Goal: Answer question/provide support

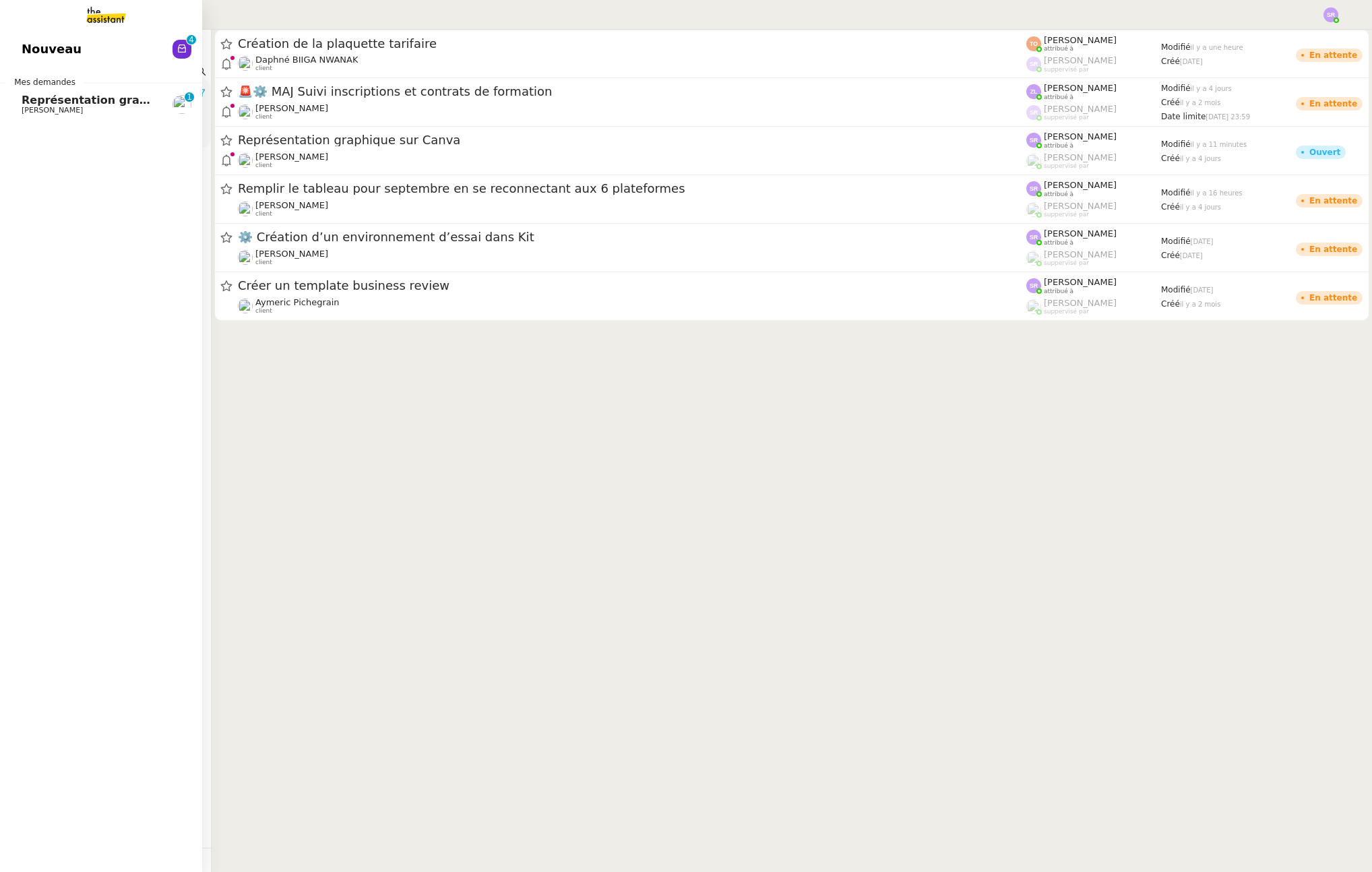
click at [68, 107] on span "[PERSON_NAME]" at bounding box center [52, 110] width 62 height 9
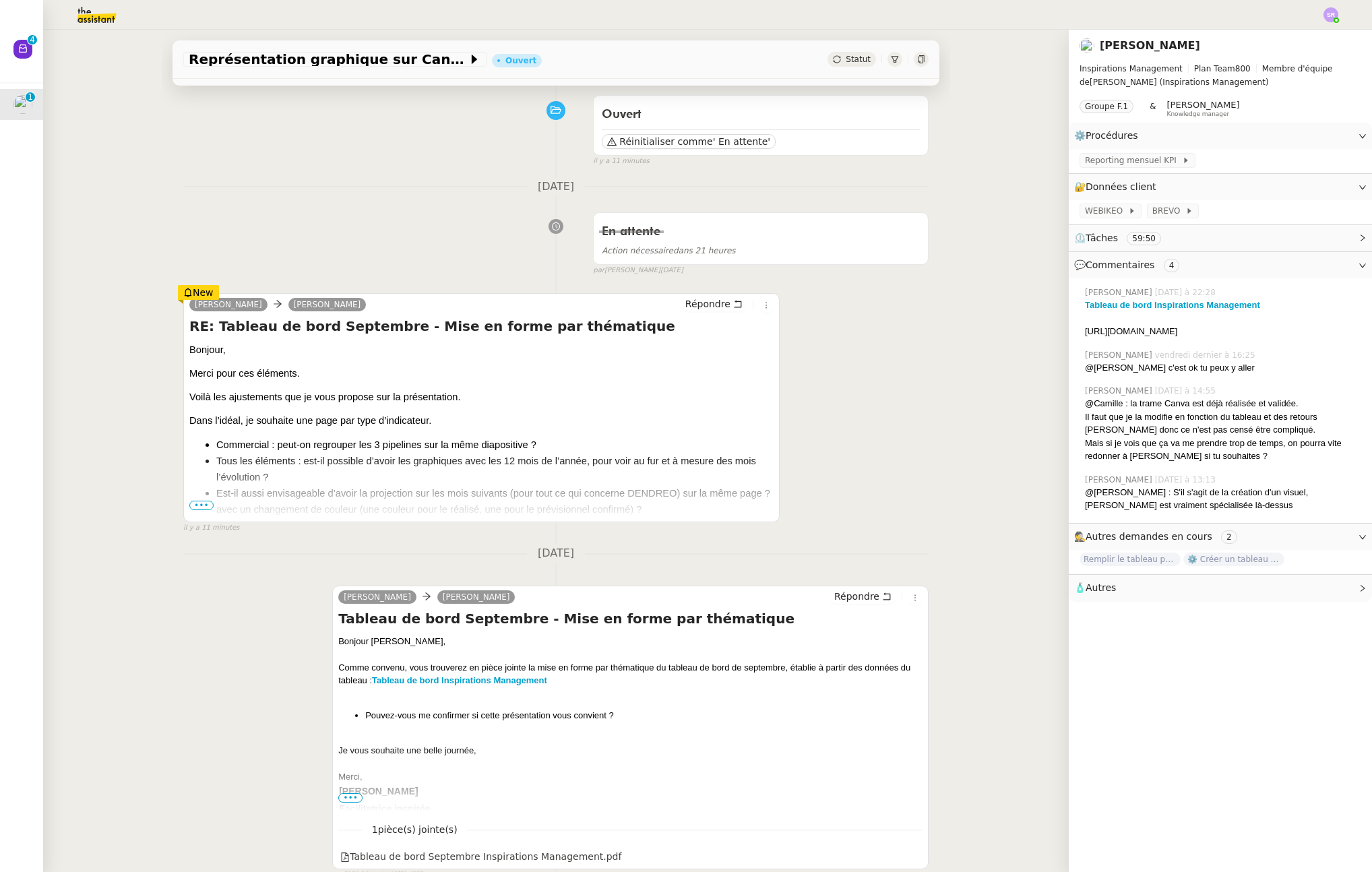
scroll to position [117, 0]
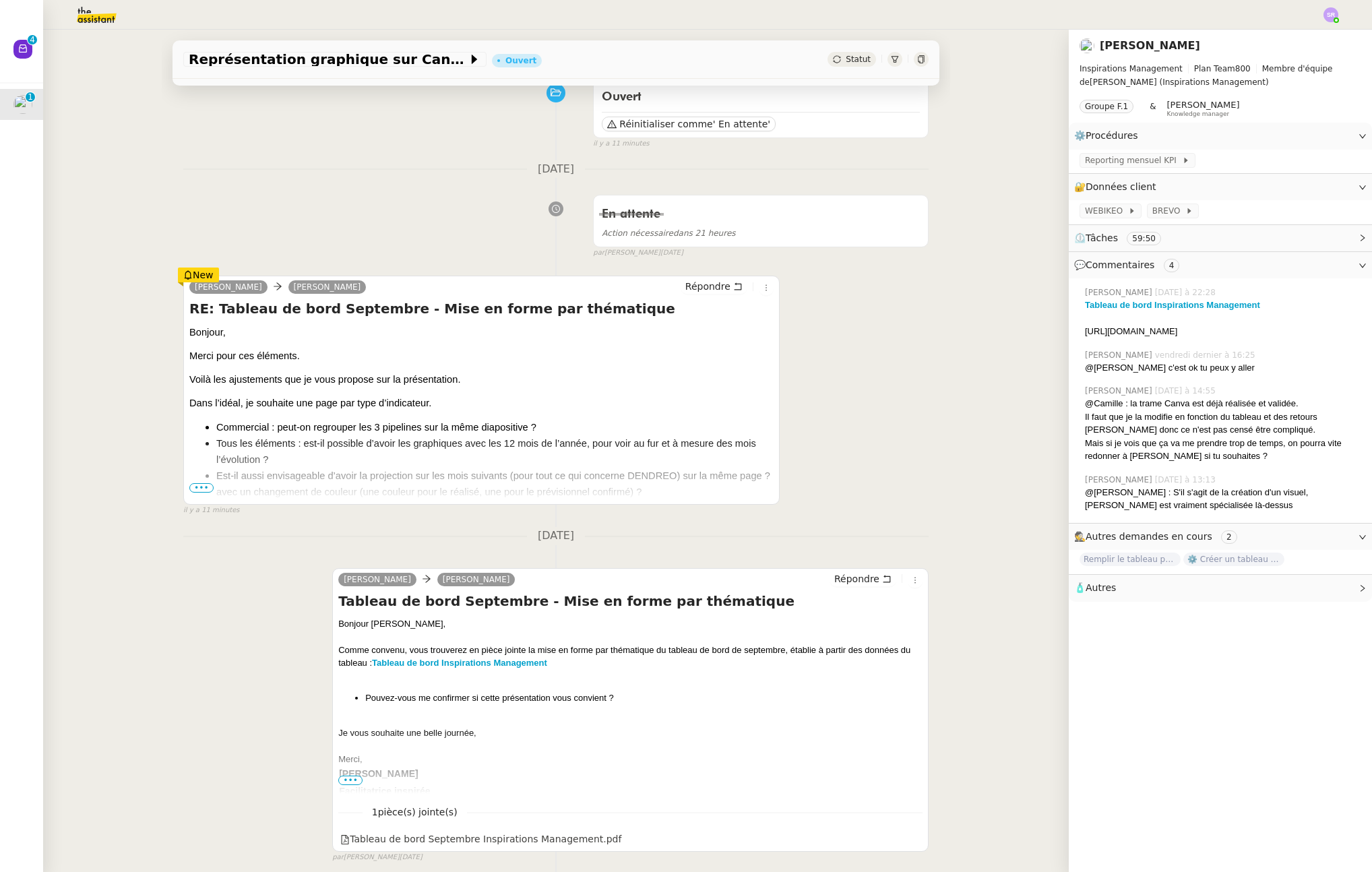
click at [199, 489] on span "•••" at bounding box center [201, 488] width 24 height 10
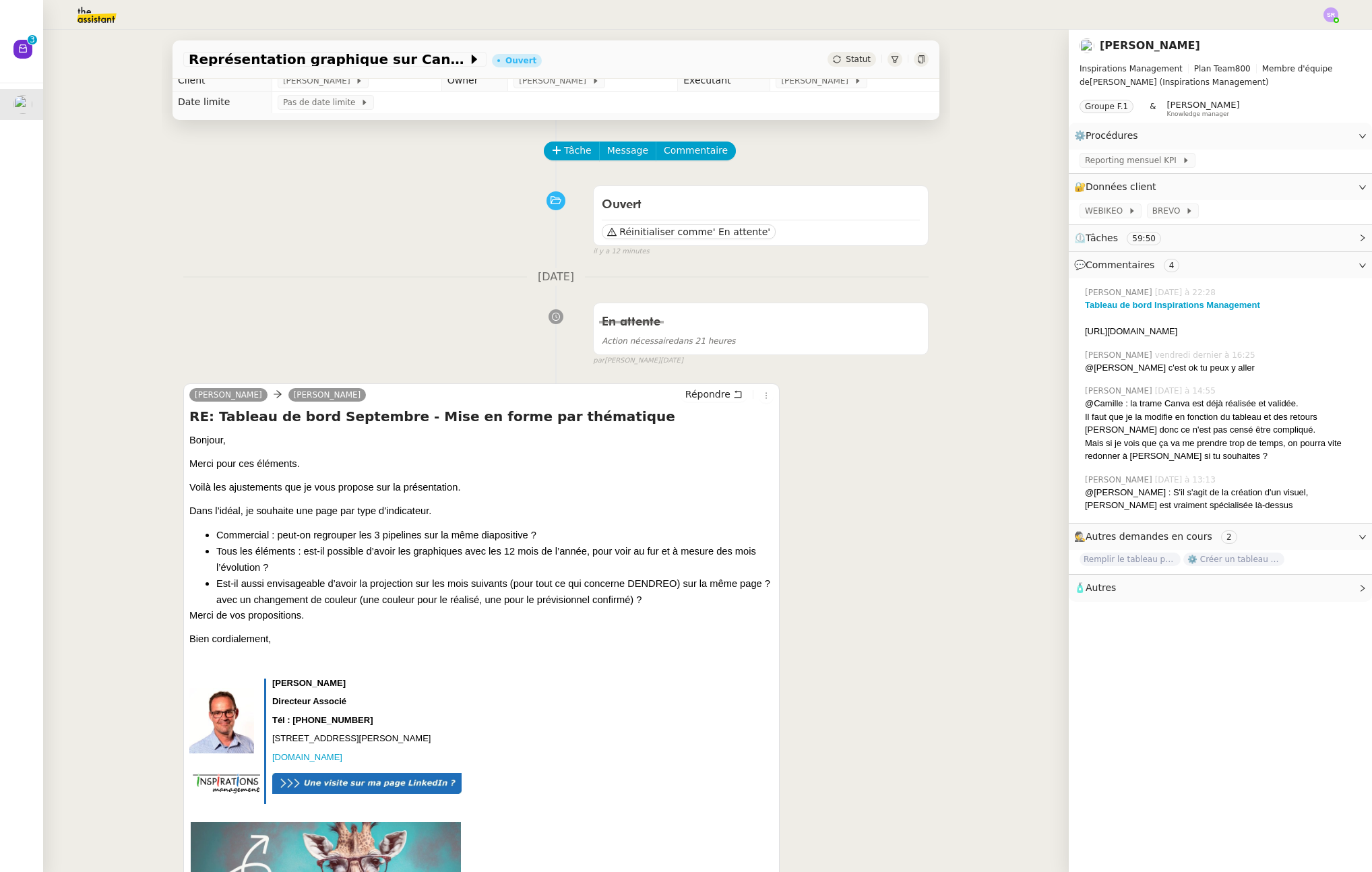
scroll to position [0, 0]
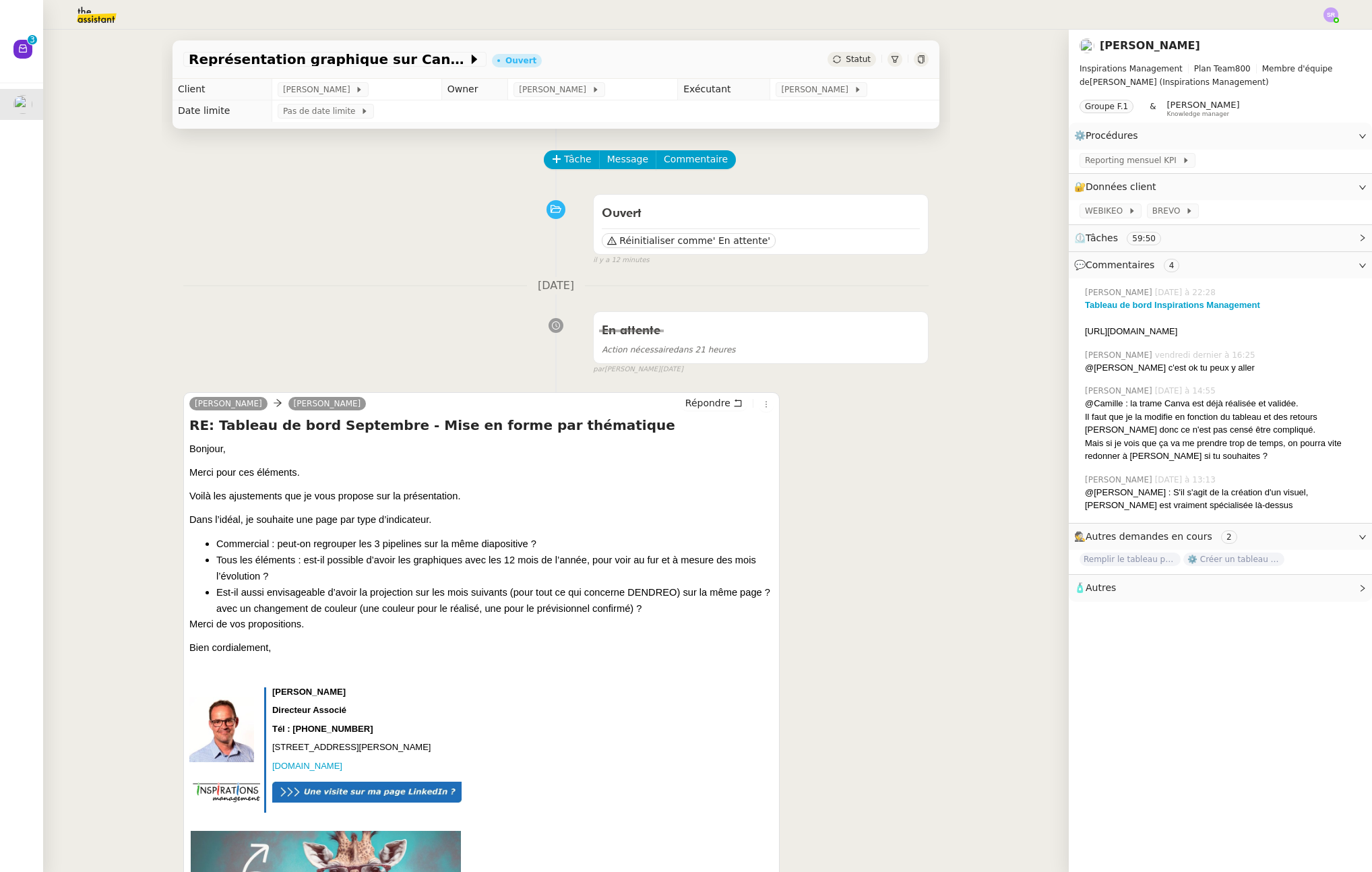
click at [330, 240] on div "Ouvert Réinitialiser comme ' En attente' false il y a 12 minutes" at bounding box center [555, 227] width 745 height 78
click at [1331, 14] on img at bounding box center [1331, 14] width 14 height 14
click at [1292, 38] on span "Suivi" at bounding box center [1283, 38] width 23 height 11
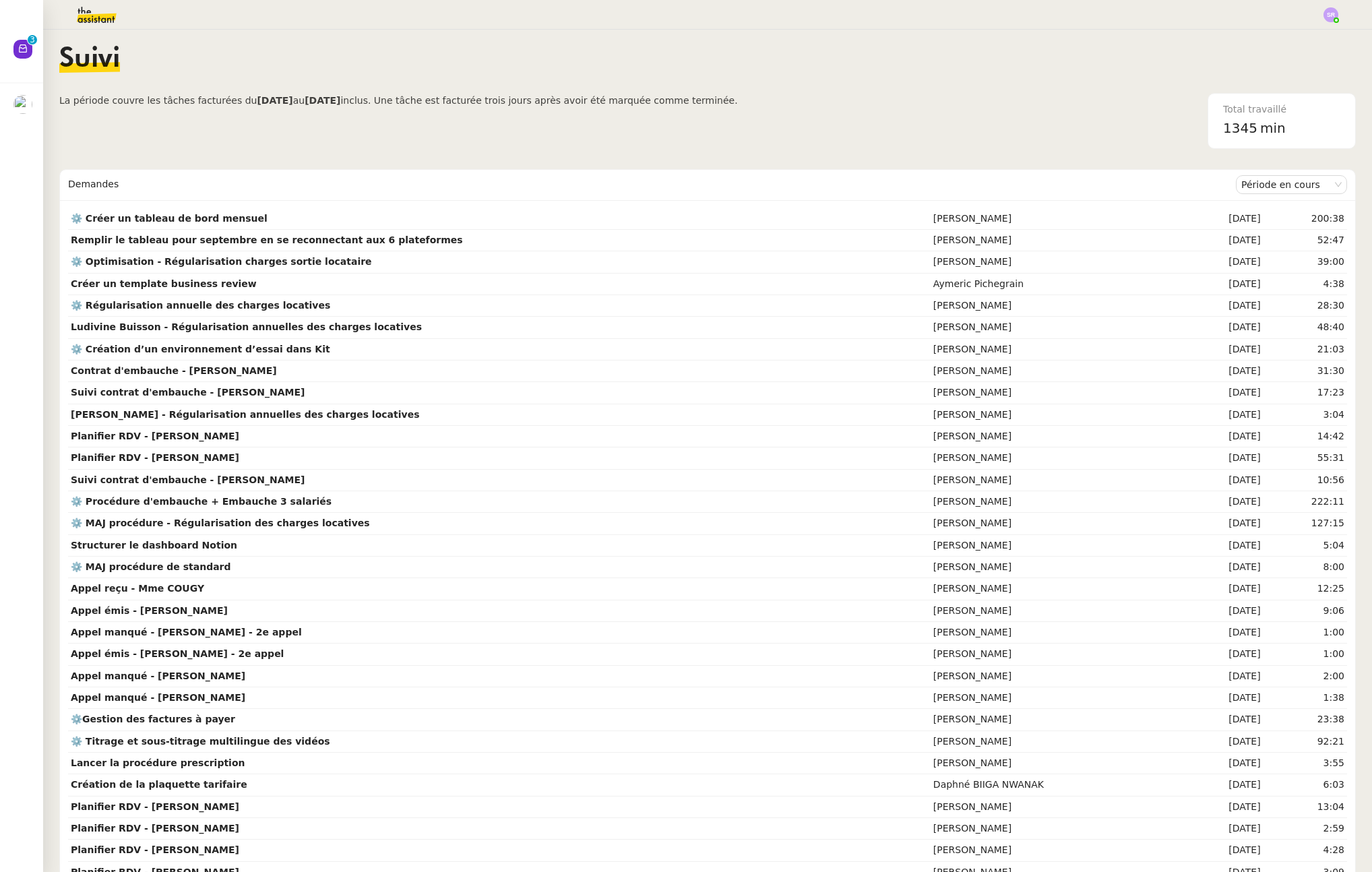
click at [1236, 128] on div "1345 min" at bounding box center [1281, 128] width 118 height 22
drag, startPoint x: 1234, startPoint y: 129, endPoint x: 1203, endPoint y: 132, distance: 31.1
click at [1223, 132] on span "1345" at bounding box center [1240, 127] width 35 height 16
copy span "1345"
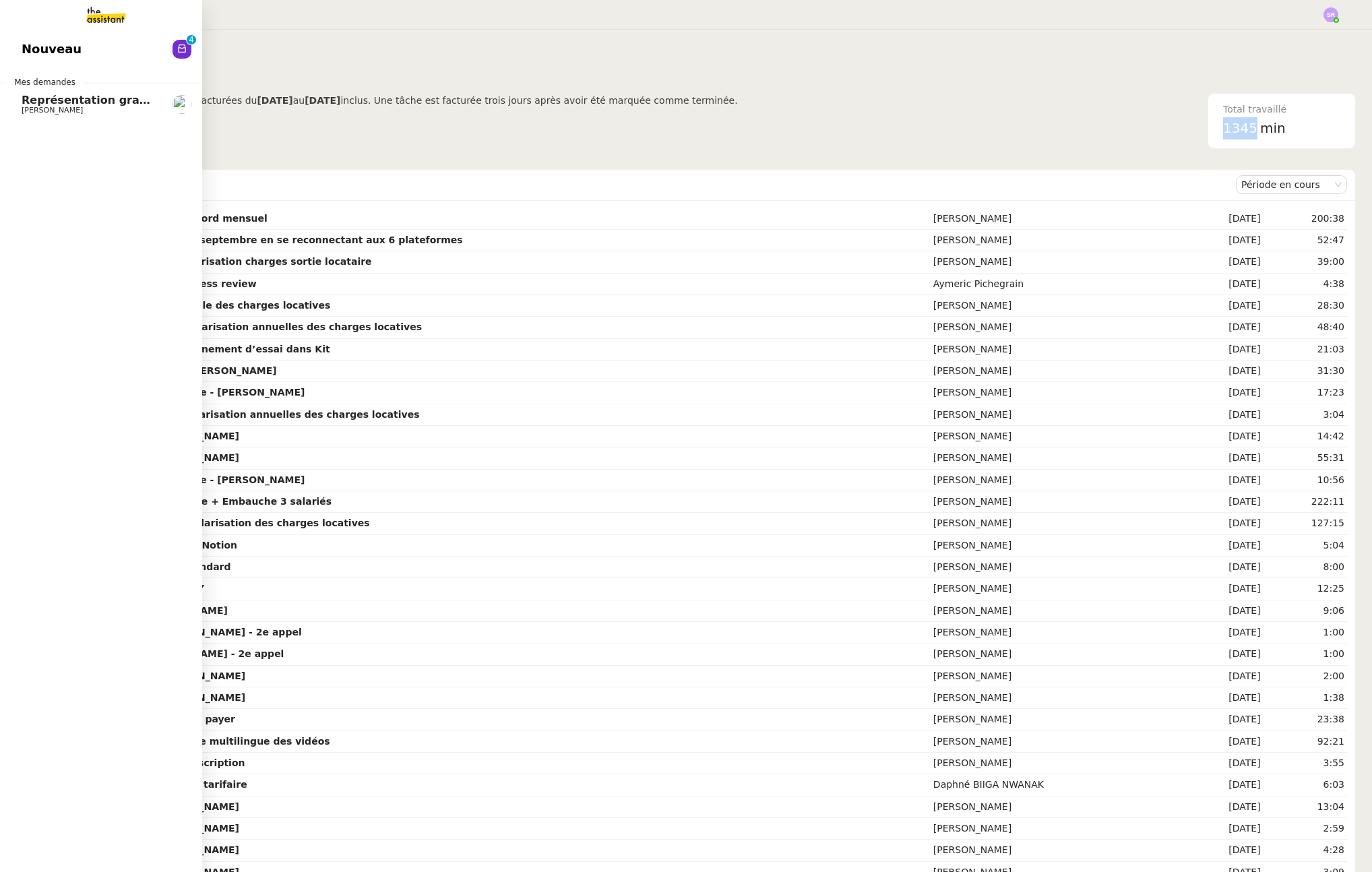
click at [23, 106] on span "[PERSON_NAME]" at bounding box center [52, 110] width 62 height 9
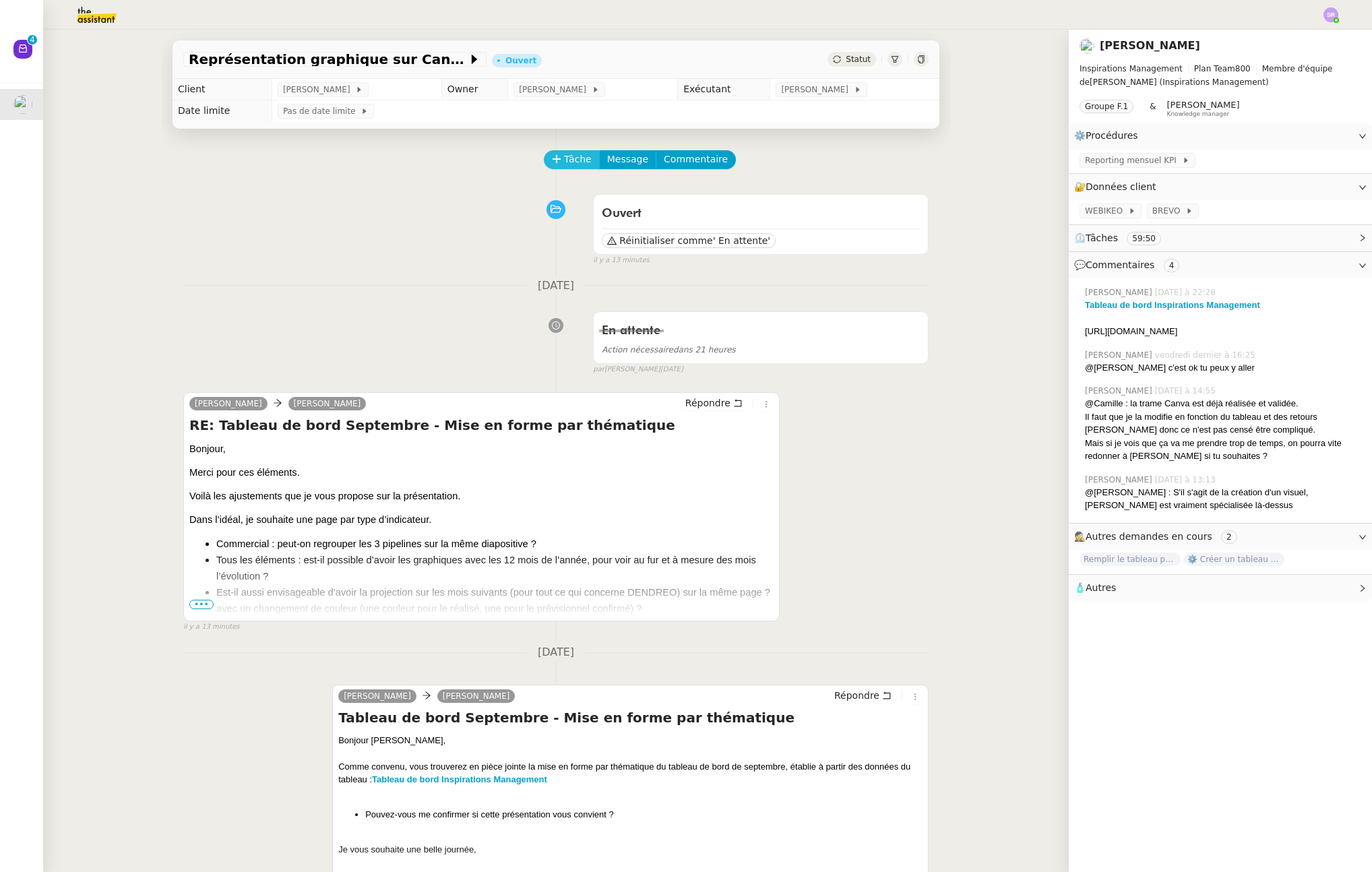
click at [553, 162] on button "Tâche" at bounding box center [572, 160] width 56 height 19
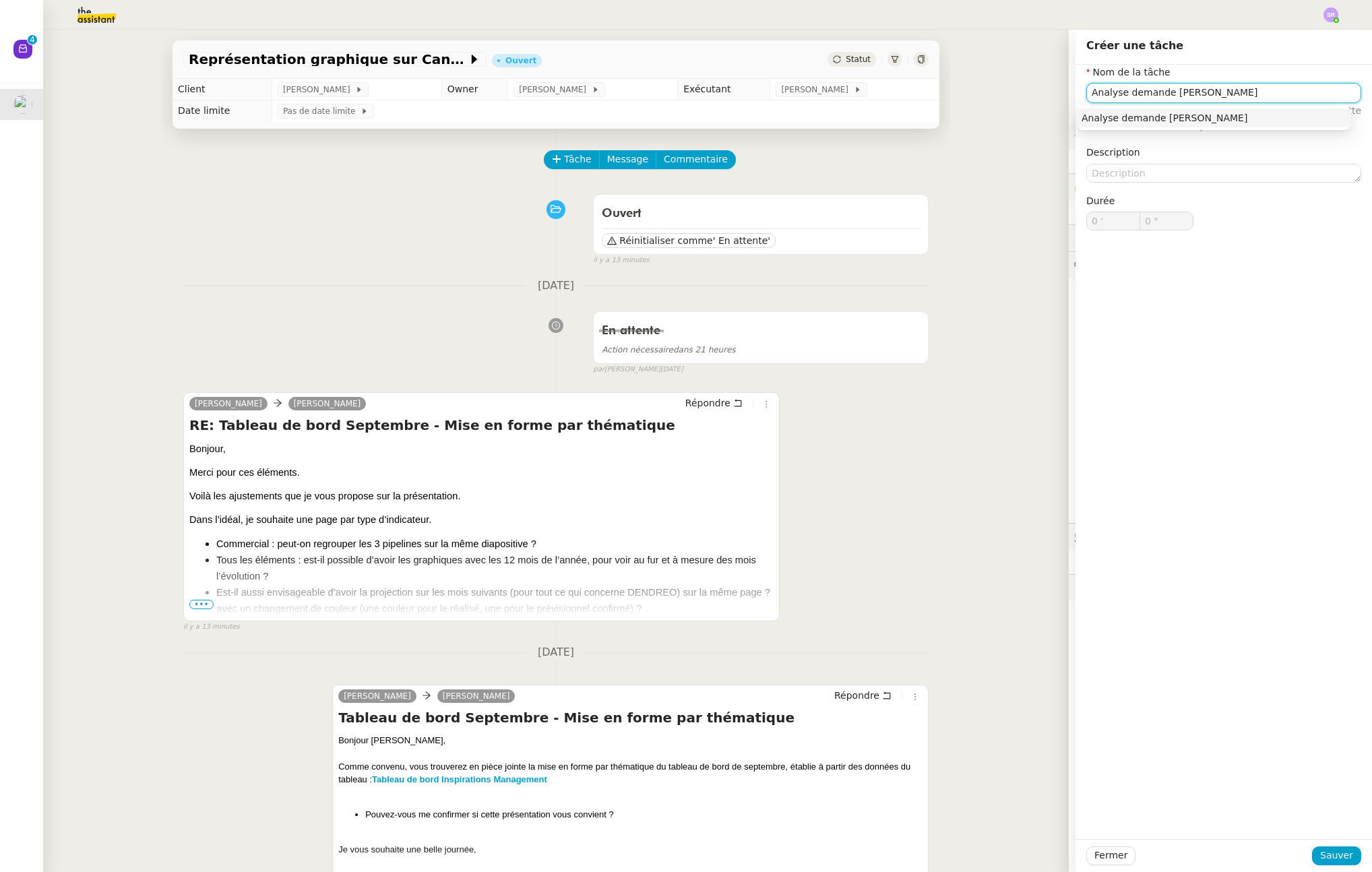
click at [1176, 115] on div "Analyse demande Didier" at bounding box center [1214, 118] width 264 height 13
type input "Analyse demande Didier"
drag, startPoint x: 1317, startPoint y: 858, endPoint x: 1288, endPoint y: 821, distance: 47.0
click at [1320, 857] on span "Sauver" at bounding box center [1336, 856] width 33 height 15
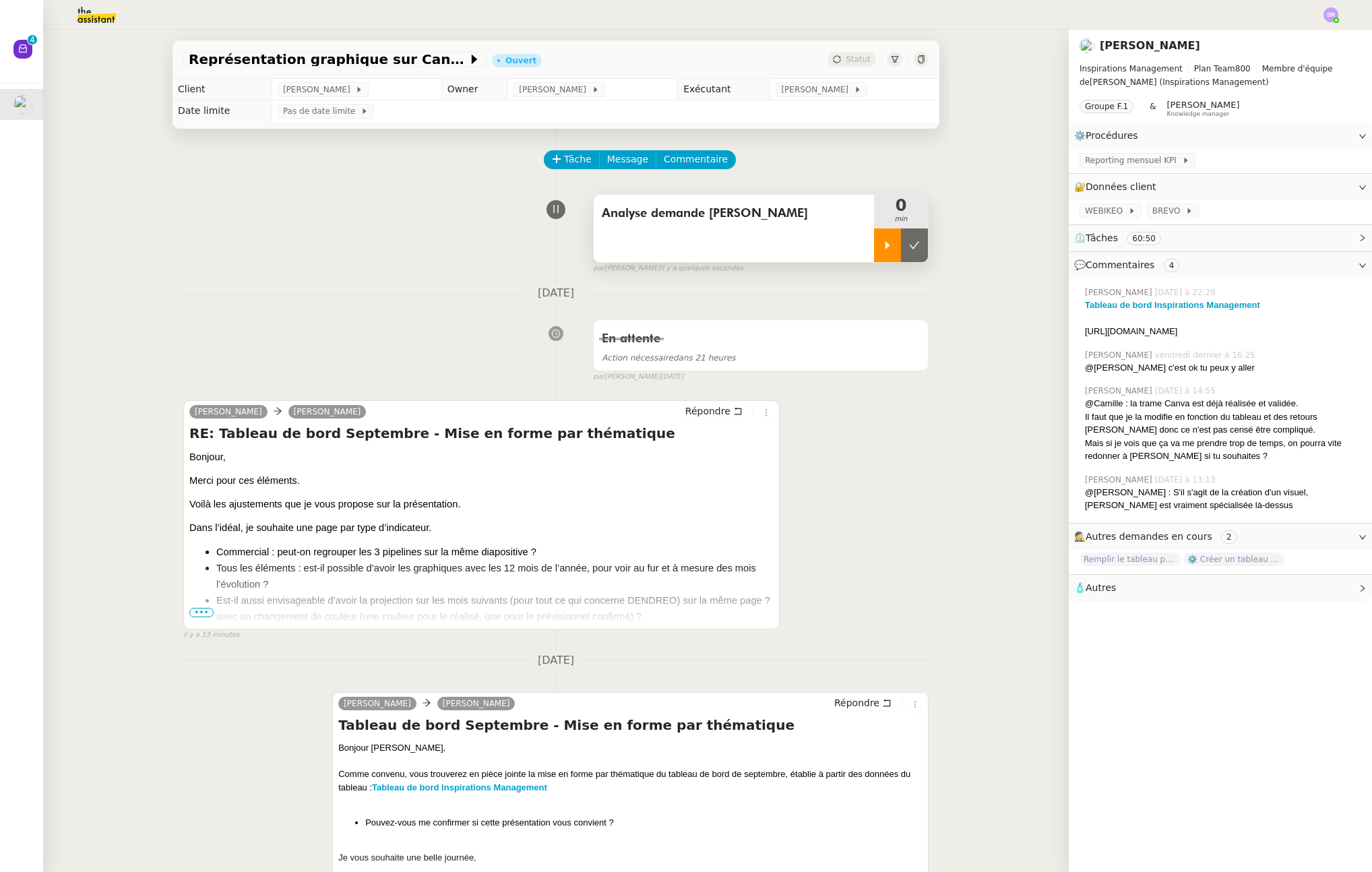
click at [874, 250] on div at bounding box center [887, 245] width 27 height 34
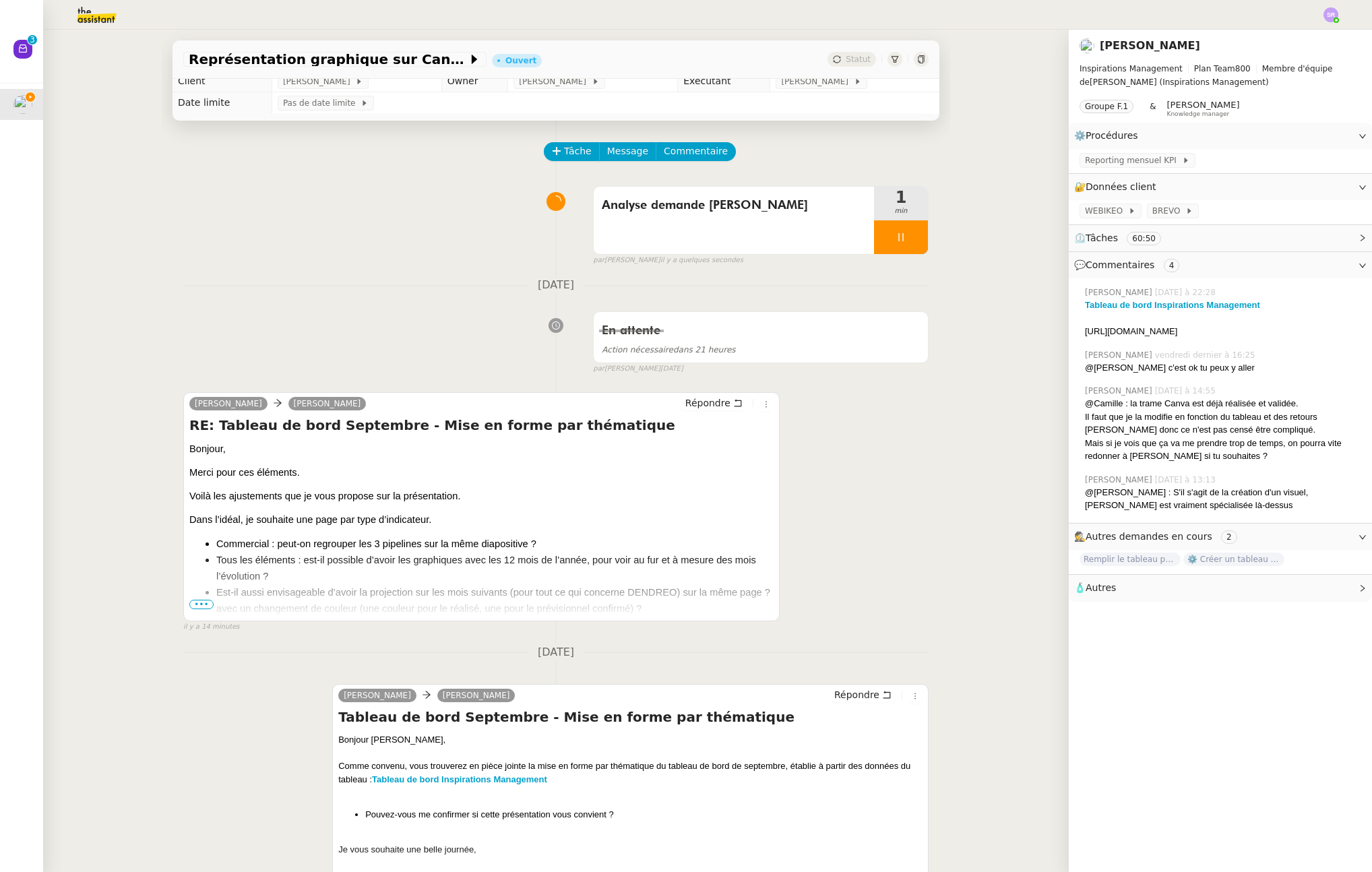
click at [196, 604] on span "•••" at bounding box center [201, 605] width 24 height 10
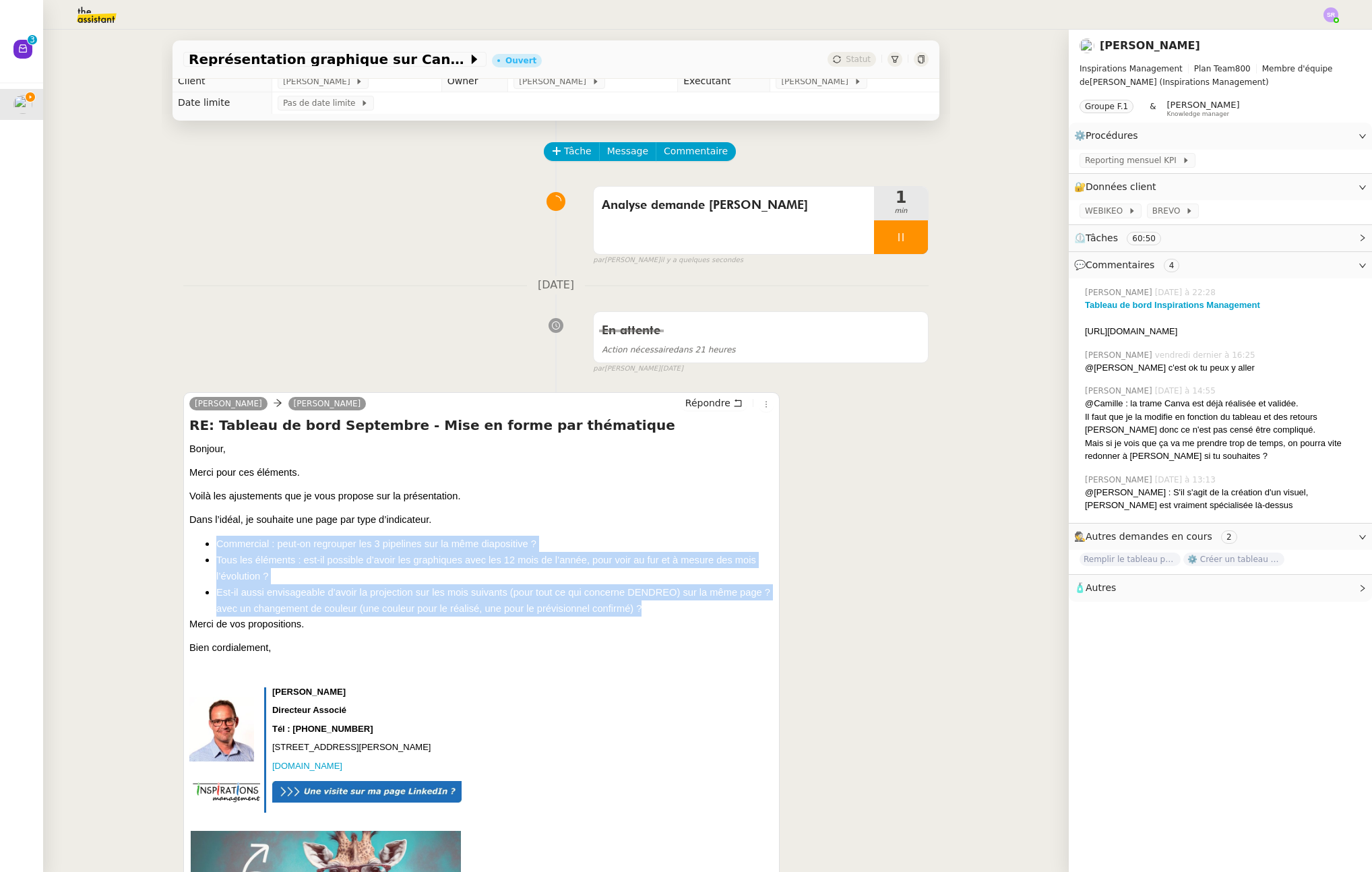
drag, startPoint x: 683, startPoint y: 612, endPoint x: 197, endPoint y: 533, distance: 492.4
copy ul "Commercial : peut-on regrouper les 3 pipelines sur la même diapositive ? Tous l…"
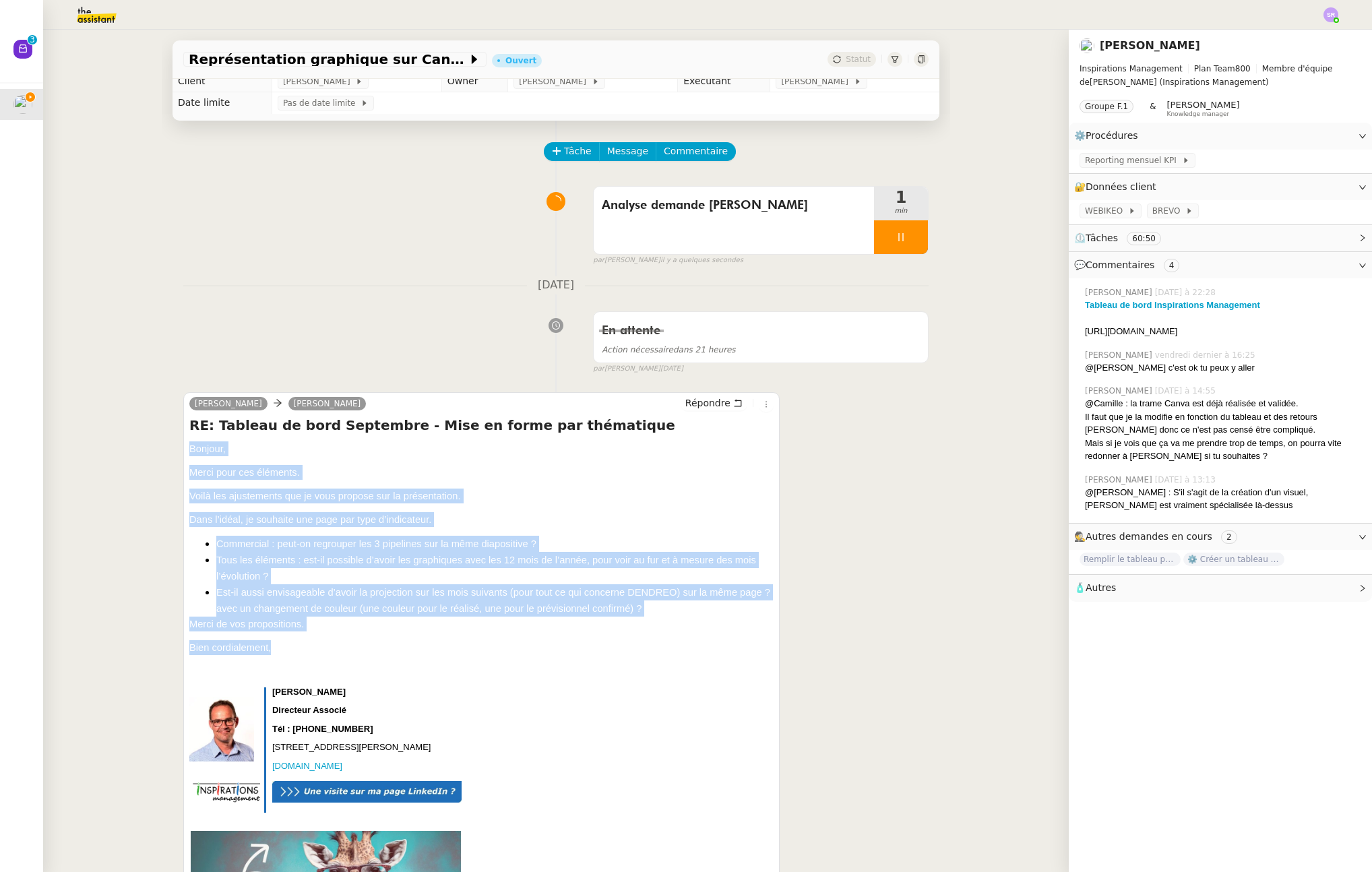
drag, startPoint x: 186, startPoint y: 450, endPoint x: 297, endPoint y: 660, distance: 237.5
copy div "Bonjour, Merci pour ces éléments. Voilà les ajustements que je vous propose sur…"
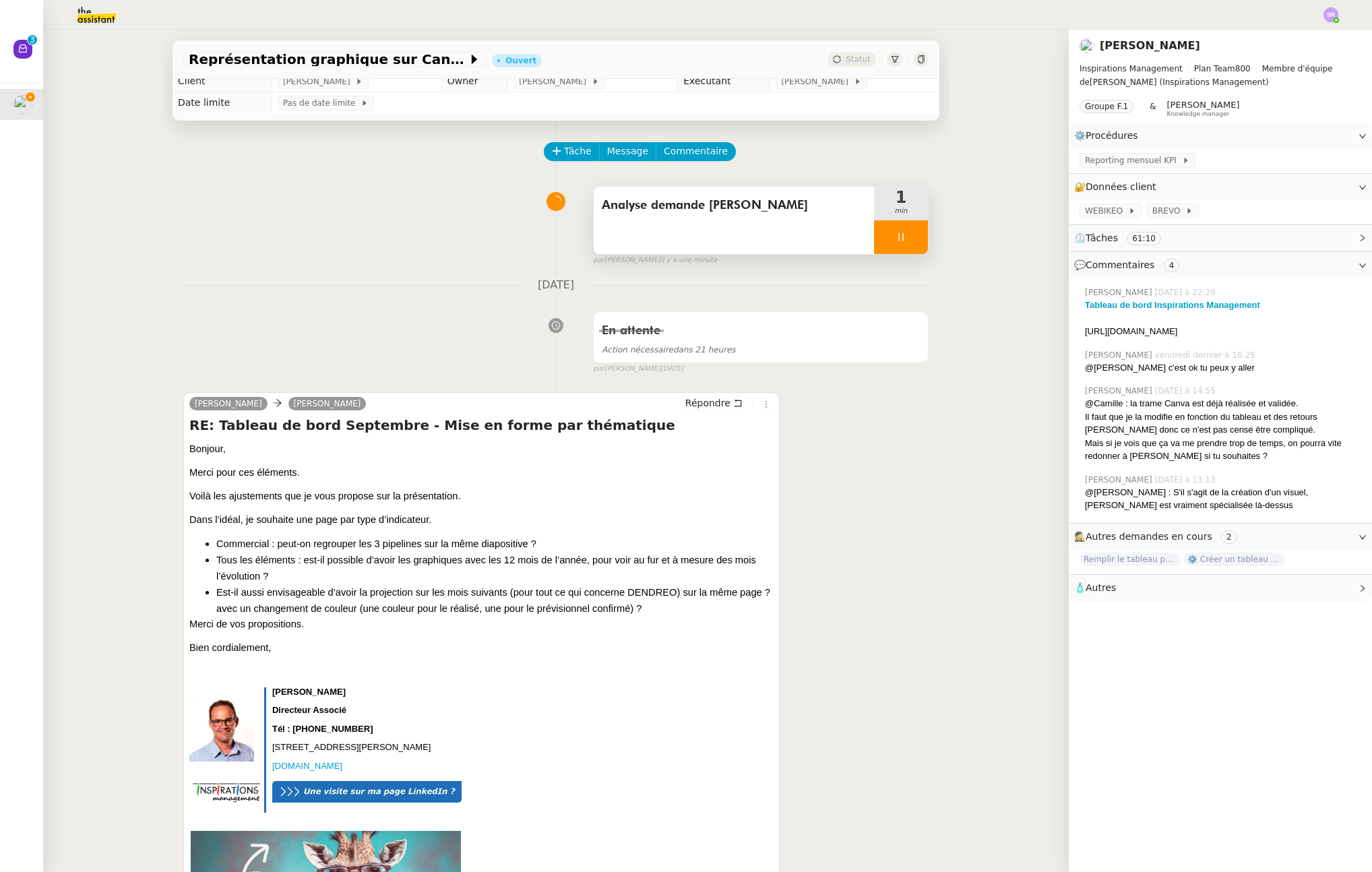
drag, startPoint x: 890, startPoint y: 240, endPoint x: 874, endPoint y: 243, distance: 16.3
click at [899, 240] on icon at bounding box center [901, 237] width 5 height 8
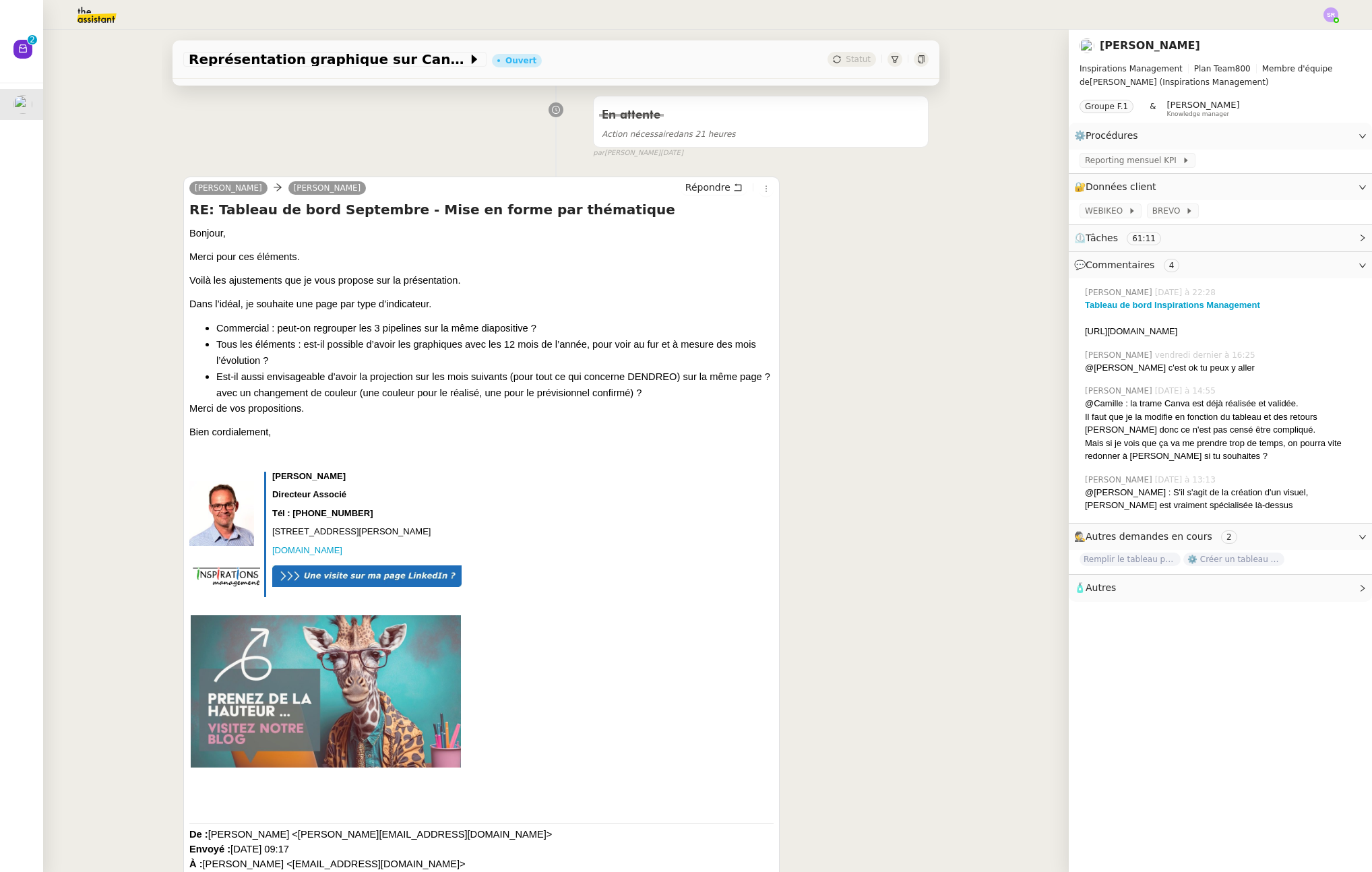
drag, startPoint x: 1077, startPoint y: 333, endPoint x: 1224, endPoint y: 343, distance: 147.3
click at [1224, 339] on div "﻿ https://www.canva.com/design/DAGsNyUfCXo/tN-PlY87MxC1qETDX5X0Dw/edit" at bounding box center [1223, 332] width 277 height 14
copy div "[URL][DOMAIN_NAME]"
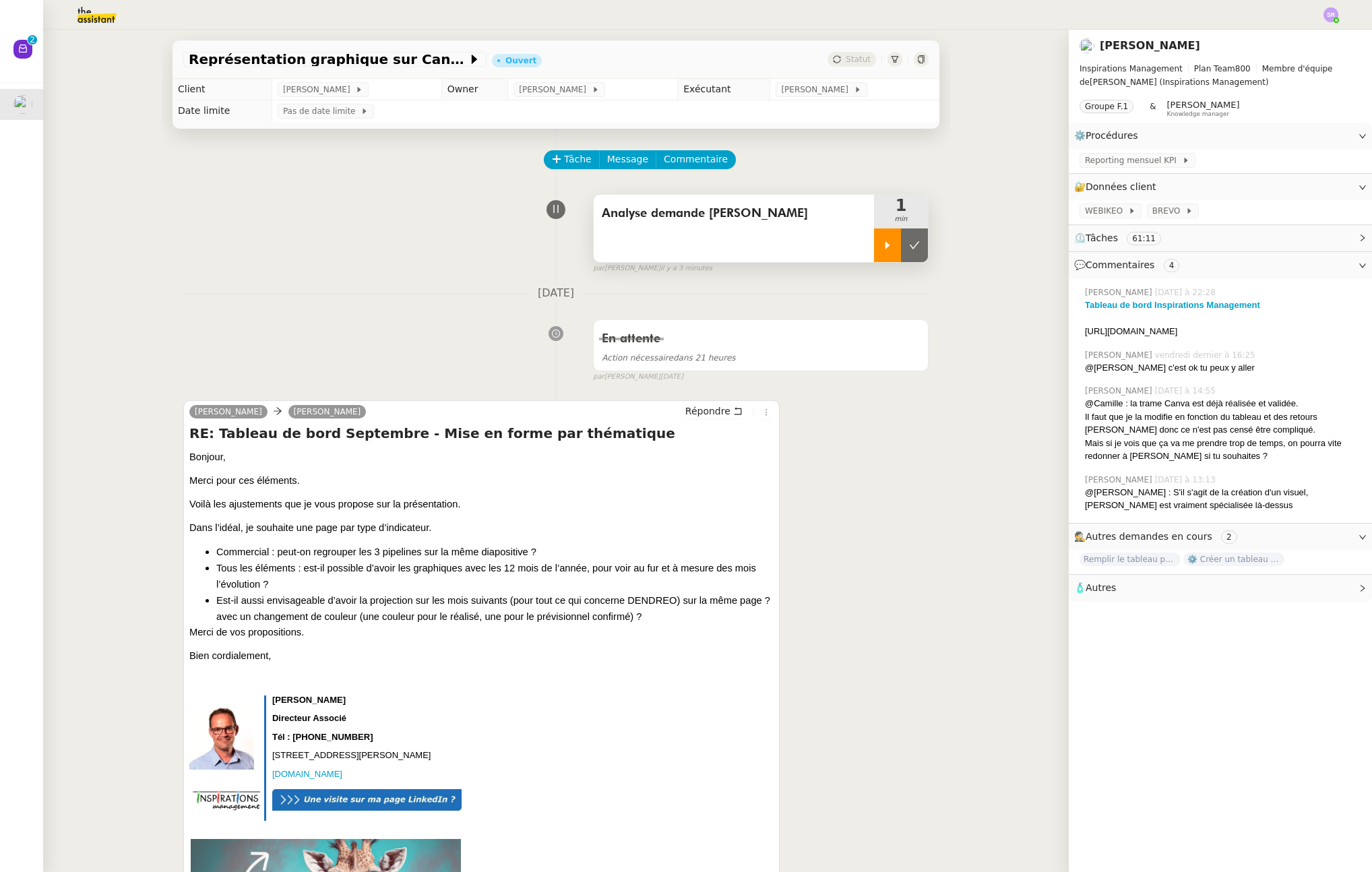
click at [877, 256] on div at bounding box center [887, 245] width 27 height 34
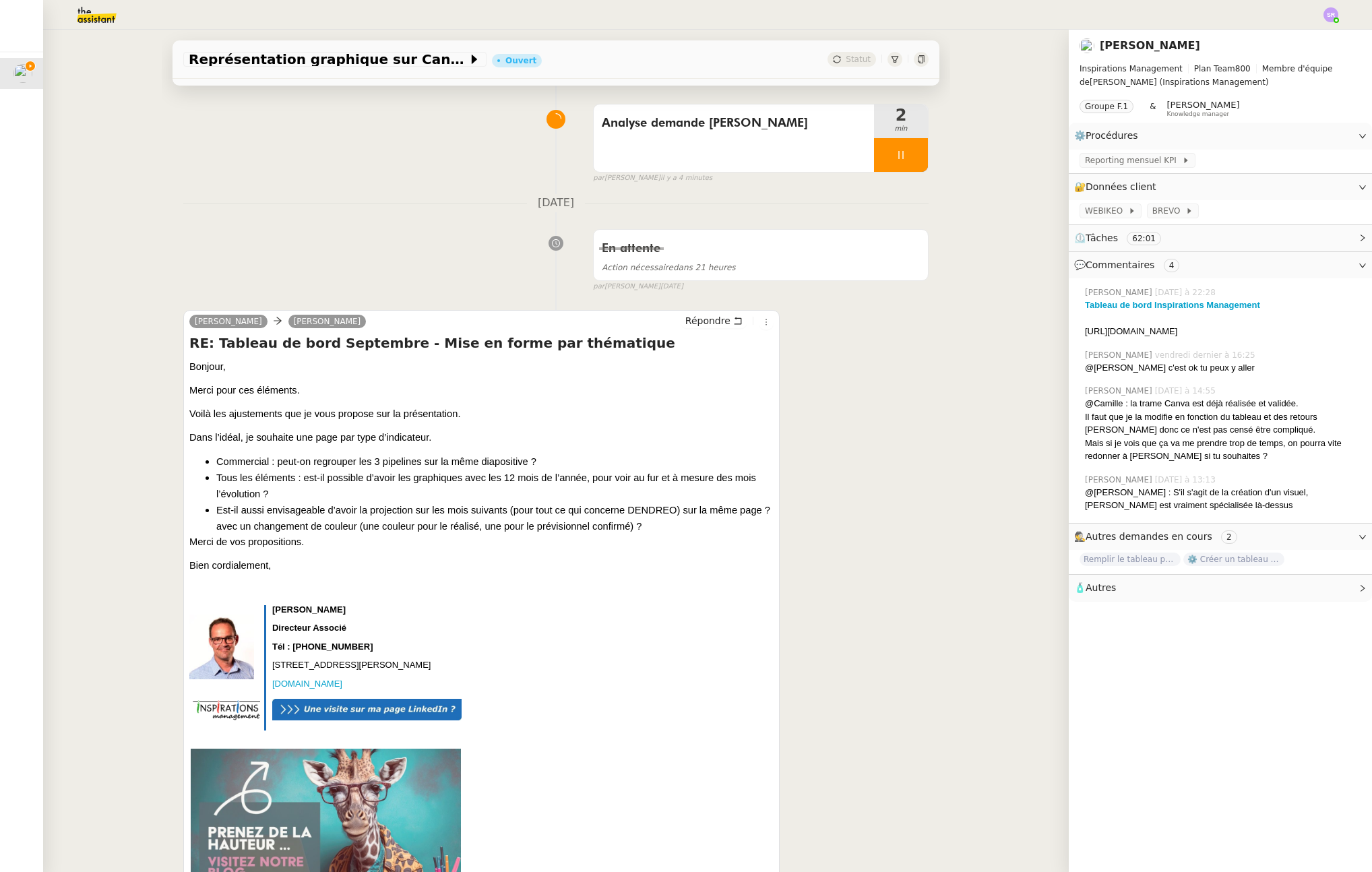
scroll to position [99, 0]
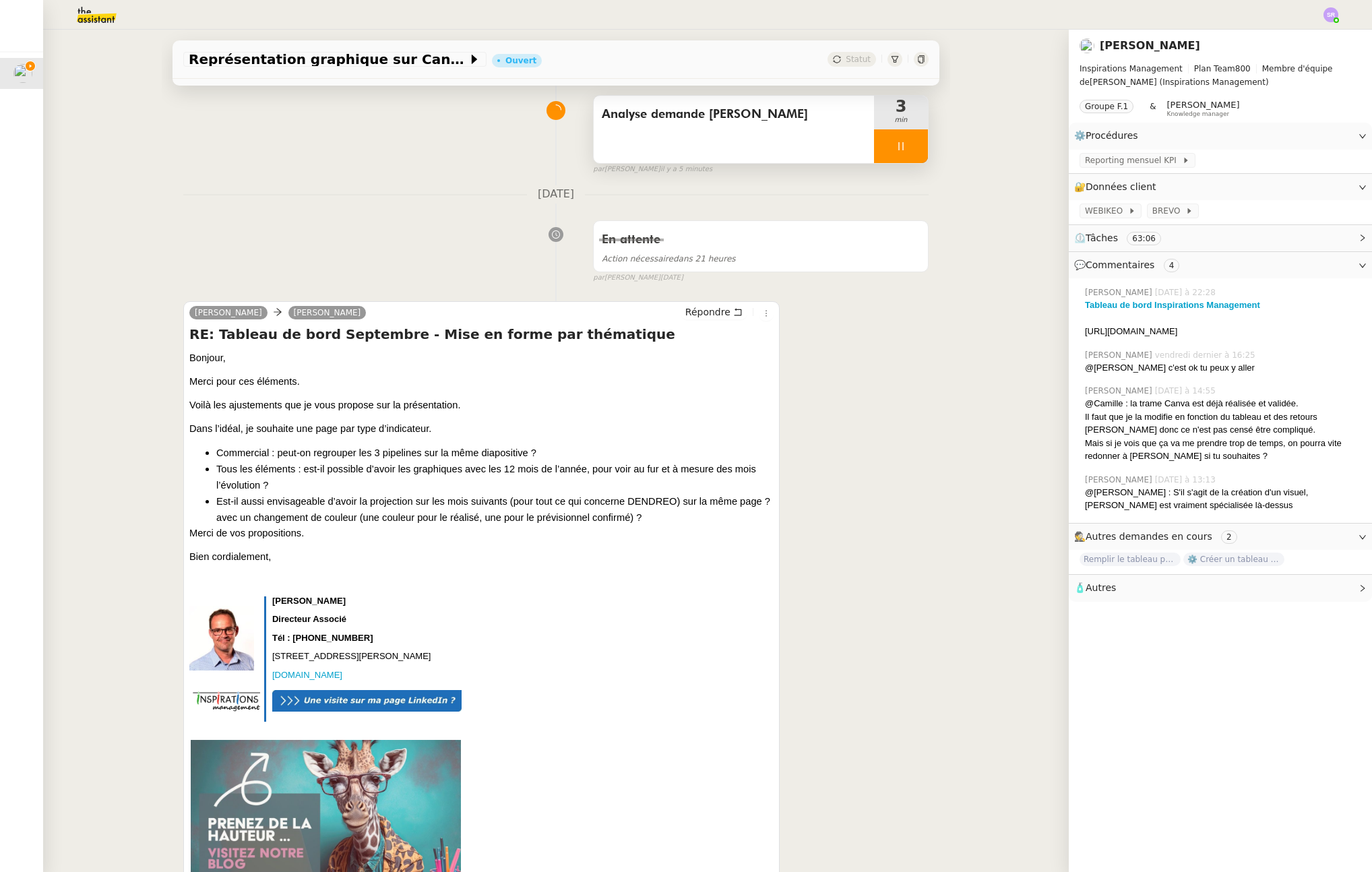
click at [899, 148] on icon at bounding box center [901, 146] width 5 height 8
click at [909, 147] on icon at bounding box center [914, 146] width 11 height 11
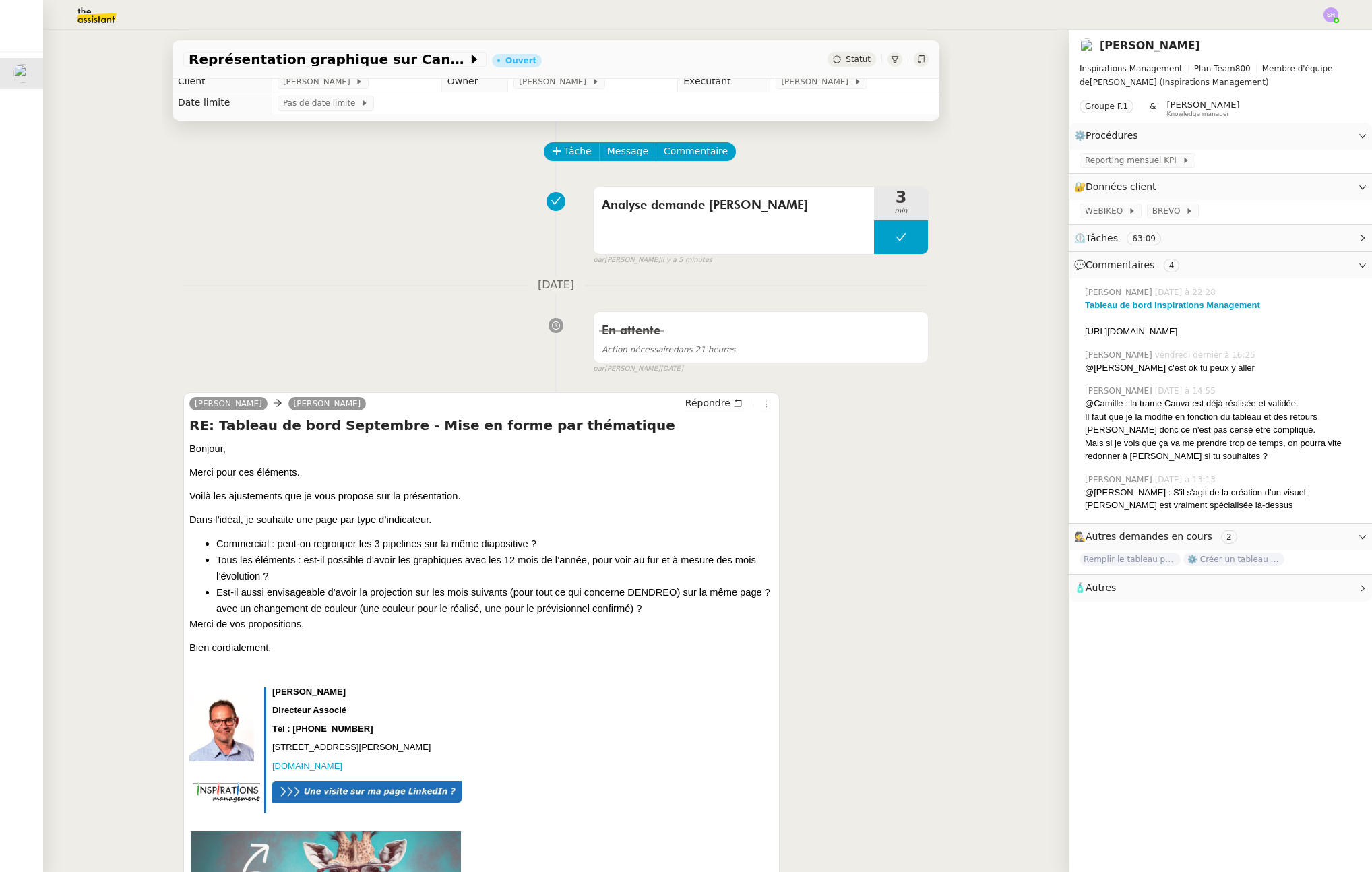
scroll to position [16, 0]
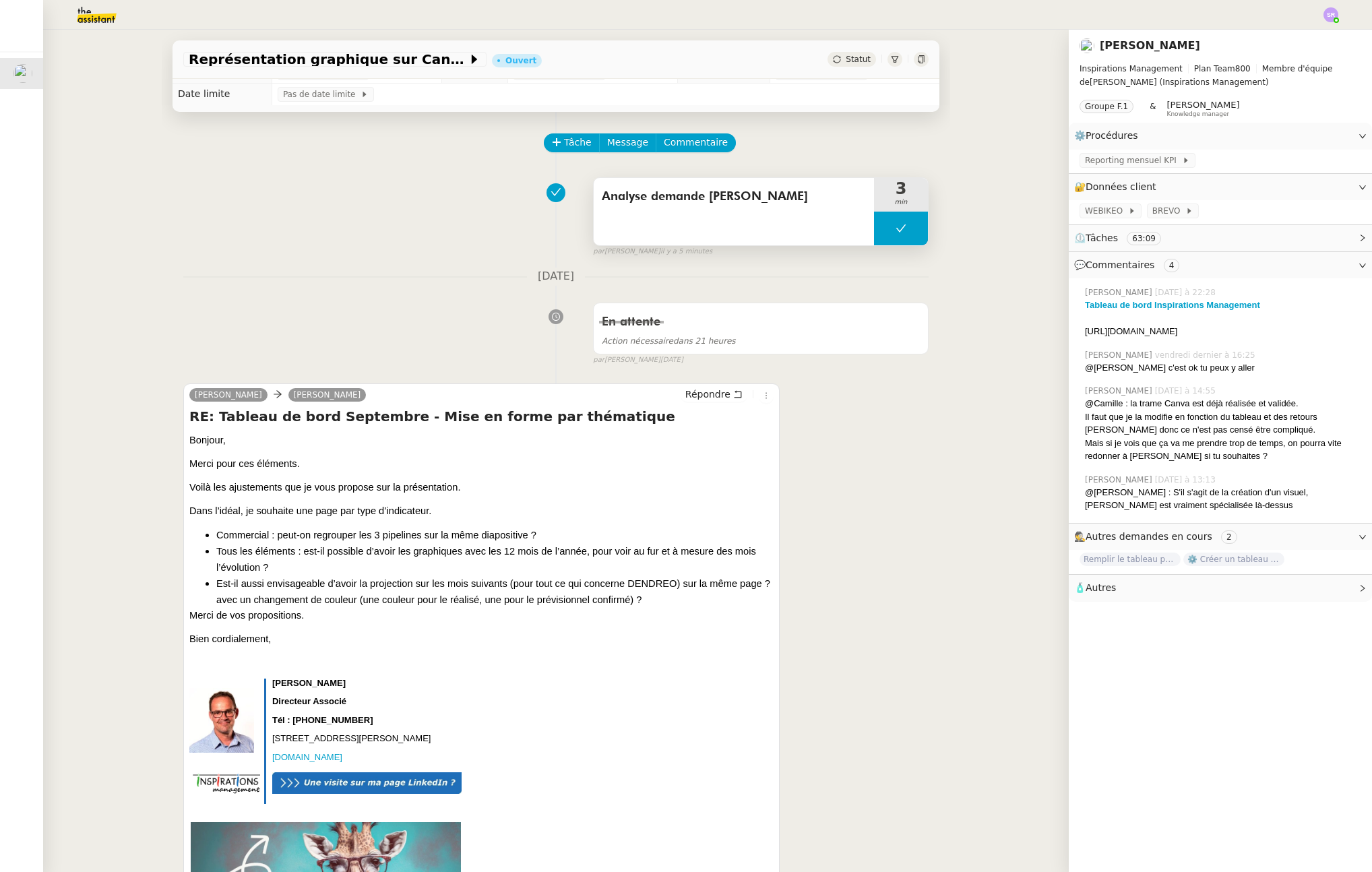
click at [874, 229] on button at bounding box center [901, 228] width 54 height 34
click at [882, 231] on icon at bounding box center [887, 228] width 11 height 11
drag, startPoint x: 1201, startPoint y: 343, endPoint x: 1074, endPoint y: 335, distance: 127.3
click at [1085, 335] on div "﻿ https://www.canva.com/design/DAGsNyUfCXo/tN-PlY87MxC1qETDX5X0Dw/edit" at bounding box center [1223, 332] width 277 height 14
copy div "﻿ https://www.canva.com/design/DAGsNyUfCXo/tN-PlY87MxC1qETDX5X0Dw/edit"
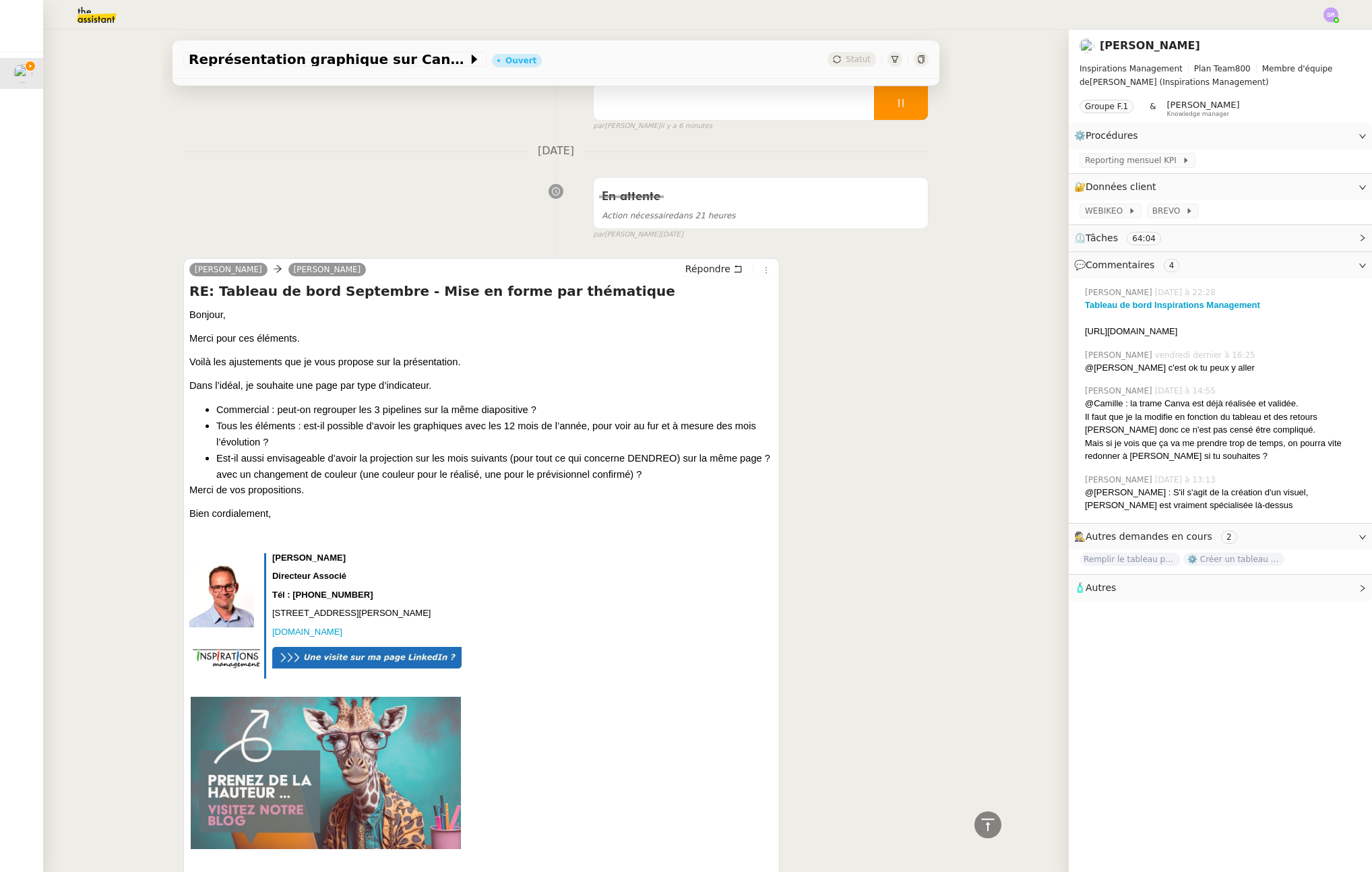
scroll to position [0, 0]
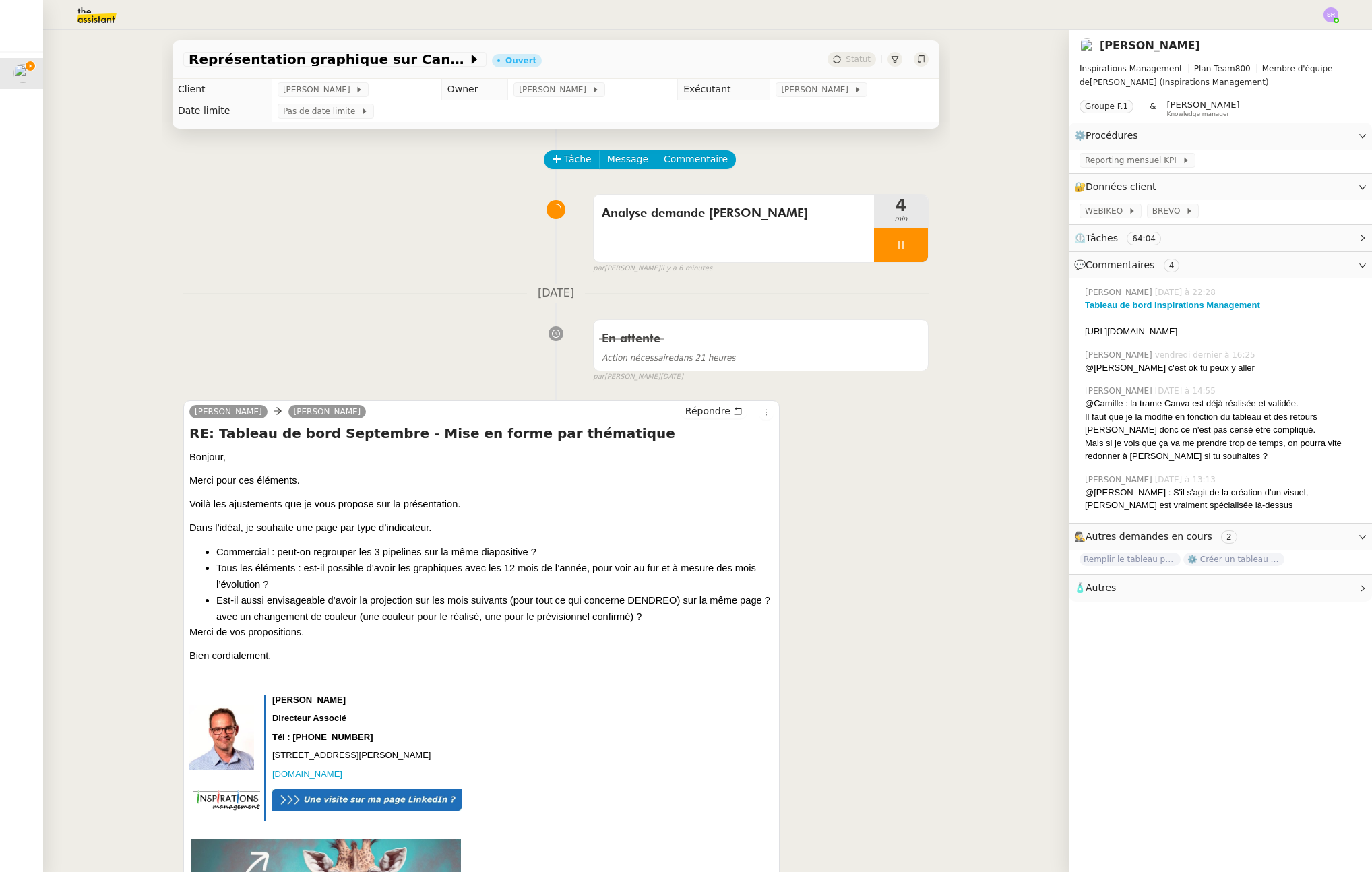
click at [896, 246] on icon at bounding box center [901, 245] width 11 height 11
click at [909, 245] on icon at bounding box center [914, 245] width 11 height 11
click at [874, 255] on button at bounding box center [901, 245] width 54 height 34
click at [874, 250] on div at bounding box center [887, 245] width 27 height 34
click at [896, 243] on icon at bounding box center [901, 245] width 11 height 11
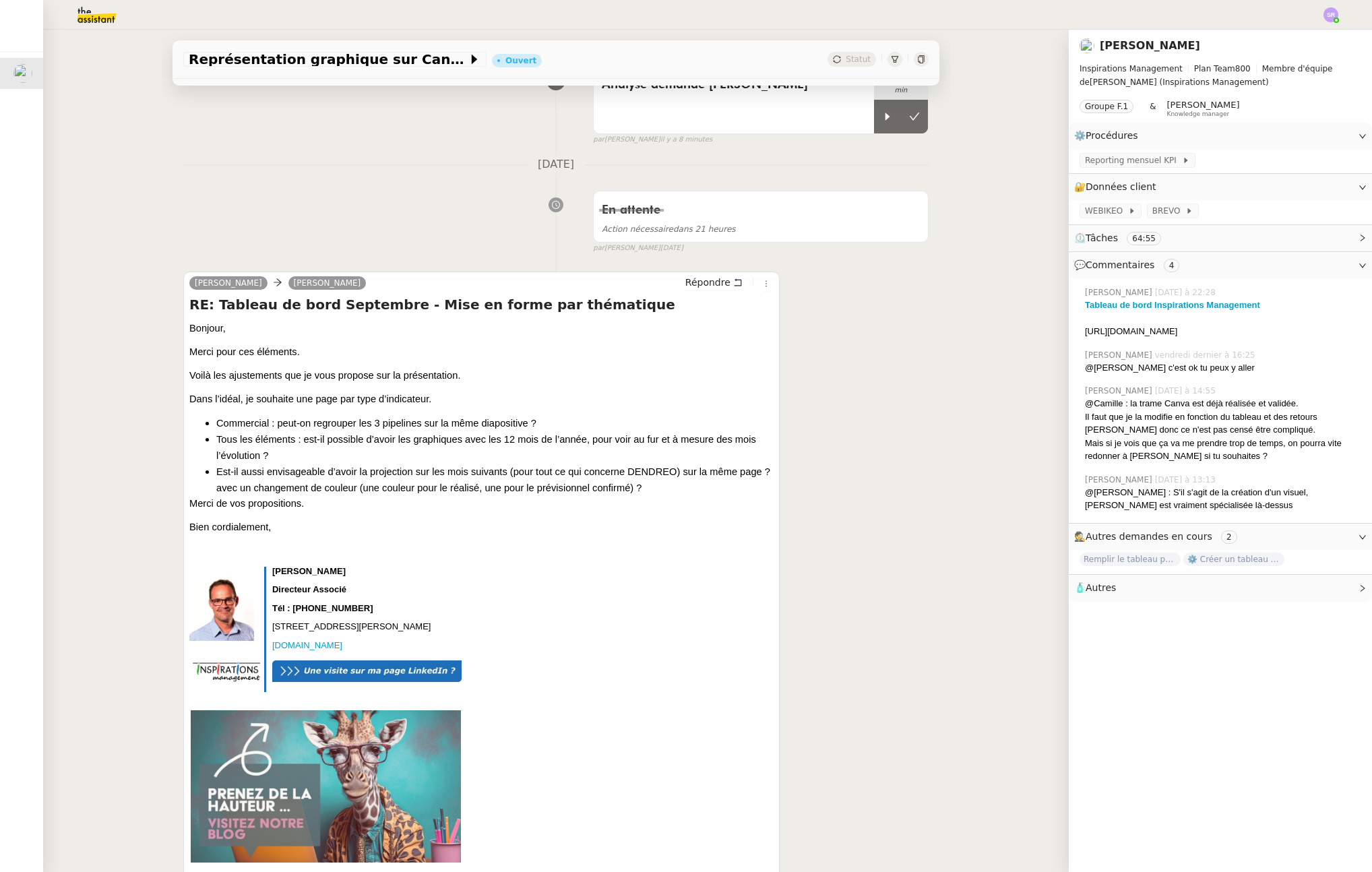
scroll to position [138, 0]
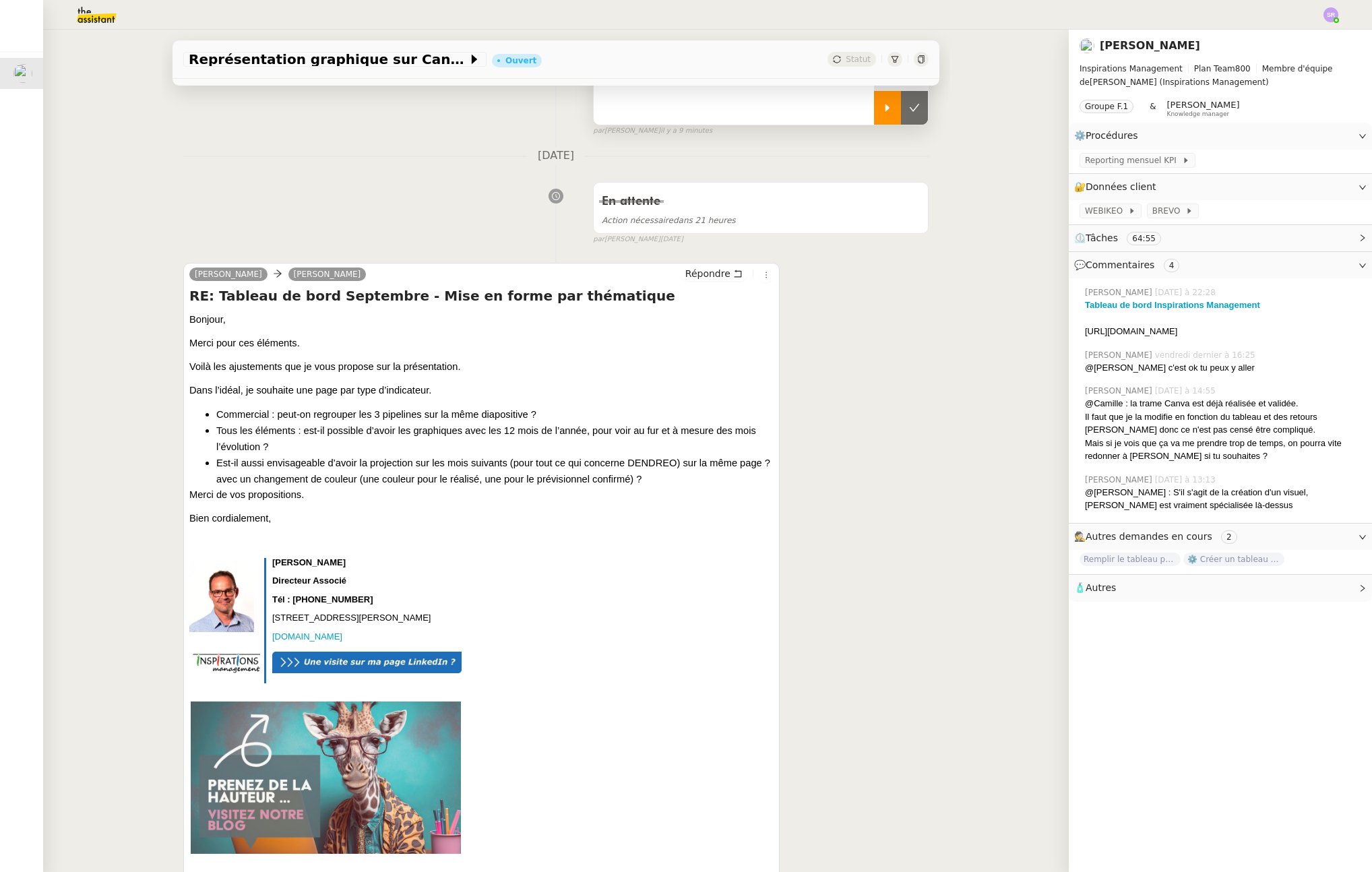
click at [882, 113] on icon at bounding box center [887, 107] width 11 height 11
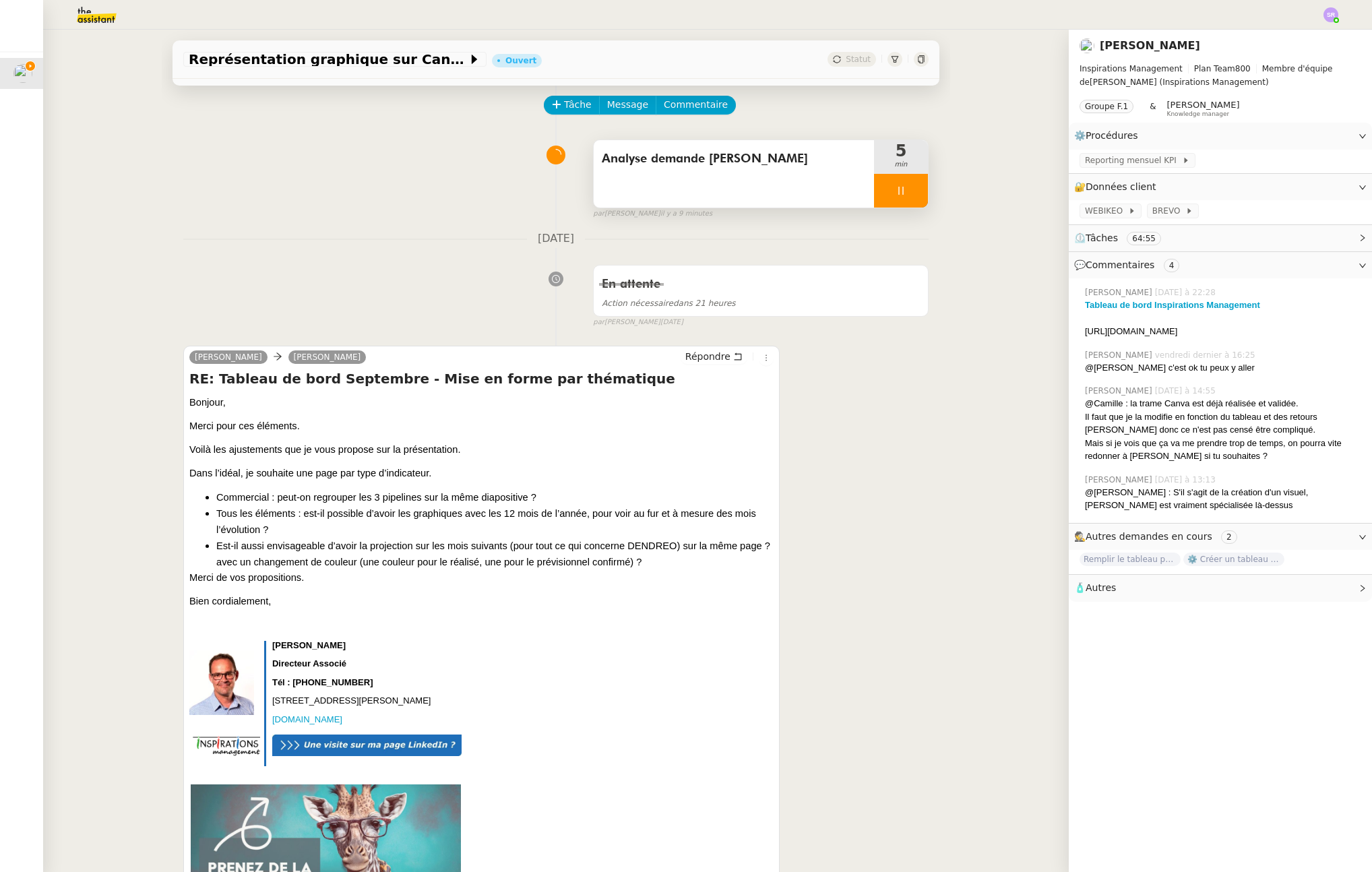
scroll to position [0, 0]
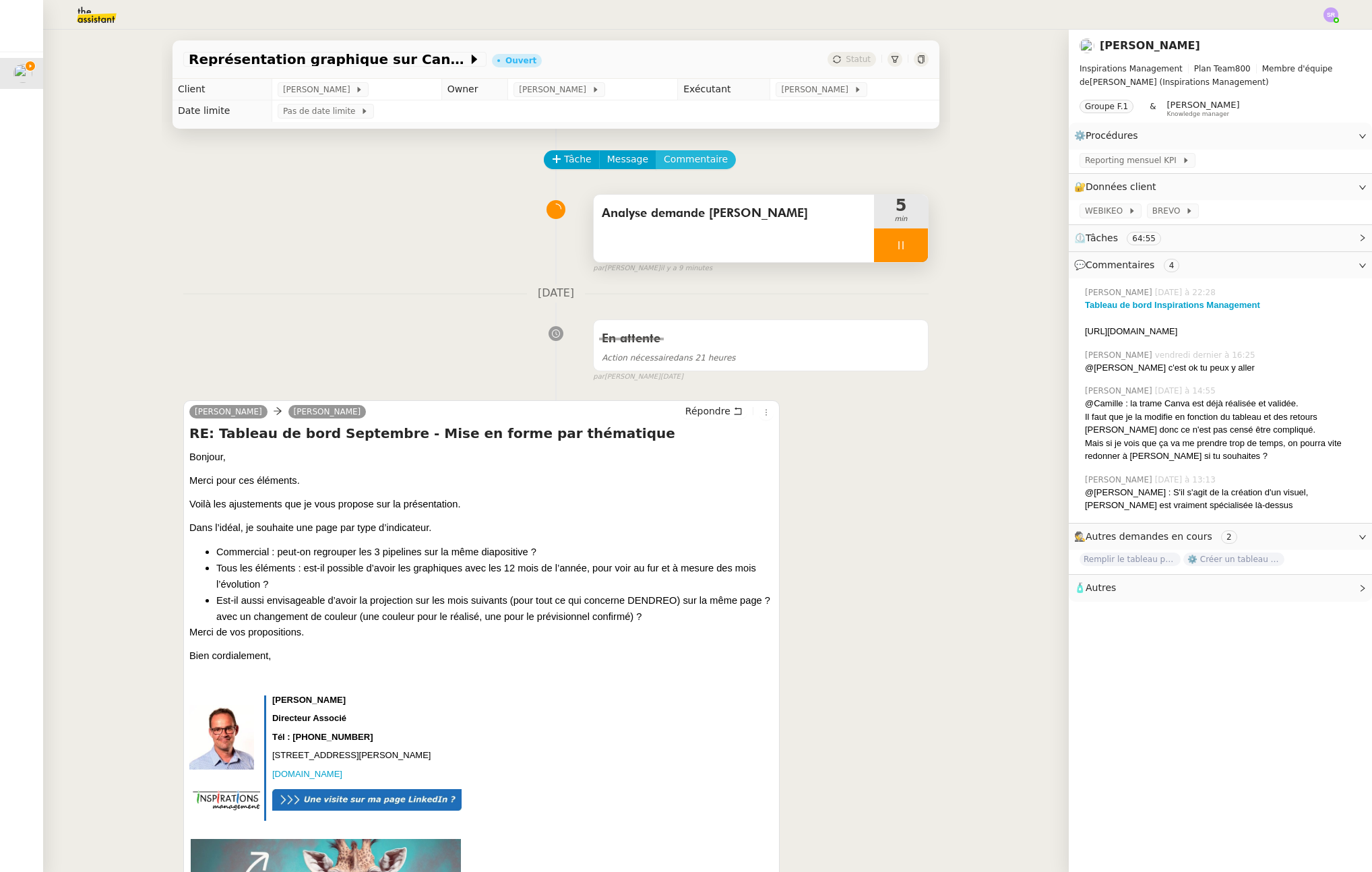
click at [698, 164] on span "Commentaire" at bounding box center [695, 159] width 64 height 15
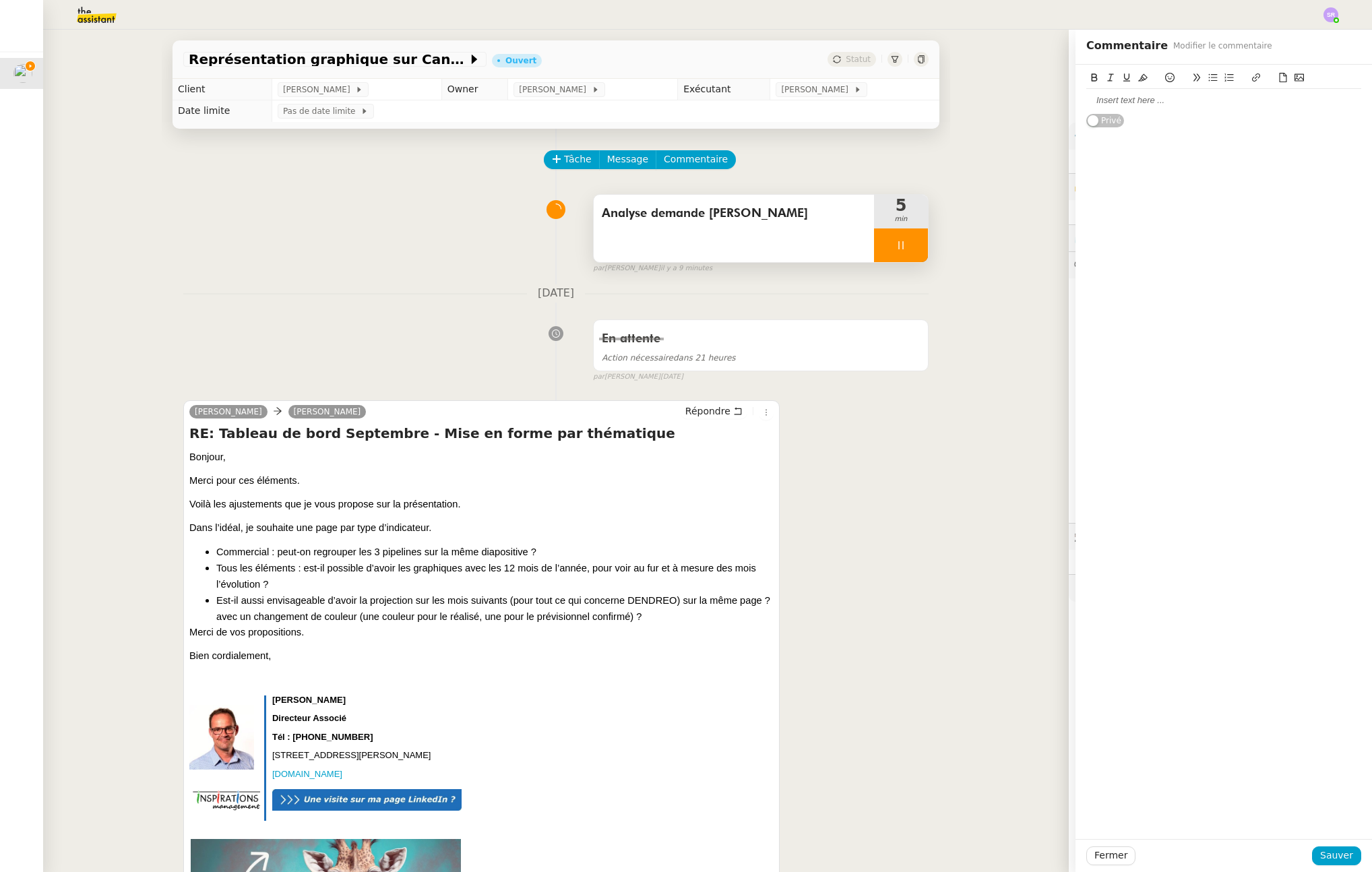
click at [1160, 96] on div at bounding box center [1224, 100] width 275 height 13
click at [881, 246] on div at bounding box center [901, 245] width 54 height 34
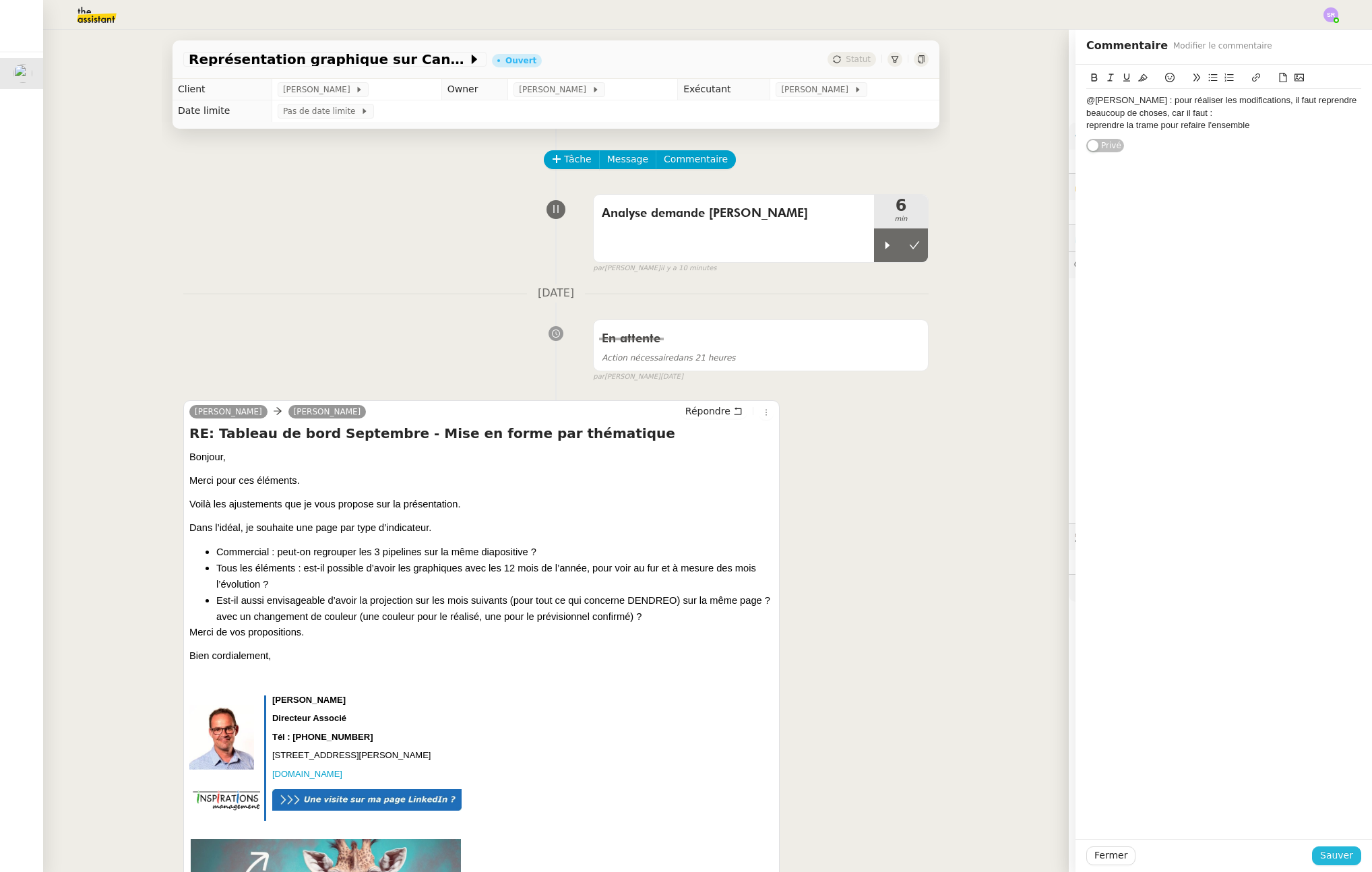
click at [1322, 856] on span "Sauver" at bounding box center [1336, 856] width 33 height 15
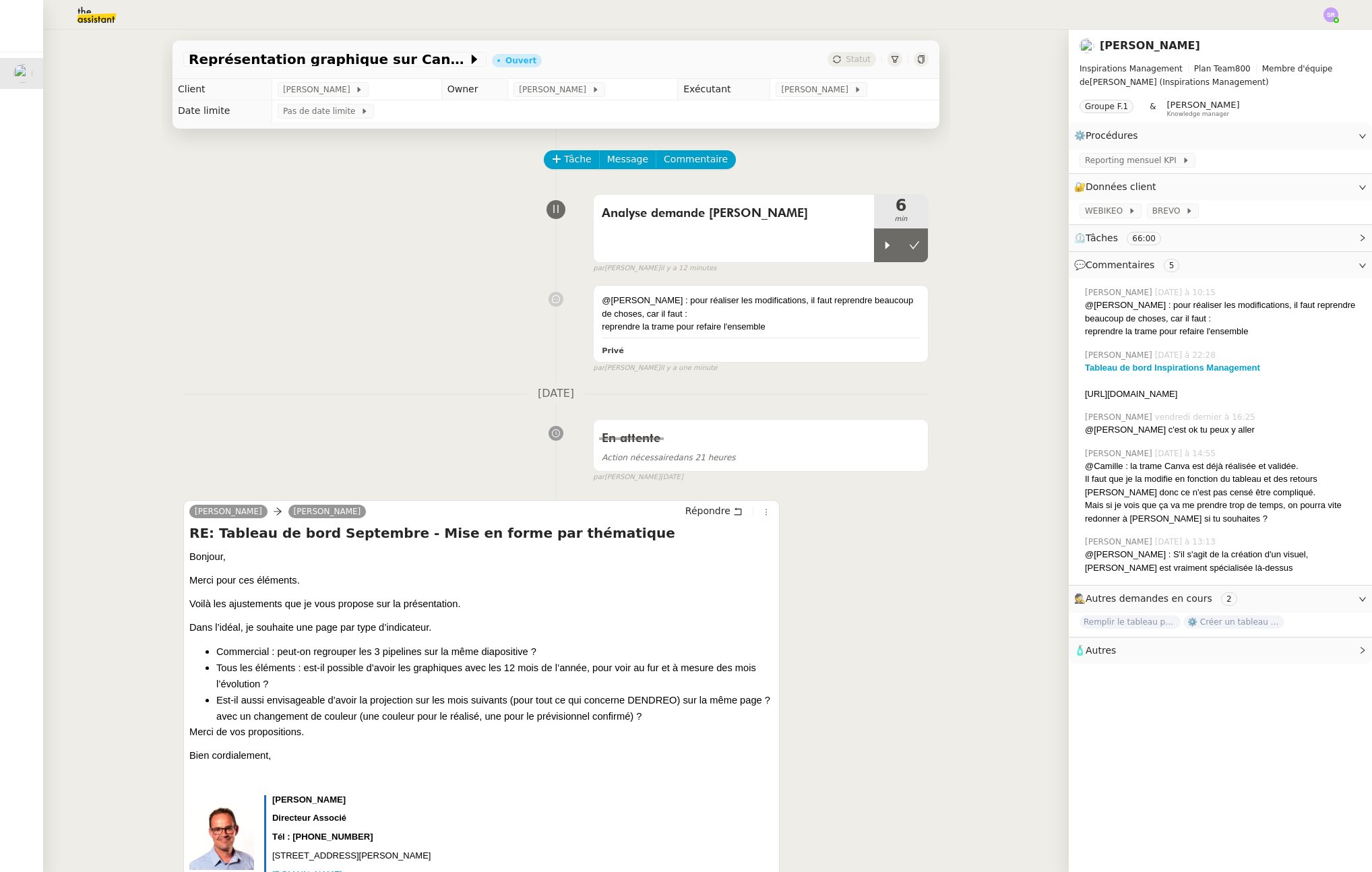
scroll to position [48, 0]
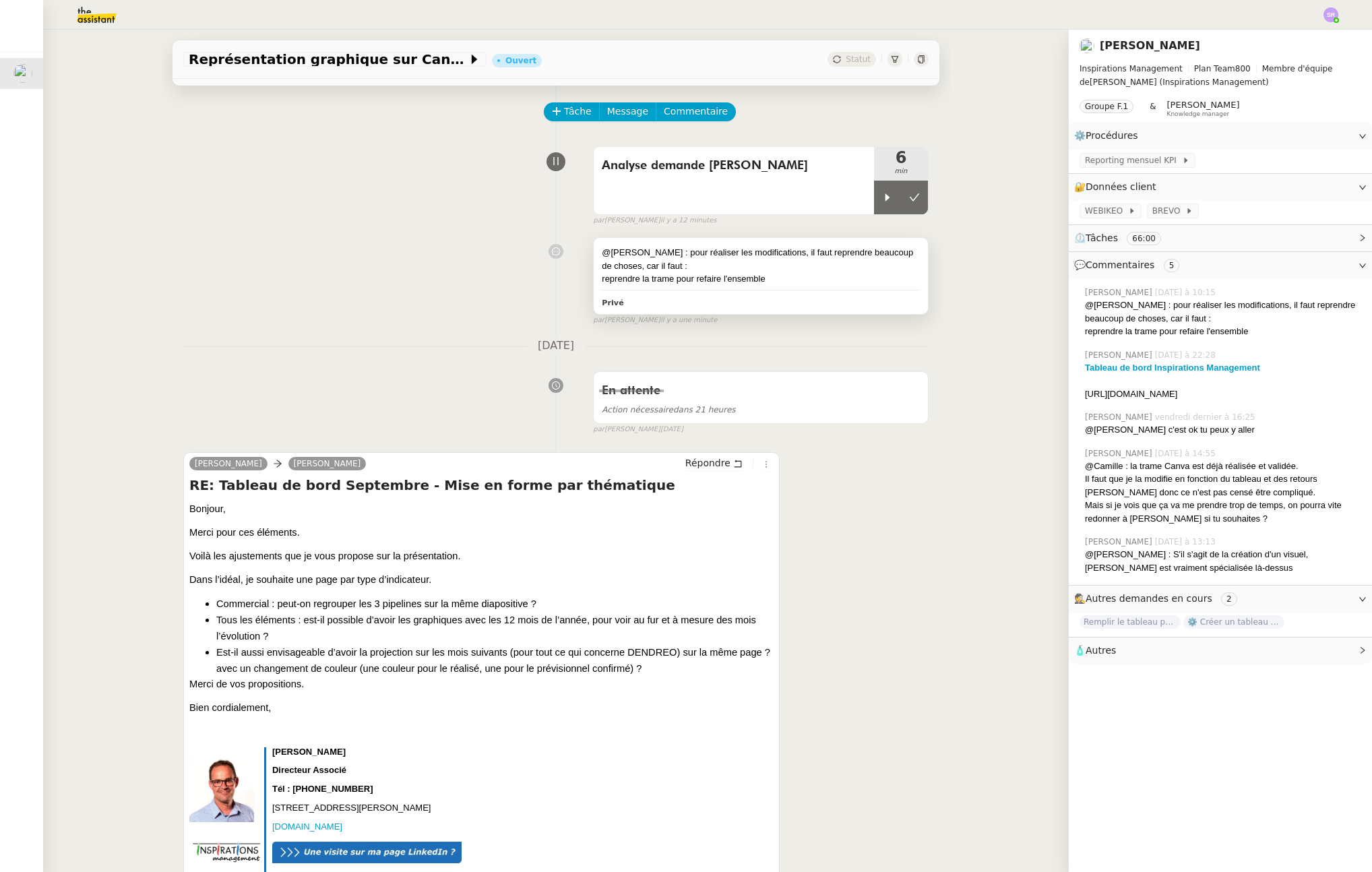
click at [817, 290] on div at bounding box center [761, 290] width 318 height 1
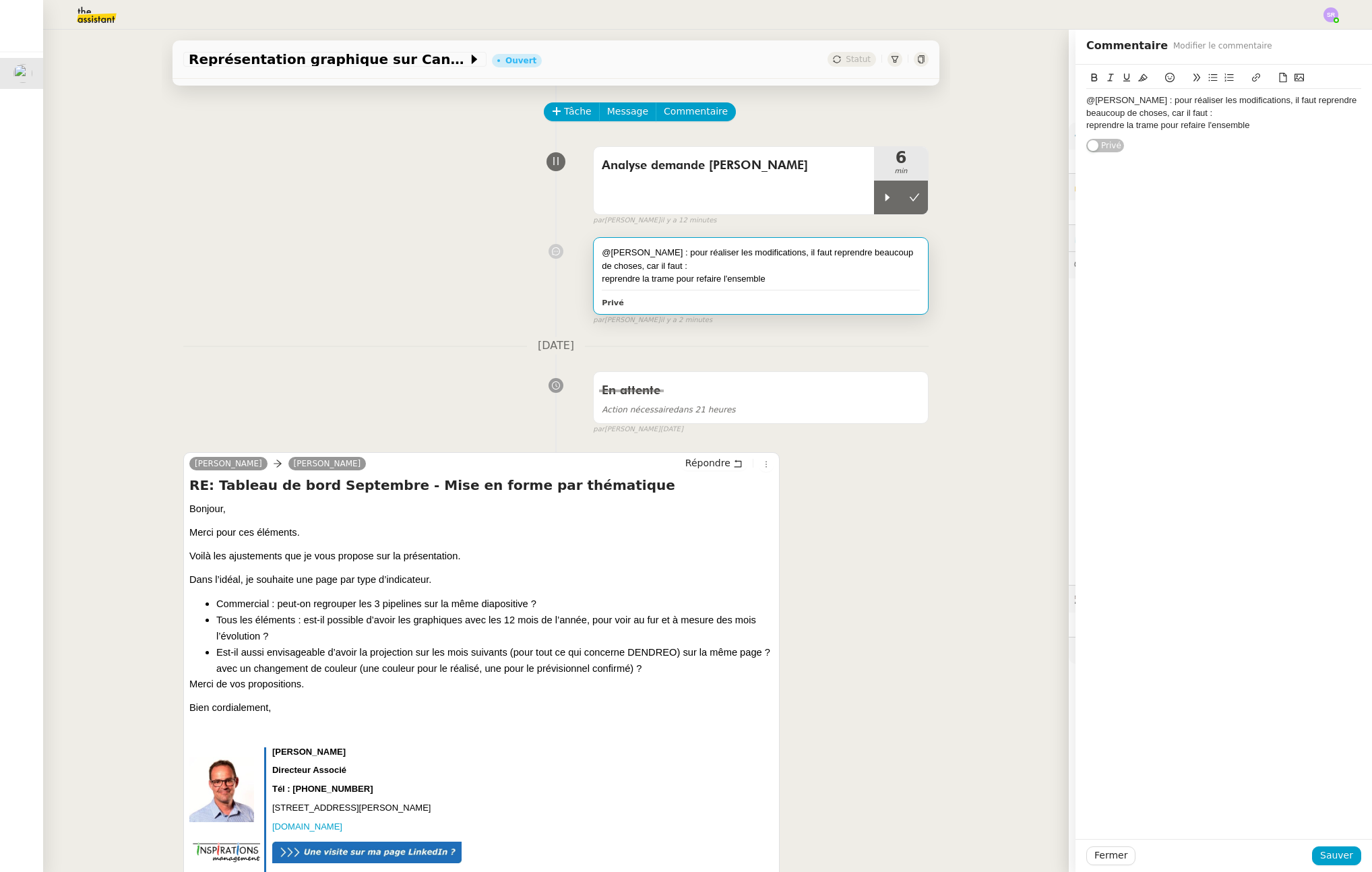
click at [1267, 126] on div "reprendre la trame pour refaire l'ensemble" at bounding box center [1224, 125] width 275 height 13
drag, startPoint x: 1172, startPoint y: 125, endPoint x: 1250, endPoint y: 126, distance: 78.0
click at [1250, 126] on div "reprendre la trame pour refaire l'ensemble" at bounding box center [1224, 125] width 275 height 13
click at [1171, 123] on div "reprendre la trame pour Créer une page par type d’indicateur" at bounding box center [1224, 125] width 275 height 13
drag, startPoint x: 1325, startPoint y: 124, endPoint x: 1195, endPoint y: 126, distance: 130.0
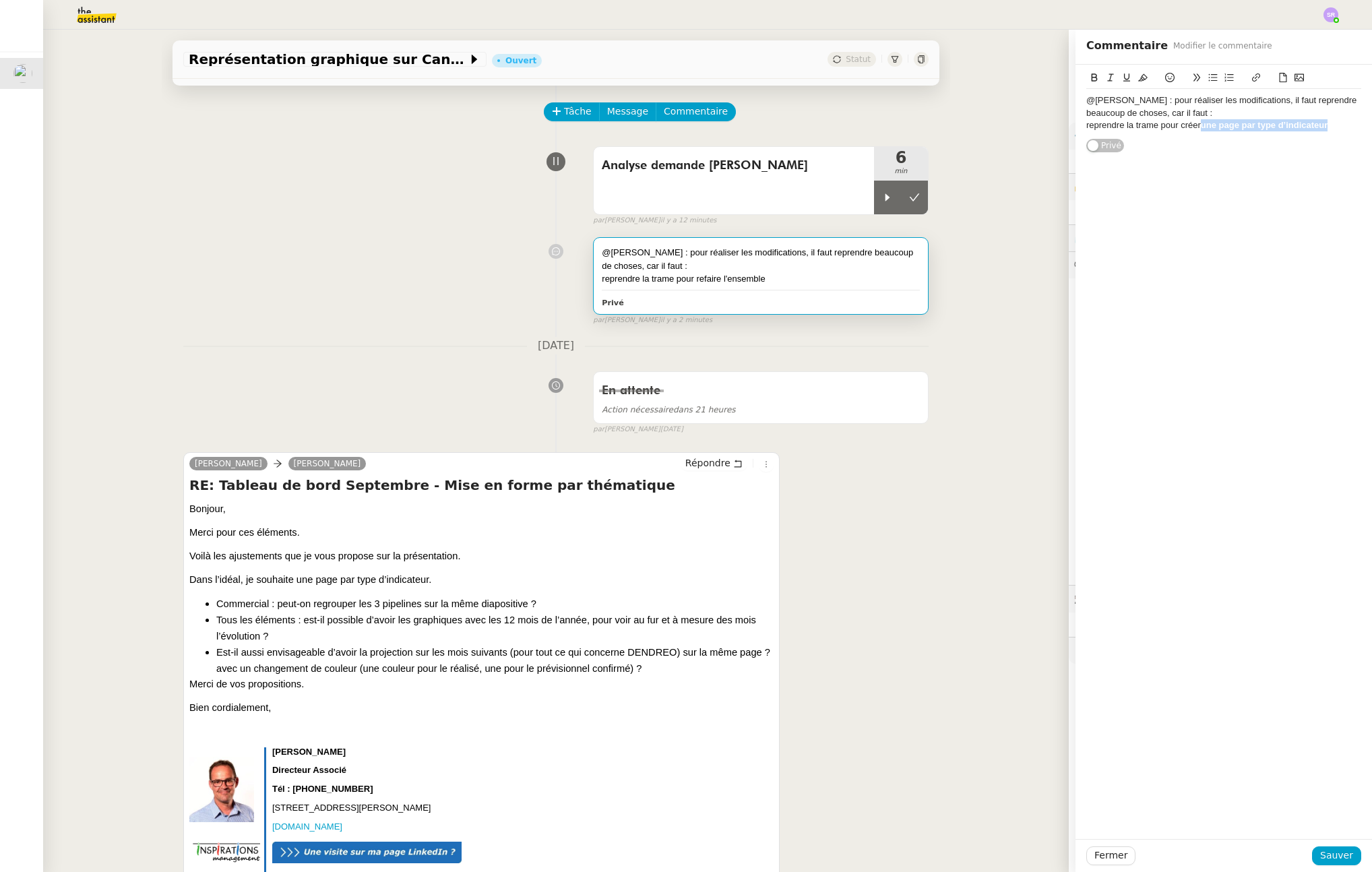
click at [1195, 126] on div "reprendre la trame pour créer une page par type d’indicateur" at bounding box center [1224, 125] width 275 height 13
click at [1315, 119] on div "@Camille : pour réaliser les modifications, il faut reprendre beaucoup de chose…" at bounding box center [1224, 107] width 275 height 25
drag, startPoint x: 1314, startPoint y: 126, endPoint x: 1064, endPoint y: 105, distance: 250.9
click at [1064, 105] on app-ticket "Représentation graphique sur Canva Ouvert Statut Client Didier DUFFAUT Owner Ca…" at bounding box center [708, 451] width 1329 height 843
drag, startPoint x: 1322, startPoint y: 853, endPoint x: 1337, endPoint y: 822, distance: 34.4
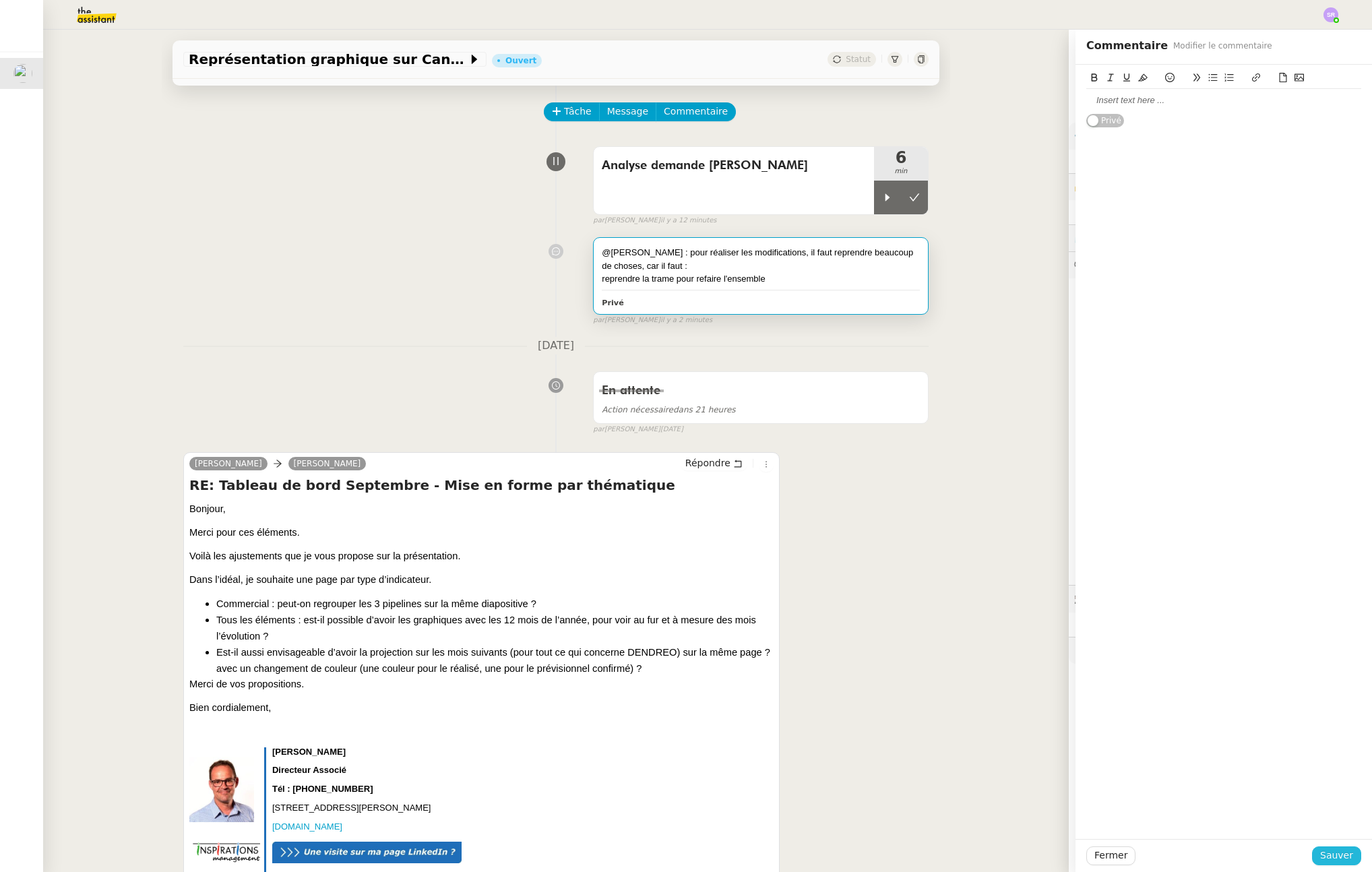
click at [1322, 852] on span "Sauver" at bounding box center [1336, 856] width 33 height 15
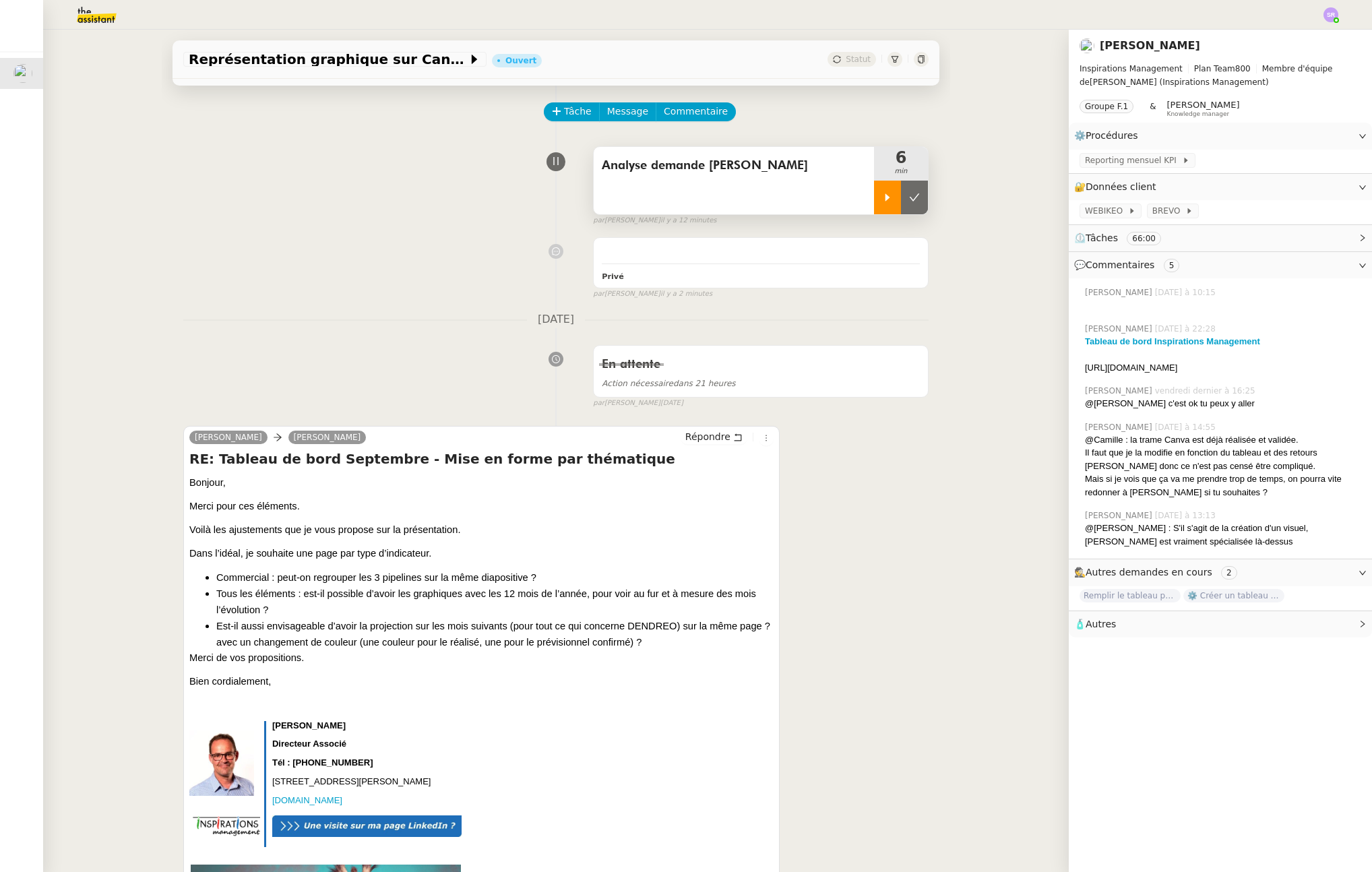
click at [885, 200] on icon at bounding box center [887, 198] width 5 height 8
click at [896, 201] on icon at bounding box center [901, 197] width 11 height 11
click at [882, 200] on icon at bounding box center [887, 197] width 11 height 11
click at [901, 195] on div at bounding box center [901, 197] width 54 height 34
click at [909, 199] on icon at bounding box center [914, 197] width 11 height 11
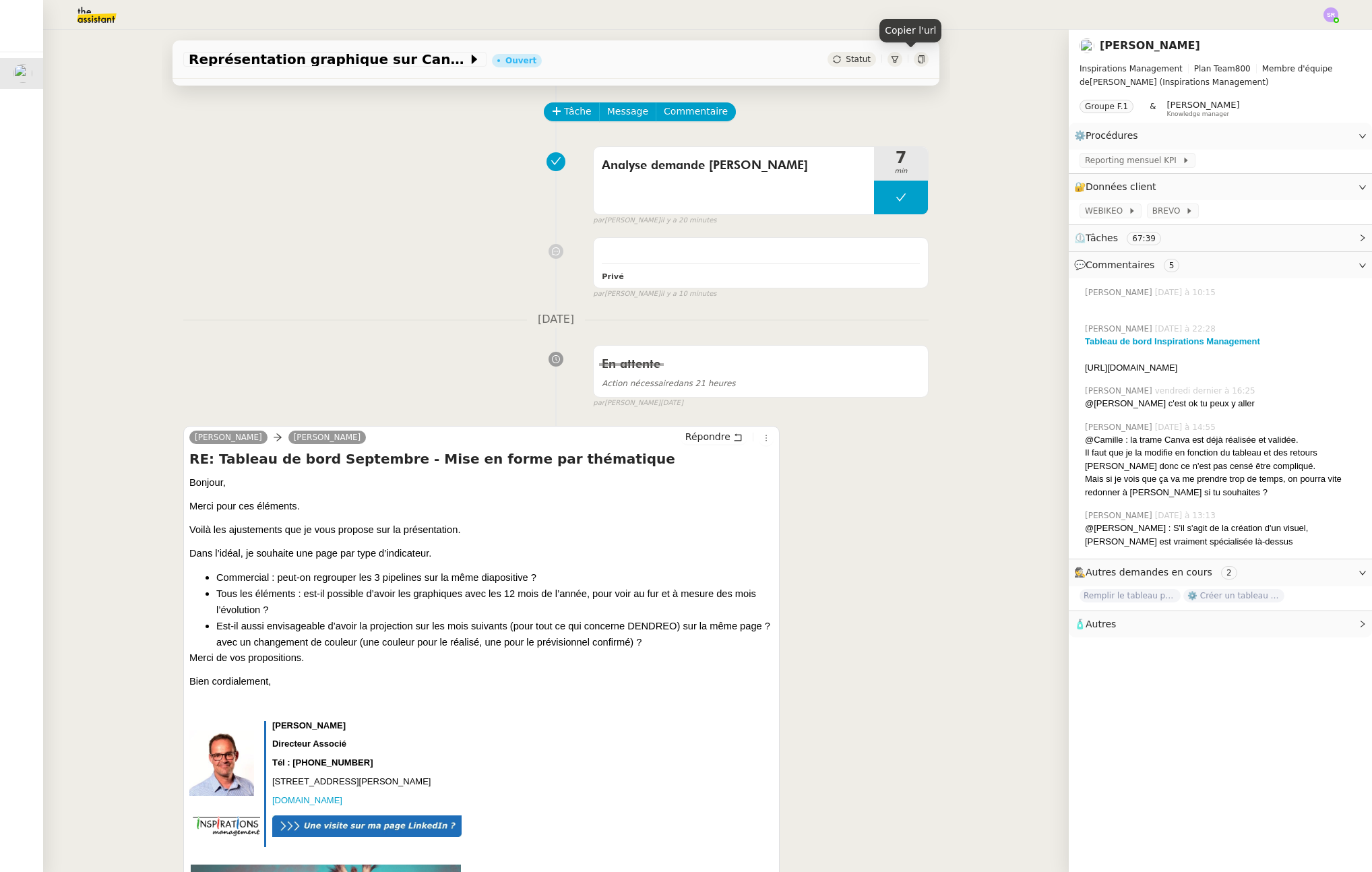
click at [917, 59] on icon at bounding box center [921, 59] width 8 height 8
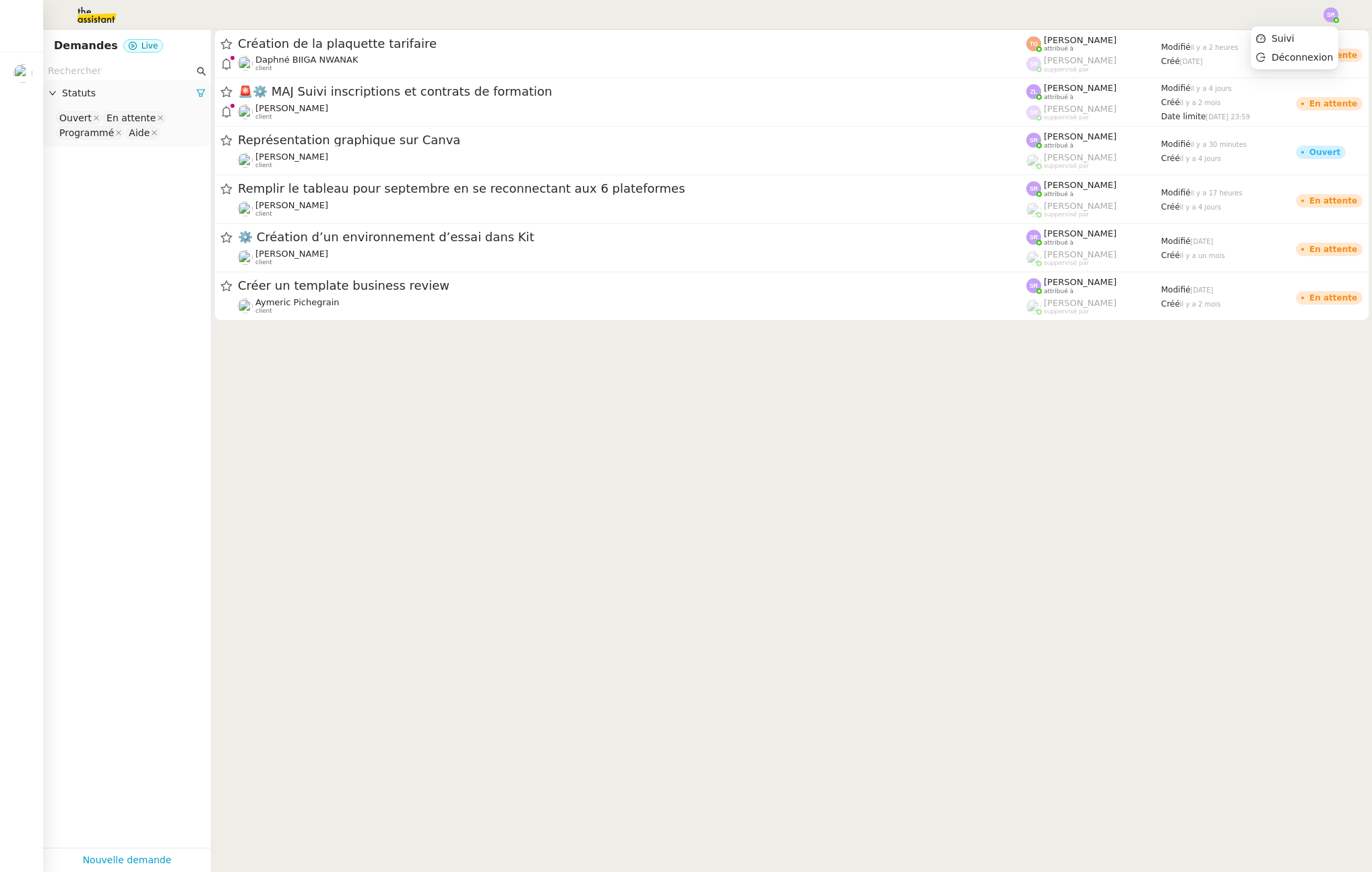
click at [1326, 14] on img at bounding box center [1331, 14] width 14 height 14
click at [1284, 37] on span "Suivi" at bounding box center [1283, 38] width 23 height 11
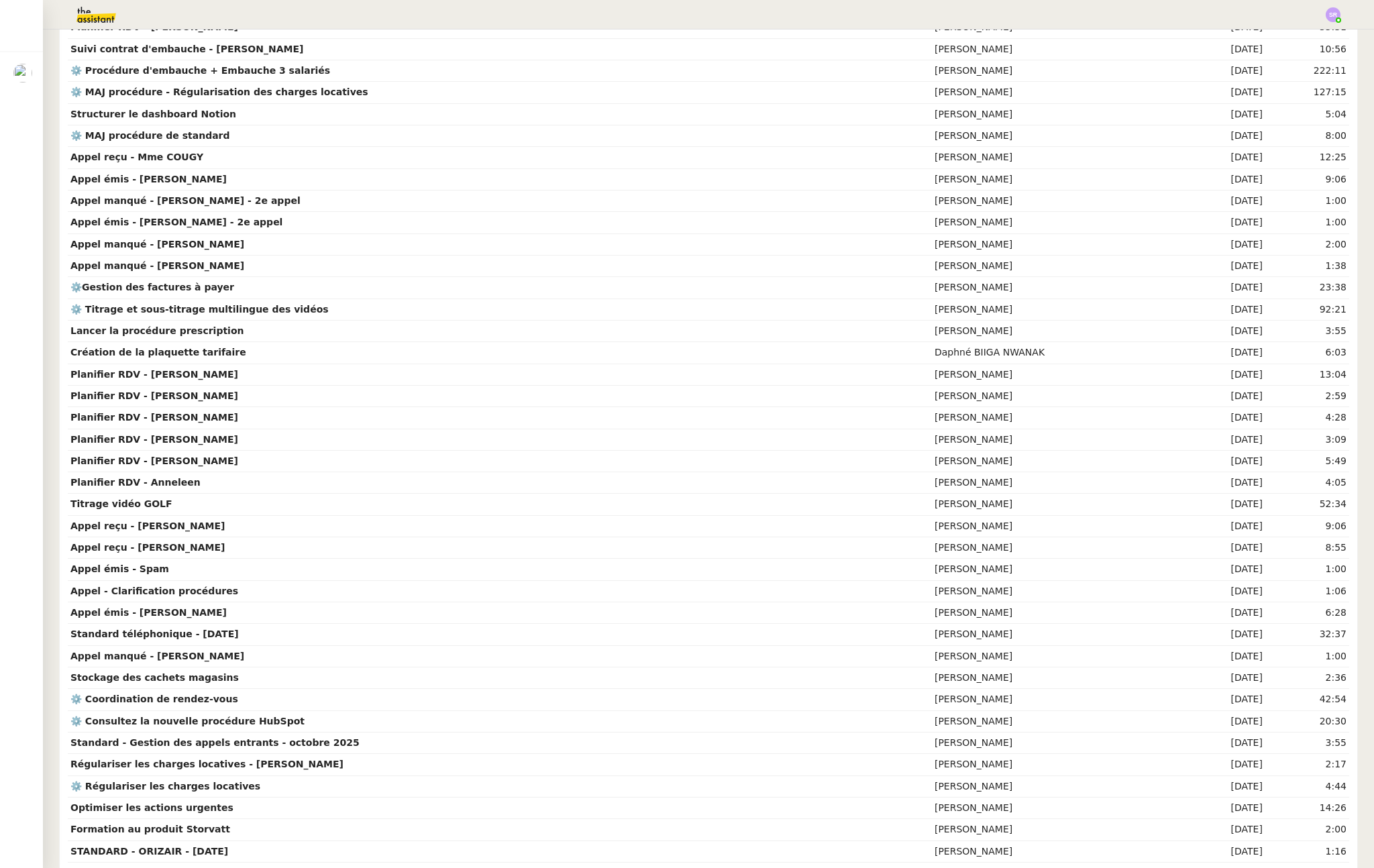
scroll to position [461, 0]
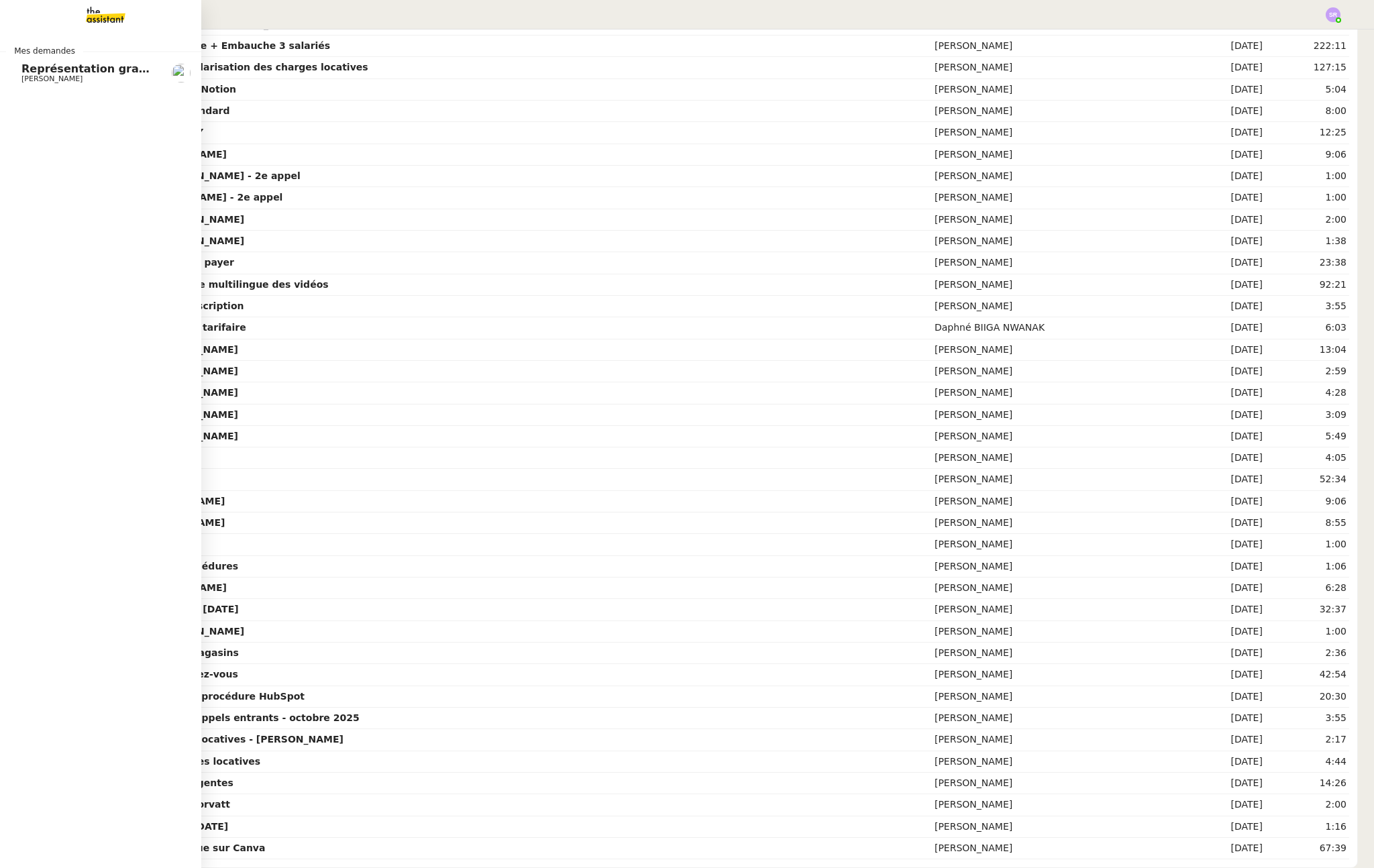
drag, startPoint x: 27, startPoint y: 74, endPoint x: 35, endPoint y: 72, distance: 8.2
click at [27, 73] on span "Représentation graphique sur Canva" at bounding box center [133, 68] width 223 height 12
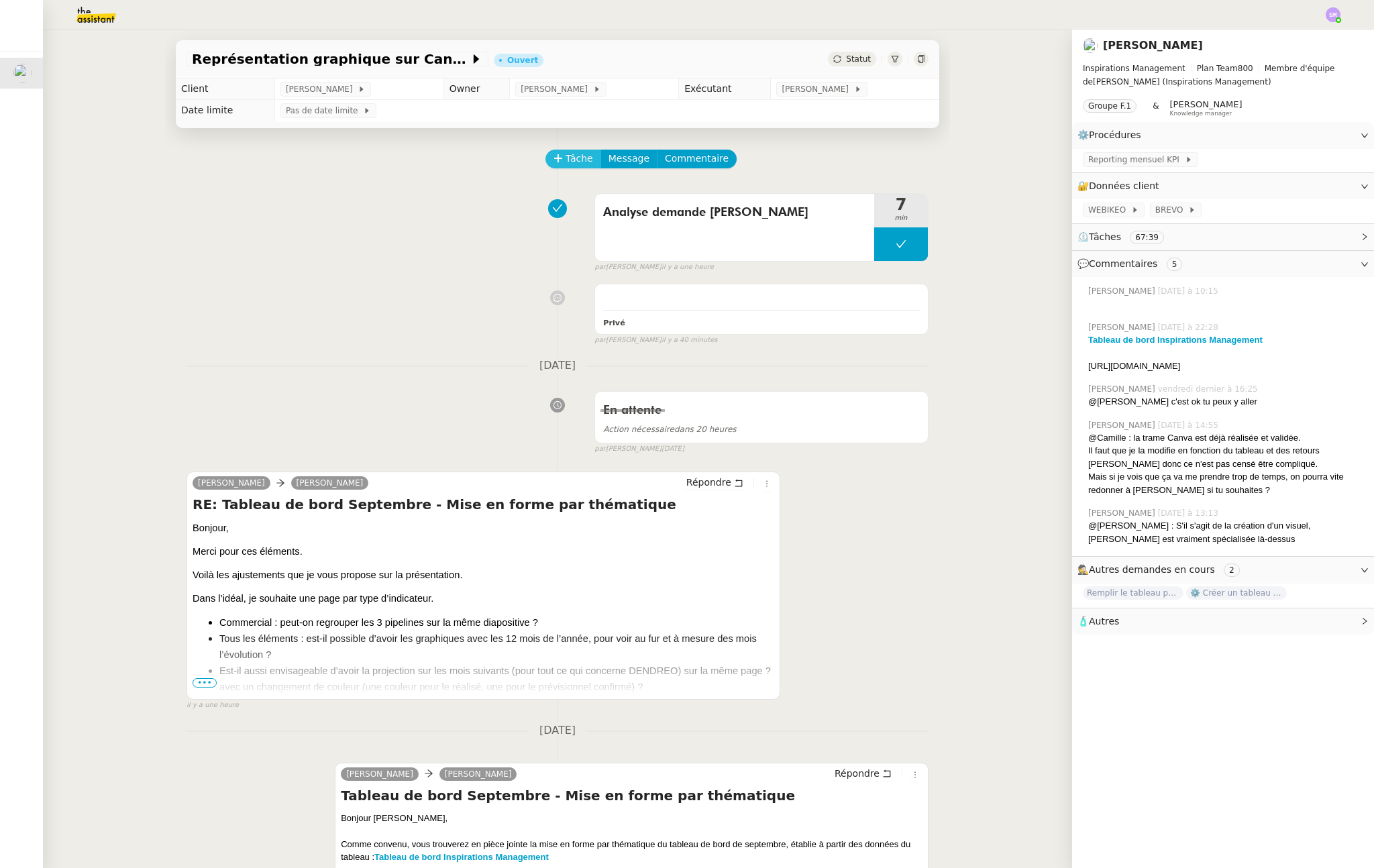
click at [567, 160] on span "Tâche" at bounding box center [579, 158] width 28 height 15
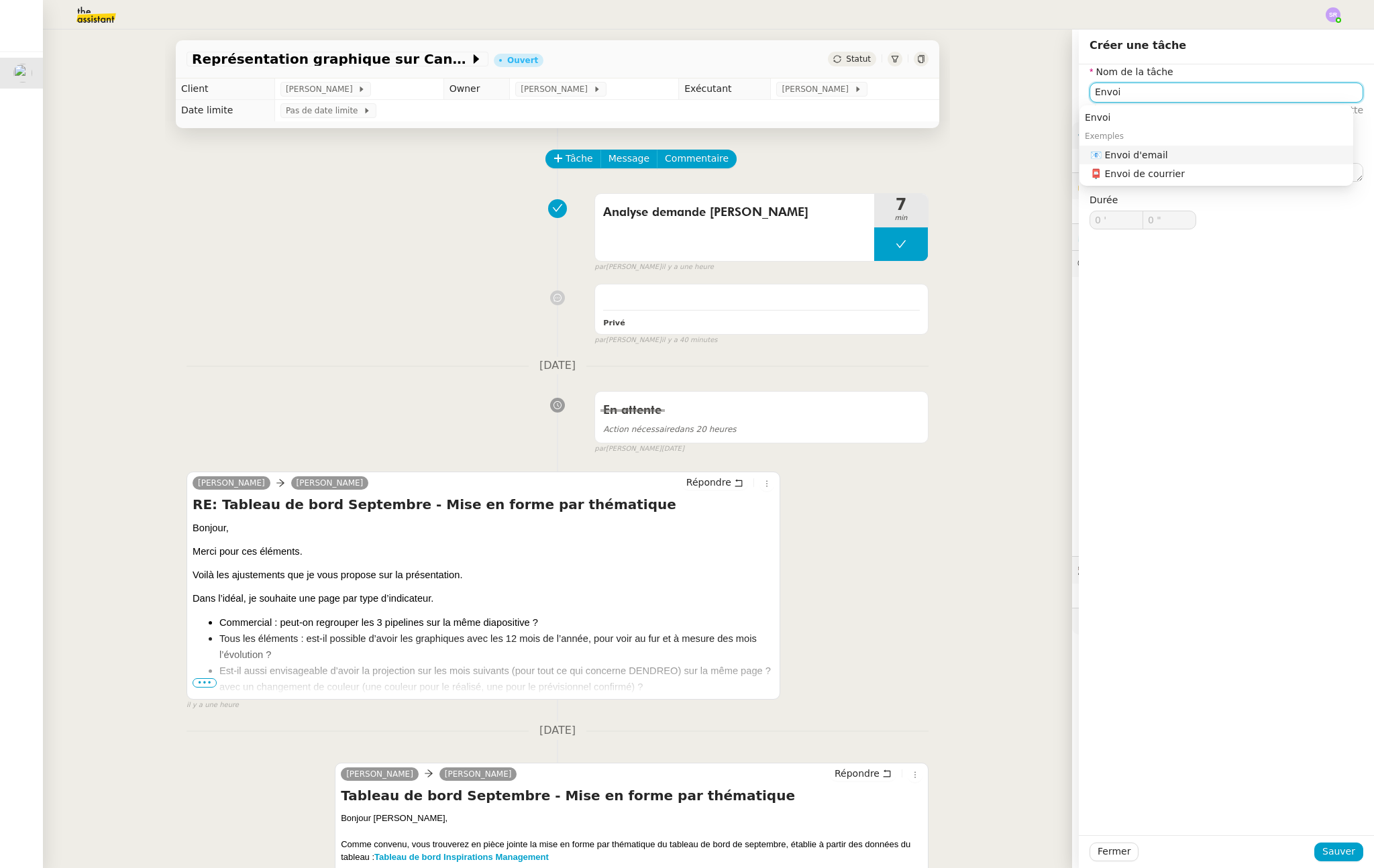
click at [1227, 151] on div "📧 Envoi d'email" at bounding box center [1219, 155] width 257 height 12
type input "Envoi d'email"
click at [1329, 848] on span "Sauver" at bounding box center [1339, 852] width 33 height 15
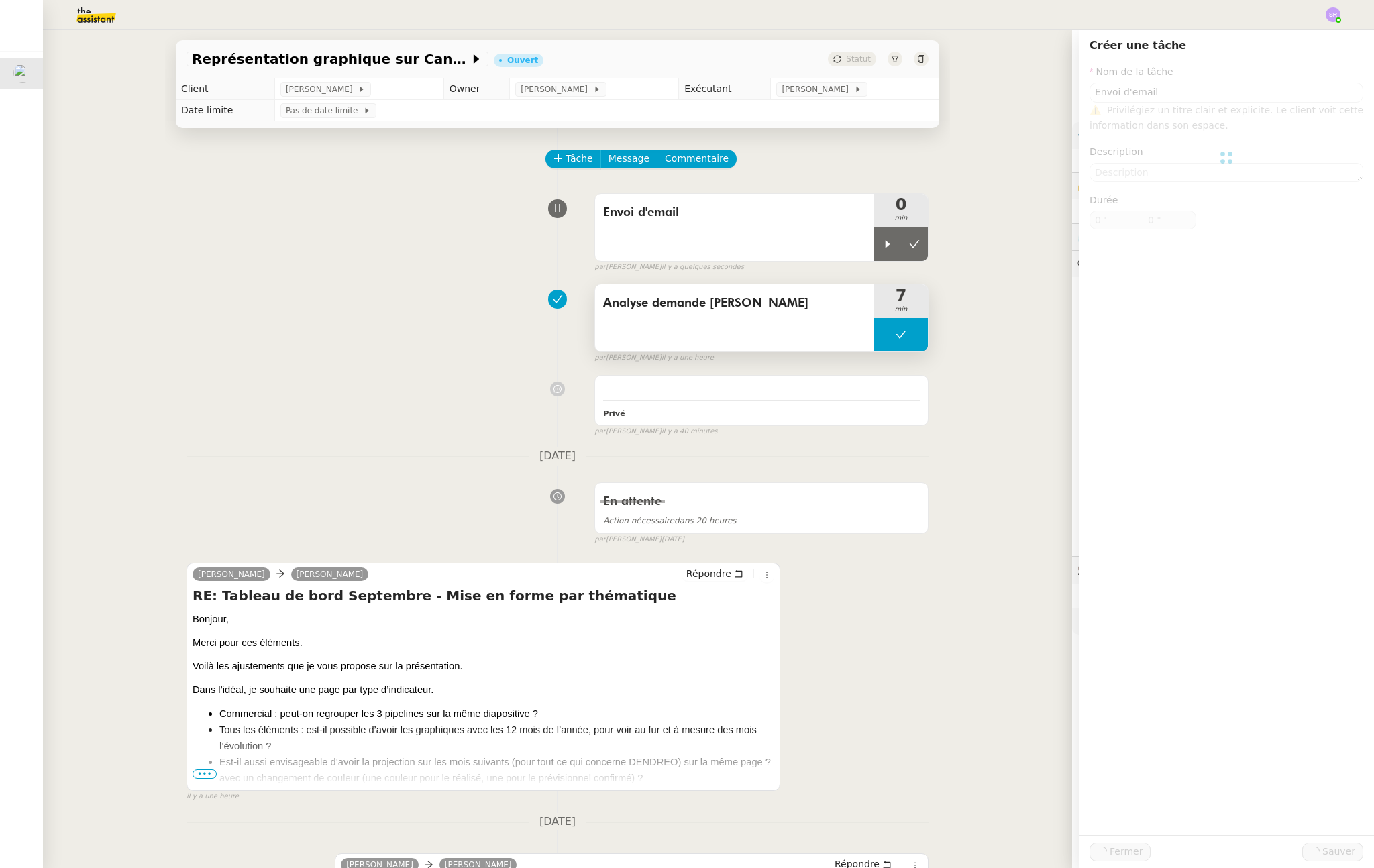
click at [711, 339] on div "Analyse demande Didier" at bounding box center [735, 318] width 279 height 67
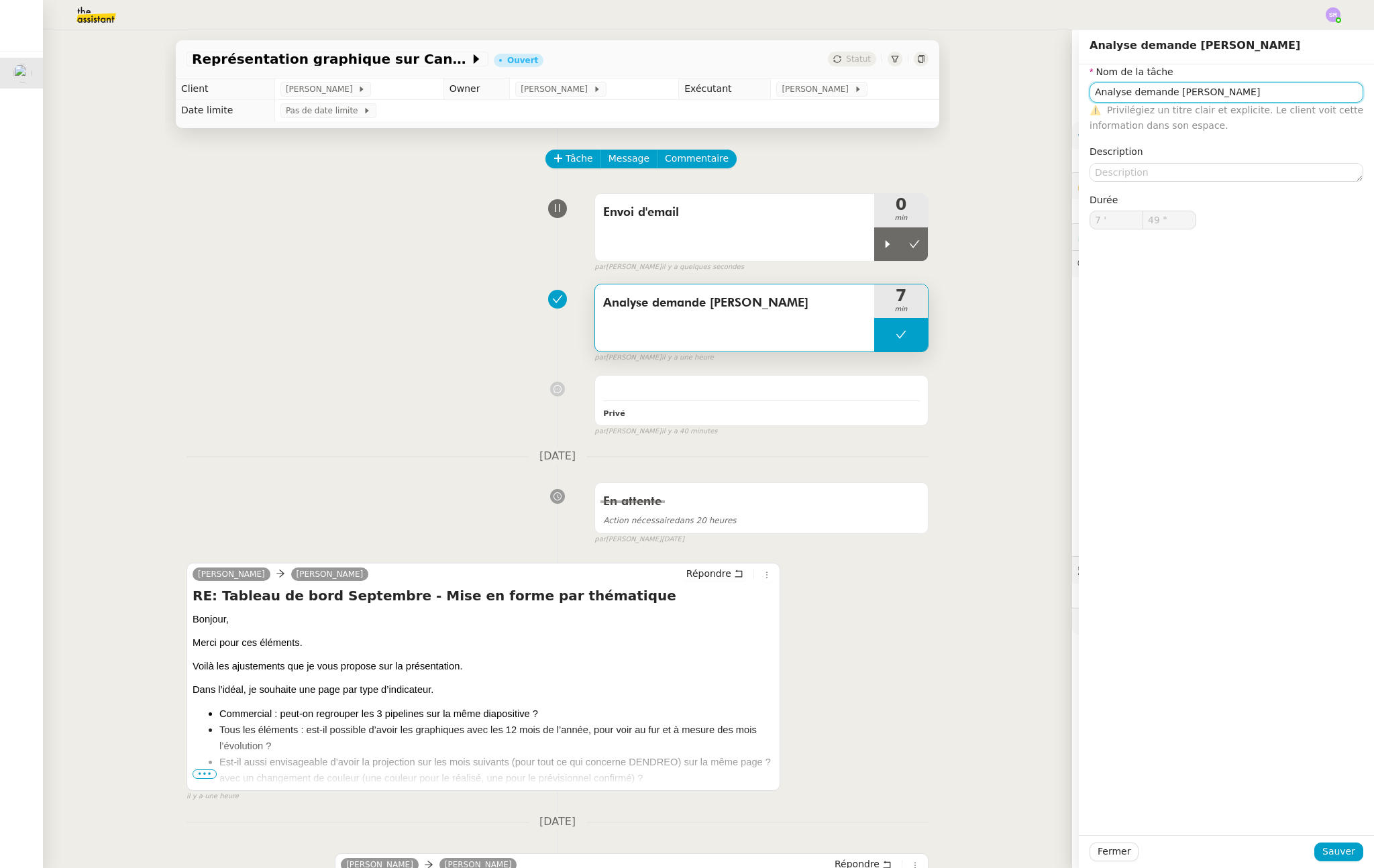
click at [1146, 94] on input "Analyse demande Didier" at bounding box center [1226, 92] width 274 height 19
click at [1252, 110] on nz-auto-option "Analyse modification [PERSON_NAME]" at bounding box center [1217, 118] width 274 height 19
type input "Analyse modification [PERSON_NAME]"
click at [1336, 850] on span "Sauver" at bounding box center [1339, 852] width 33 height 15
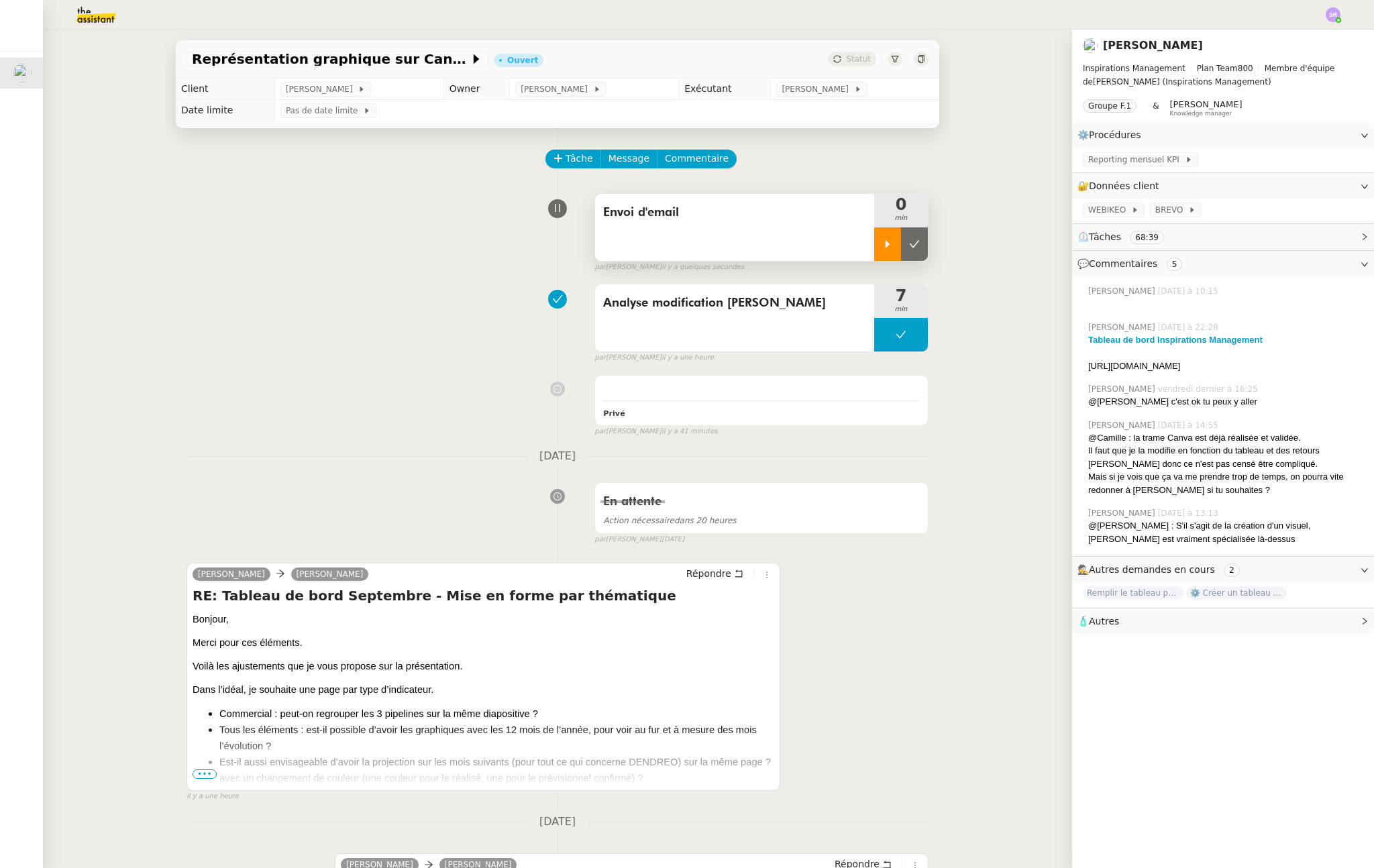
click at [882, 247] on icon at bounding box center [887, 244] width 11 height 11
click at [704, 575] on span "Répondre" at bounding box center [709, 574] width 45 height 13
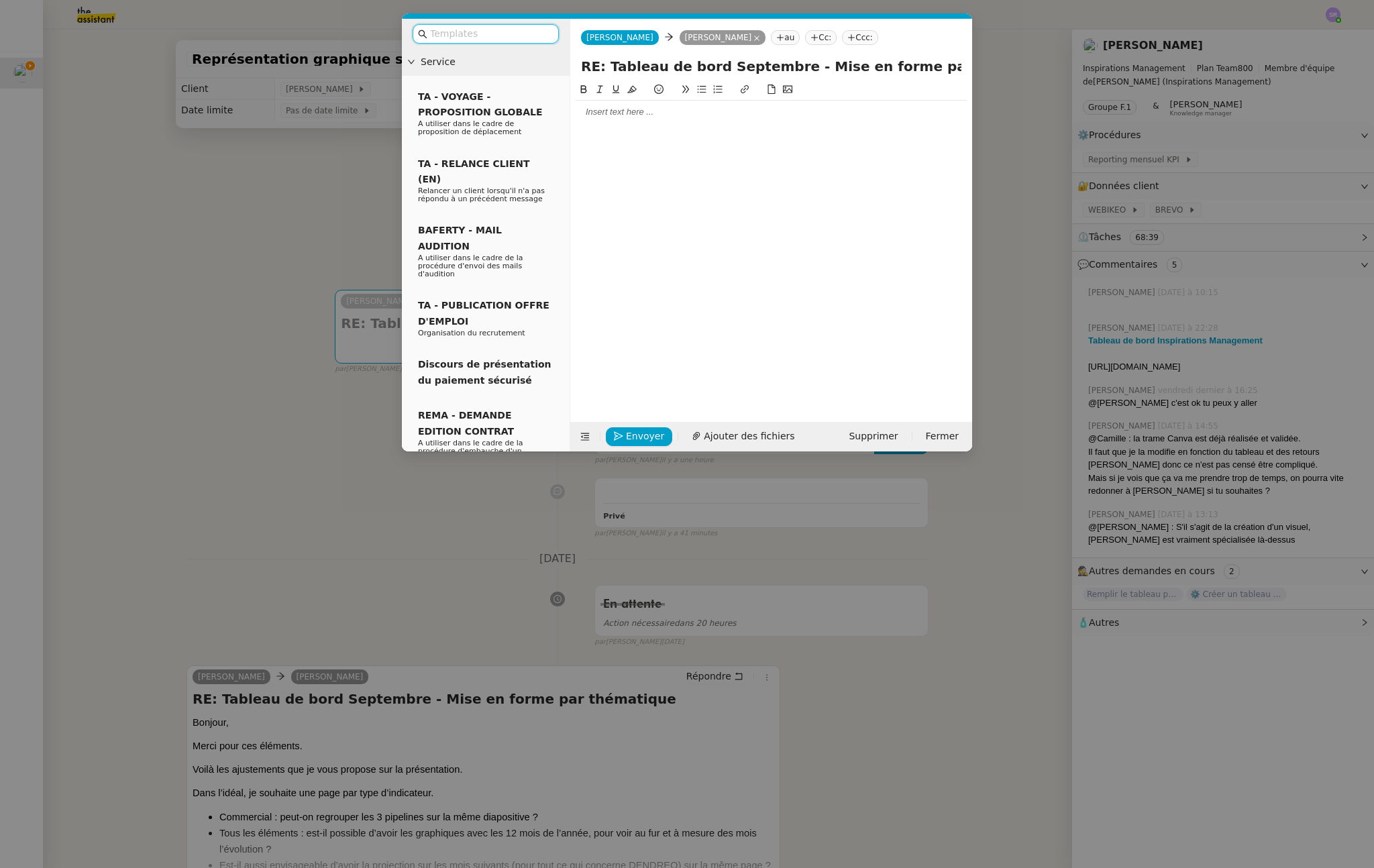
click at [671, 122] on div at bounding box center [771, 112] width 391 height 23
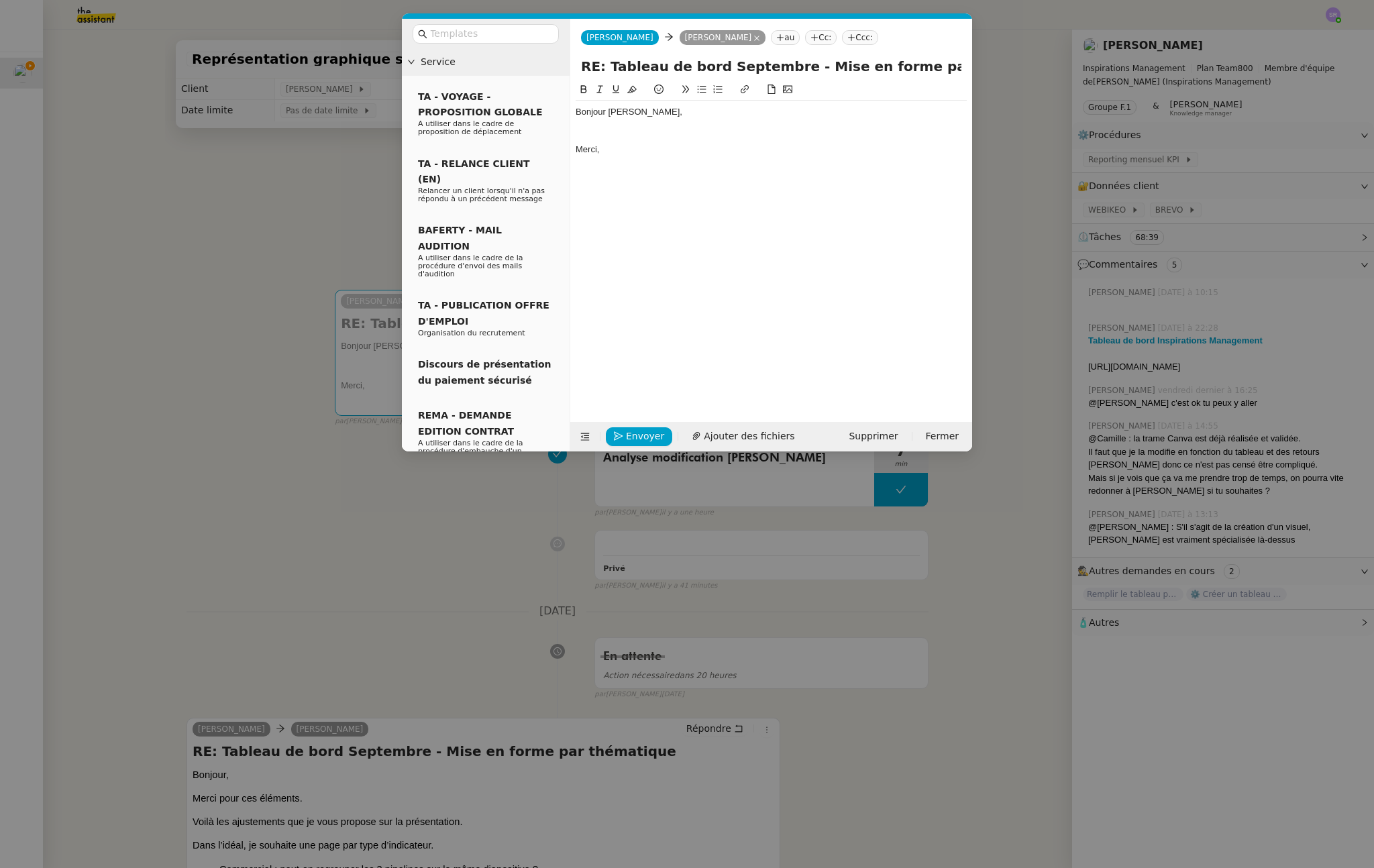
click at [611, 130] on div at bounding box center [771, 125] width 391 height 12
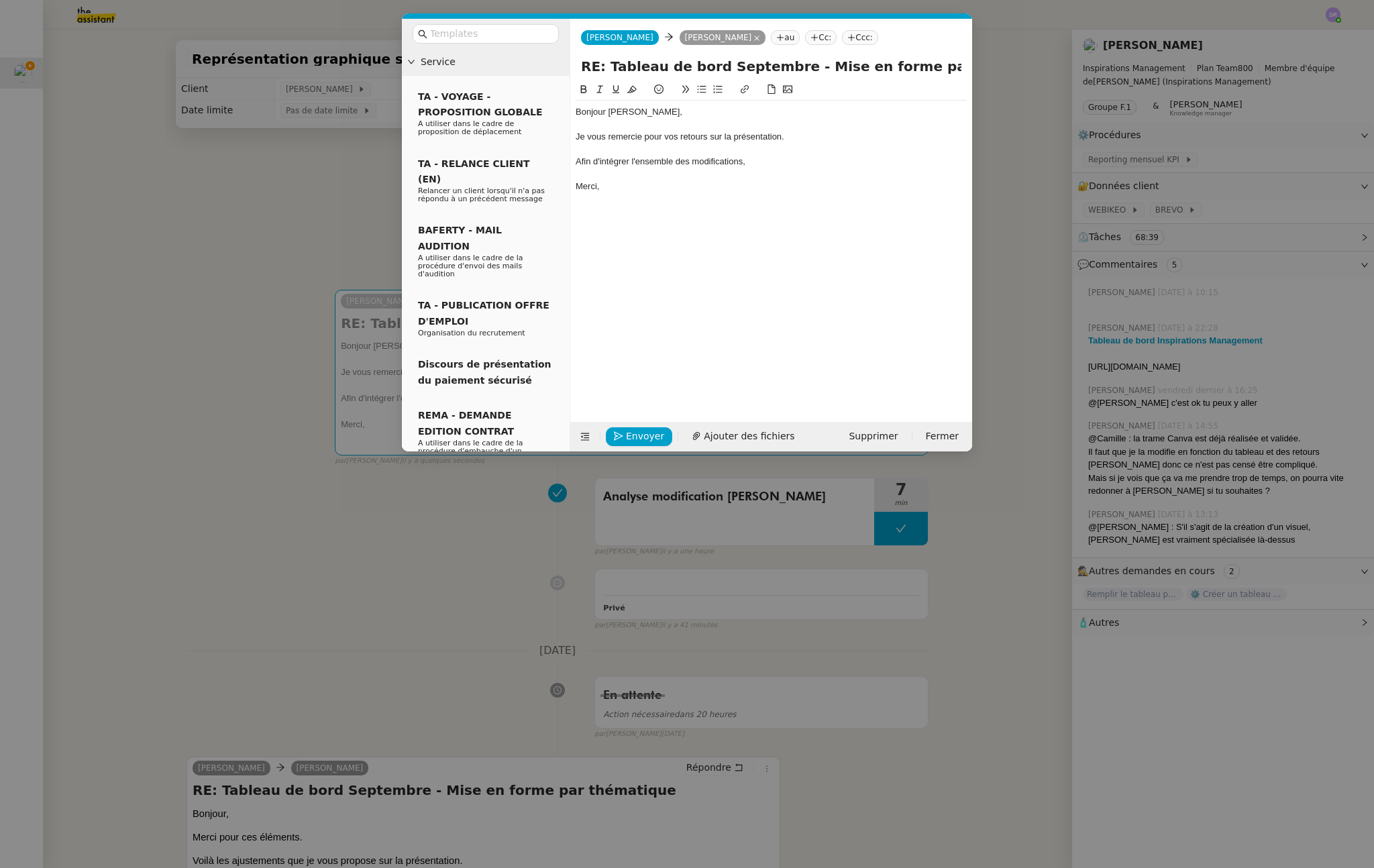
click at [350, 610] on nz-modal-container "Service TA - VOYAGE - PROPOSITION GLOBALE A utiliser dans le cadre de propositi…" at bounding box center [687, 434] width 1374 height 868
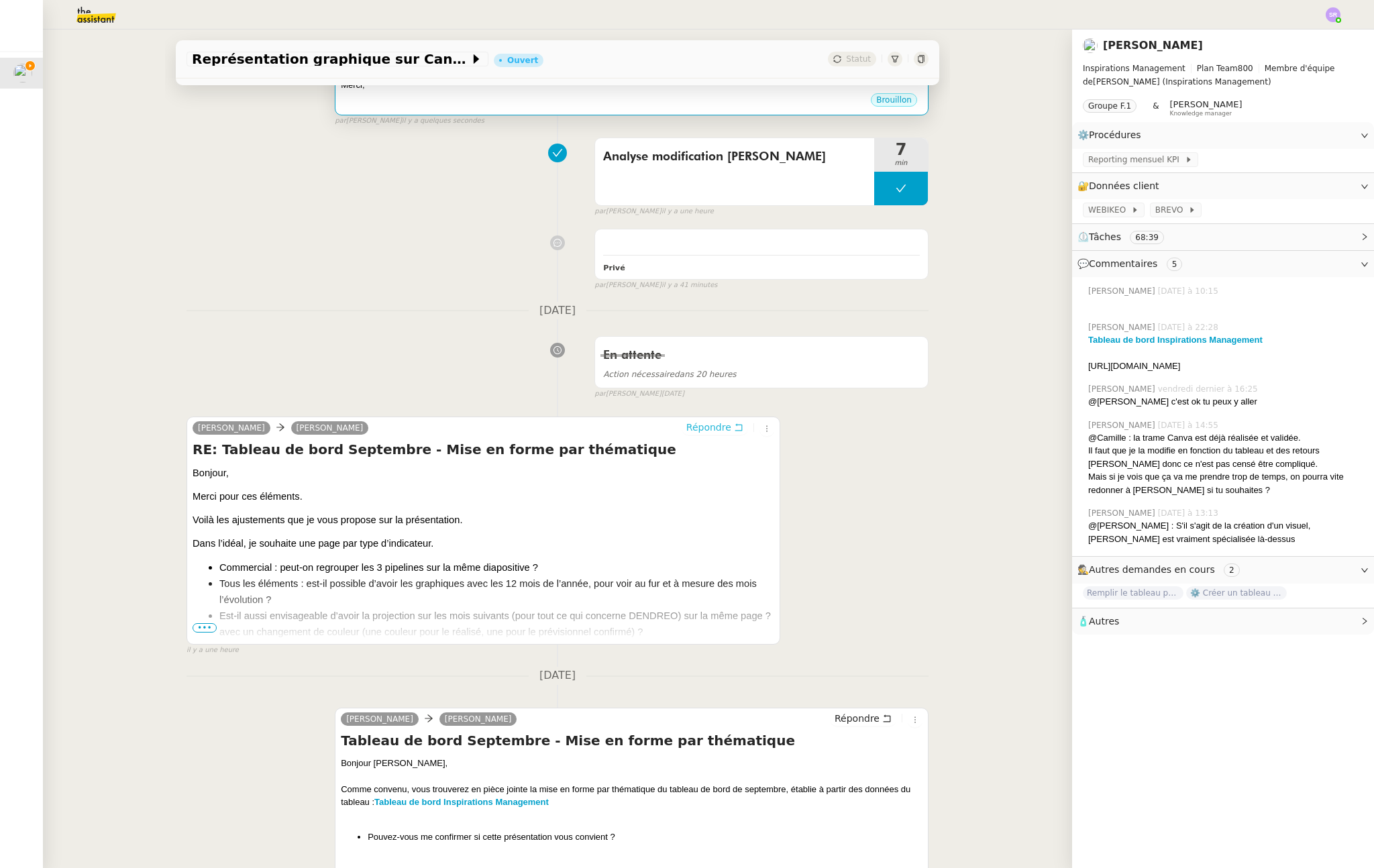
scroll to position [106, 0]
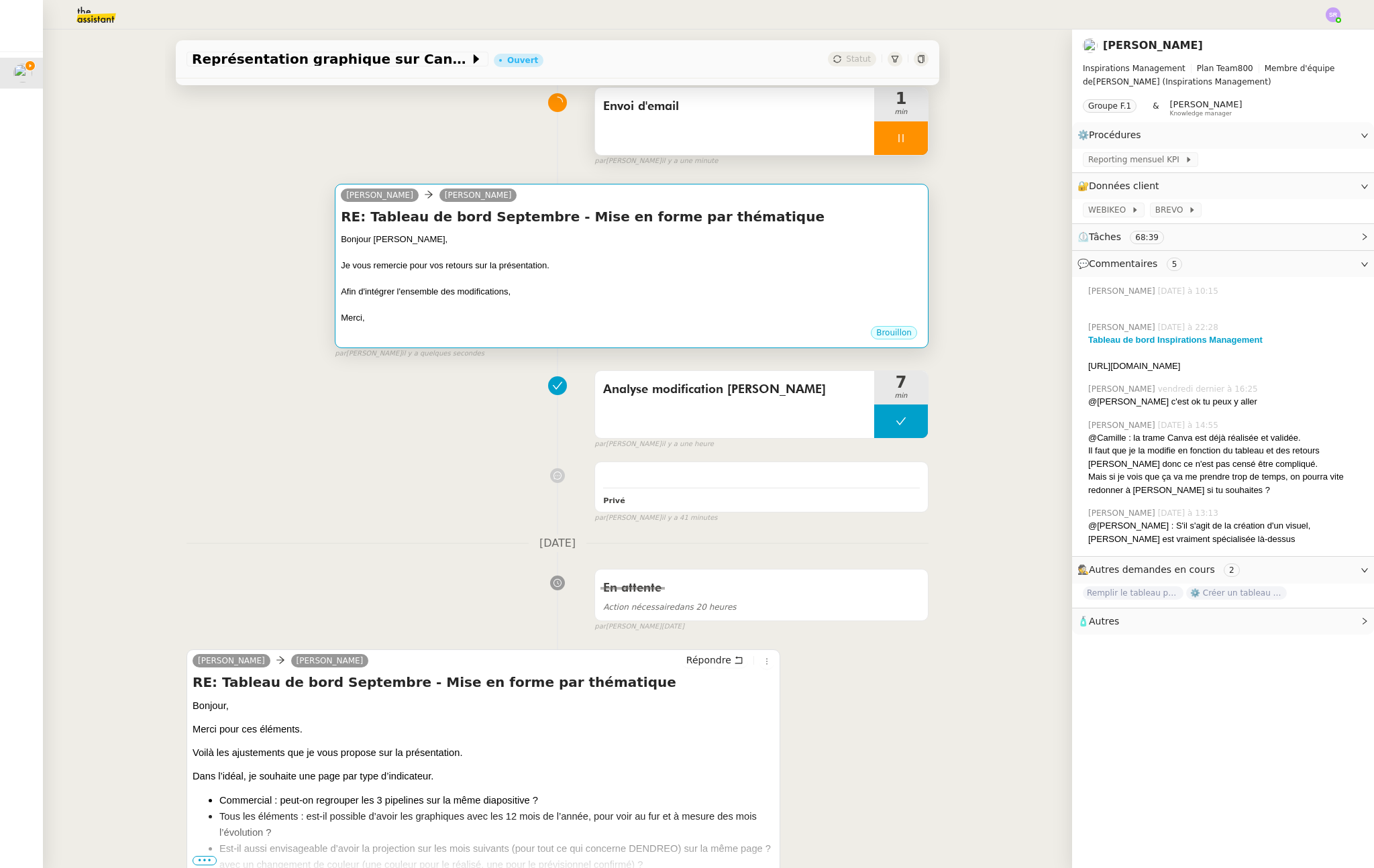
click at [540, 300] on div at bounding box center [632, 305] width 582 height 13
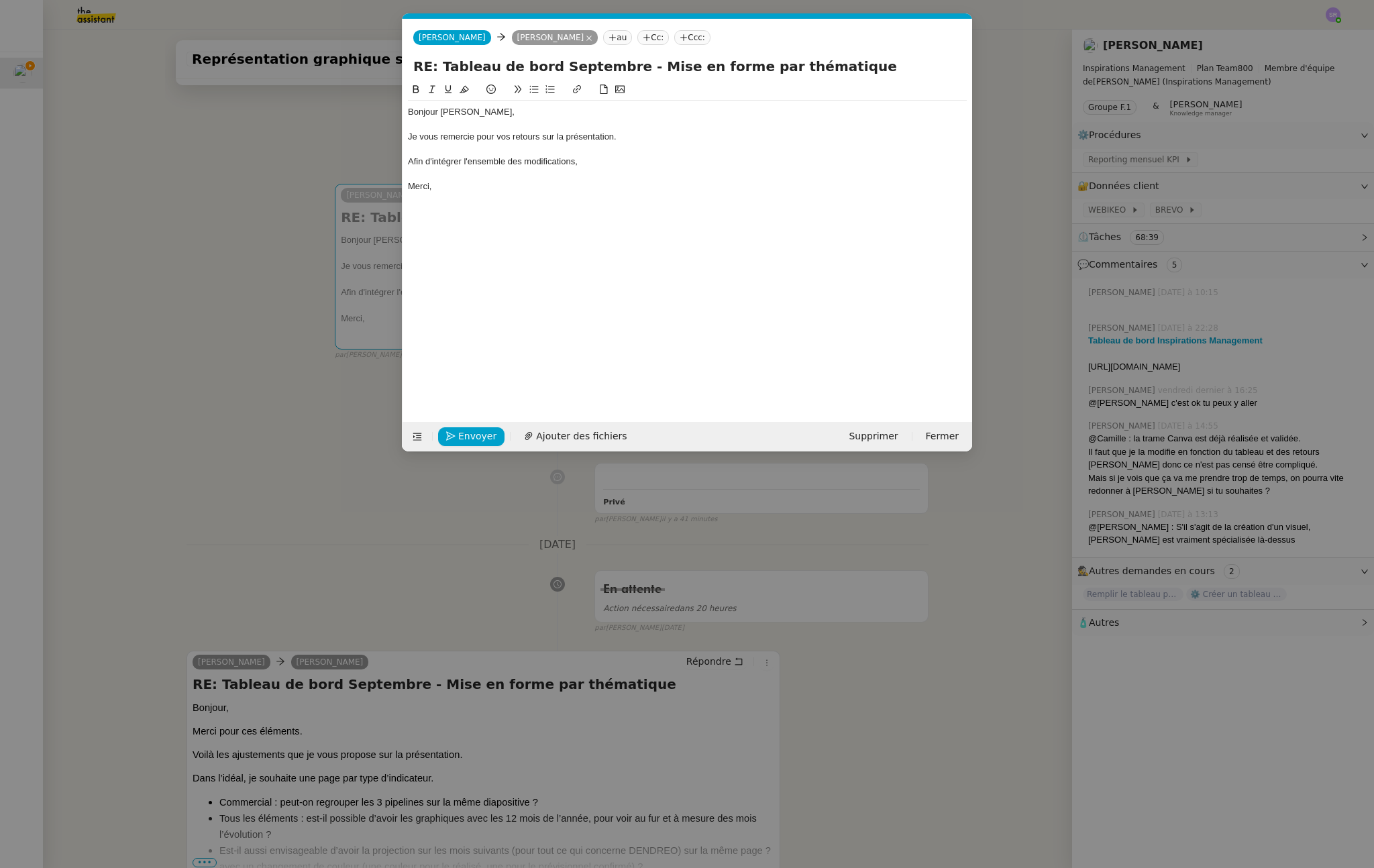
scroll to position [0, 28]
click at [633, 161] on div "Afin d'intégrer l'ensemble des modifications," at bounding box center [687, 161] width 559 height 12
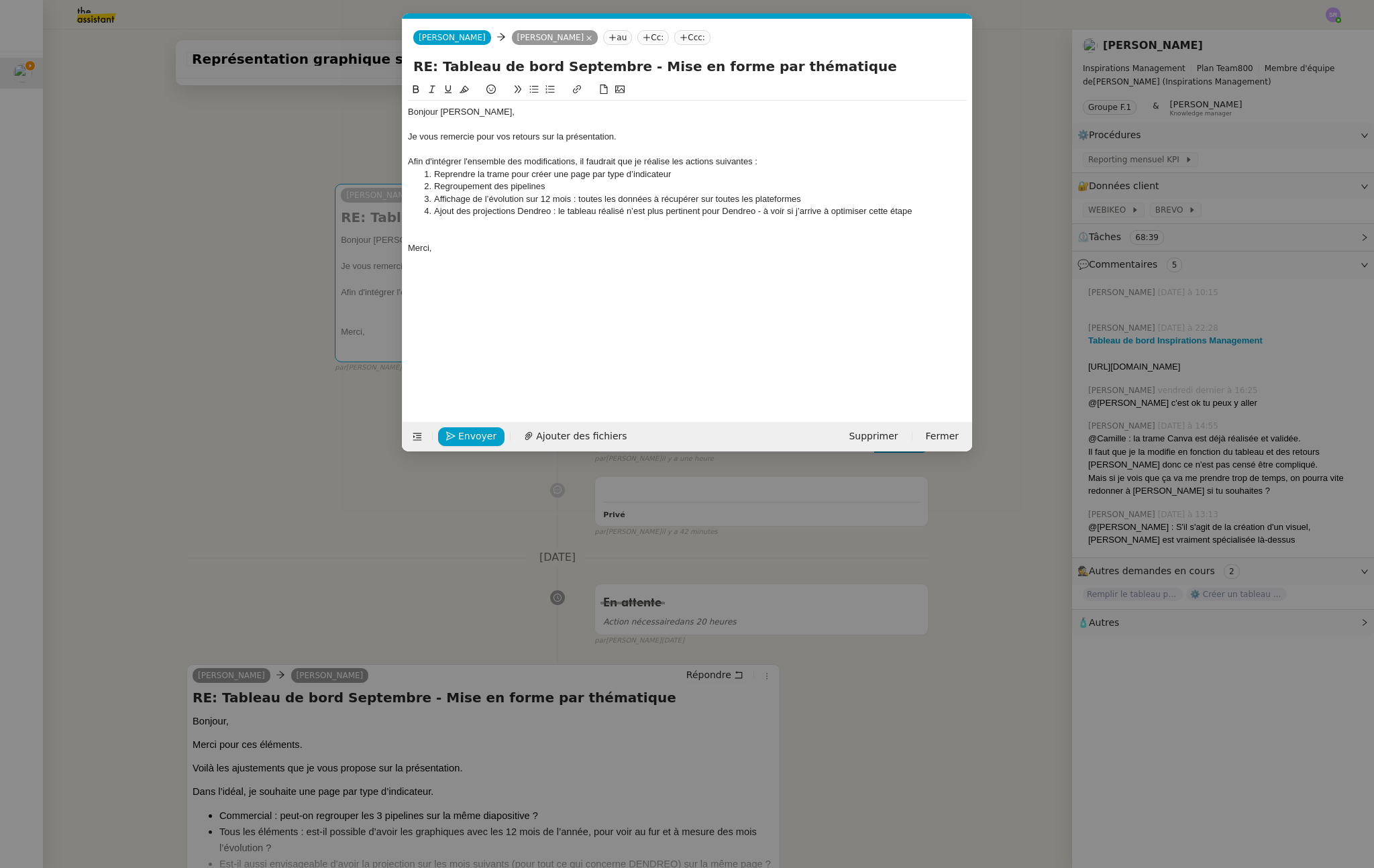
scroll to position [0, 0]
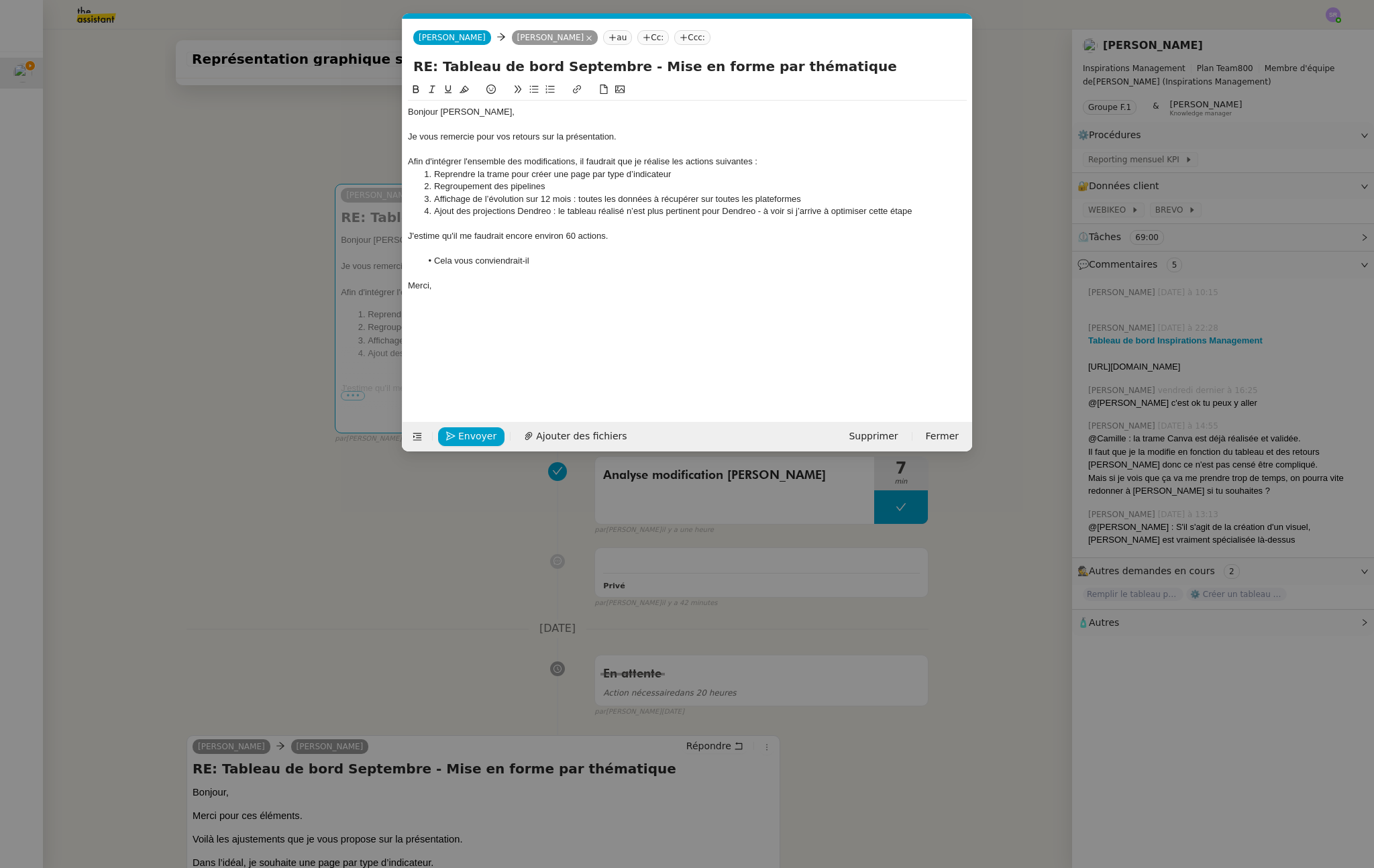
click at [606, 239] on div "J'estime qu'il me faudrait encore environ 60 actions." at bounding box center [687, 236] width 559 height 12
click at [624, 266] on li "Cela vous conviendrait-il" at bounding box center [694, 261] width 546 height 12
click at [937, 234] on div "J'estime qu'il me faudrait encore environ 60 actions pour vous faire une nouvel…" at bounding box center [687, 236] width 559 height 12
click at [663, 326] on div "Bonjour Didier, Je vous remercie pour vos retours sur la présentation. Afin d'i…" at bounding box center [687, 241] width 559 height 320
drag, startPoint x: 534, startPoint y: 318, endPoint x: 512, endPoint y: 298, distance: 29.7
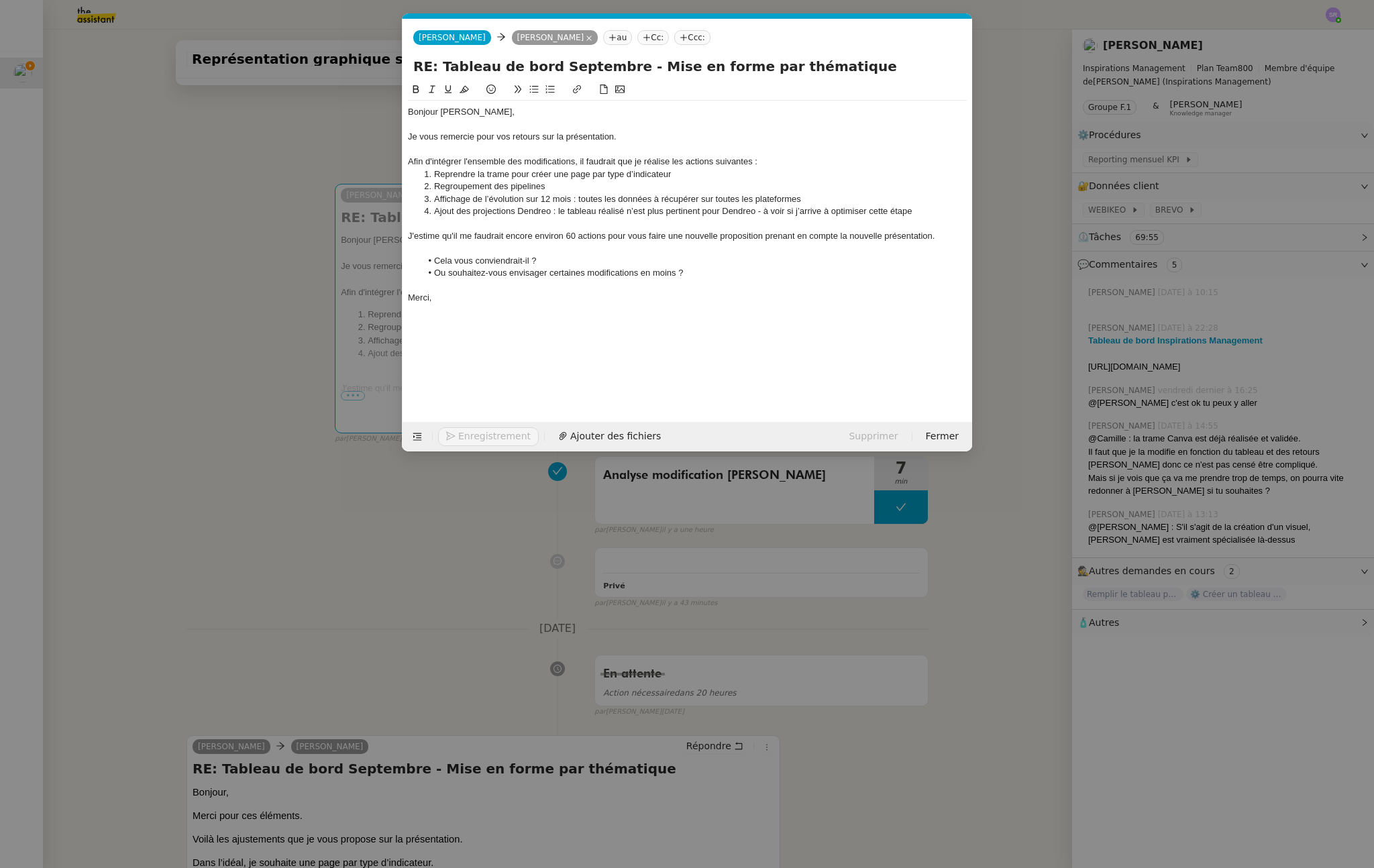
click at [534, 318] on div "Bonjour Didier, Je vous remercie pour vos retours sur la présentation. Afin d'i…" at bounding box center [687, 241] width 559 height 320
click at [511, 296] on div "Merci," at bounding box center [687, 298] width 559 height 12
click at [576, 264] on li "Cela vous conviendrait-il ?" at bounding box center [694, 261] width 546 height 12
click at [277, 262] on nz-modal-container "Service TA - VOYAGE - PROPOSITION GLOBALE A utiliser dans le cadre de propositi…" at bounding box center [687, 434] width 1374 height 868
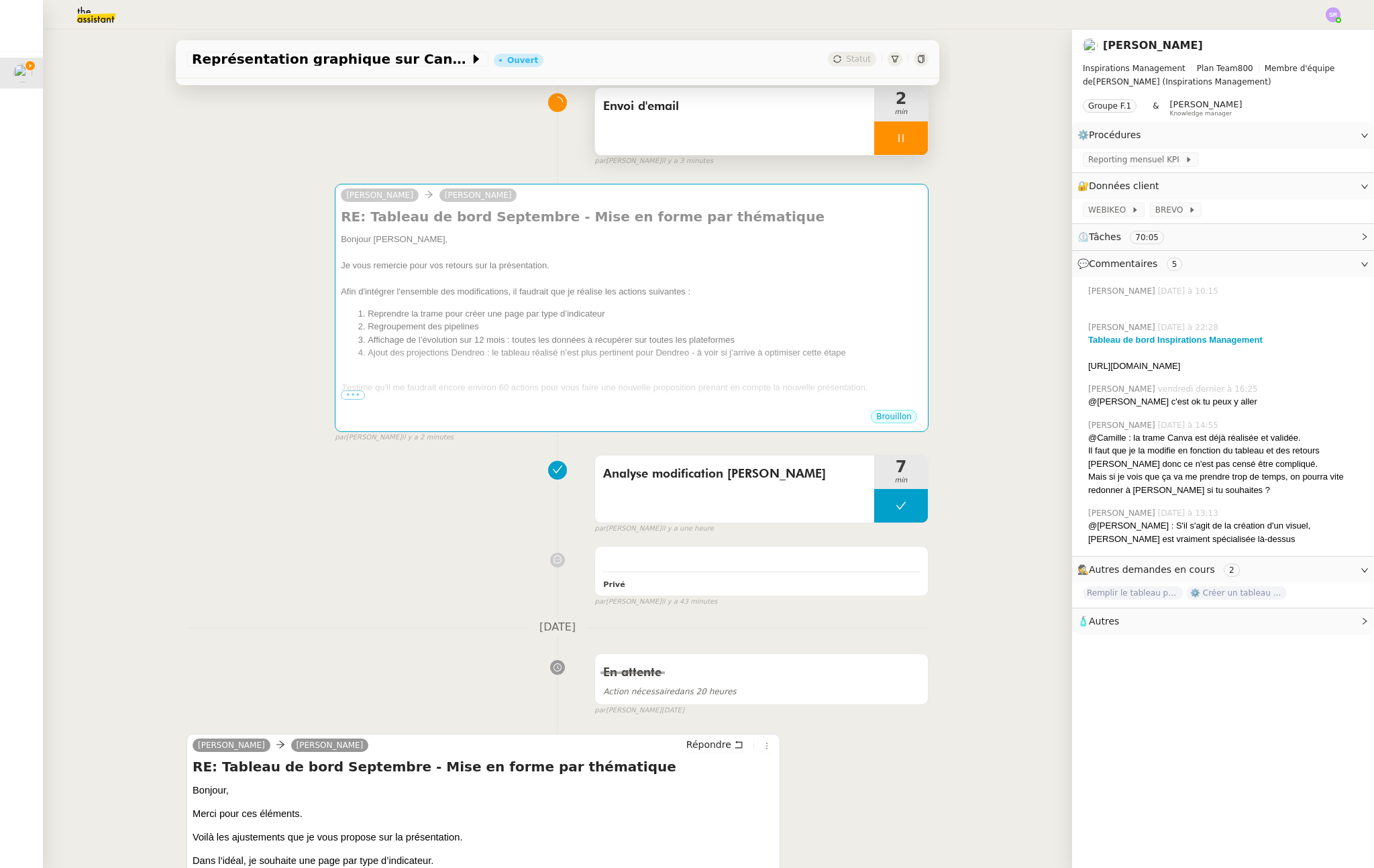
click at [885, 131] on div at bounding box center [902, 137] width 54 height 34
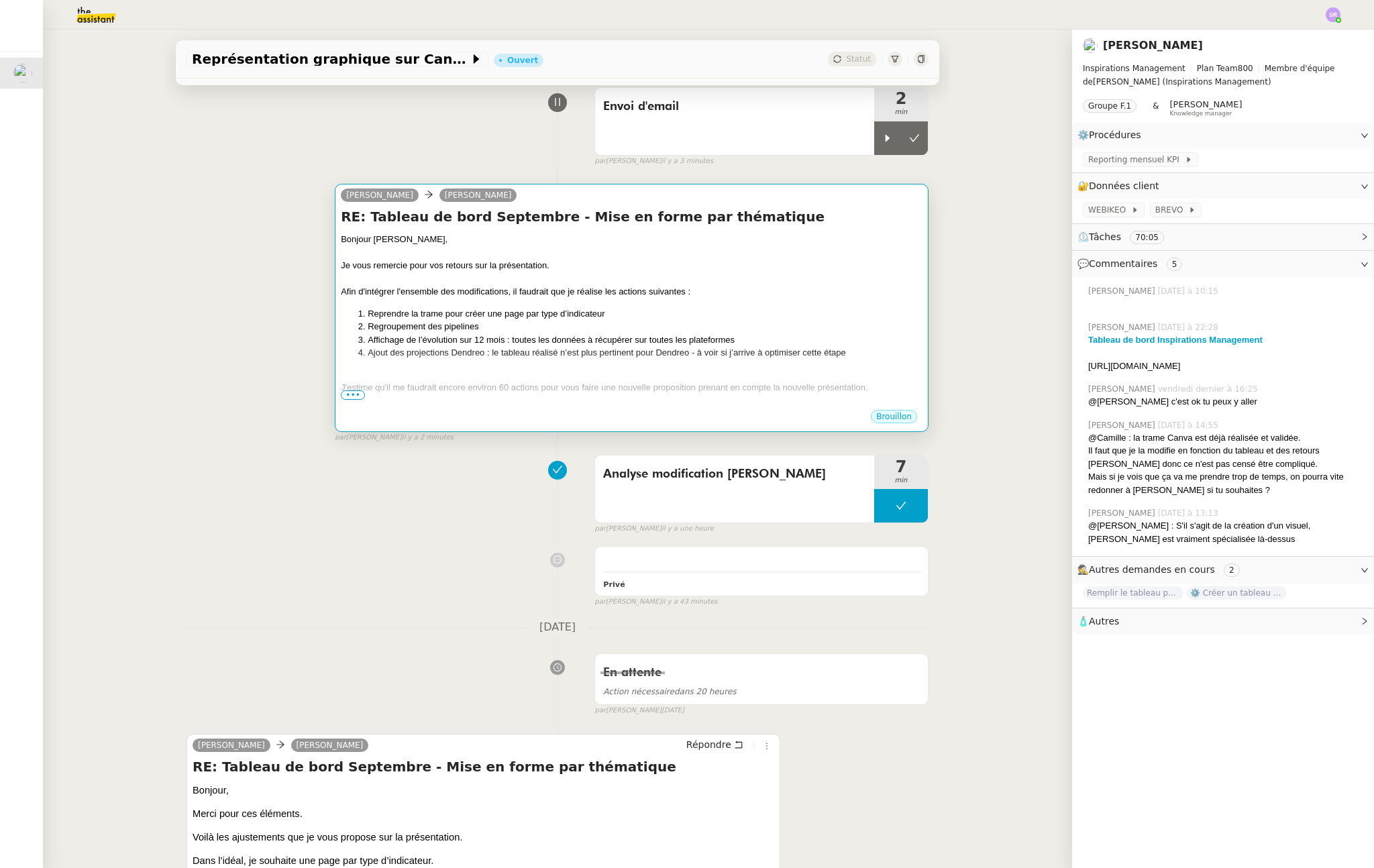
scroll to position [88, 0]
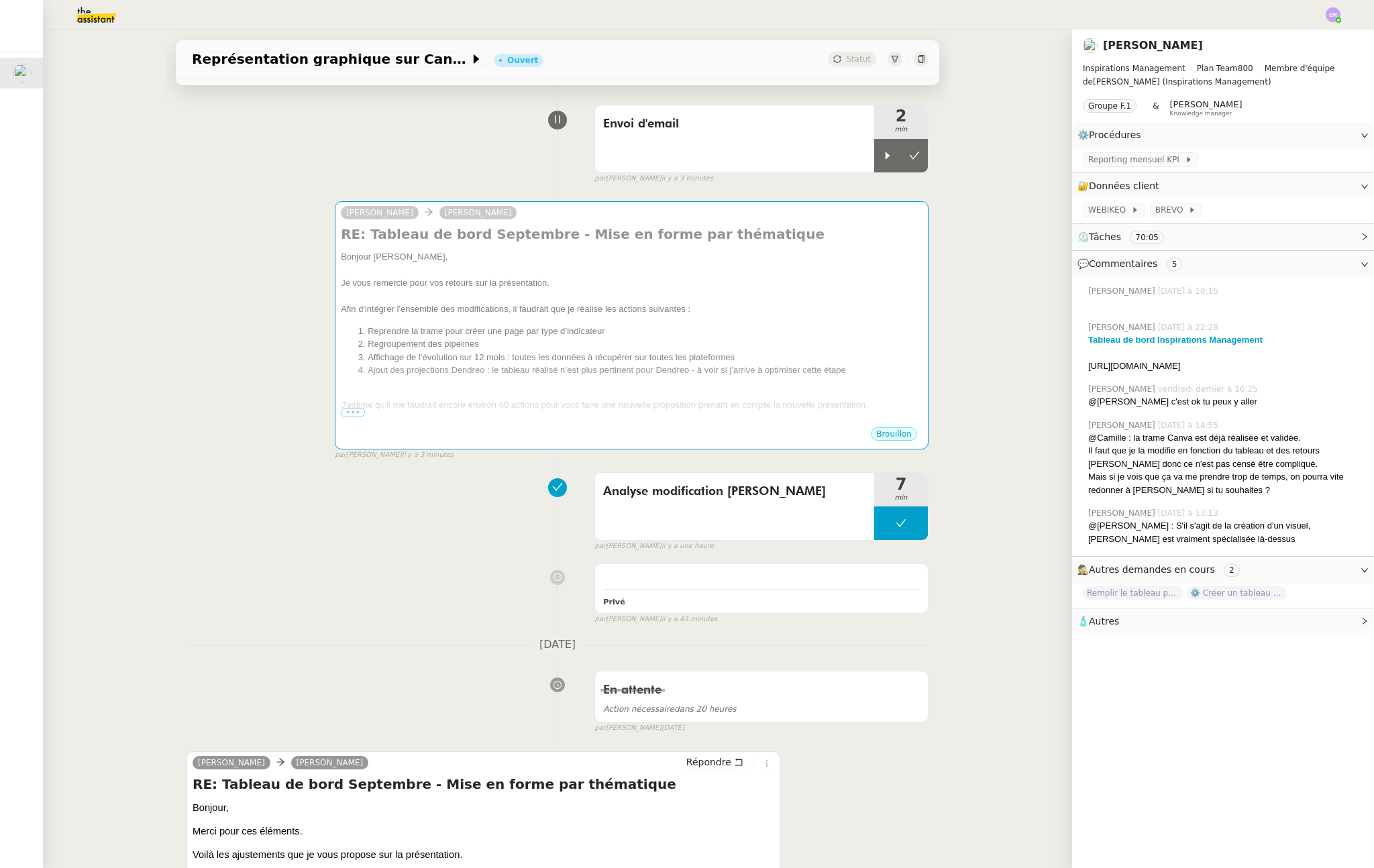
click at [875, 148] on div at bounding box center [888, 156] width 27 height 34
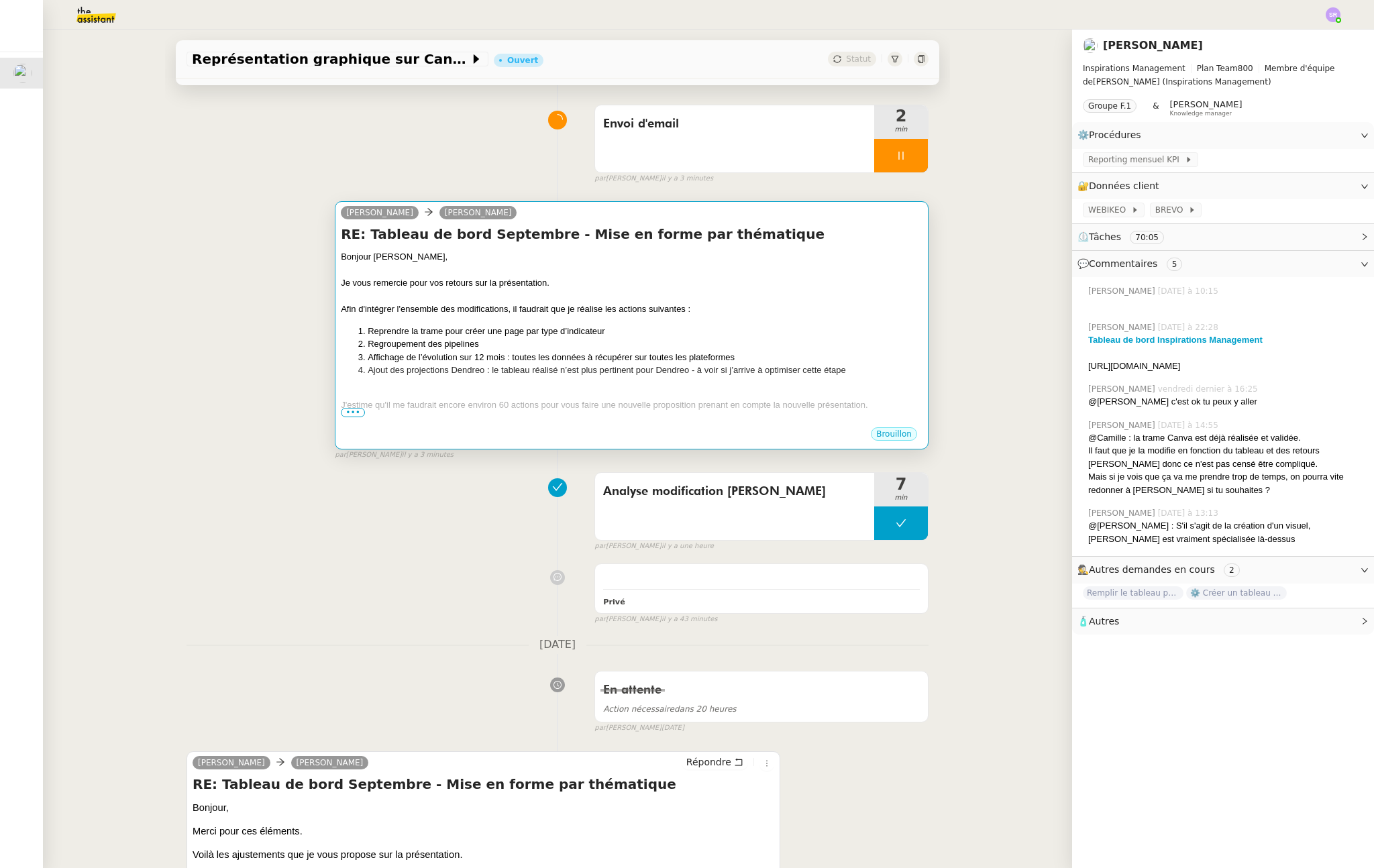
click at [756, 344] on li "Regroupement des pipelines" at bounding box center [645, 345] width 555 height 13
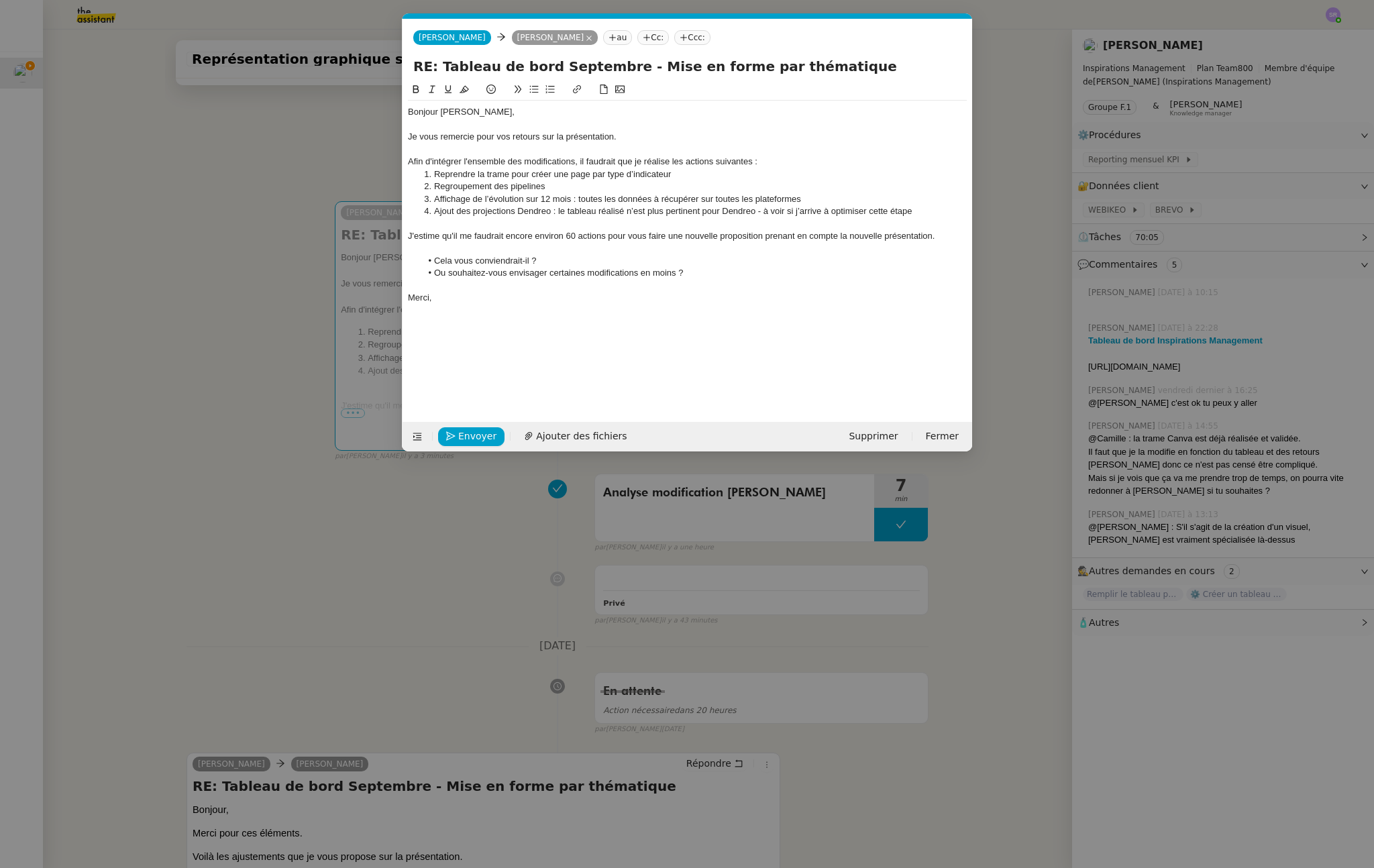
scroll to position [0, 28]
click at [674, 268] on li "Ou souhaitez-vous envisager certaines modifications en moins ?" at bounding box center [694, 273] width 546 height 12
click at [542, 262] on li "Cela vous conviendrait-il ?" at bounding box center [694, 261] width 546 height 12
click at [417, 661] on nz-modal-container "Service TA - VOYAGE - PROPOSITION GLOBALE A utiliser dans le cadre de propositi…" at bounding box center [687, 434] width 1374 height 868
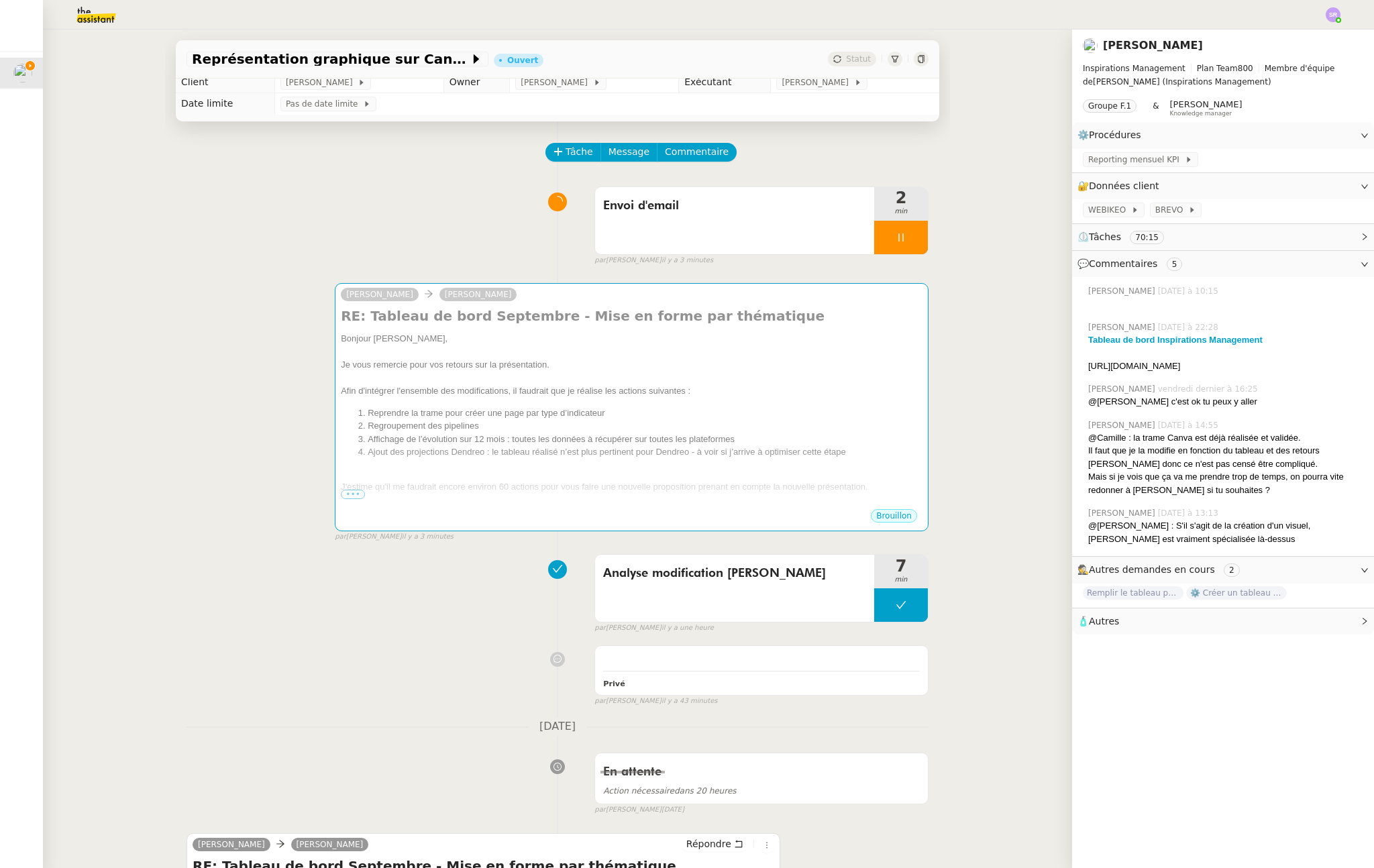
scroll to position [230, 0]
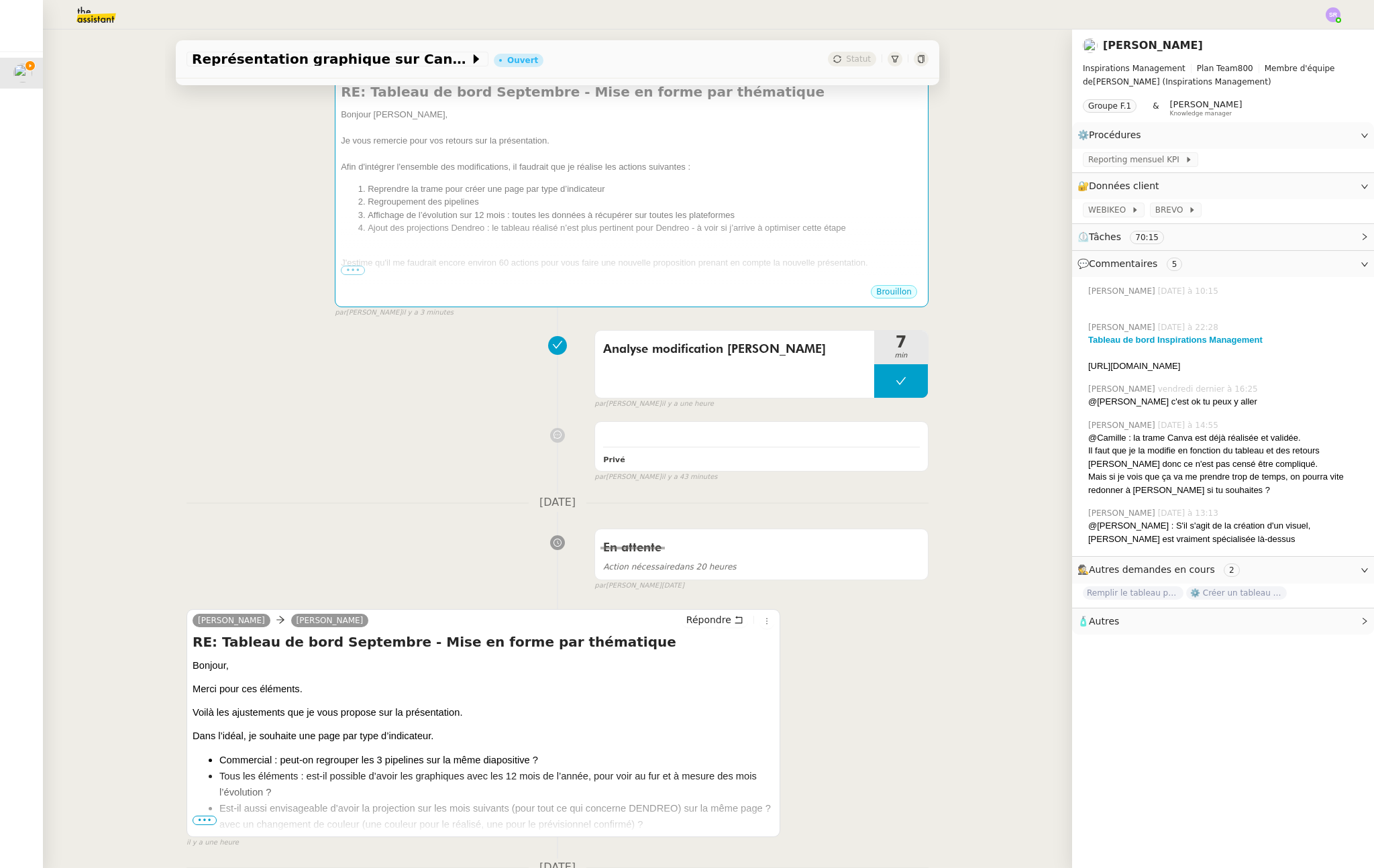
click at [206, 817] on span "•••" at bounding box center [205, 821] width 24 height 10
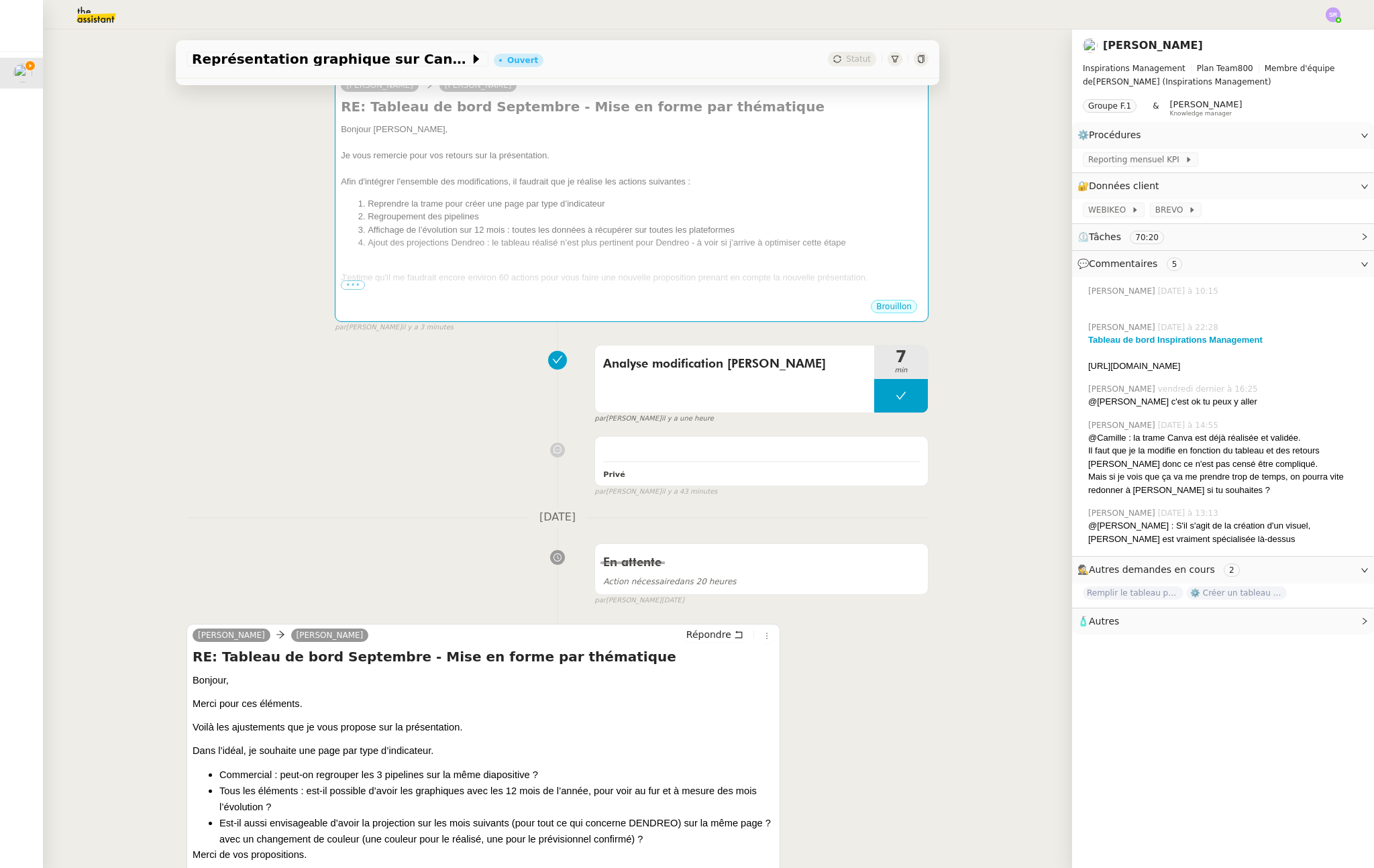
scroll to position [0, 0]
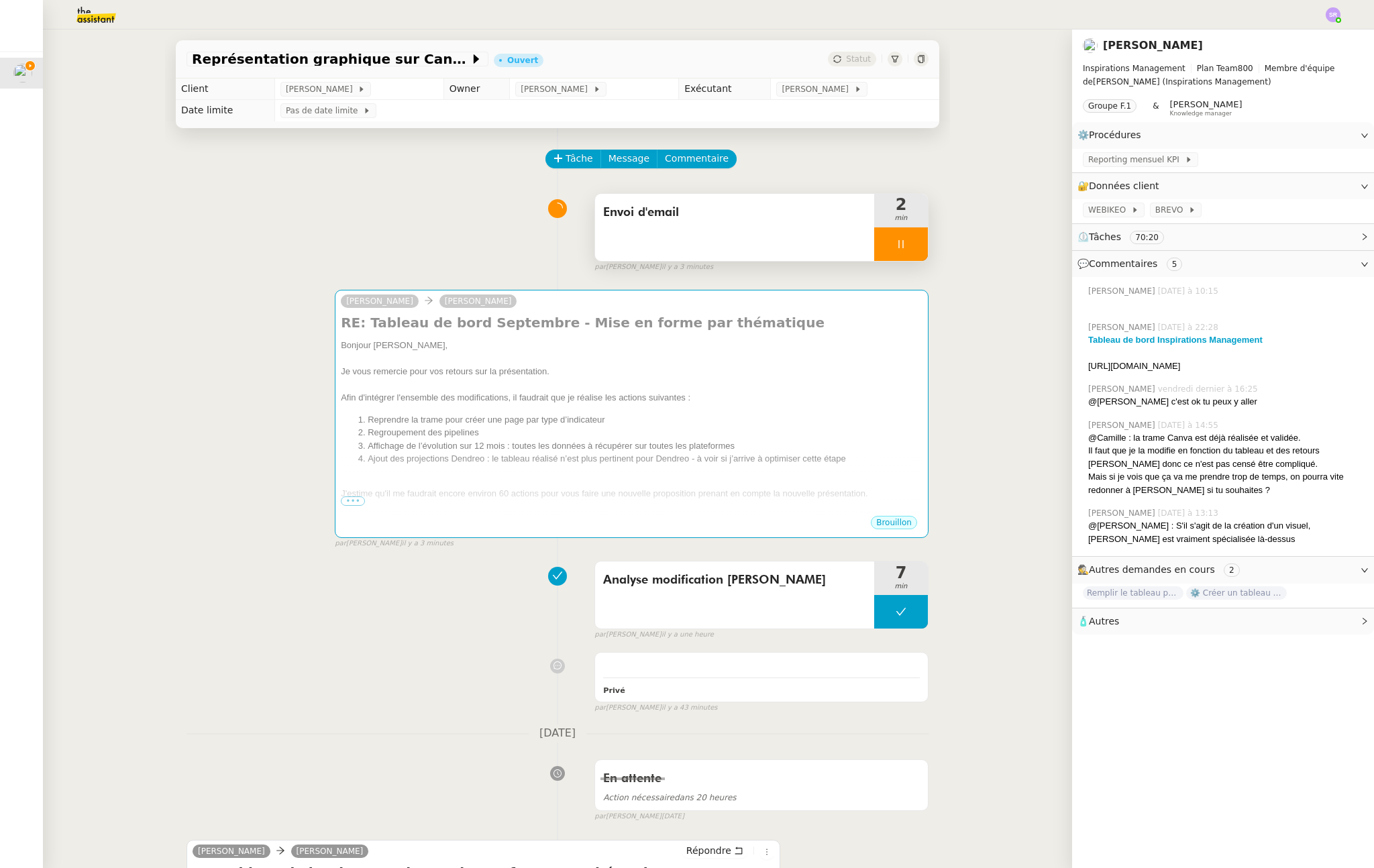
click at [896, 243] on icon at bounding box center [901, 244] width 11 height 11
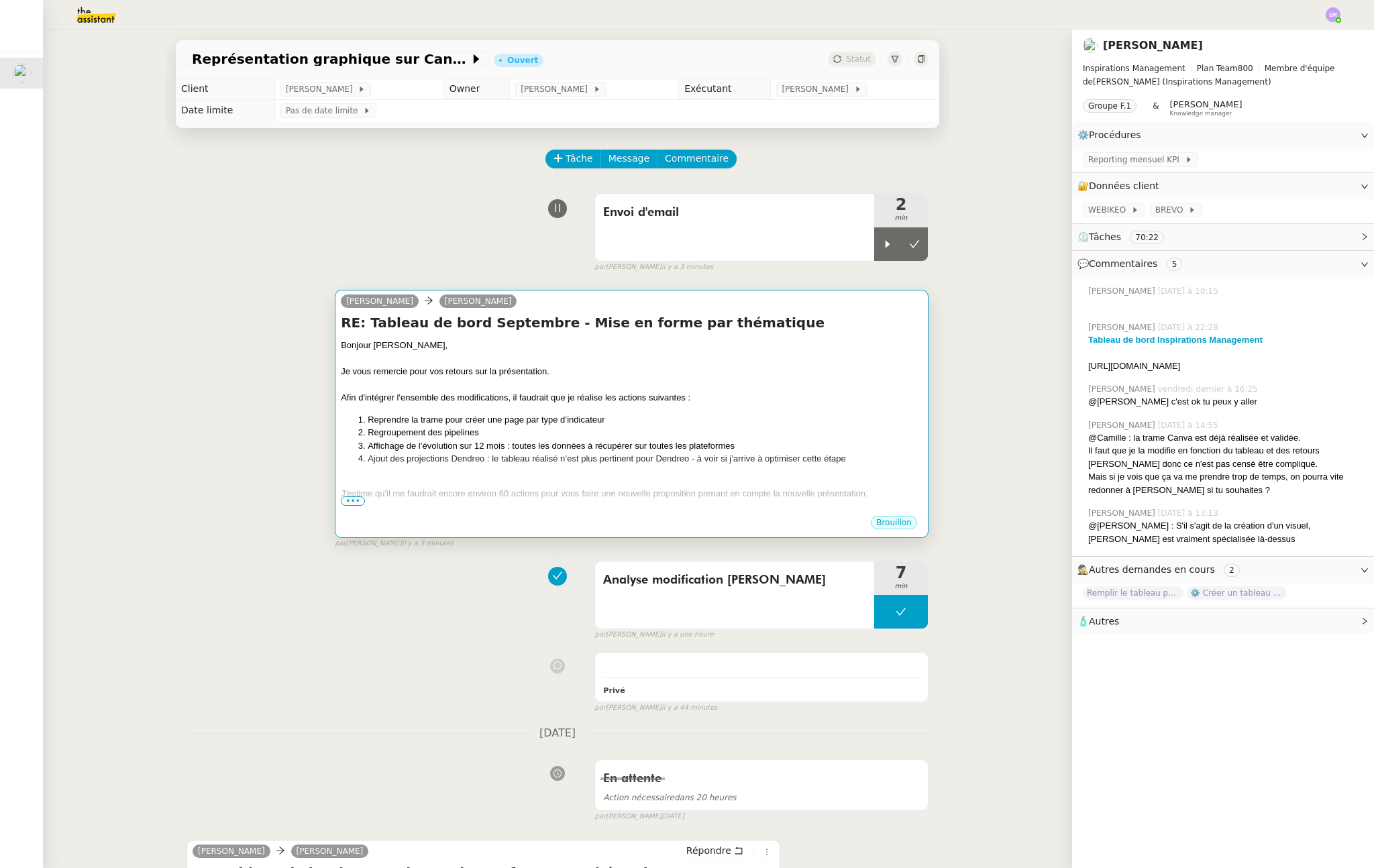
click at [354, 501] on span "•••" at bounding box center [352, 501] width 24 height 10
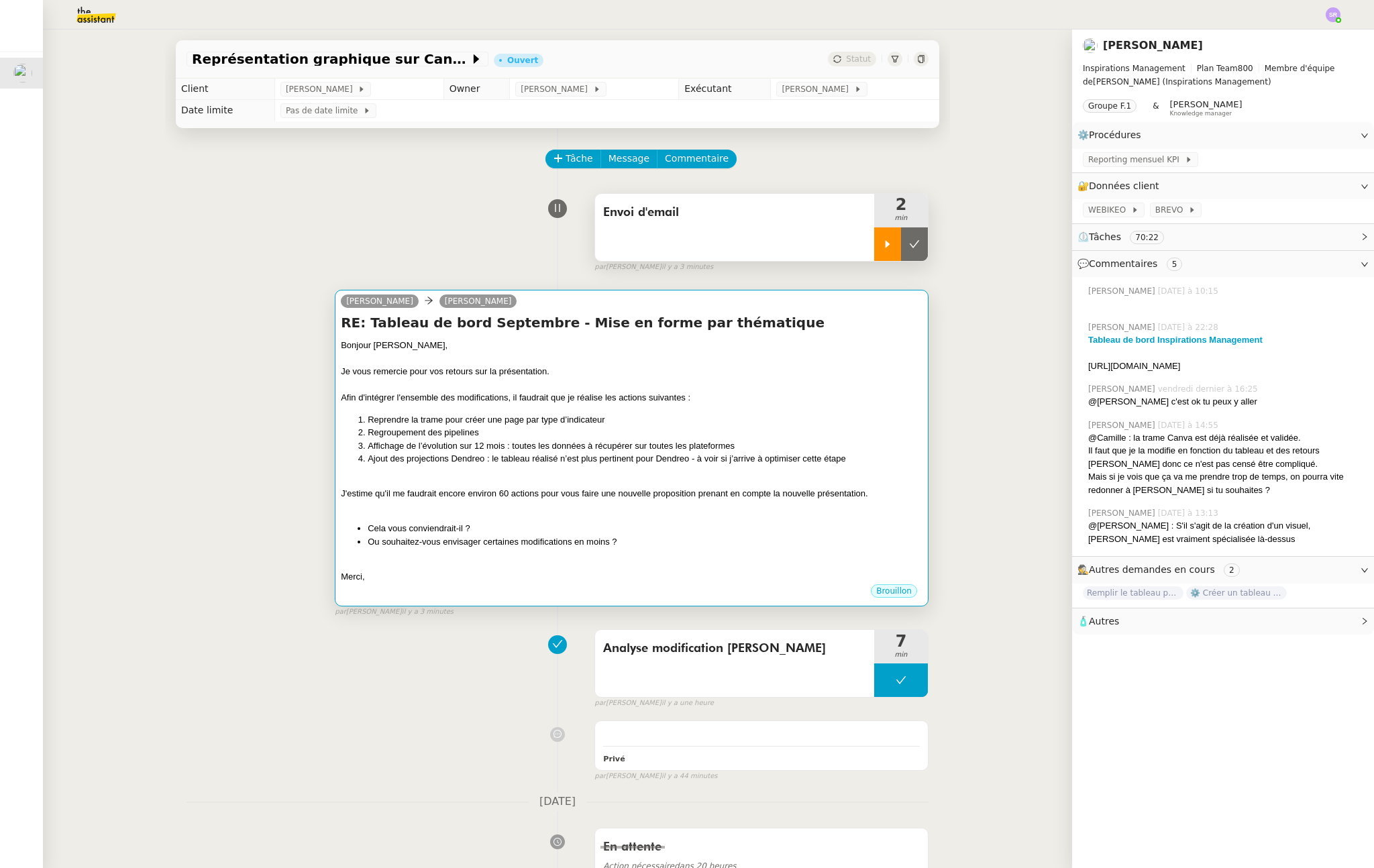
click at [882, 244] on icon at bounding box center [887, 244] width 11 height 11
click at [483, 572] on div "Merci," at bounding box center [632, 577] width 582 height 13
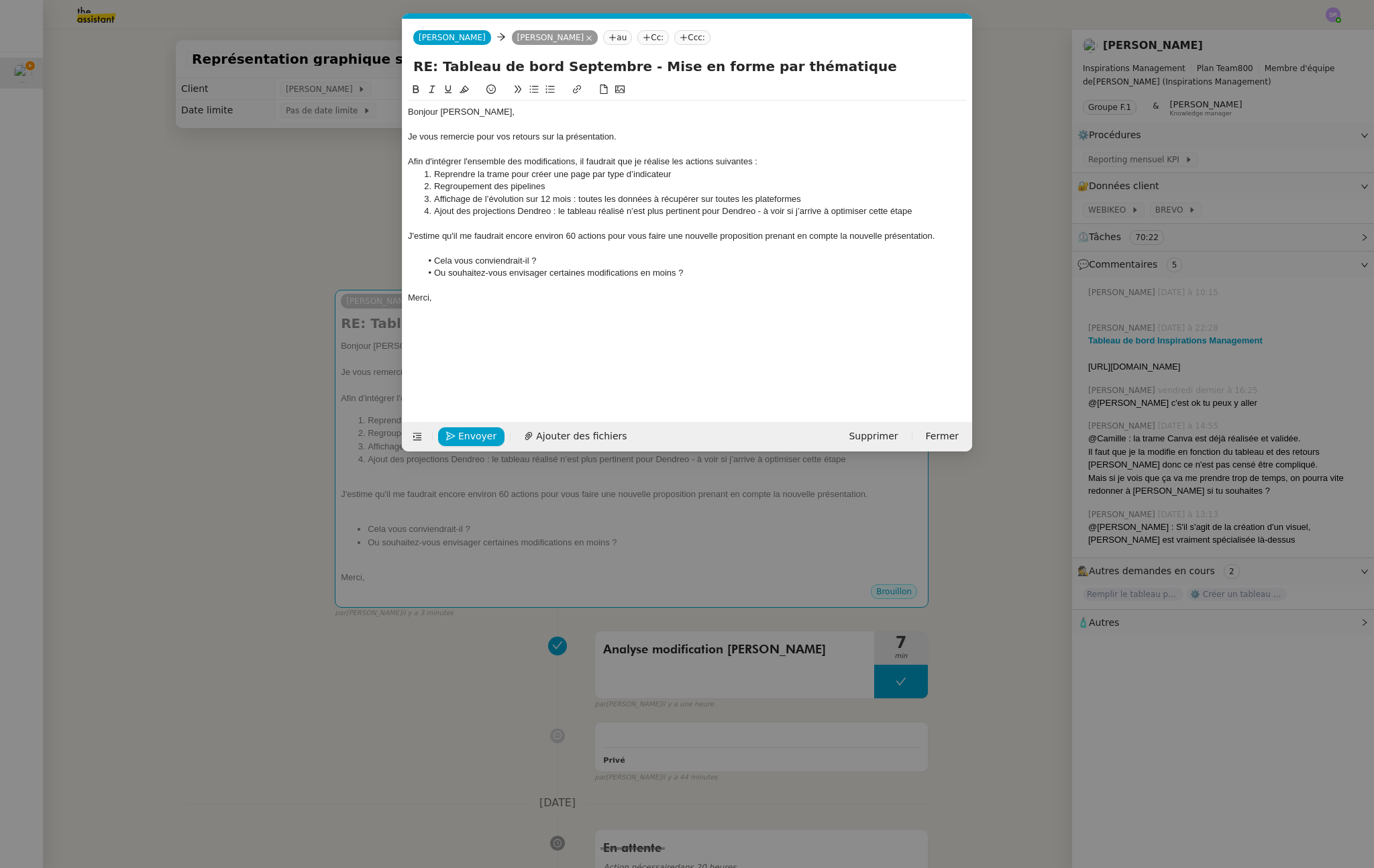
scroll to position [0, 28]
click at [246, 296] on nz-modal-container "Service TA - VOYAGE - PROPOSITION GLOBALE A utiliser dans le cadre de propositi…" at bounding box center [687, 434] width 1374 height 868
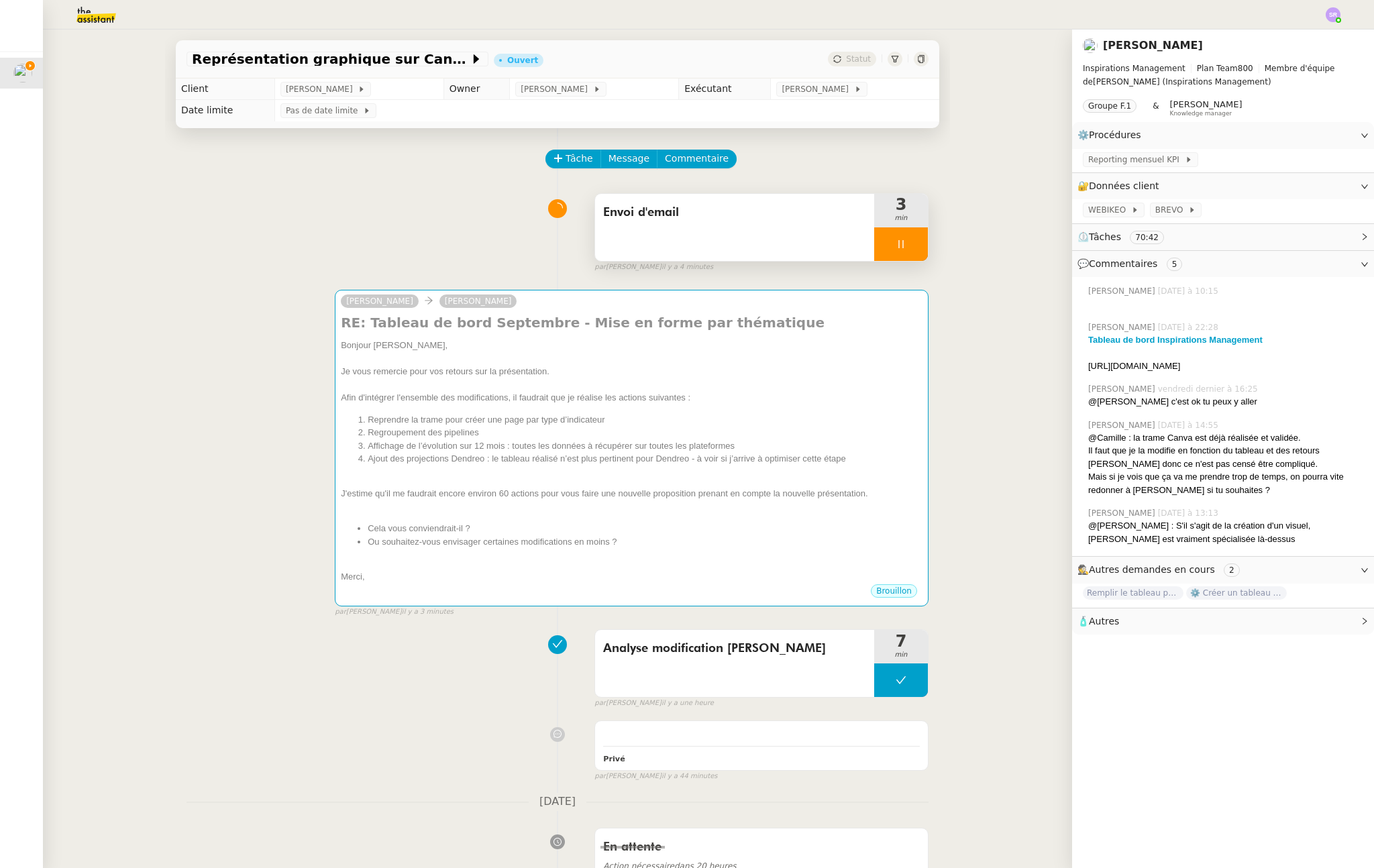
click at [875, 240] on div at bounding box center [902, 244] width 54 height 34
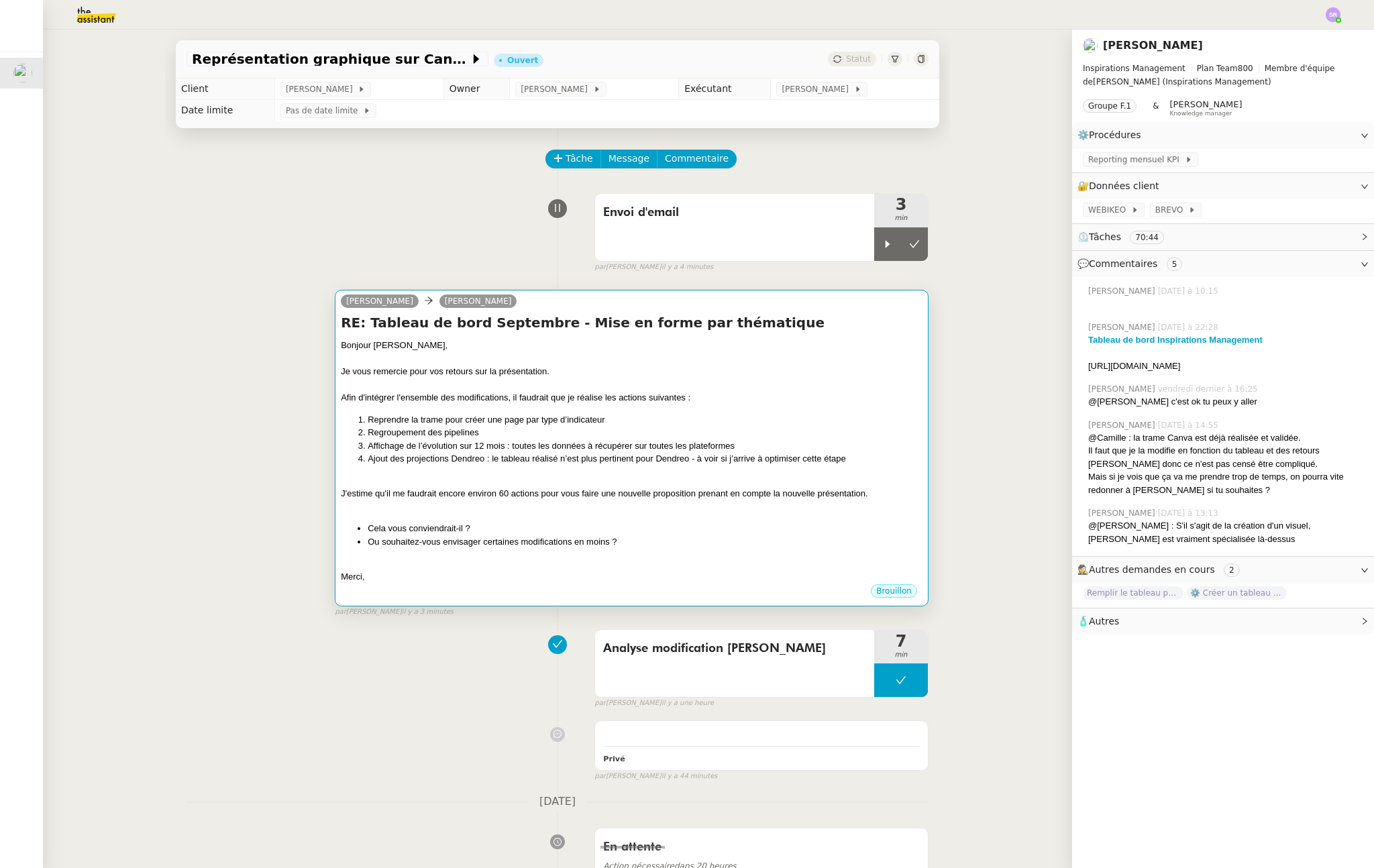
click at [460, 454] on li "Ajout des projections Dendreo : le tableau réalisé n’est plus pertinent pour De…" at bounding box center [645, 459] width 555 height 13
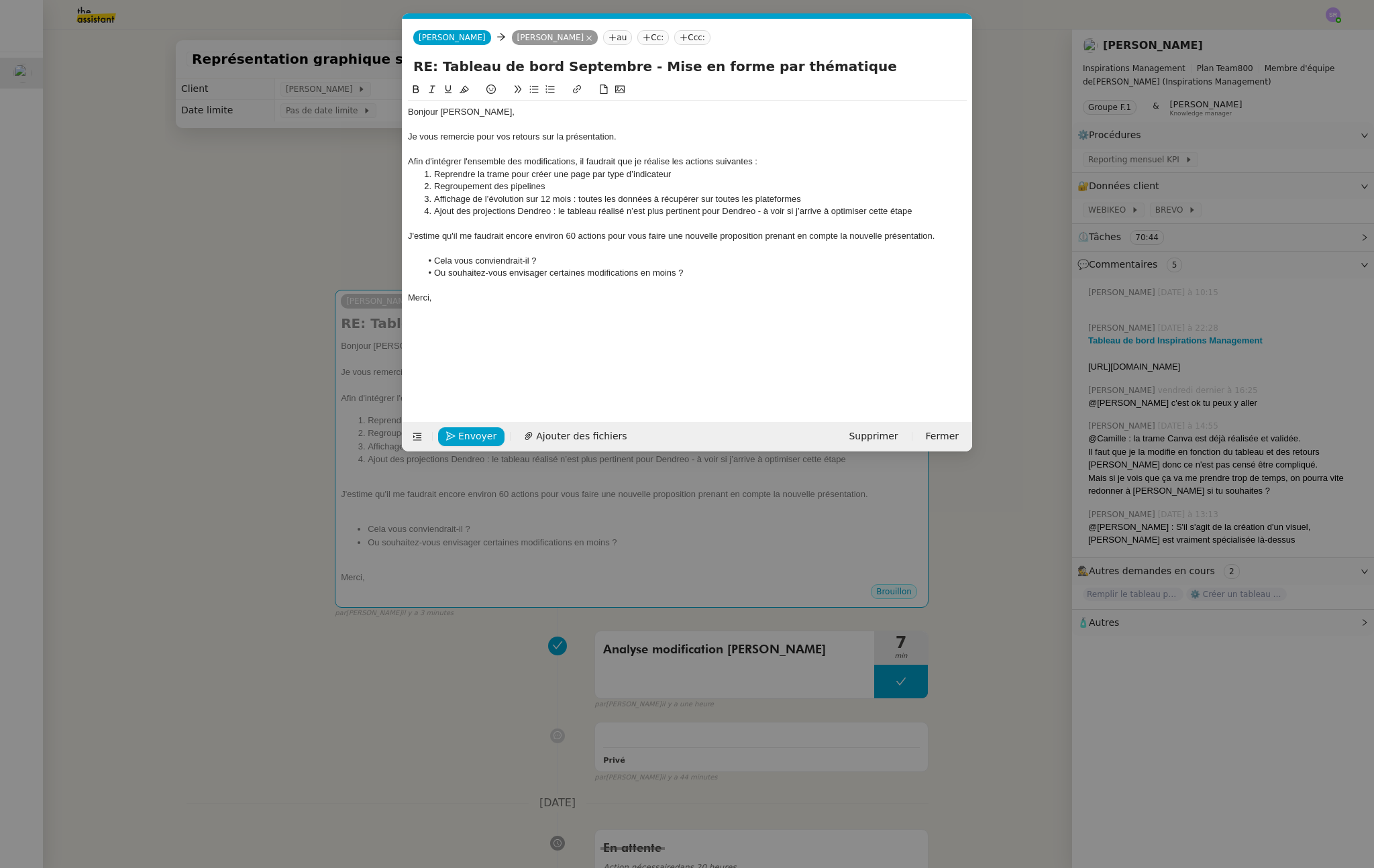
click at [537, 296] on div "Merci," at bounding box center [687, 298] width 559 height 12
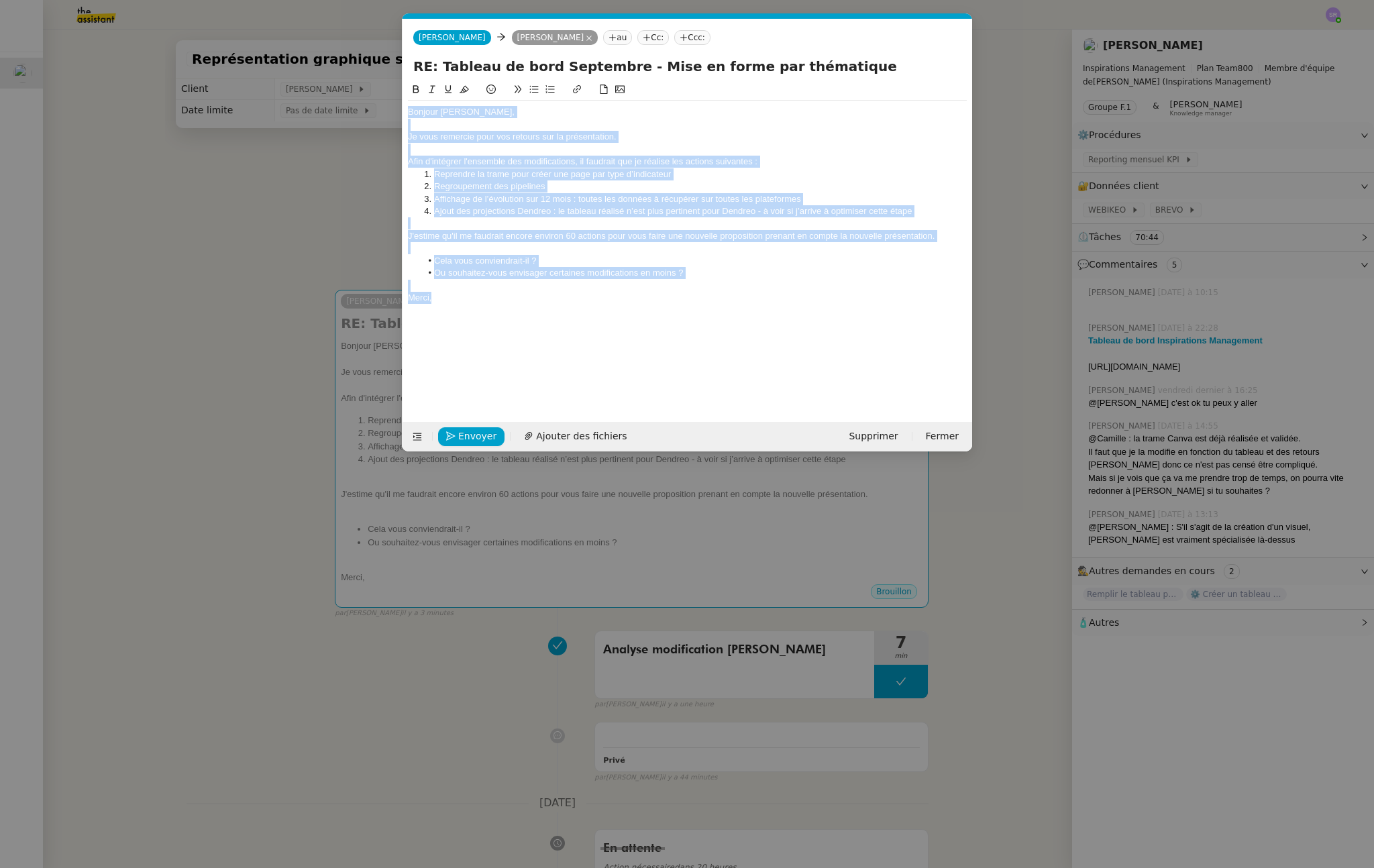
copy div "Bonjour Didier, Je vous remercie pour vos retours sur la présentation. Afin d'i…"
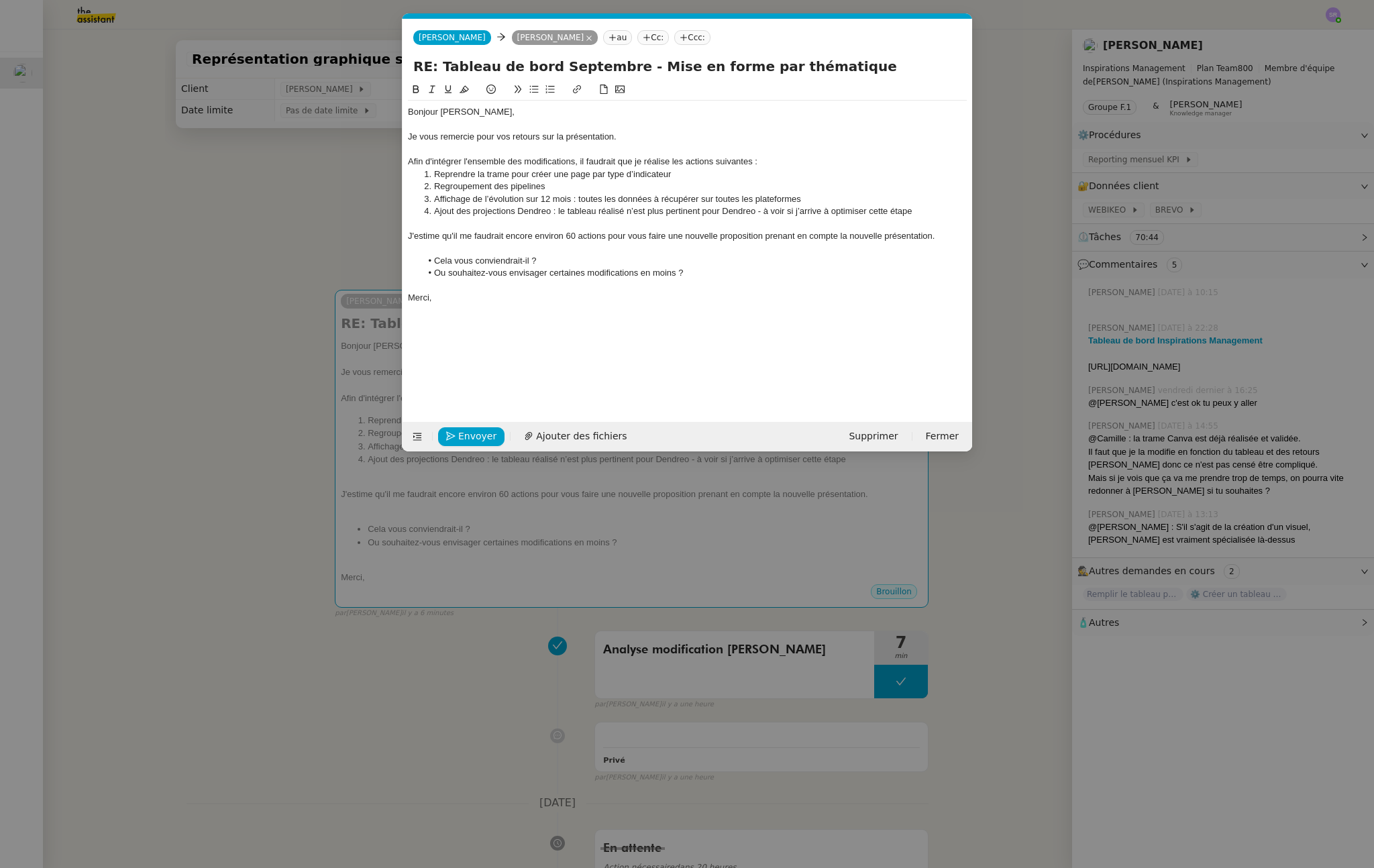
click at [745, 276] on li "Ou souhaitez-vous envisager certaines modifications en moins ?" at bounding box center [694, 273] width 546 height 12
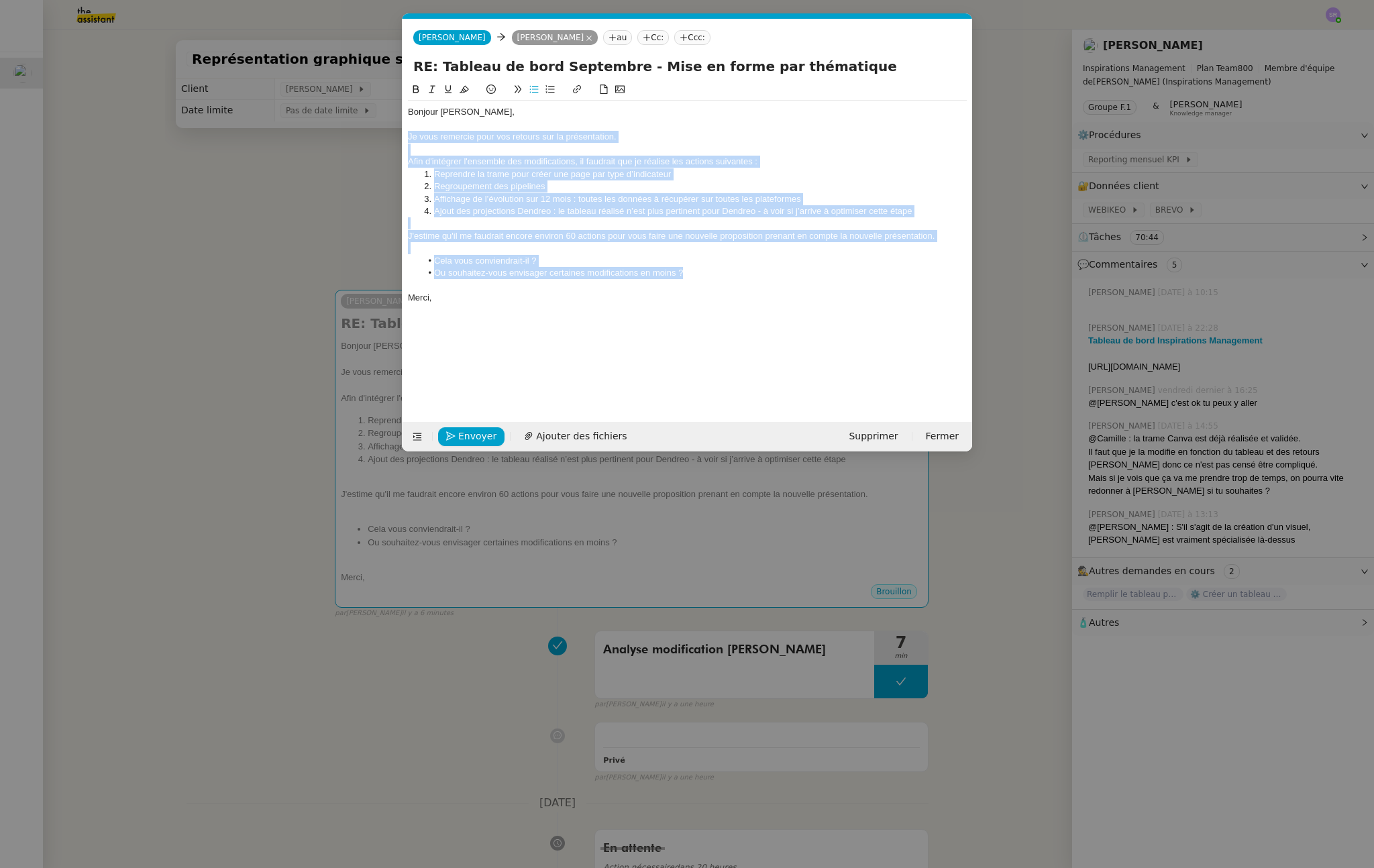
drag, startPoint x: 747, startPoint y: 275, endPoint x: 401, endPoint y: 137, distance: 372.5
click at [402, 137] on form "Camille Camille Didier Duffaut au Cc: Ccc: RE: Tableau de bord Septembre - Mise…" at bounding box center [687, 235] width 570 height 433
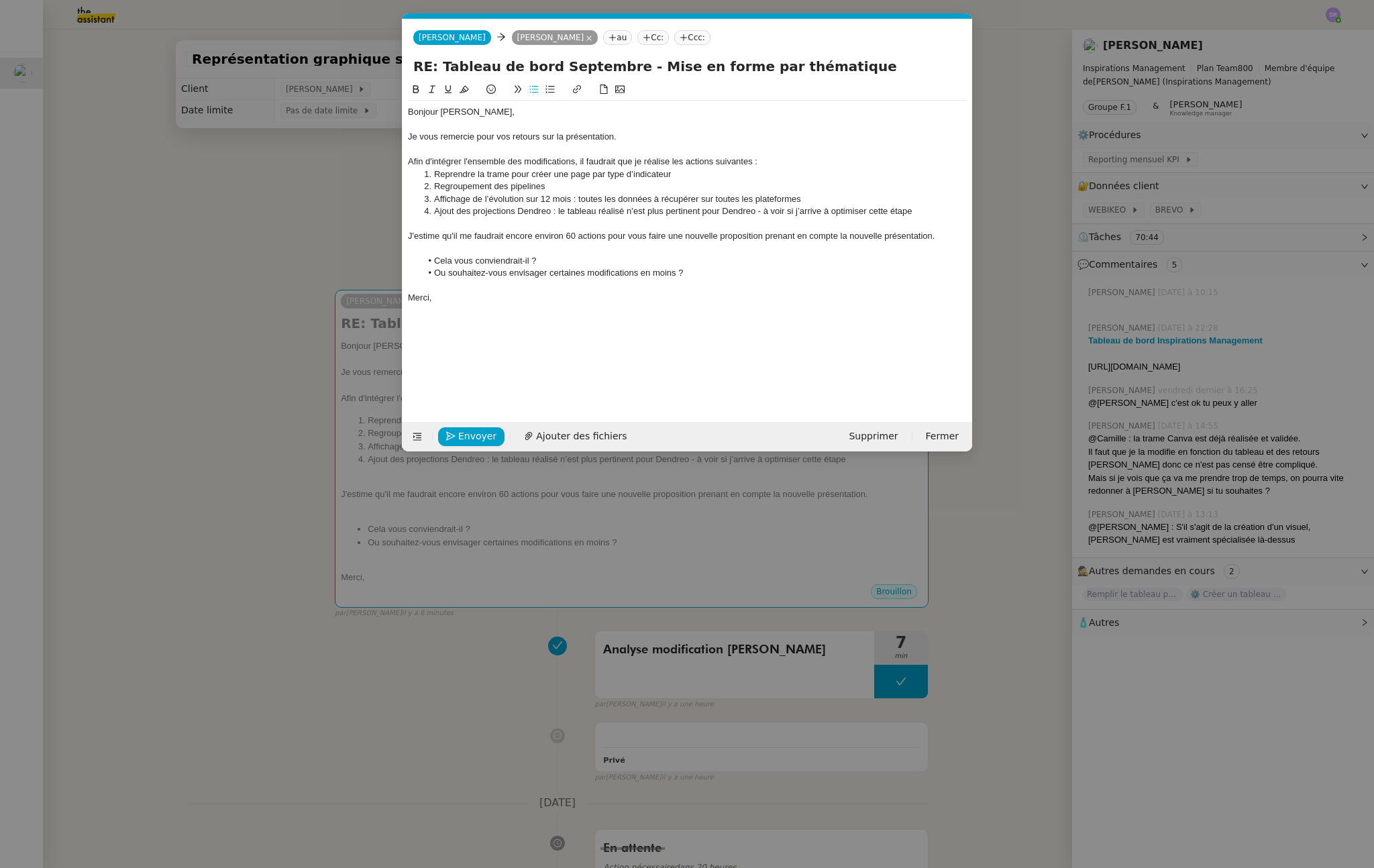
scroll to position [0, 0]
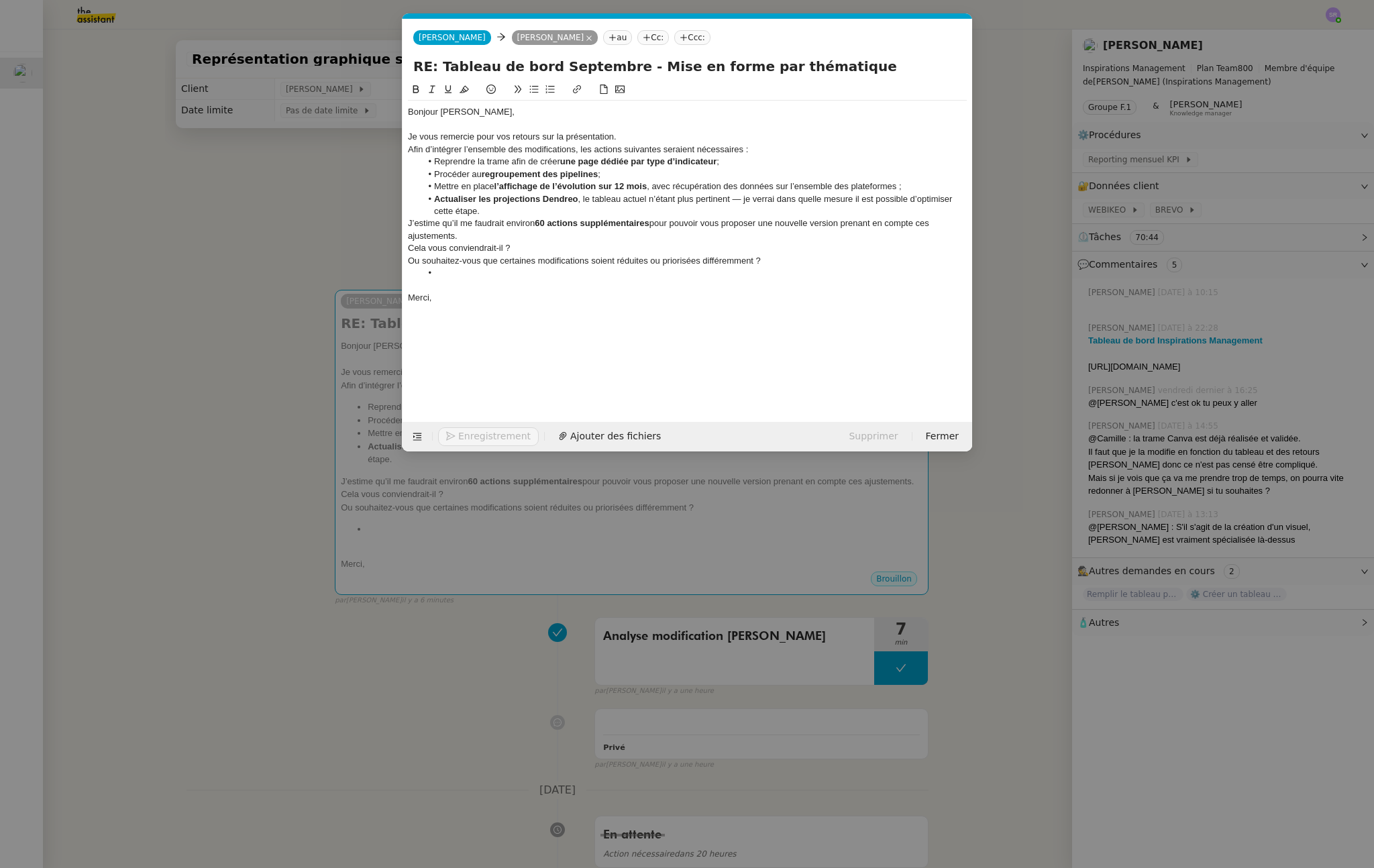
click at [661, 136] on div "Je vous remercie pour vos retours sur la présentation." at bounding box center [687, 136] width 559 height 12
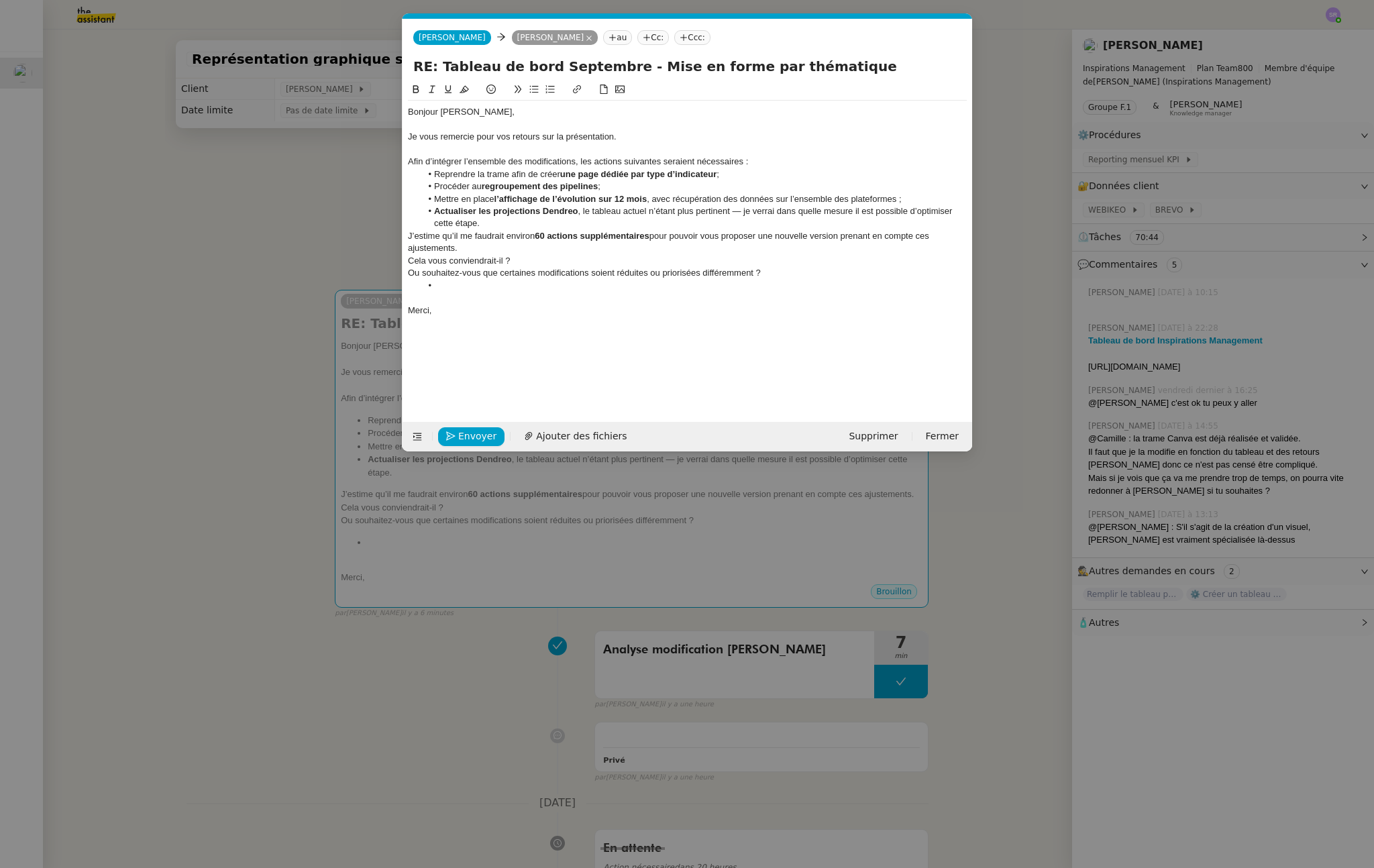
click at [578, 229] on li "Actualiser les projections Dendreo , le tableau actuel n’étant plus pertinent —…" at bounding box center [694, 218] width 546 height 25
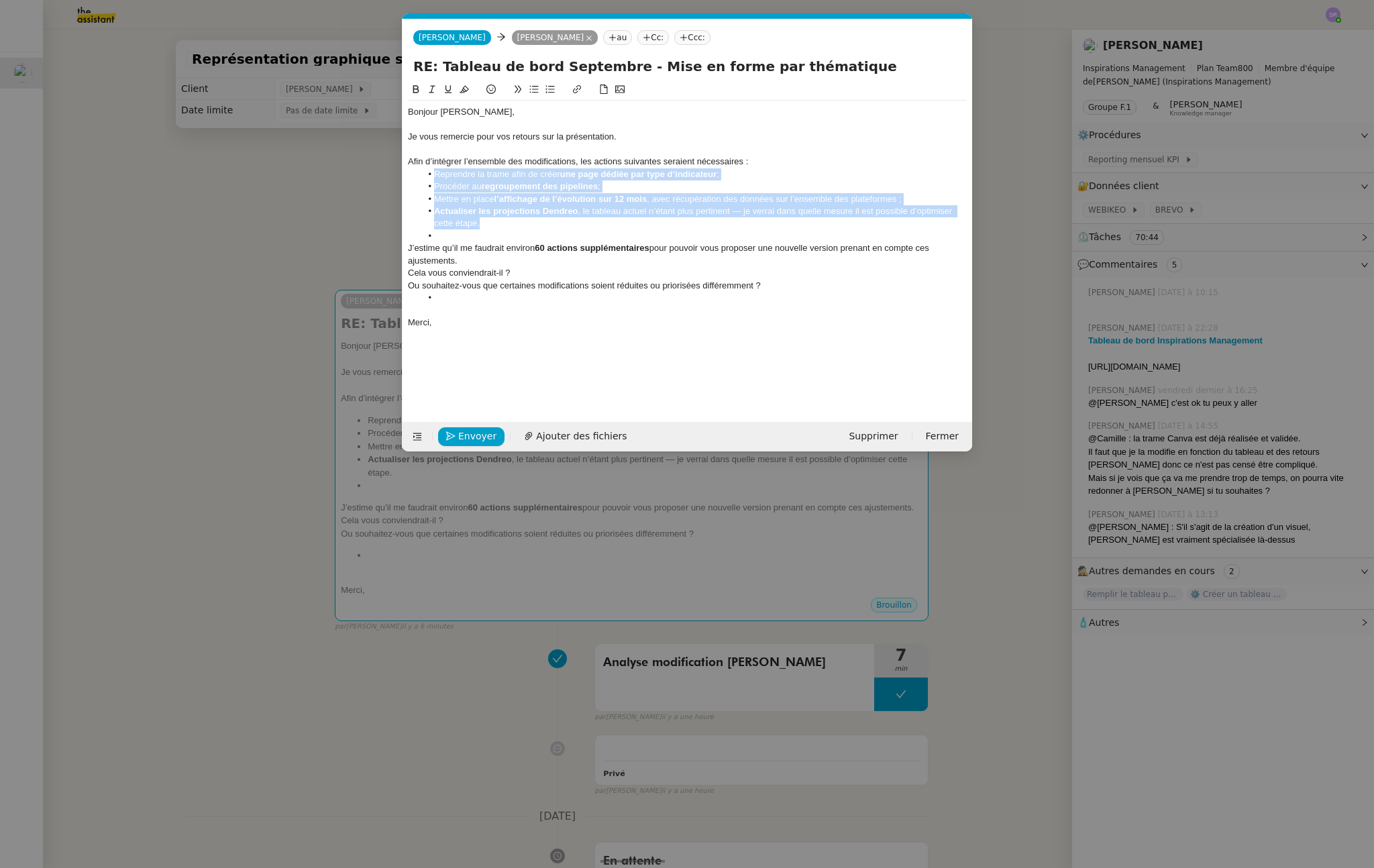
drag, startPoint x: 518, startPoint y: 229, endPoint x: 400, endPoint y: 171, distance: 131.5
click at [400, 171] on nz-modal-container "Service TA - VOYAGE - PROPOSITION GLOBALE A utiliser dans le cadre de propositi…" at bounding box center [687, 434] width 1374 height 868
drag, startPoint x: 550, startPoint y: 88, endPoint x: 544, endPoint y: 106, distance: 19.0
click at [550, 88] on icon at bounding box center [550, 89] width 10 height 10
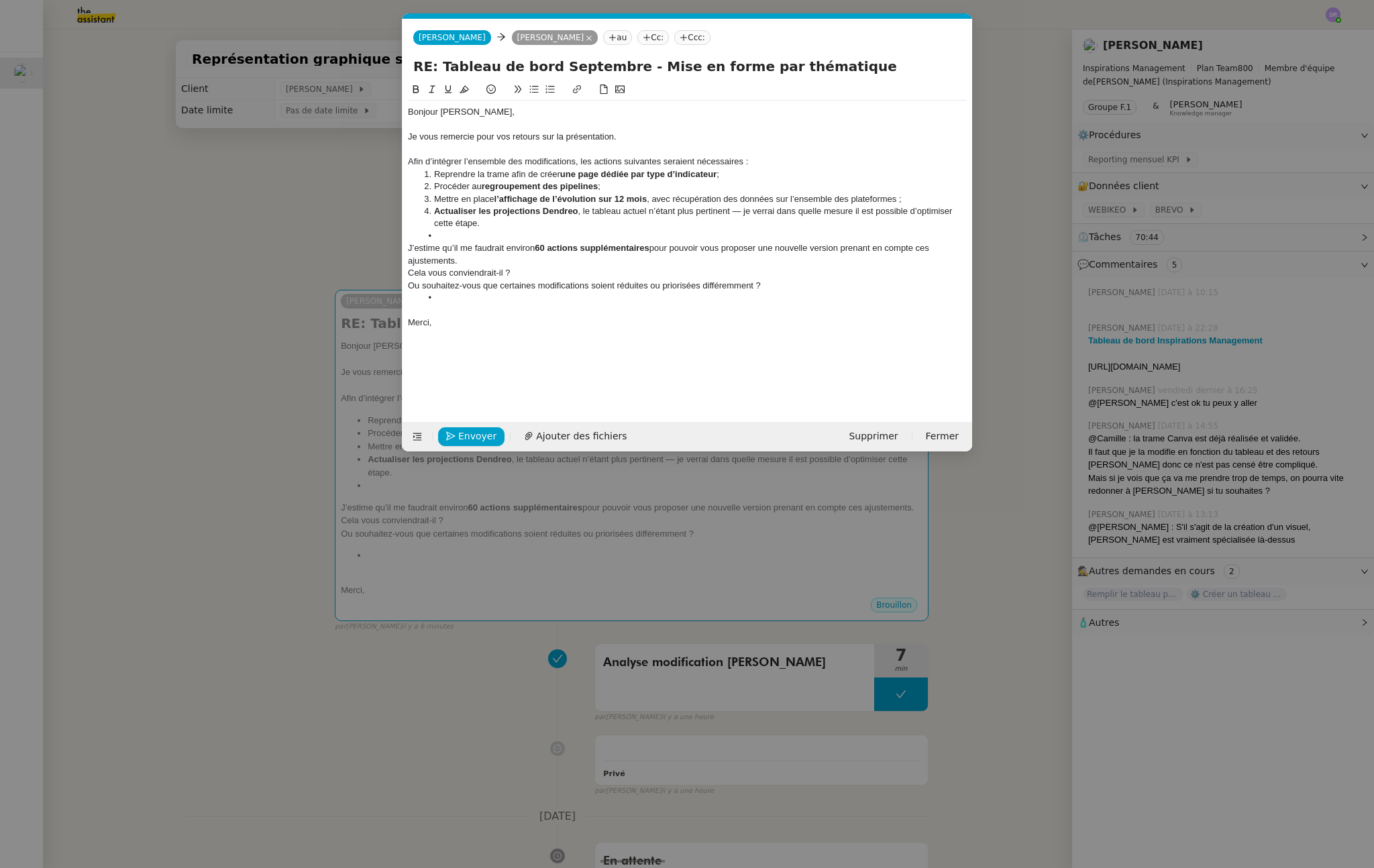
click at [518, 230] on li at bounding box center [694, 236] width 546 height 12
click at [460, 242] on div "J’estime qu’il me faudrait environ 60 actions supplémentaires pour pouvoir vous…" at bounding box center [687, 254] width 559 height 25
click at [459, 235] on li at bounding box center [694, 236] width 546 height 12
click at [487, 264] on div "J’estime qu’il me faudrait environ 60 actions supplémentaires pour pouvoir vous…" at bounding box center [687, 254] width 559 height 25
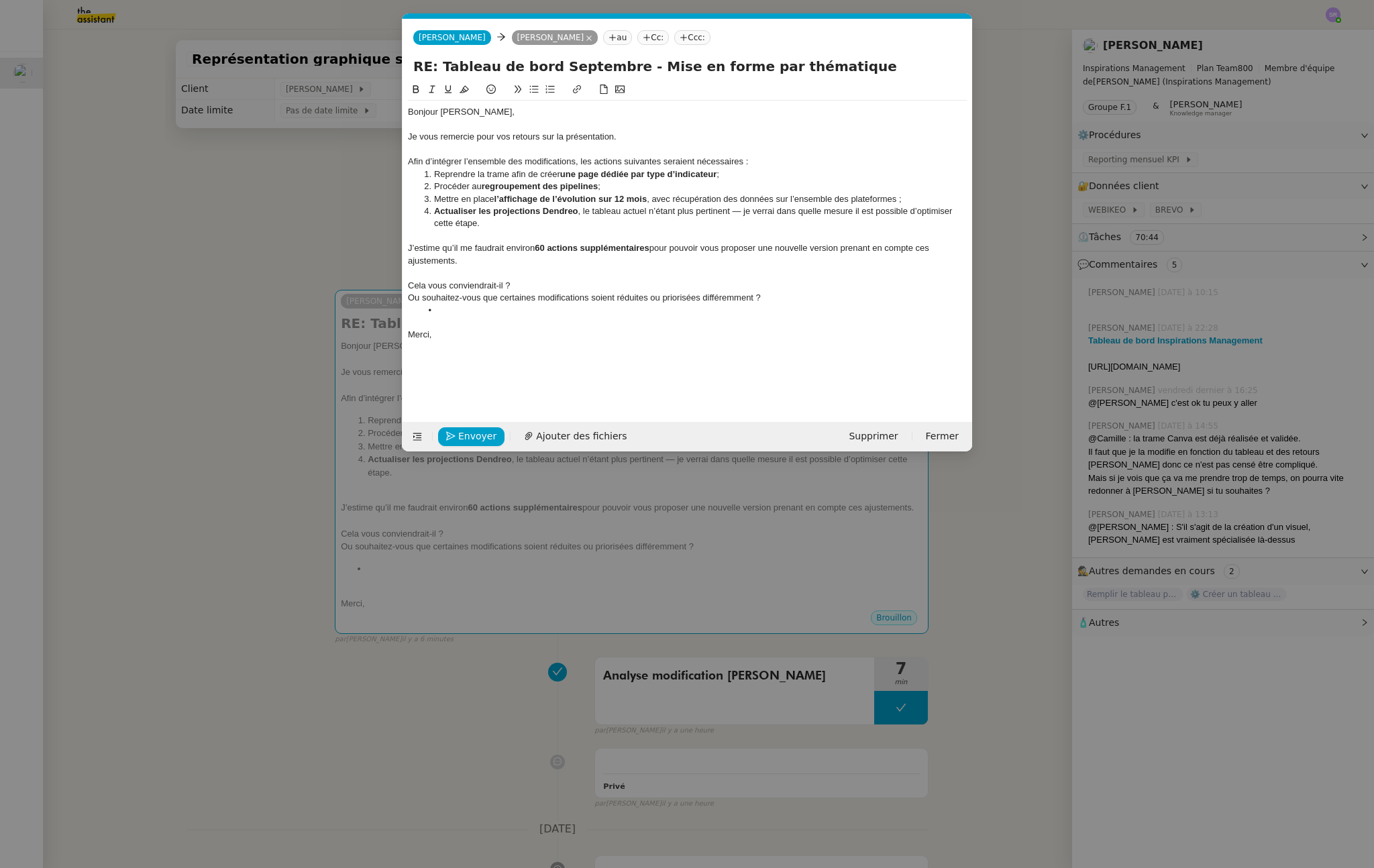
drag, startPoint x: 670, startPoint y: 287, endPoint x: 353, endPoint y: 280, distance: 317.1
click at [353, 280] on nz-modal-container "Service TA - VOYAGE - PROPOSITION GLOBALE A utiliser dans le cadre de propositi…" at bounding box center [687, 434] width 1374 height 868
click at [538, 87] on icon at bounding box center [534, 89] width 10 height 10
click at [438, 299] on li "Ou souhaitez-vous que certaines modifications soient réduites ou priorisées dif…" at bounding box center [694, 298] width 546 height 12
click at [439, 311] on li at bounding box center [694, 310] width 546 height 12
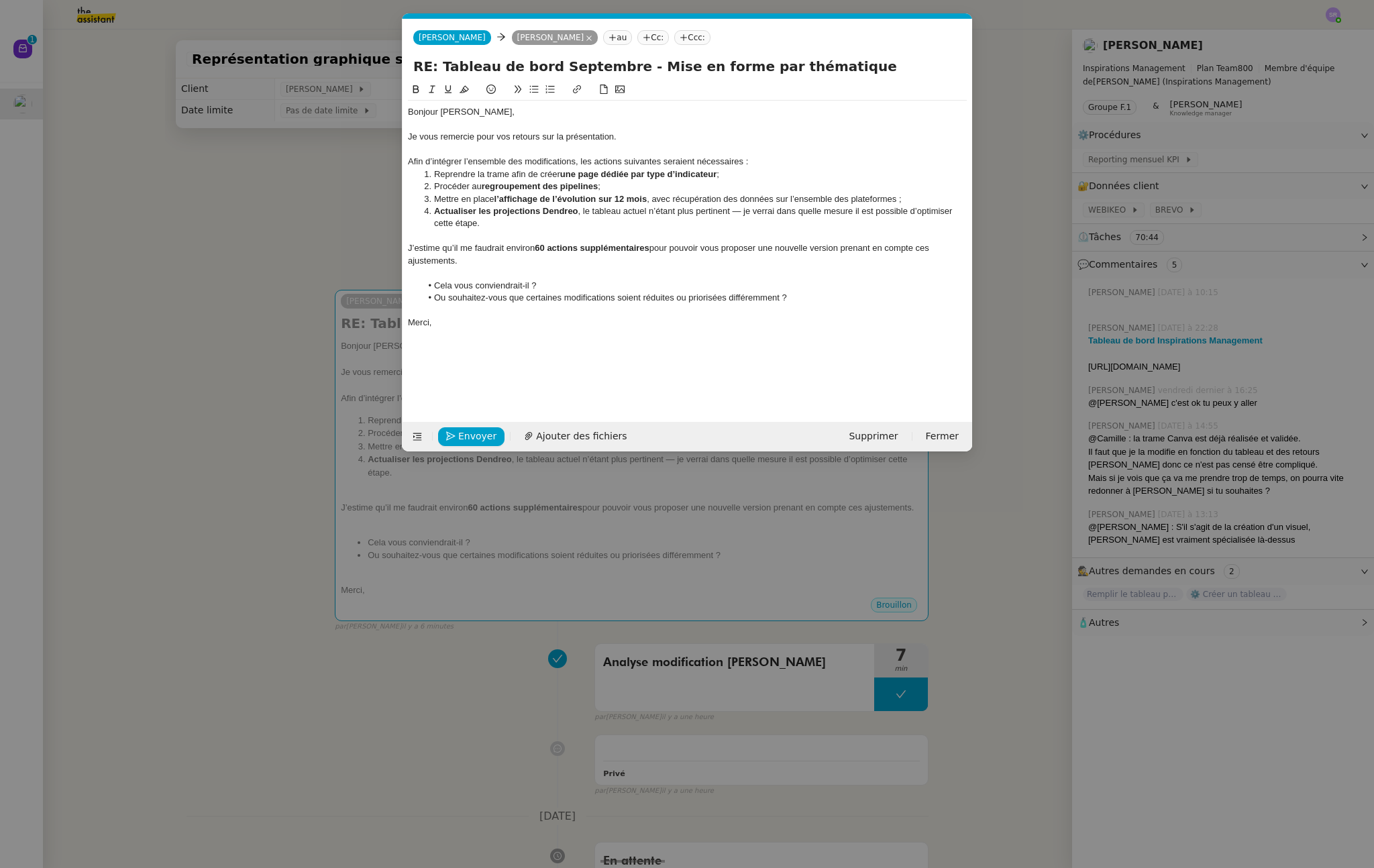
click at [467, 704] on nz-modal-container "Service TA - VOYAGE - PROPOSITION GLOBALE A utiliser dans le cadre de propositi…" at bounding box center [687, 434] width 1374 height 868
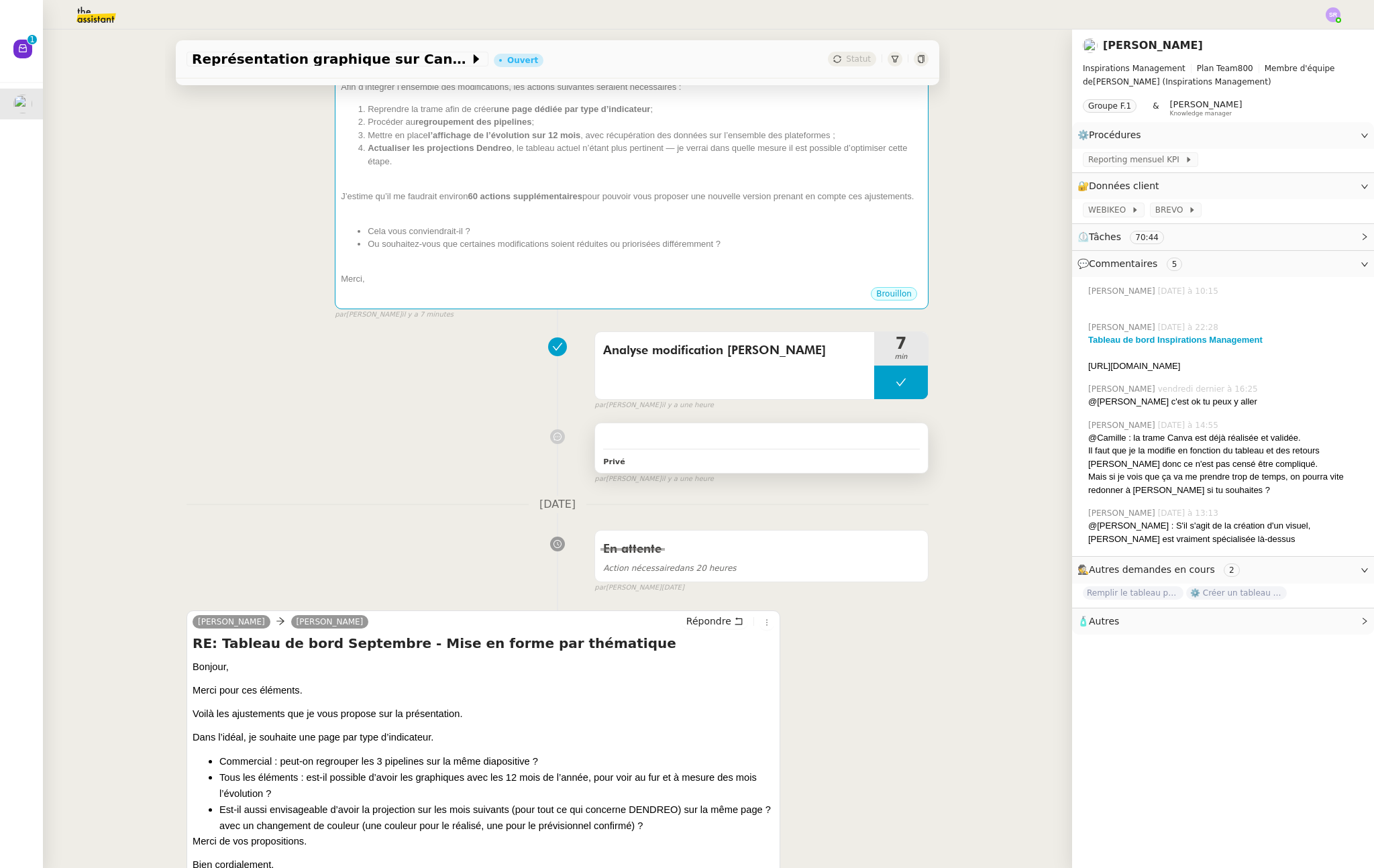
scroll to position [83, 0]
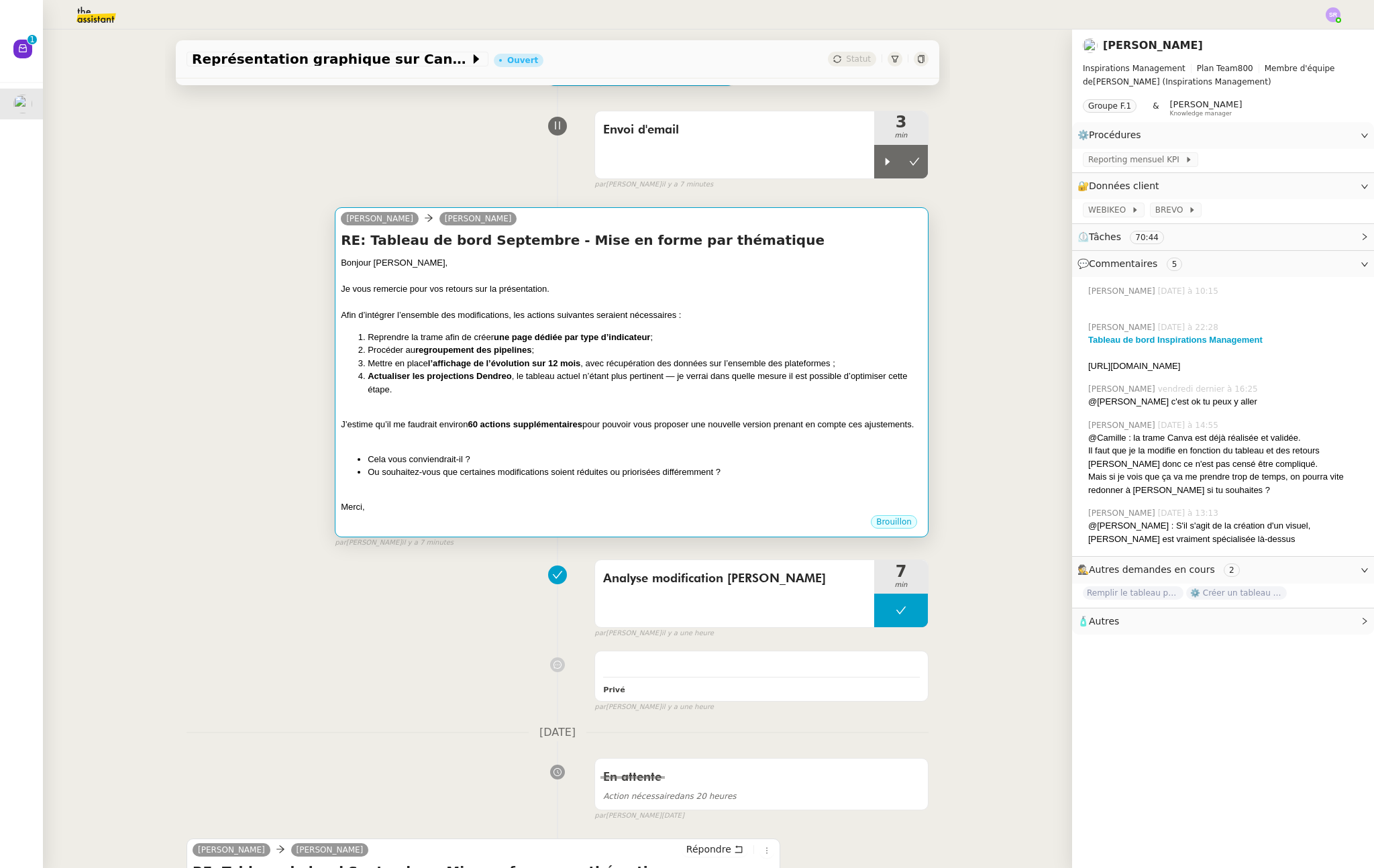
click at [607, 495] on div "Bonjour Didier, Je vous remercie pour vos retours sur la présentation. Afin d’i…" at bounding box center [632, 385] width 582 height 257
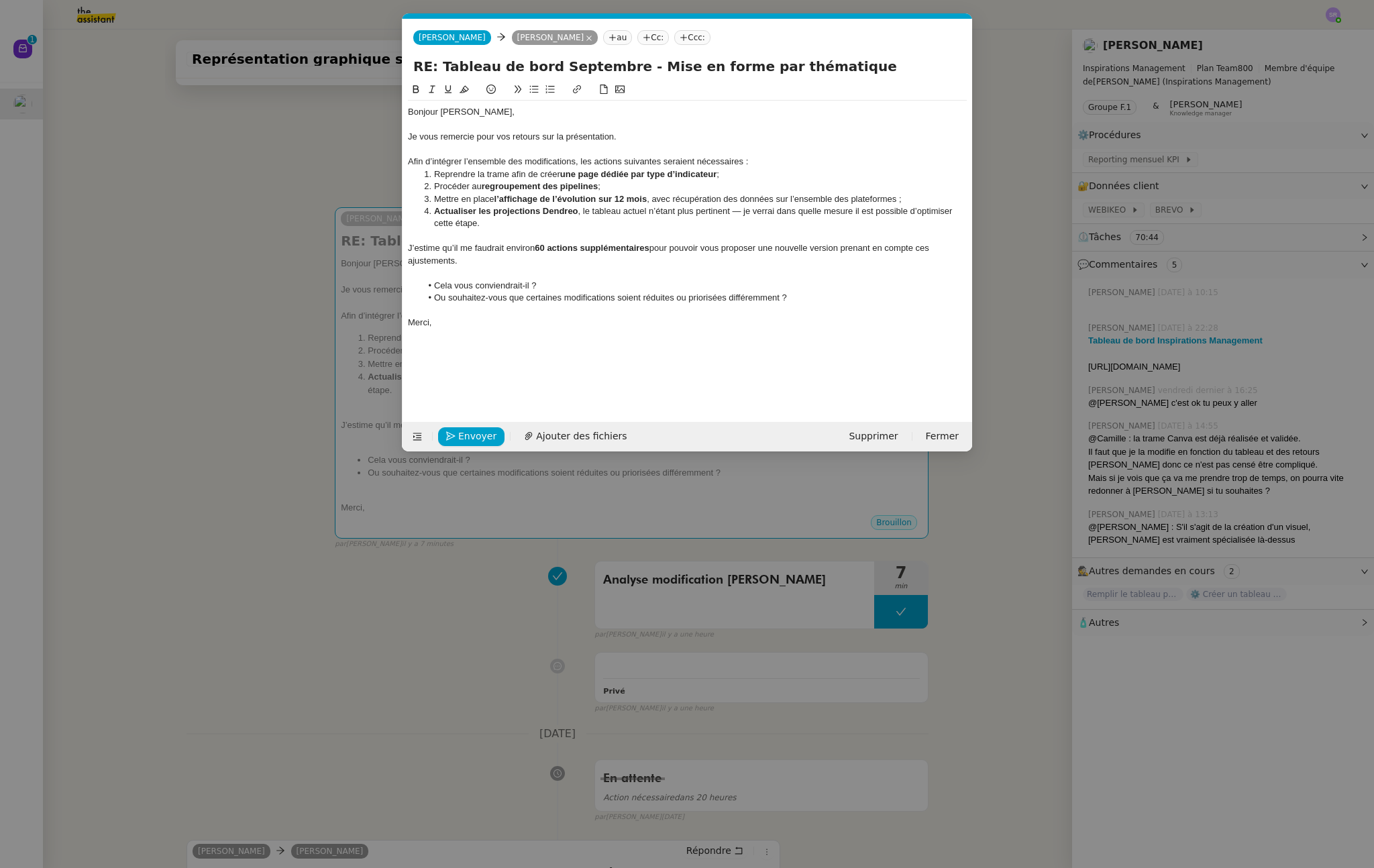
scroll to position [0, 28]
click at [520, 225] on li "Actualiser les projections Dendreo , le tableau actuel n’étant plus pertinent —…" at bounding box center [694, 218] width 546 height 25
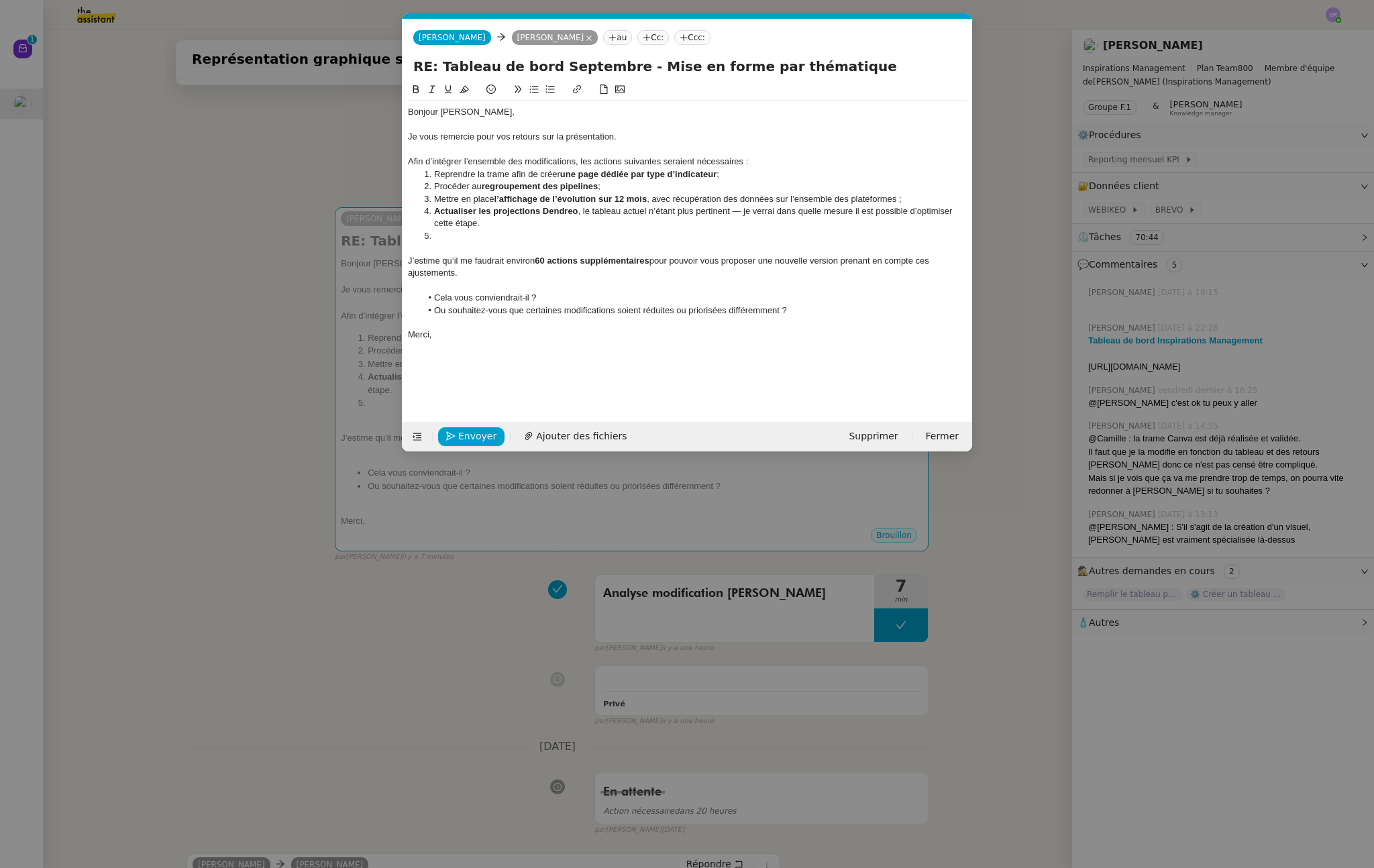
click at [938, 198] on li "Mettre en place l’affichage de l’évolution sur 12 mois , avec récupération des …" at bounding box center [694, 199] width 546 height 12
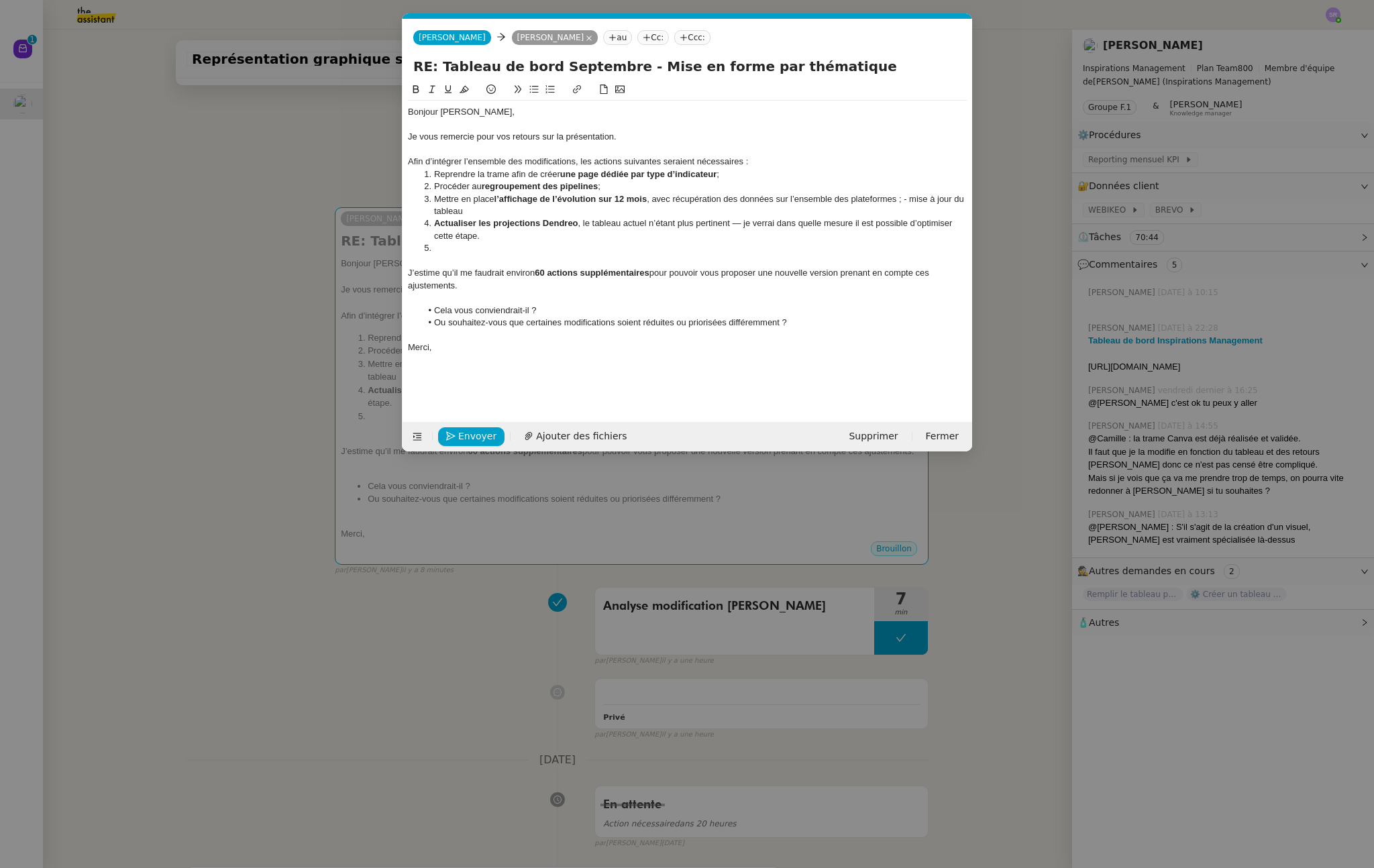
scroll to position [0, 0]
drag, startPoint x: 465, startPoint y: 212, endPoint x: 505, endPoint y: 212, distance: 40.0
click at [505, 212] on li "Mettre en place l’affichage de l’évolution sur 12 mois , avec récupération des …" at bounding box center [694, 205] width 546 height 25
click at [490, 212] on li "Mettre en place l’affichage de l’évolution sur 12 mois , avec récupération des …" at bounding box center [694, 205] width 546 height 25
drag, startPoint x: 451, startPoint y: 252, endPoint x: 495, endPoint y: 243, distance: 44.9
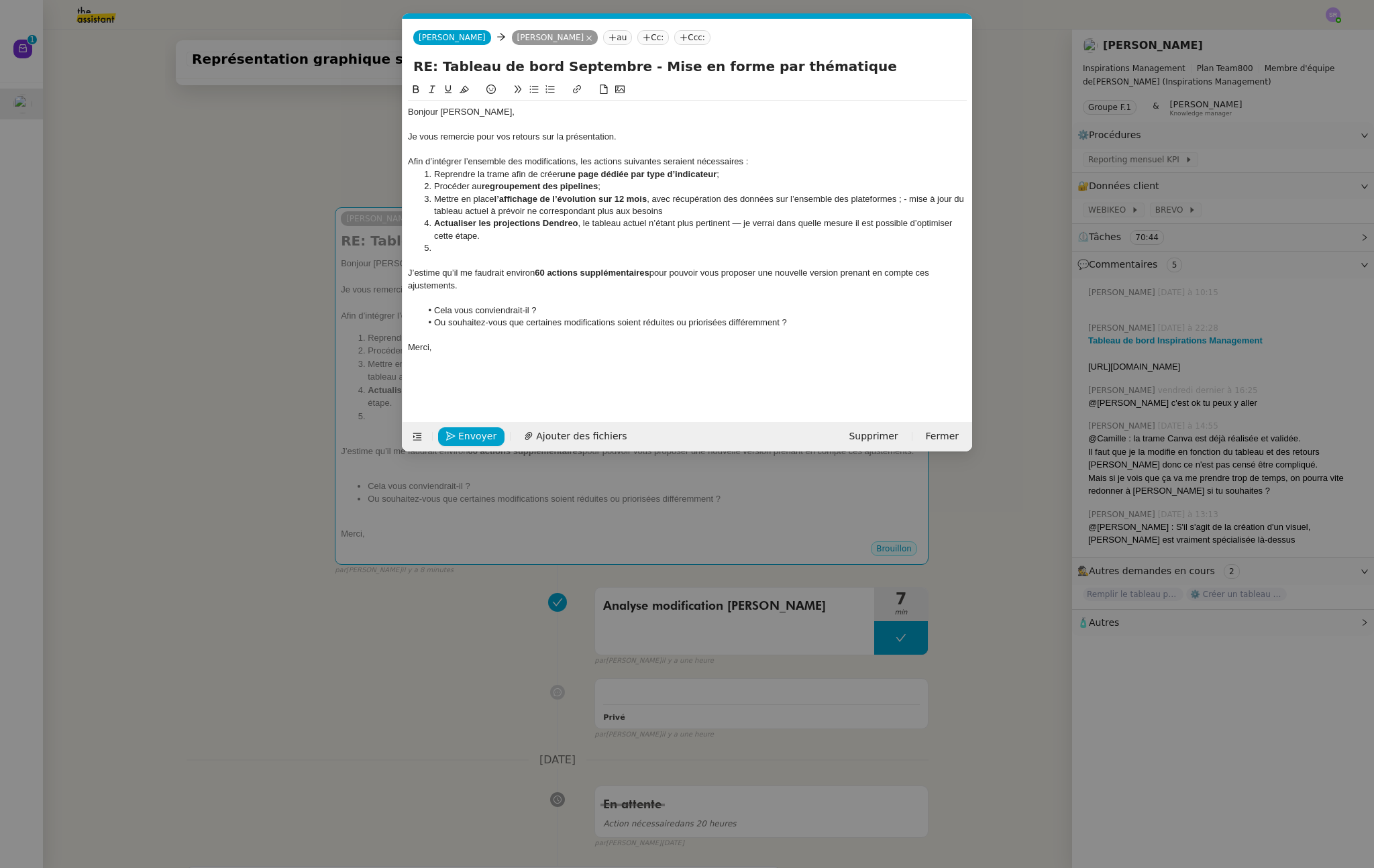
click at [451, 252] on li at bounding box center [694, 248] width 546 height 12
drag, startPoint x: 578, startPoint y: 226, endPoint x: 740, endPoint y: 221, distance: 162.1
click at [740, 221] on li "Actualiser les projections Dendreo , le tableau actuel n’étant plus pertinent —…" at bounding box center [694, 229] width 546 height 25
click at [546, 634] on nz-modal-container "Service TA - VOYAGE - PROPOSITION GLOBALE A utiliser dans le cadre de propositi…" at bounding box center [687, 434] width 1374 height 868
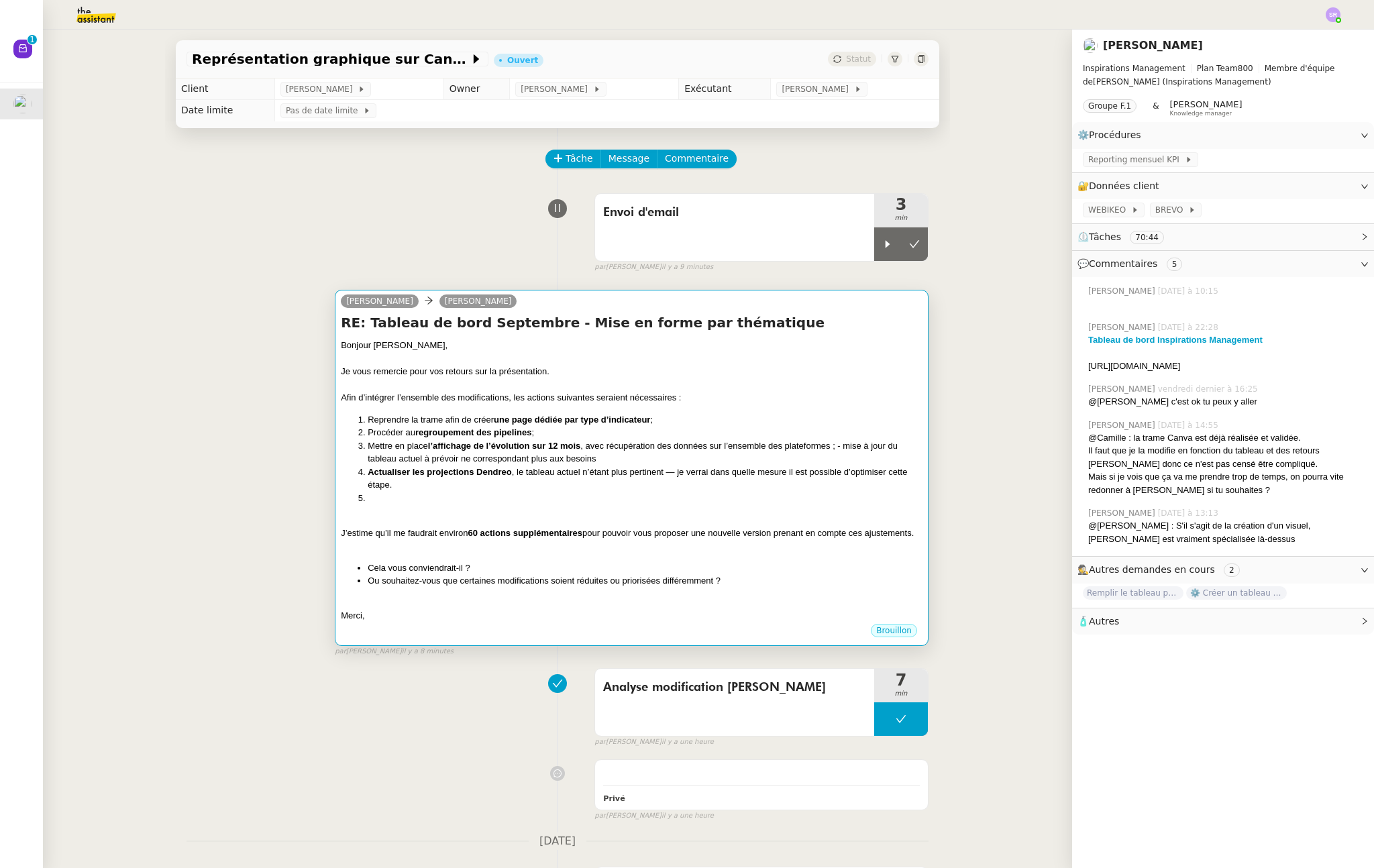
click at [480, 588] on li "Ou souhaitez-vous que certaines modifications soient réduites ou priorisées dif…" at bounding box center [645, 581] width 555 height 13
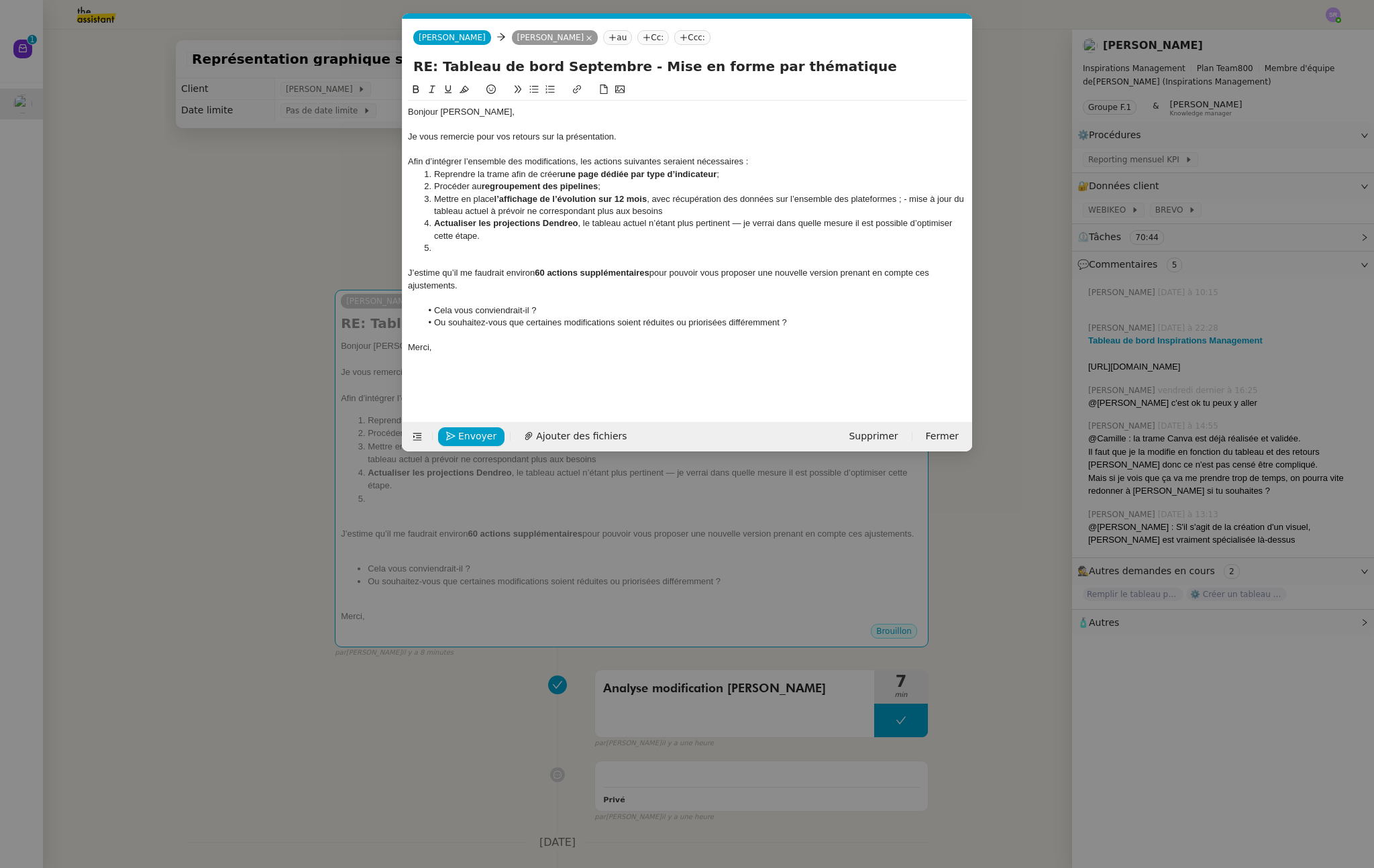
scroll to position [0, 28]
click at [426, 224] on li "Actualiser les projections Dendreo , le tableau actuel n’étant plus pertinent —…" at bounding box center [694, 229] width 546 height 25
click at [453, 223] on strong "Actualiser les projections Dendreo" at bounding box center [506, 223] width 144 height 10
drag, startPoint x: 453, startPoint y: 223, endPoint x: 528, endPoint y: 234, distance: 75.8
click at [453, 223] on strong "Actualiser les projections Dendreo" at bounding box center [506, 223] width 144 height 10
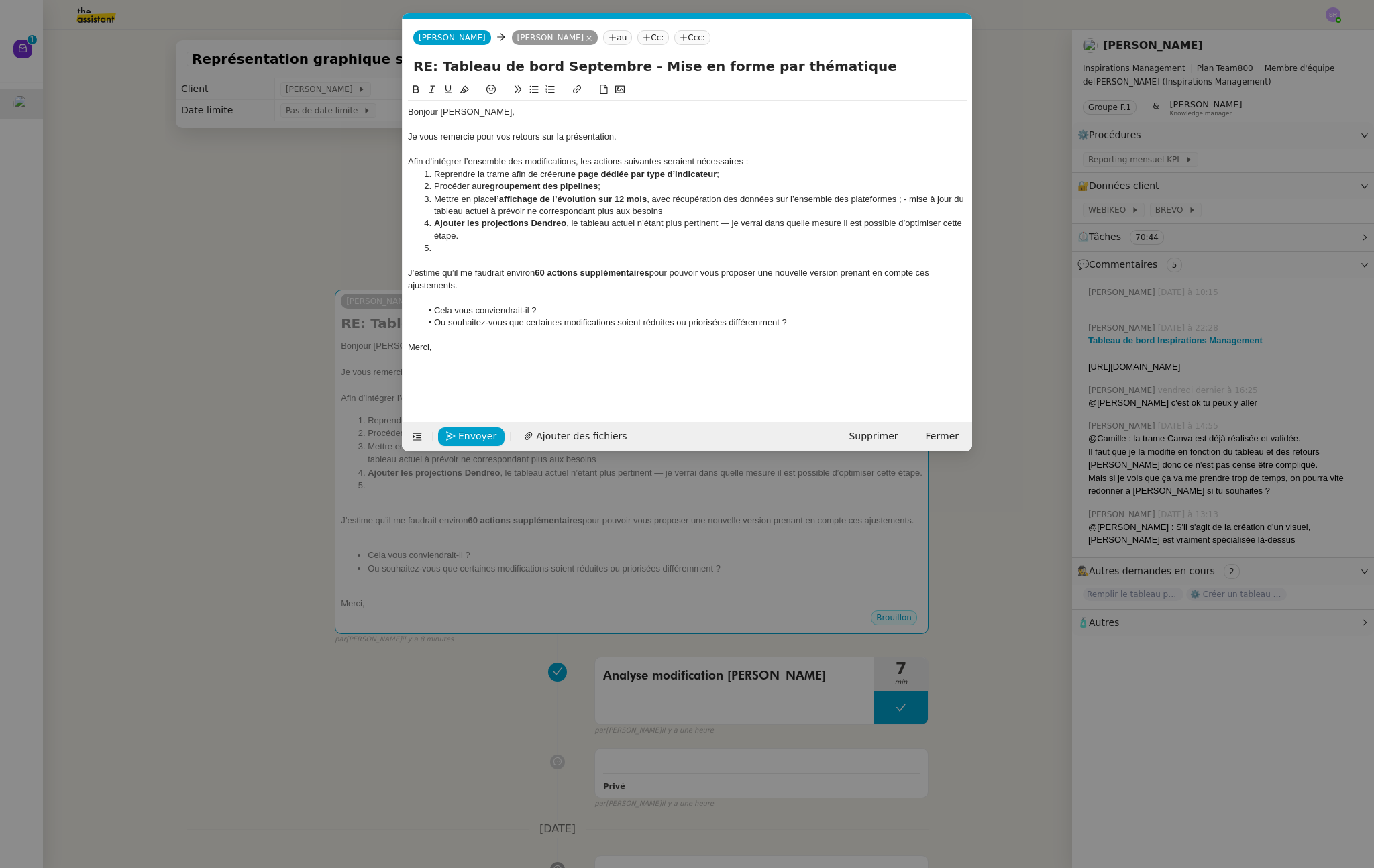
click at [567, 223] on li "Ajouter les projections Dendreo , le tableau actuel n’étant plus pertinent — je…" at bounding box center [694, 229] width 546 height 25
click at [479, 244] on li at bounding box center [694, 248] width 546 height 12
click at [482, 250] on li "Reprendre le le tableau actuel ne correspondant plus aux besoins" at bounding box center [694, 248] width 546 height 12
click at [545, 251] on li "Reprendre le tableau actuel ne correspondant plus aux besoins" at bounding box center [694, 248] width 546 height 12
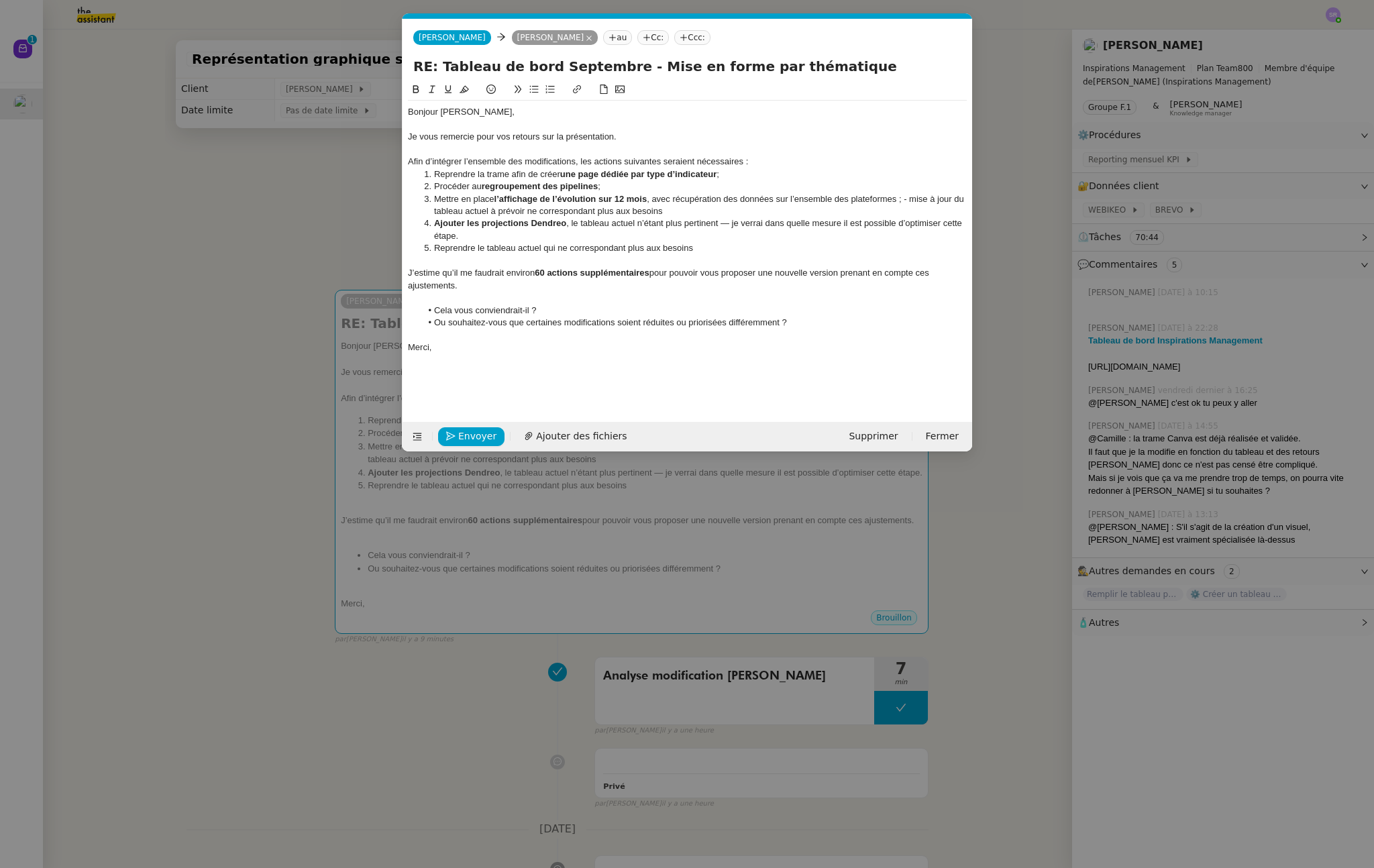
click at [626, 251] on li "Reprendre le tableau actuel qui ne correspondant plus aux besoins" at bounding box center [694, 248] width 546 height 12
click at [718, 249] on li "Reprendre le tableau actuel qui ne correspond plus aux besoins" at bounding box center [694, 248] width 546 height 12
drag, startPoint x: 906, startPoint y: 199, endPoint x: 913, endPoint y: 208, distance: 11.4
click at [913, 208] on li "Mettre en place l’affichage de l’évolution sur 12 mois , avec récupération des …" at bounding box center [694, 205] width 546 height 25
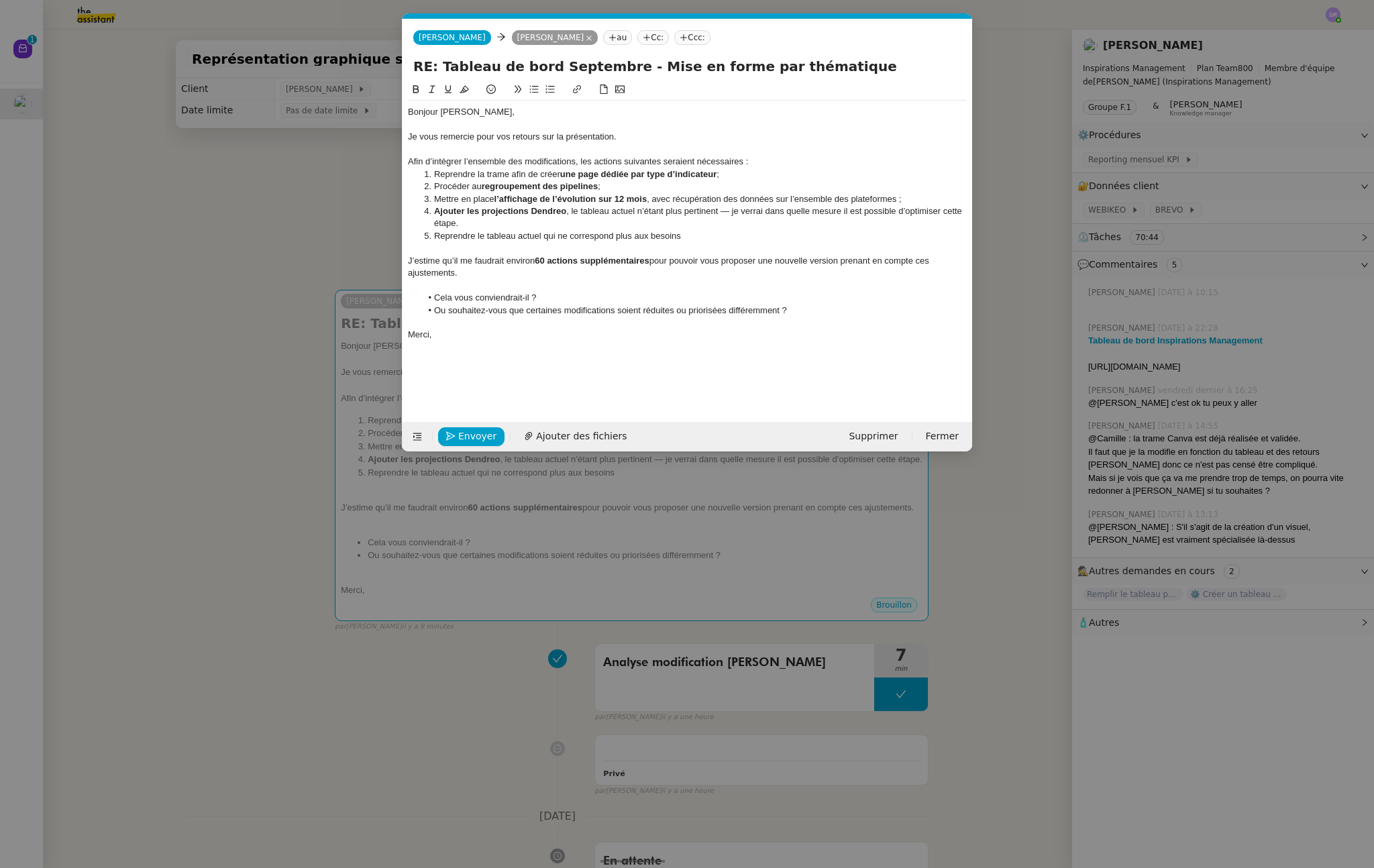
click at [634, 239] on li "Reprendre le tableau actuel qui ne correspond plus aux besoins" at bounding box center [694, 236] width 546 height 12
click at [733, 242] on div at bounding box center [687, 248] width 559 height 12
click at [731, 239] on li "Reprendre le tableau actuel qui ne correspond plus aux besoins" at bounding box center [694, 236] width 546 height 12
drag, startPoint x: 567, startPoint y: 213, endPoint x: 458, endPoint y: 228, distance: 110.0
click at [458, 228] on li "Ajouter les projections Dendreo , le tableau actuel n’étant plus pertinent — je…" at bounding box center [694, 218] width 546 height 25
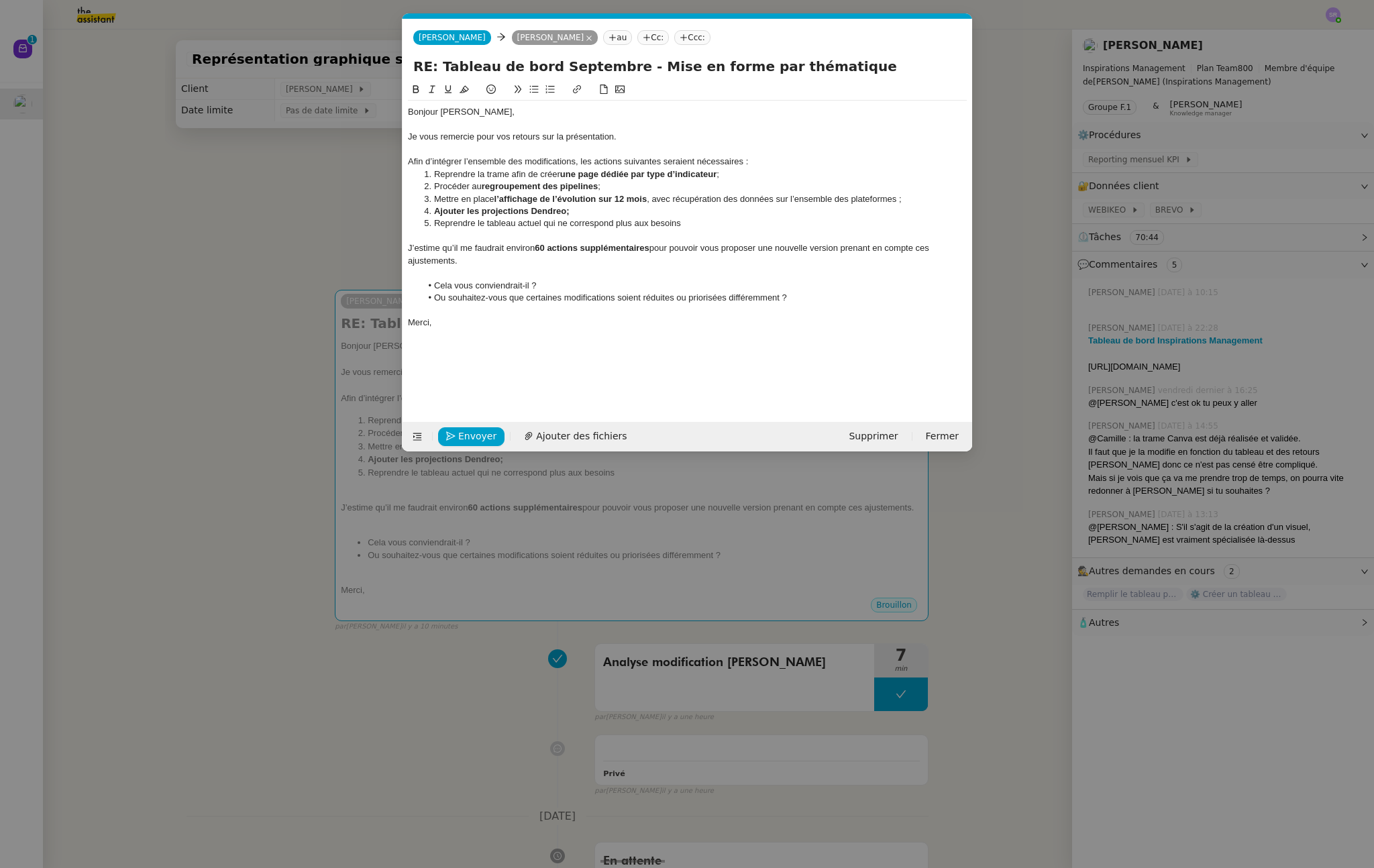
click at [739, 210] on li "Ajouter les projections Dendreo;" at bounding box center [694, 211] width 546 height 12
click at [747, 224] on li "Reprendre le tableau actuel qui ne correspond plus aux besoins" at bounding box center [694, 223] width 546 height 12
click at [567, 214] on strong "Ajouter les projections Dendreo;" at bounding box center [501, 211] width 135 height 10
click at [713, 225] on li "Reprendre le tableau actuel qui ne correspond plus aux besoins" at bounding box center [694, 223] width 546 height 12
click at [634, 224] on li "Reprendre le tableau actuel qui ne correspond plus aux besoins" at bounding box center [694, 223] width 546 height 12
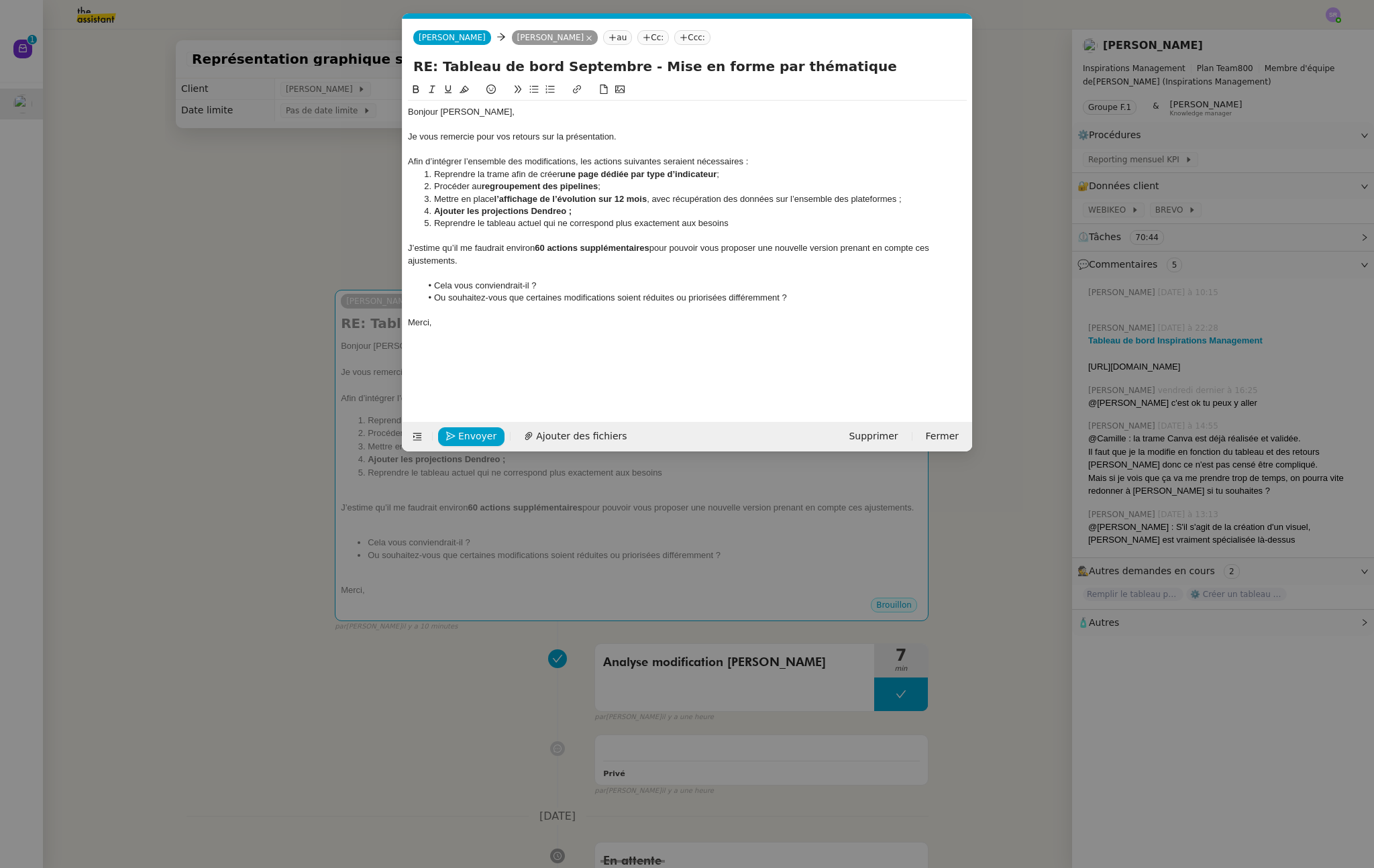
click at [765, 220] on li "Reprendre le tableau actuel qui ne correspond plus exactement aux besoins" at bounding box center [694, 223] width 546 height 12
click at [732, 223] on li "Reprendre le tableau actuel qui ne correspond plus exactement aux besoins, j’év…" at bounding box center [694, 223] width 546 height 12
click at [905, 221] on li "Reprendre le tableau actuel qui ne correspond plus exactement aux besoins, j’év…" at bounding box center [694, 223] width 546 height 12
click at [525, 175] on li "Reprendre la trame afin de créer une page dédiée par type d’indicateur ;" at bounding box center [694, 174] width 546 height 12
click at [0, 0] on lt-em "pour" at bounding box center [0, 0] width 0 height 0
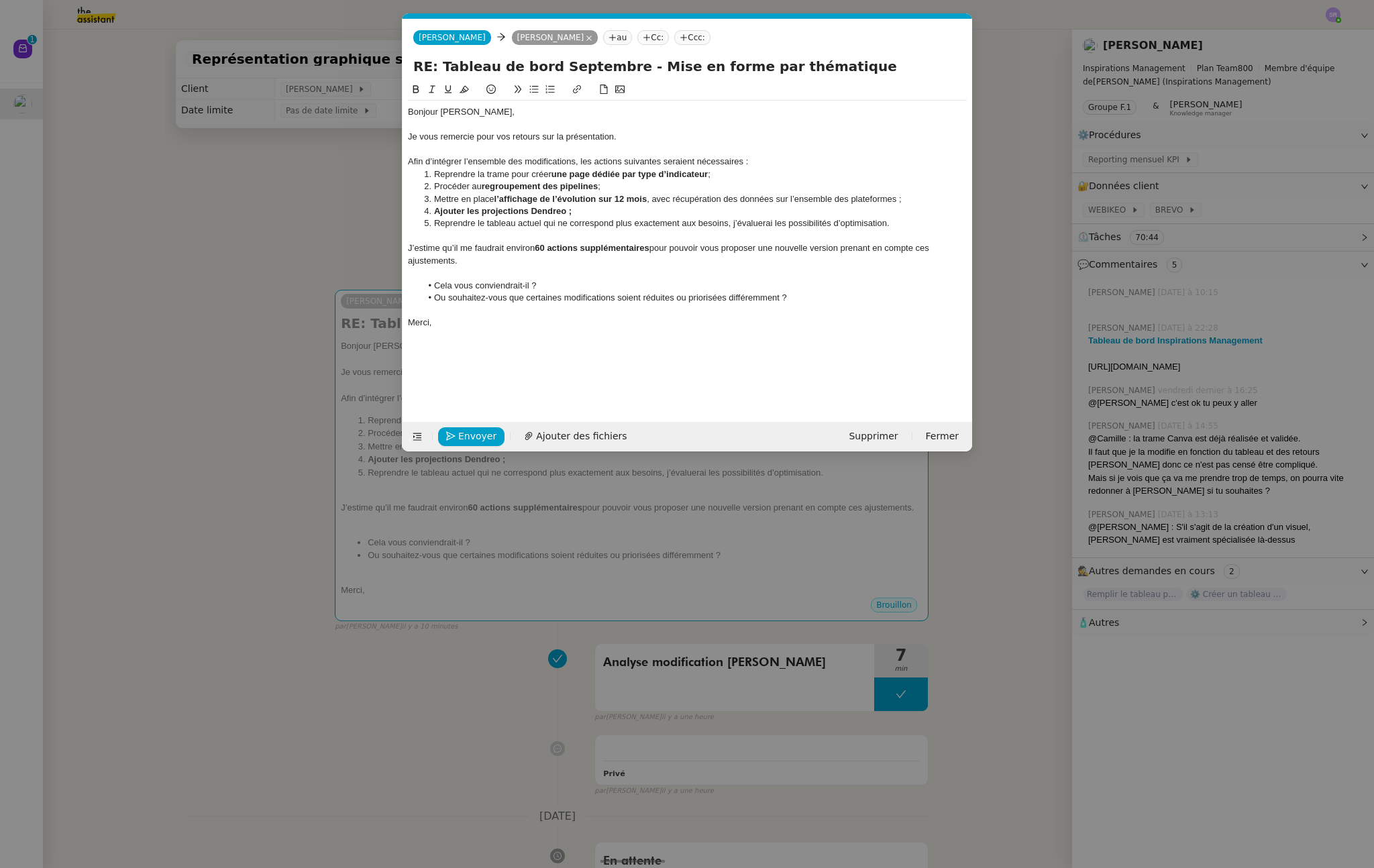
drag, startPoint x: 623, startPoint y: 178, endPoint x: 640, endPoint y: 178, distance: 17.0
click at [640, 178] on strong "une page dédiée par type d’indicateur" at bounding box center [629, 174] width 157 height 10
click at [633, 176] on strong "une page dédiée par type d’indicateur" at bounding box center [629, 174] width 157 height 10
click at [563, 176] on strong "une page dédiée" at bounding box center [585, 174] width 68 height 10
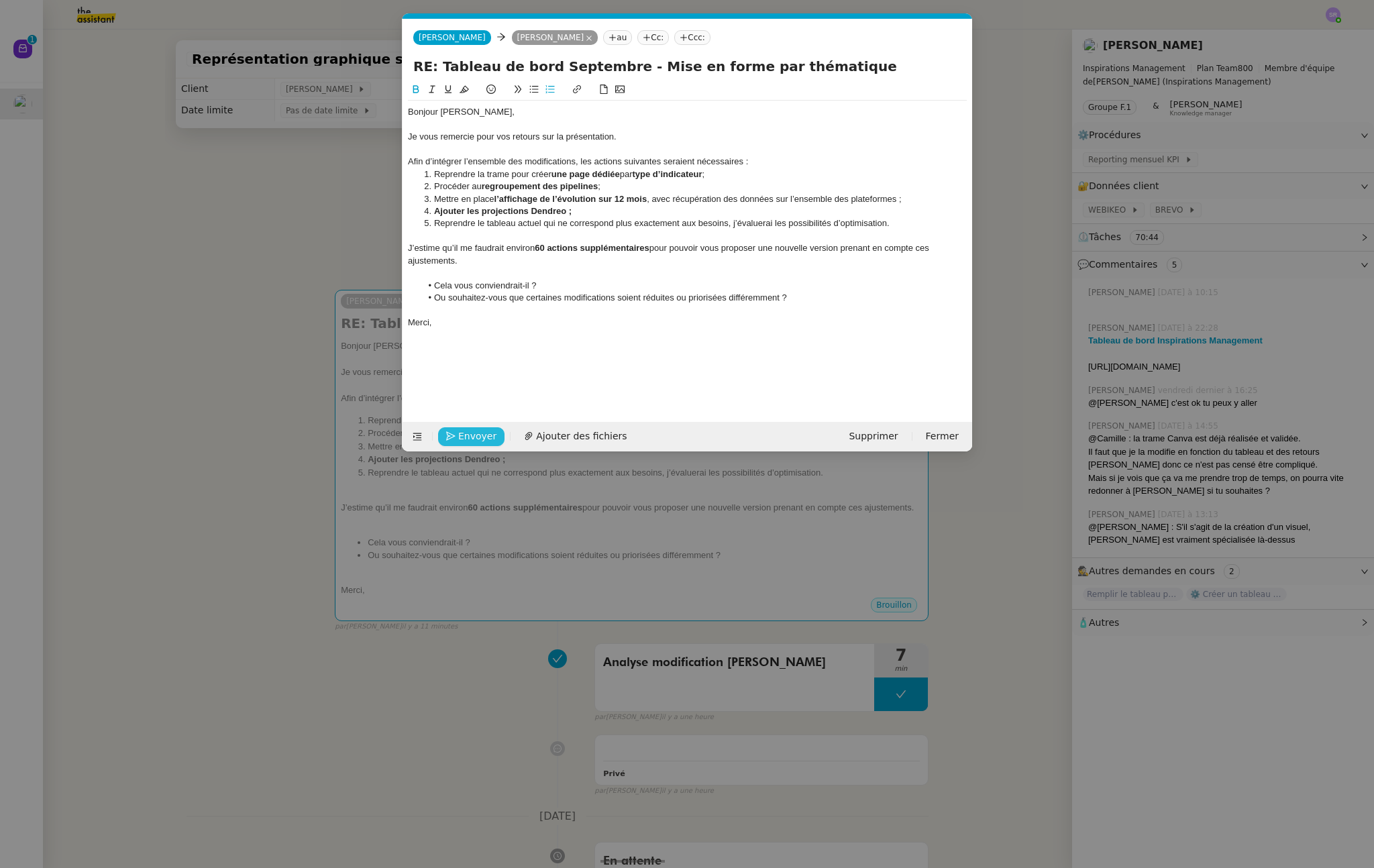
click at [479, 439] on span "Envoyer" at bounding box center [477, 437] width 38 height 15
click at [237, 452] on nz-modal-container "Service TA - VOYAGE - PROPOSITION GLOBALE A utiliser dans le cadre de propositi…" at bounding box center [687, 434] width 1374 height 868
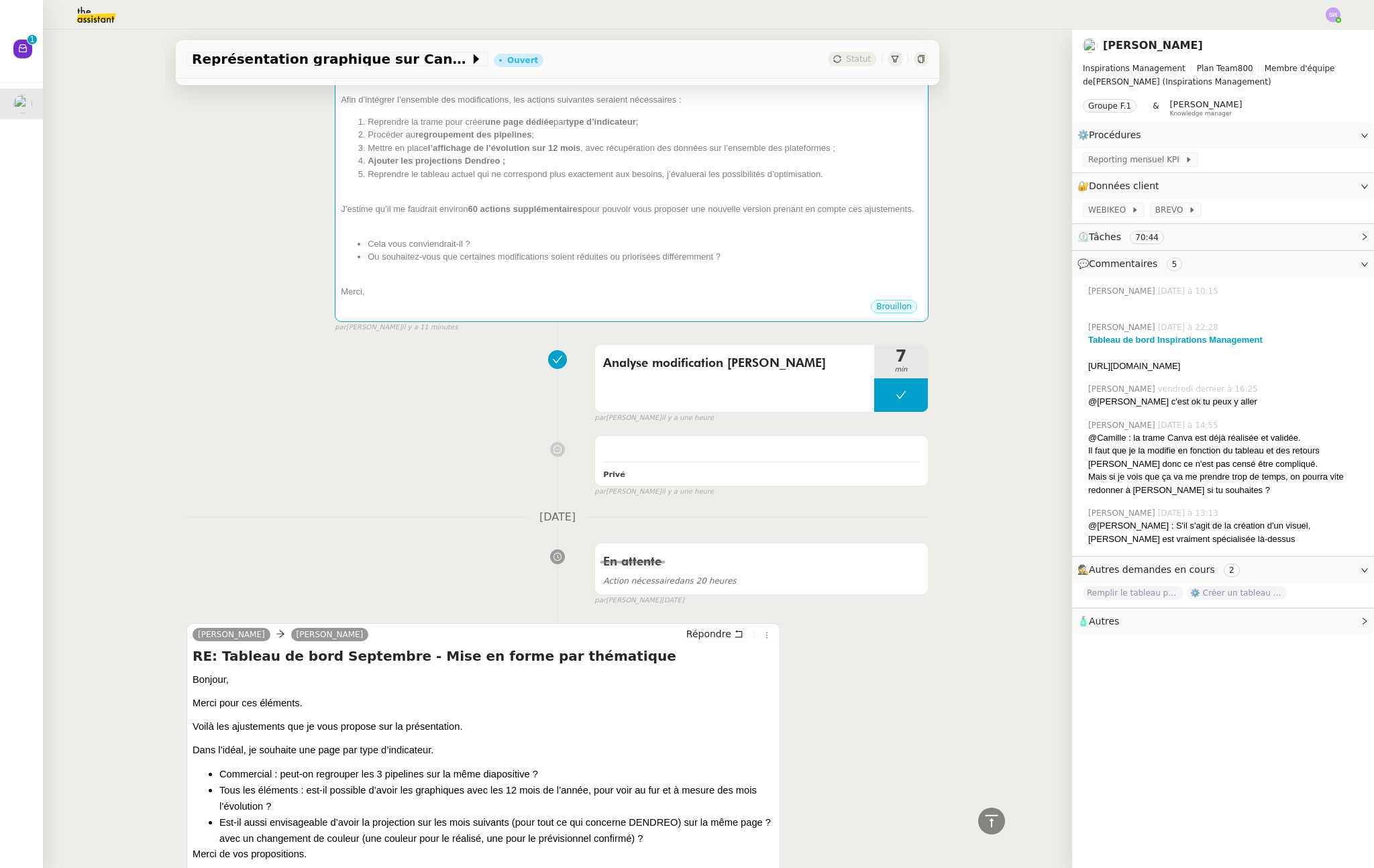
scroll to position [570, 0]
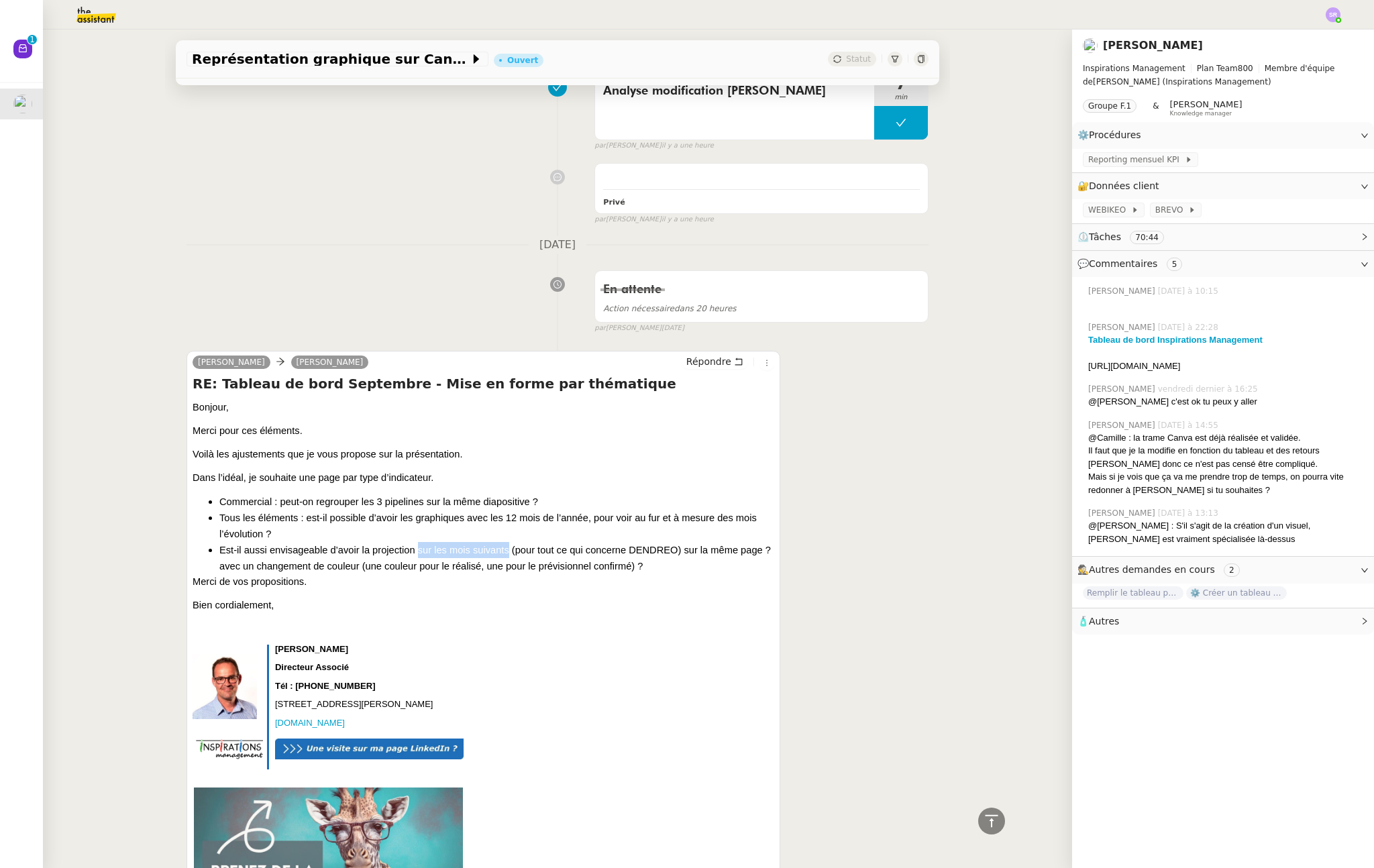
drag, startPoint x: 412, startPoint y: 566, endPoint x: 504, endPoint y: 566, distance: 92.0
click at [504, 566] on span "Est-il aussi envisageable d’avoir la projection sur les mois suivants (pour tou…" at bounding box center [495, 558] width 551 height 27
copy span "sur les mois suivants"
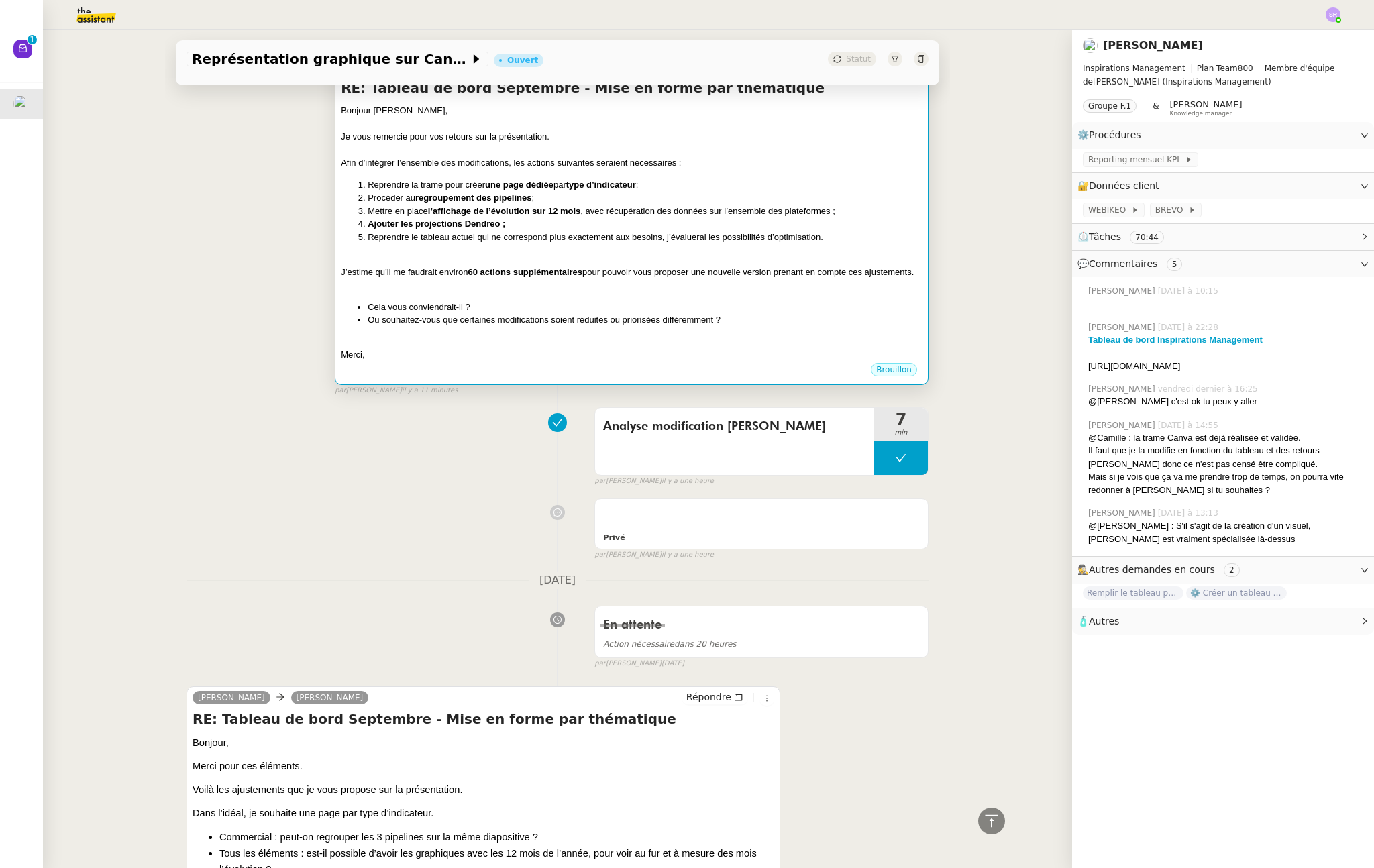
scroll to position [69, 0]
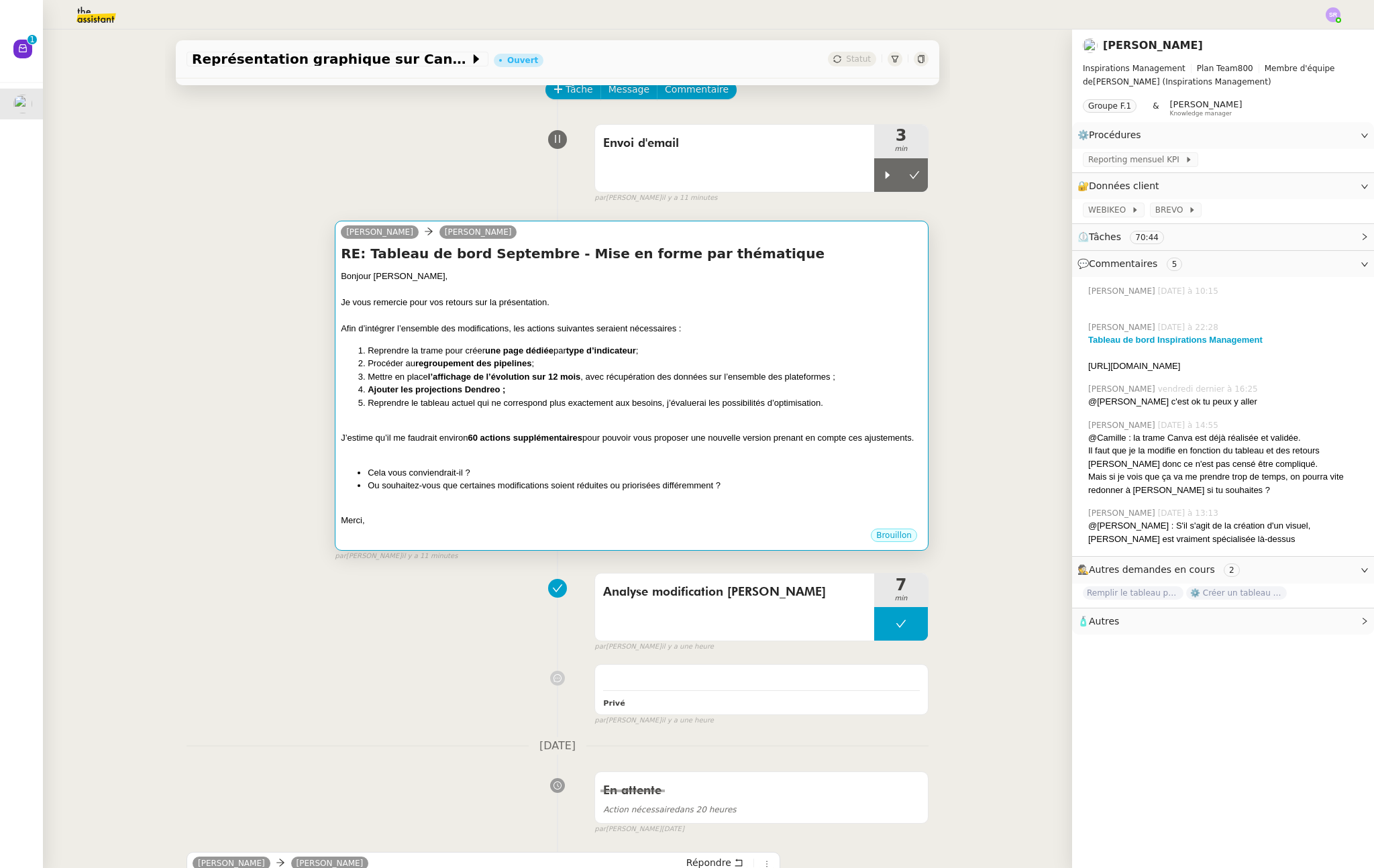
click at [634, 437] on div "J’estime qu’il me faudrait environ 60 actions supplémentaires pour pouvoir vous…" at bounding box center [632, 438] width 582 height 13
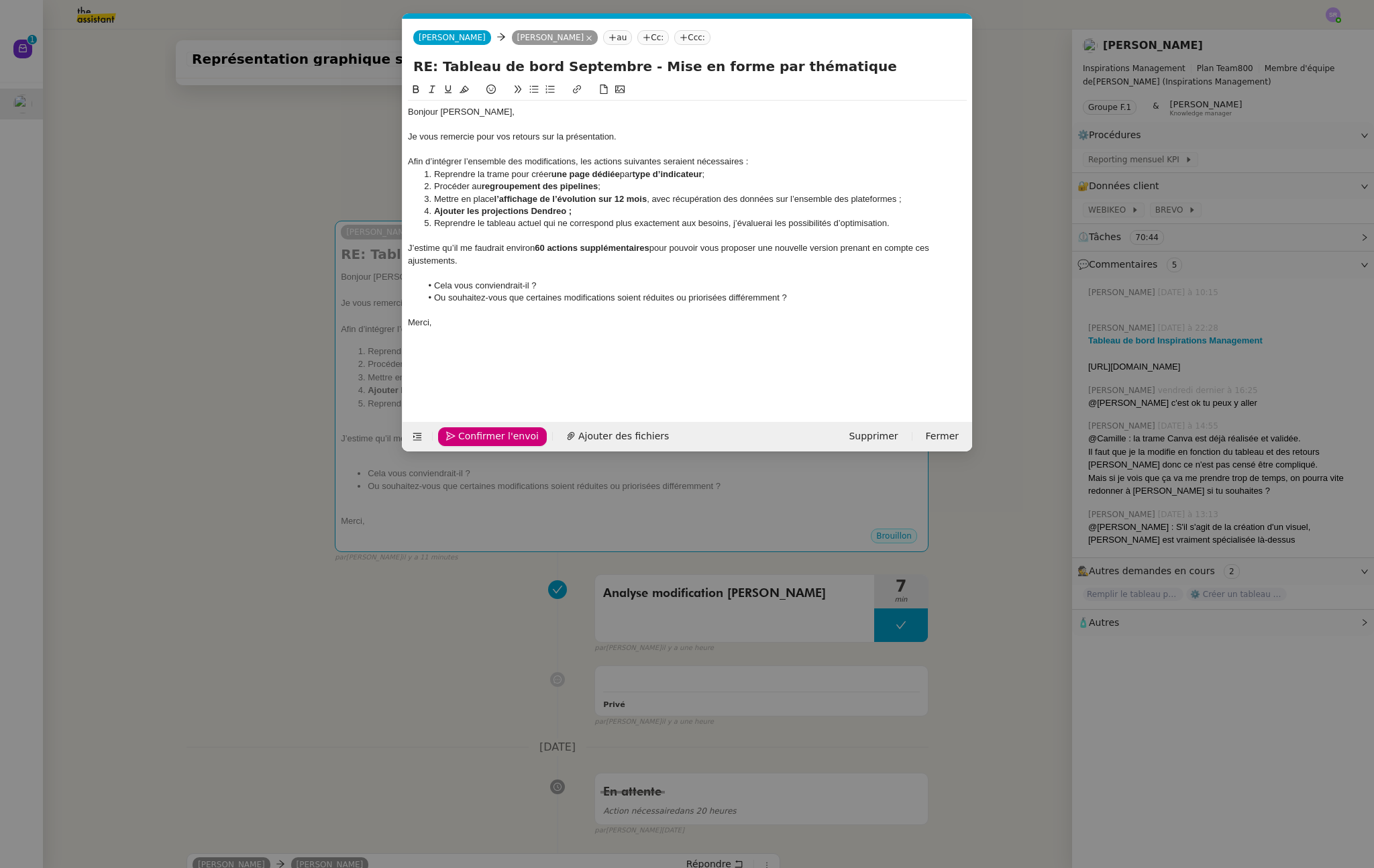
scroll to position [0, 28]
click at [527, 213] on strong "Ajouter les projections Dendreo ;" at bounding box center [502, 211] width 137 height 10
paste div
click at [298, 406] on nz-modal-container "Service TA - VOYAGE - PROPOSITION GLOBALE A utiliser dans le cadre de propositi…" at bounding box center [687, 434] width 1374 height 868
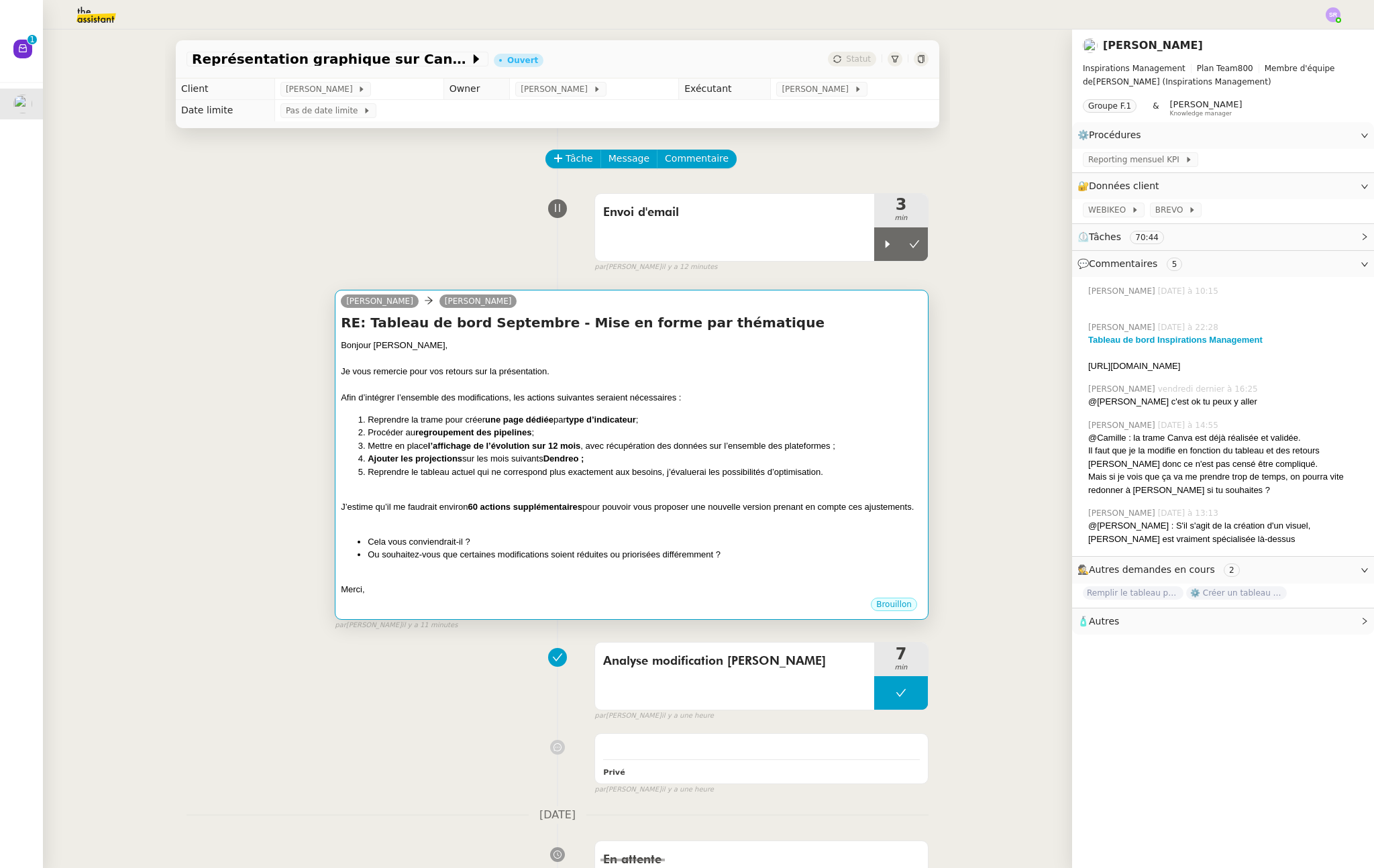
click at [620, 549] on li "Cela vous conviendrait-il ?" at bounding box center [645, 542] width 555 height 13
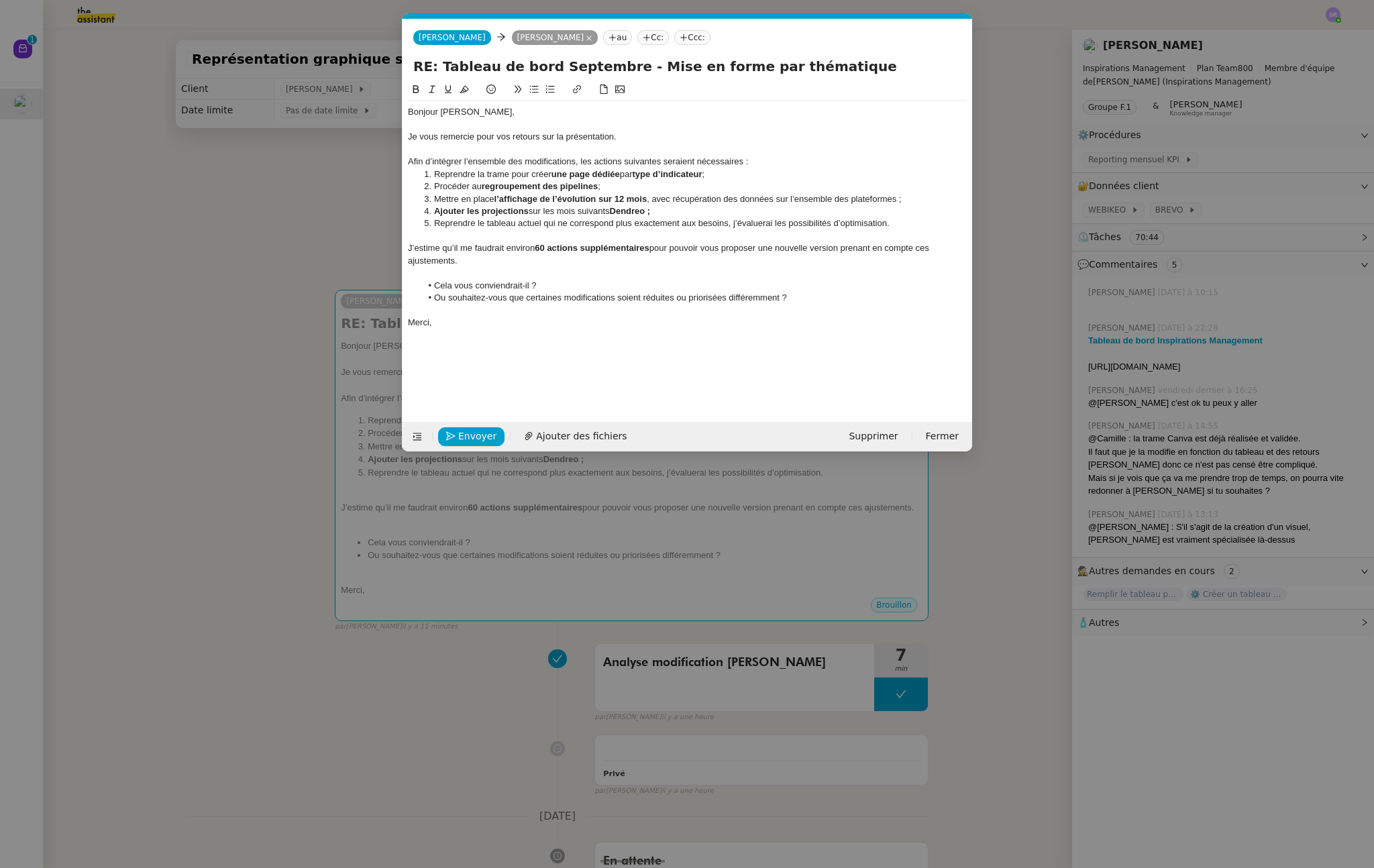
scroll to position [0, 28]
click at [613, 210] on strong "Dendreo ;" at bounding box center [630, 211] width 41 height 10
click at [709, 210] on strong "Dendreo ;" at bounding box center [691, 211] width 41 height 10
click at [712, 213] on strong "Dendreo ;" at bounding box center [691, 211] width 41 height 10
click at [716, 212] on strong "Dendreo sur la même page ;" at bounding box center [730, 211] width 117 height 10
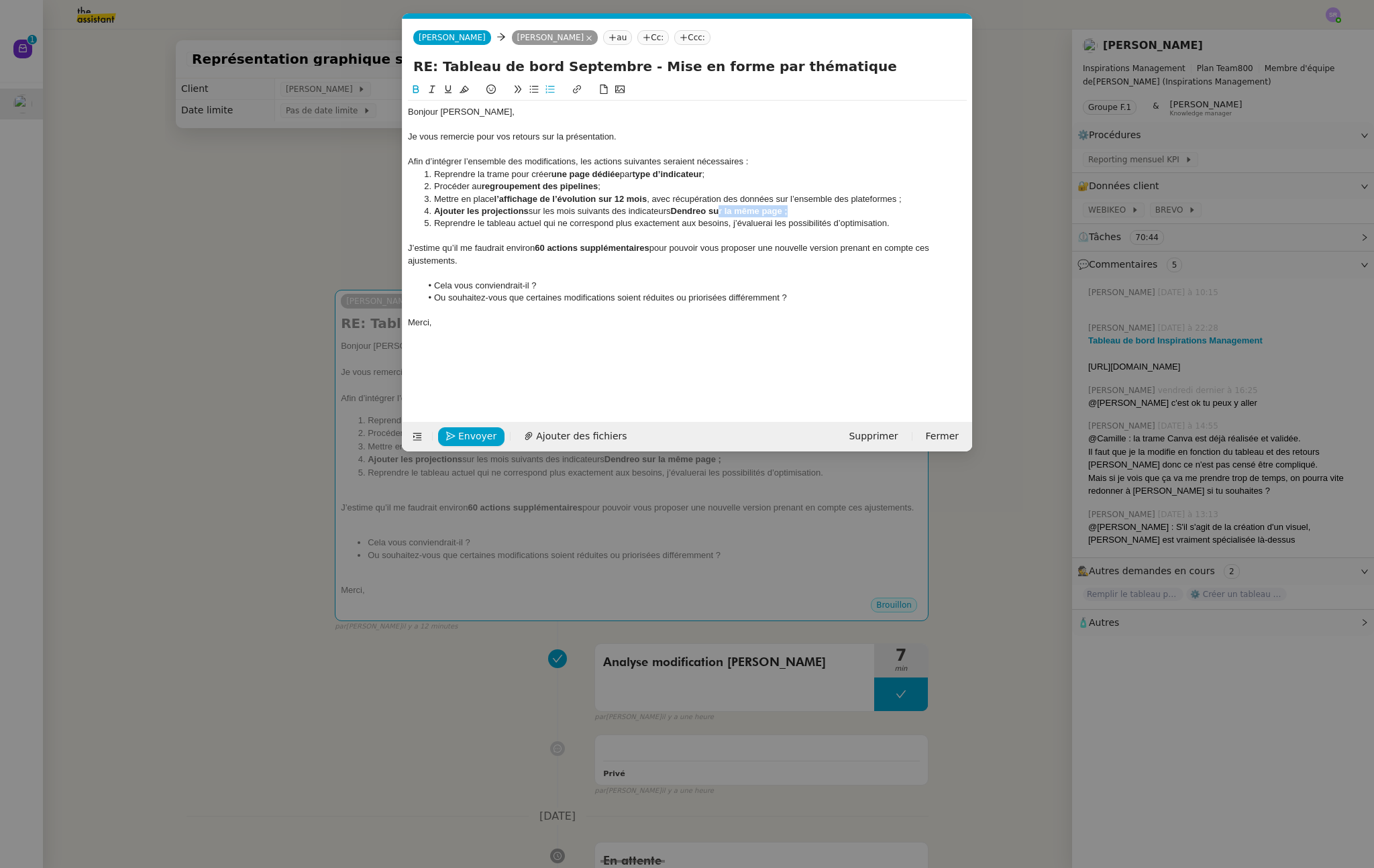
click at [712, 213] on strong "Dendreo sur la même page ;" at bounding box center [730, 211] width 117 height 10
click at [871, 308] on div at bounding box center [687, 310] width 559 height 12
click at [808, 292] on li "Ou souhaitez-vous que certaines modifications soient réduites ou priorisées dif…" at bounding box center [694, 298] width 546 height 12
click at [479, 442] on span "Envoyer" at bounding box center [477, 437] width 38 height 15
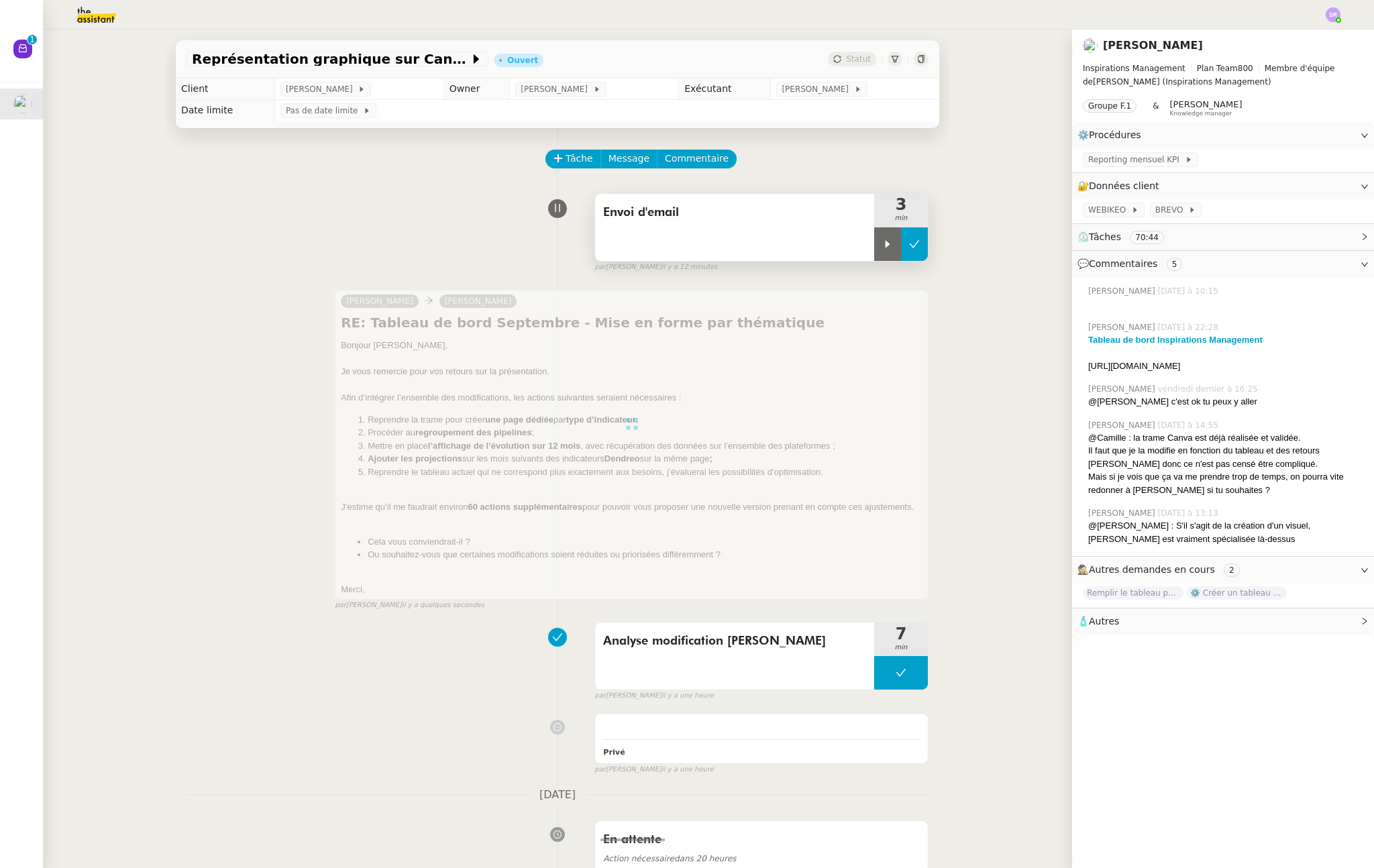
drag, startPoint x: 917, startPoint y: 236, endPoint x: 895, endPoint y: 244, distance: 23.4
click at [902, 244] on button at bounding box center [915, 244] width 27 height 34
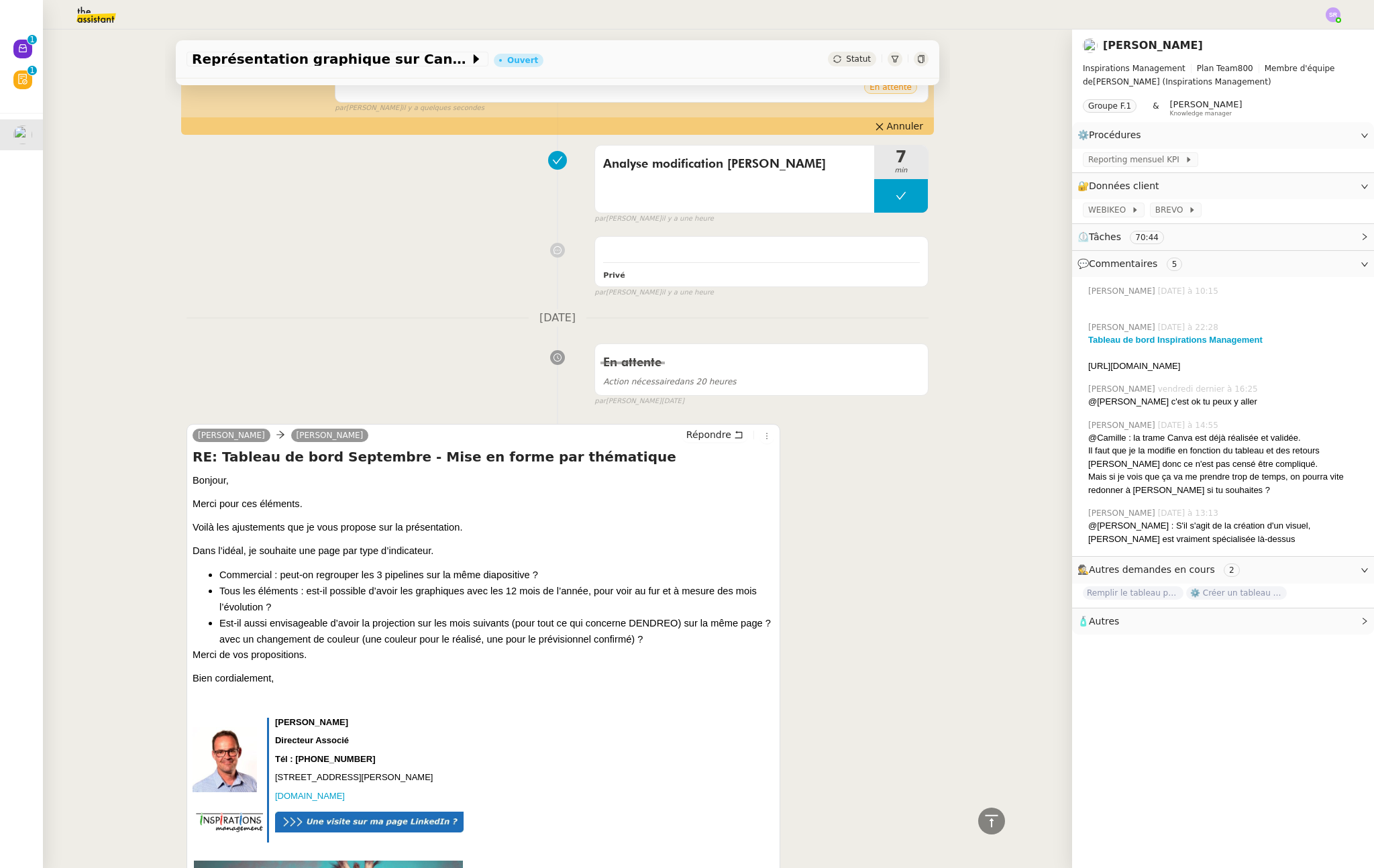
scroll to position [351, 0]
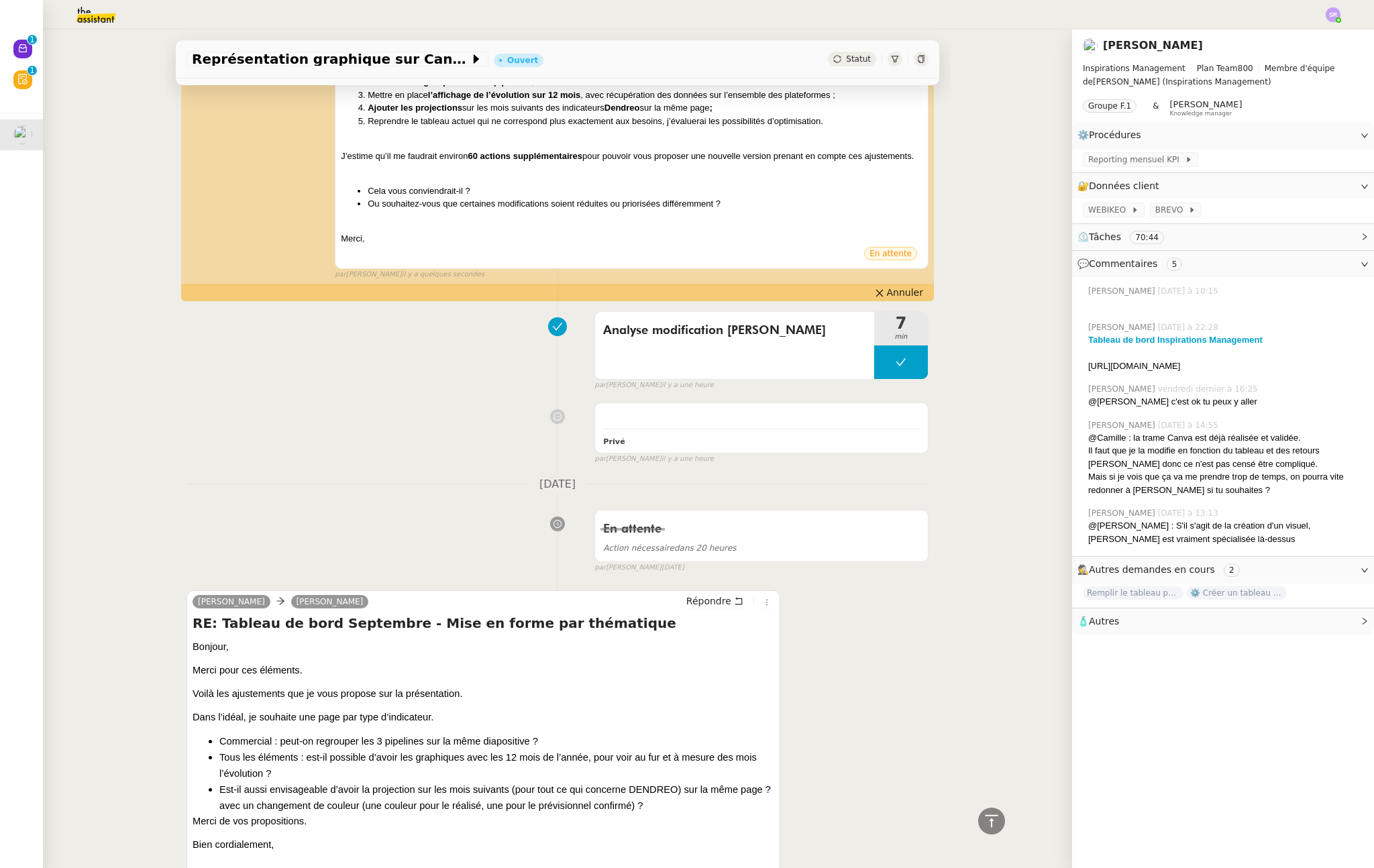
click at [916, 279] on div "Camille Didier DUFFAUT RE: Tableau de bord Septembre - Mise en forme par thémat…" at bounding box center [557, 104] width 742 height 353
click at [900, 300] on span "Annuler" at bounding box center [905, 293] width 36 height 13
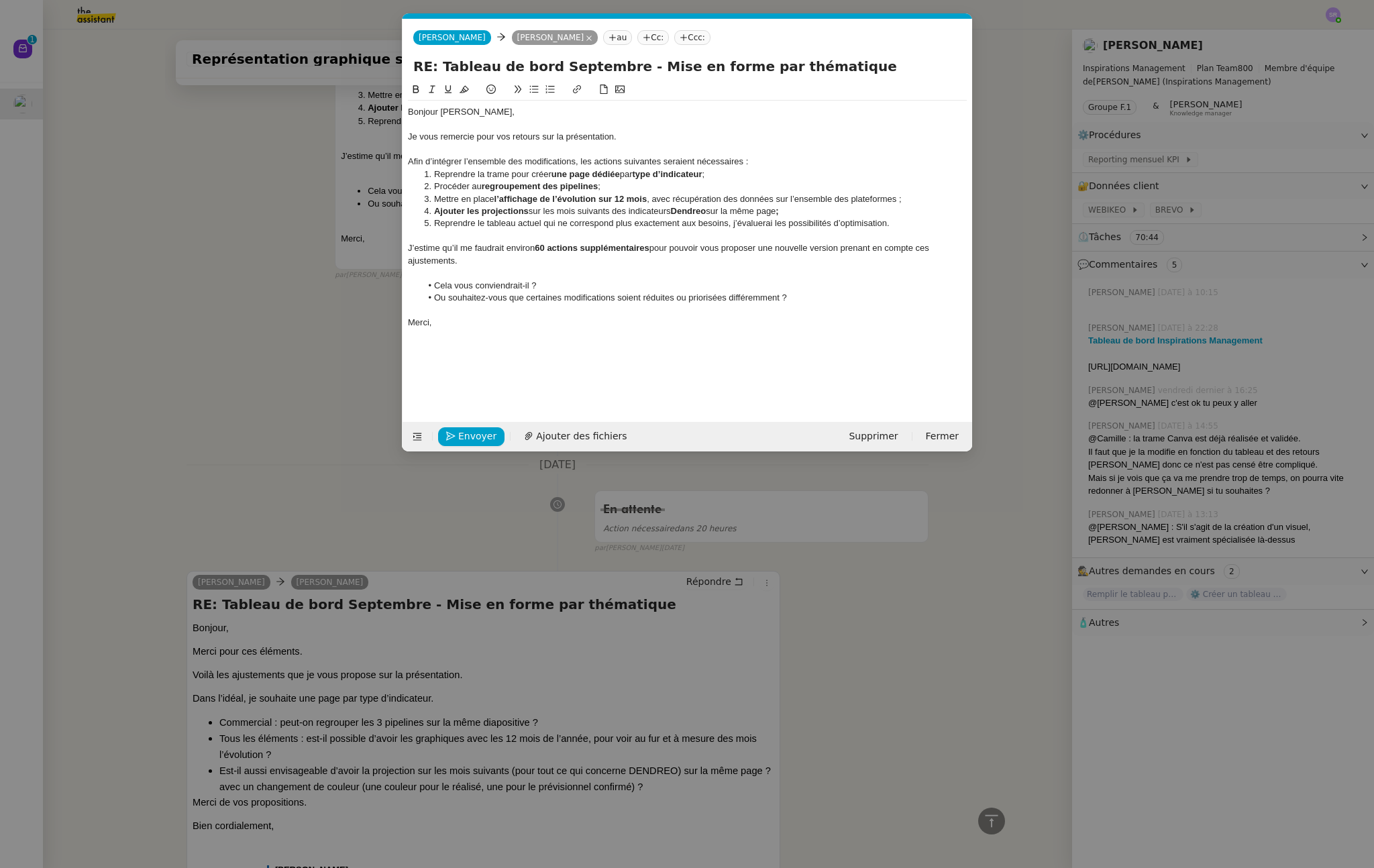
scroll to position [0, 28]
click at [908, 197] on li "Mettre en place l’affichage de l’évolution sur 12 mois , avec récupération des …" at bounding box center [694, 199] width 546 height 12
click at [180, 322] on nz-modal-container "Service TA - VOYAGE - PROPOSITION GLOBALE A utiliser dans le cadre de propositi…" at bounding box center [687, 434] width 1374 height 868
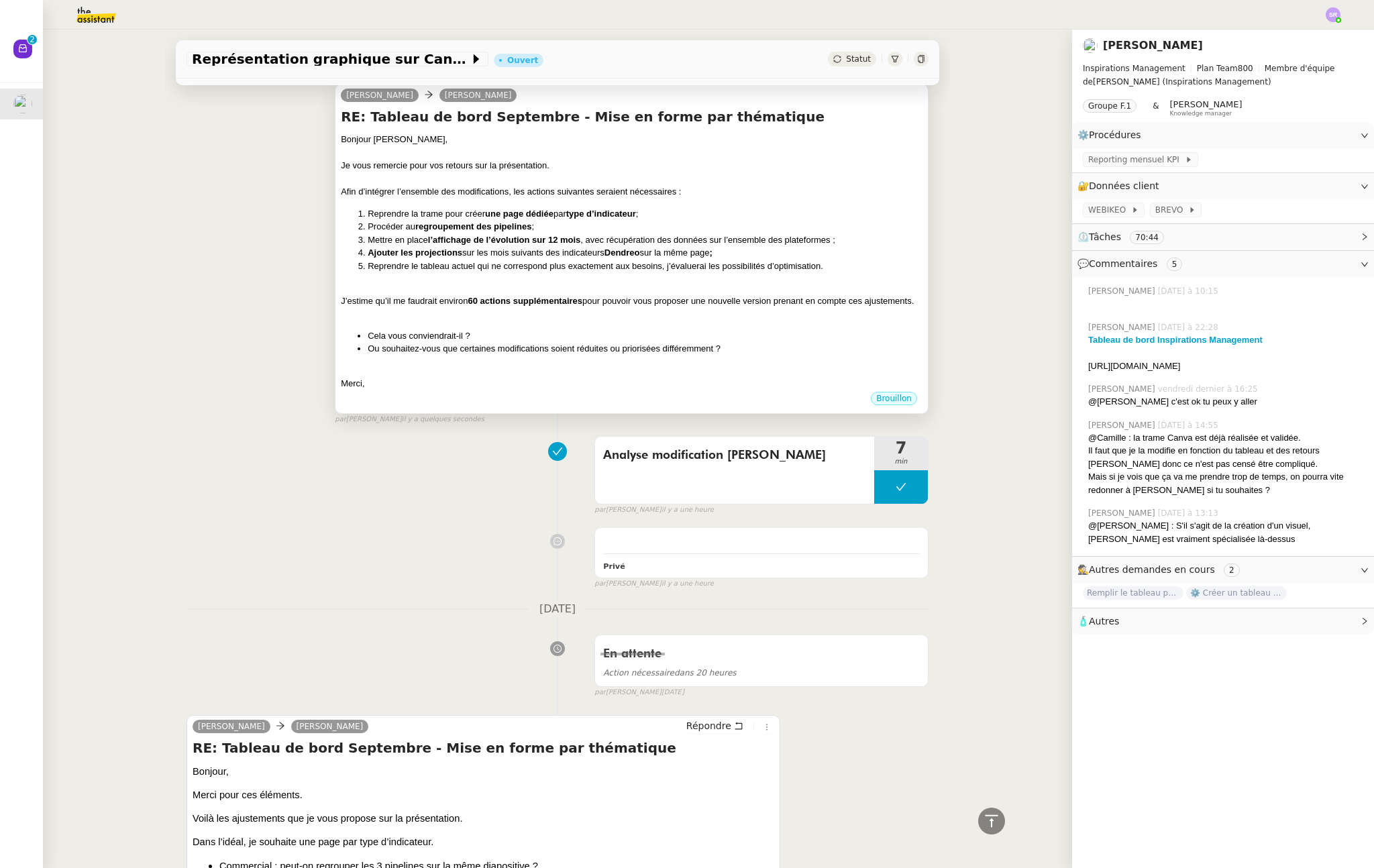
scroll to position [0, 0]
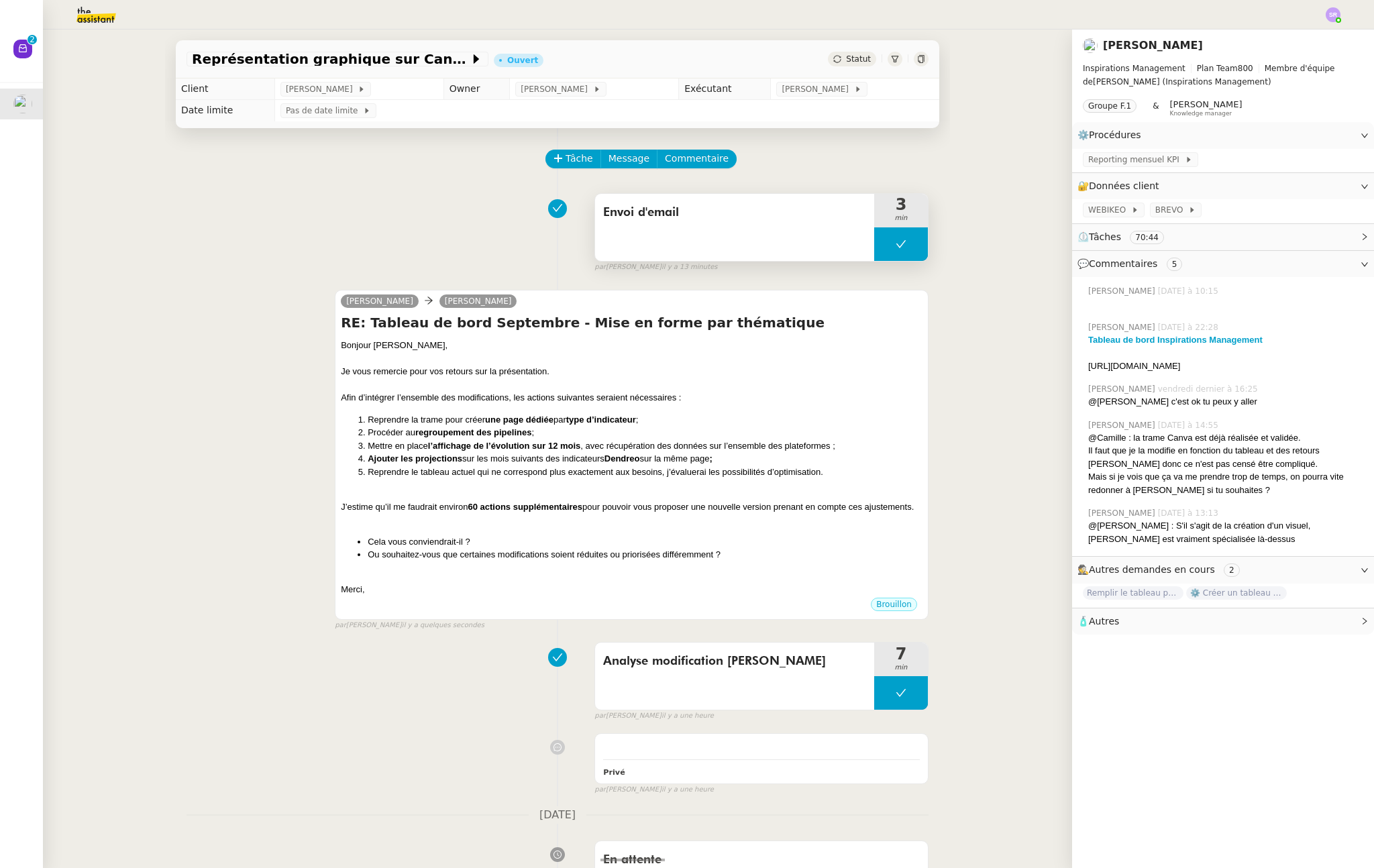
click at [890, 256] on button at bounding box center [902, 244] width 54 height 34
click at [881, 251] on div at bounding box center [888, 244] width 27 height 34
click at [774, 429] on li "Procéder au regroupement des pipelines ;" at bounding box center [645, 433] width 555 height 13
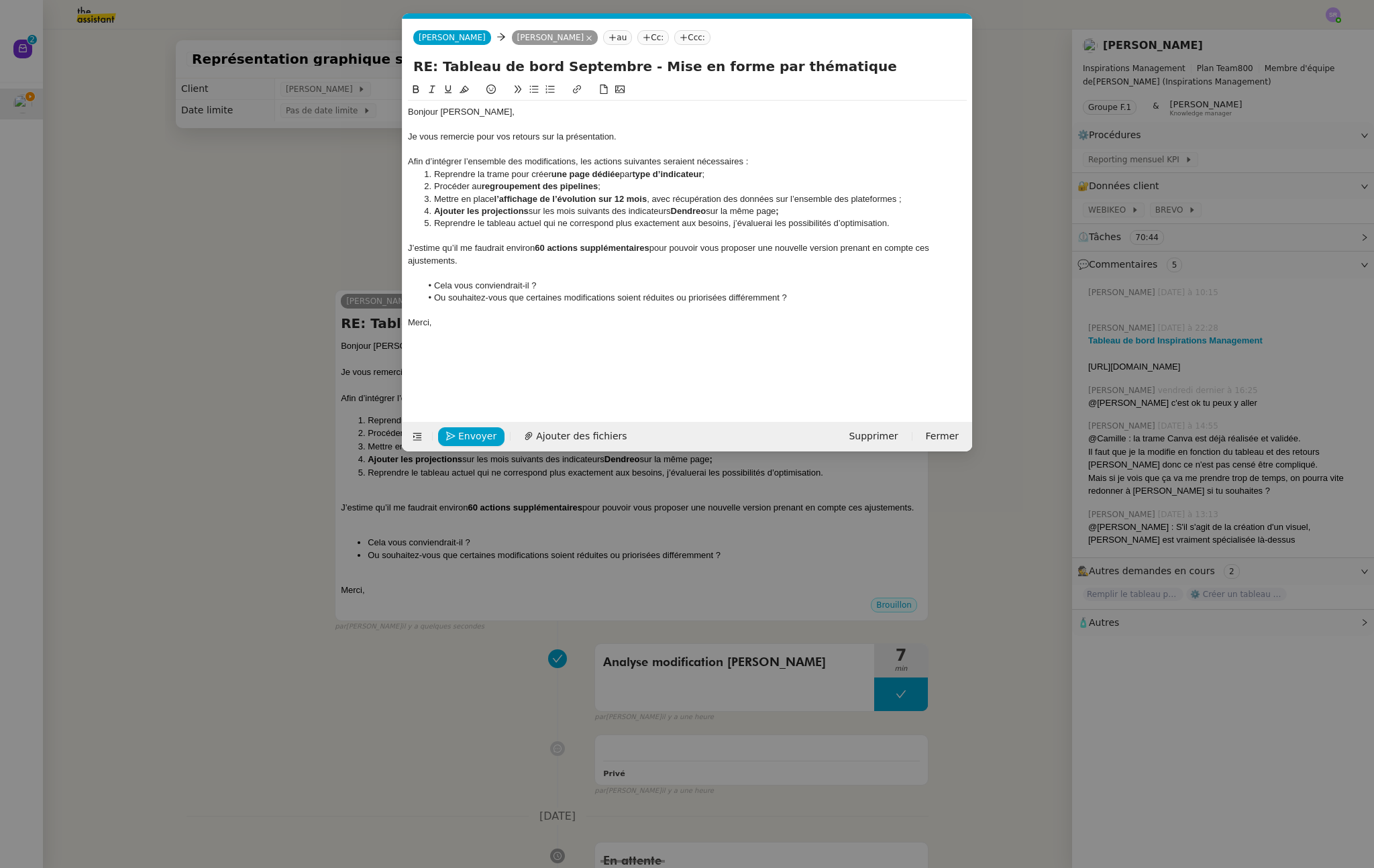
scroll to position [0, 28]
click at [919, 205] on li "Ajouter les projections sur les mois suivants des indicateurs Dendreo sur la mê…" at bounding box center [694, 211] width 546 height 12
click at [918, 199] on li "Mettre en place l’affichage de l’évolution sur 12 mois , avec récupération des …" at bounding box center [694, 199] width 546 height 12
click at [654, 292] on li "Ou souhaitez-vous que certaines modifications soient réduites ou priorisées dif…" at bounding box center [694, 298] width 546 height 12
click at [654, 288] on li "Cela vous conviendrait-il ?" at bounding box center [694, 285] width 546 height 12
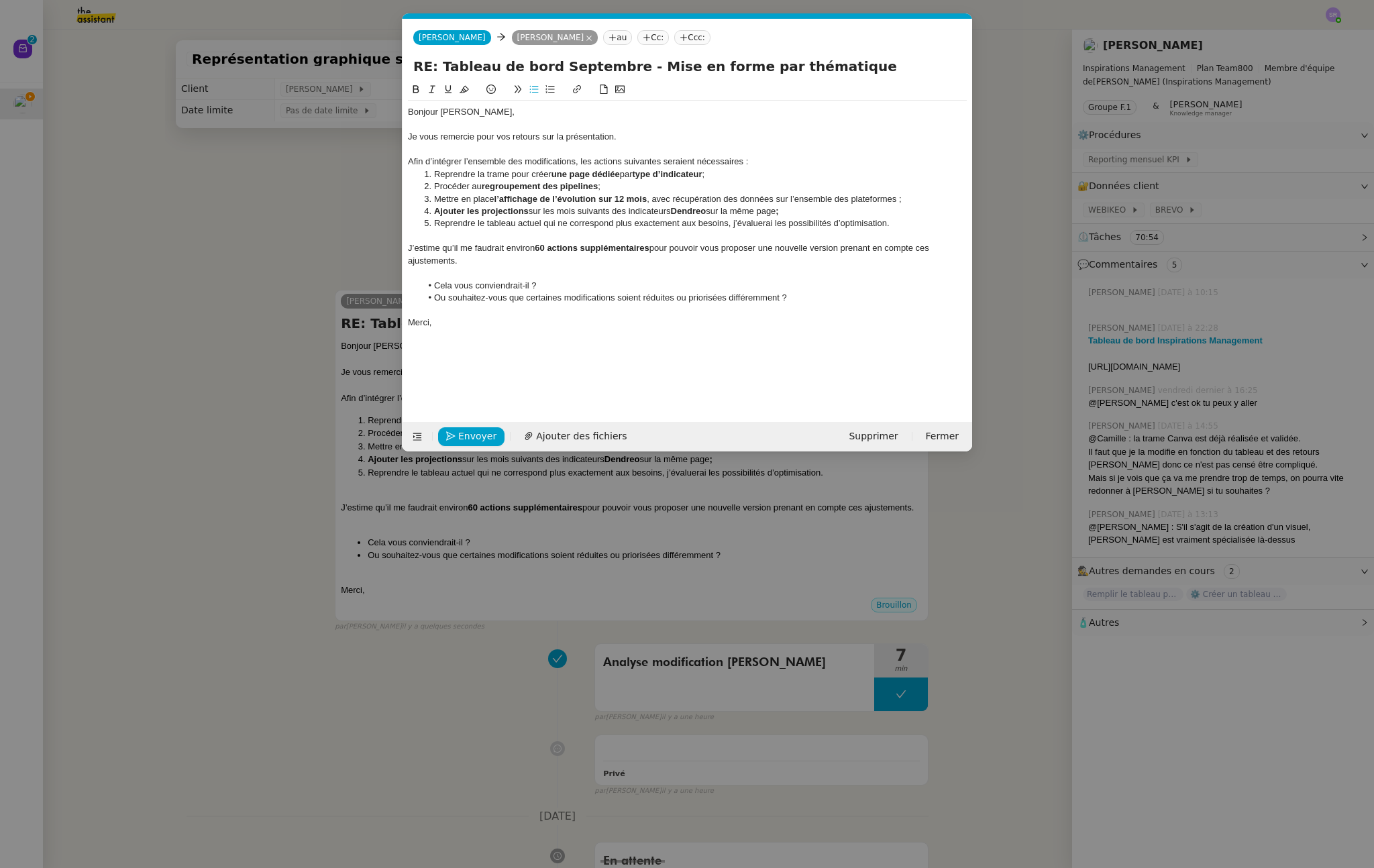
click at [804, 299] on li "Ou souhaitez-vous que certaines modifications soient réduites ou priorisées dif…" at bounding box center [694, 298] width 546 height 12
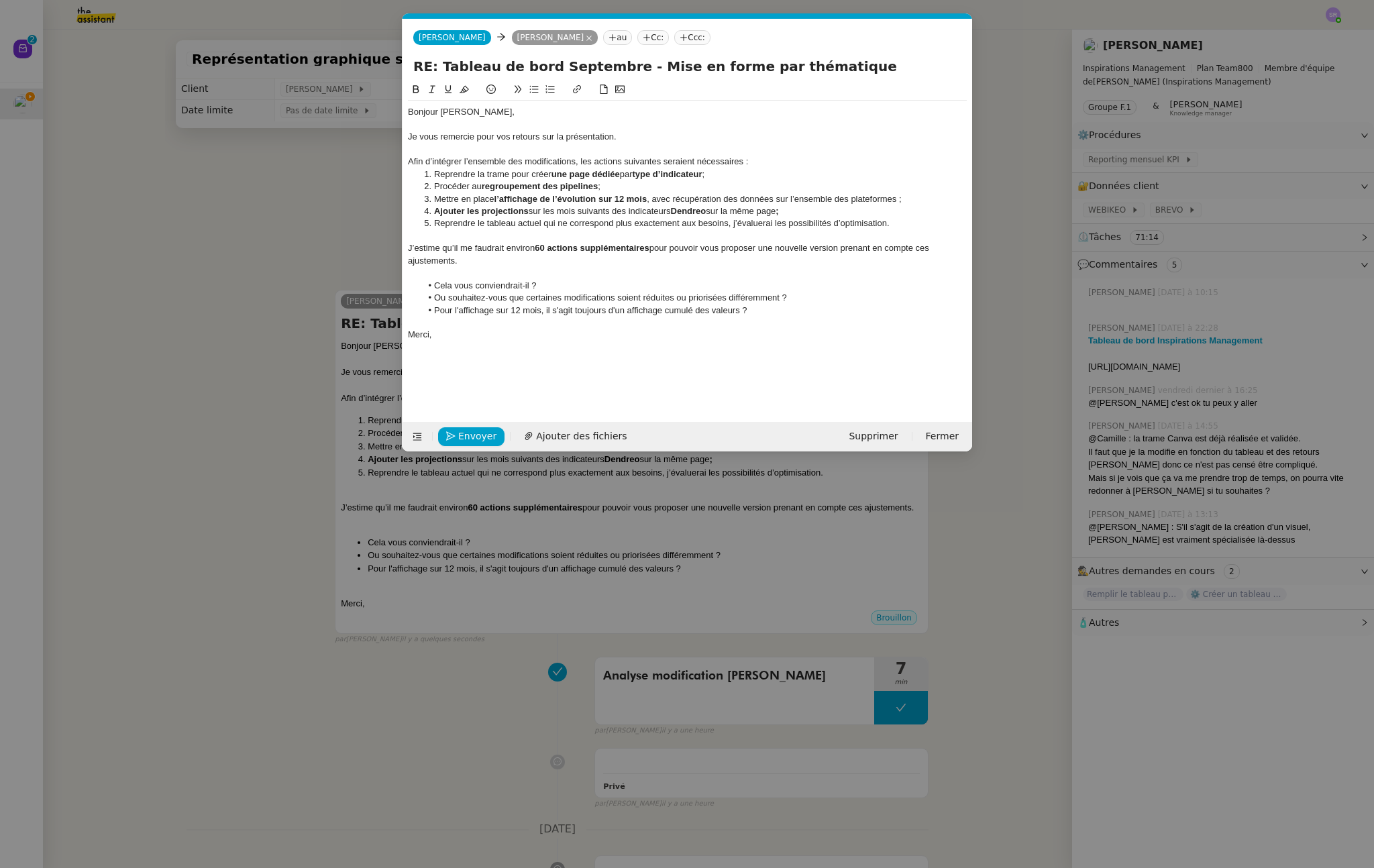
click at [547, 311] on li "Pour l'affichage sur 12 mois, il s'agit toujours d'un affichage cumulé des vale…" at bounding box center [694, 310] width 546 height 12
click at [546, 312] on li "Pour l'affichage sur 12 mois, il s'agit toujours d'un affichage cumulé des vale…" at bounding box center [694, 310] width 546 height 12
click at [647, 312] on li "Pour l'affichage sur 12 mois, souhaitez-vous toujours d'un affichage cumulé des…" at bounding box center [694, 310] width 546 height 12
click at [782, 309] on li "Pour l'affichage sur 12 mois, souhaitez-vous toujours un affichage cumulé des v…" at bounding box center [694, 310] width 546 height 12
click at [700, 310] on li "Pour l'affichage sur 12 mois, souhaitez-vous toujours un affichage cumulé des v…" at bounding box center [694, 310] width 546 height 12
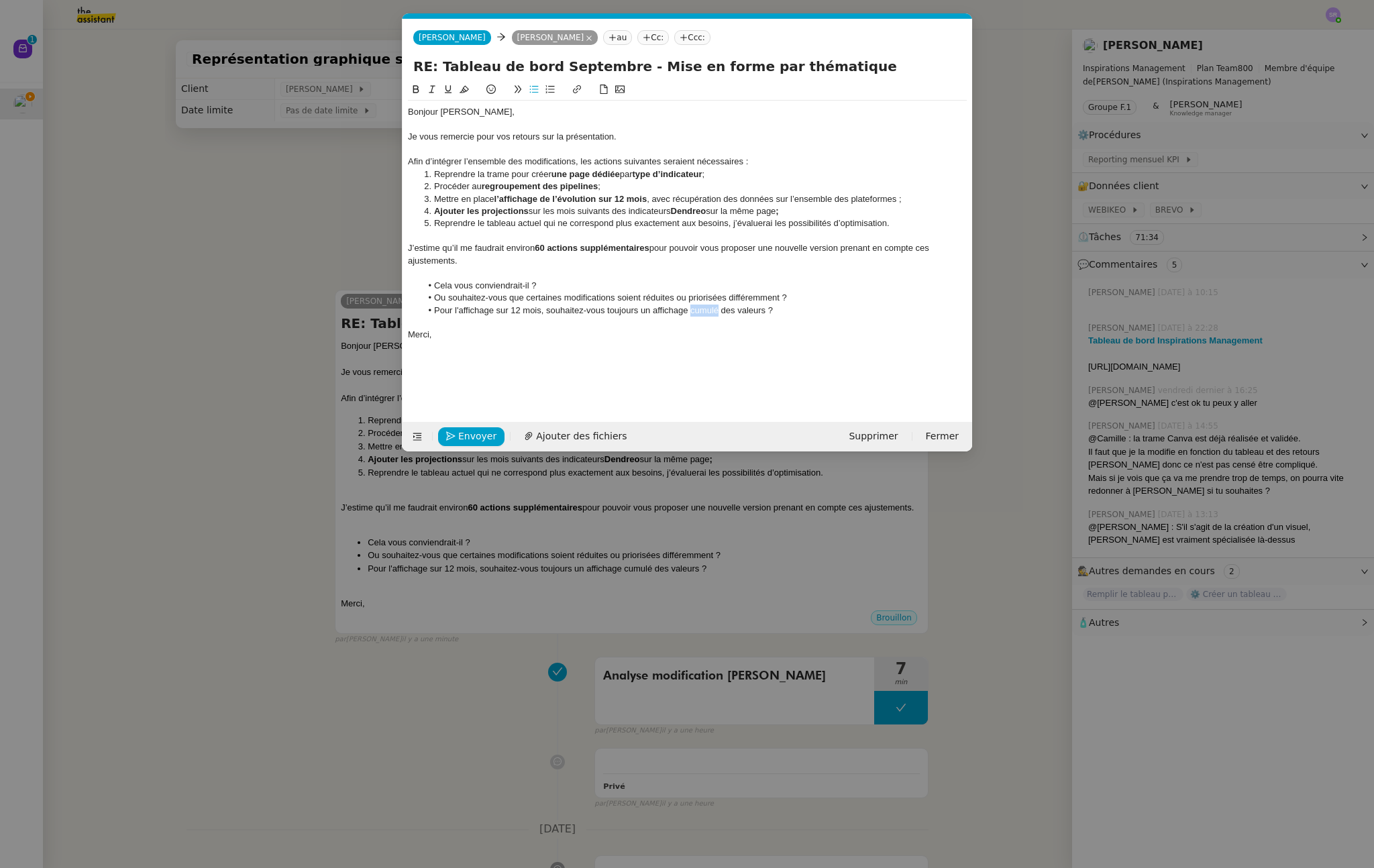
click at [700, 309] on li "Pour l'affichage sur 12 mois, souhaitez-vous toujours un affichage cumulé des v…" at bounding box center [694, 310] width 546 height 12
click at [735, 311] on li "Pour l'affichage sur 12 mois, souhaitez-vous toujours un affichage des valeurs ?" at bounding box center [694, 310] width 546 height 12
click at [478, 438] on span "Envoyer" at bounding box center [477, 437] width 38 height 15
click at [478, 438] on span "Confirmer l'envoi" at bounding box center [498, 437] width 81 height 15
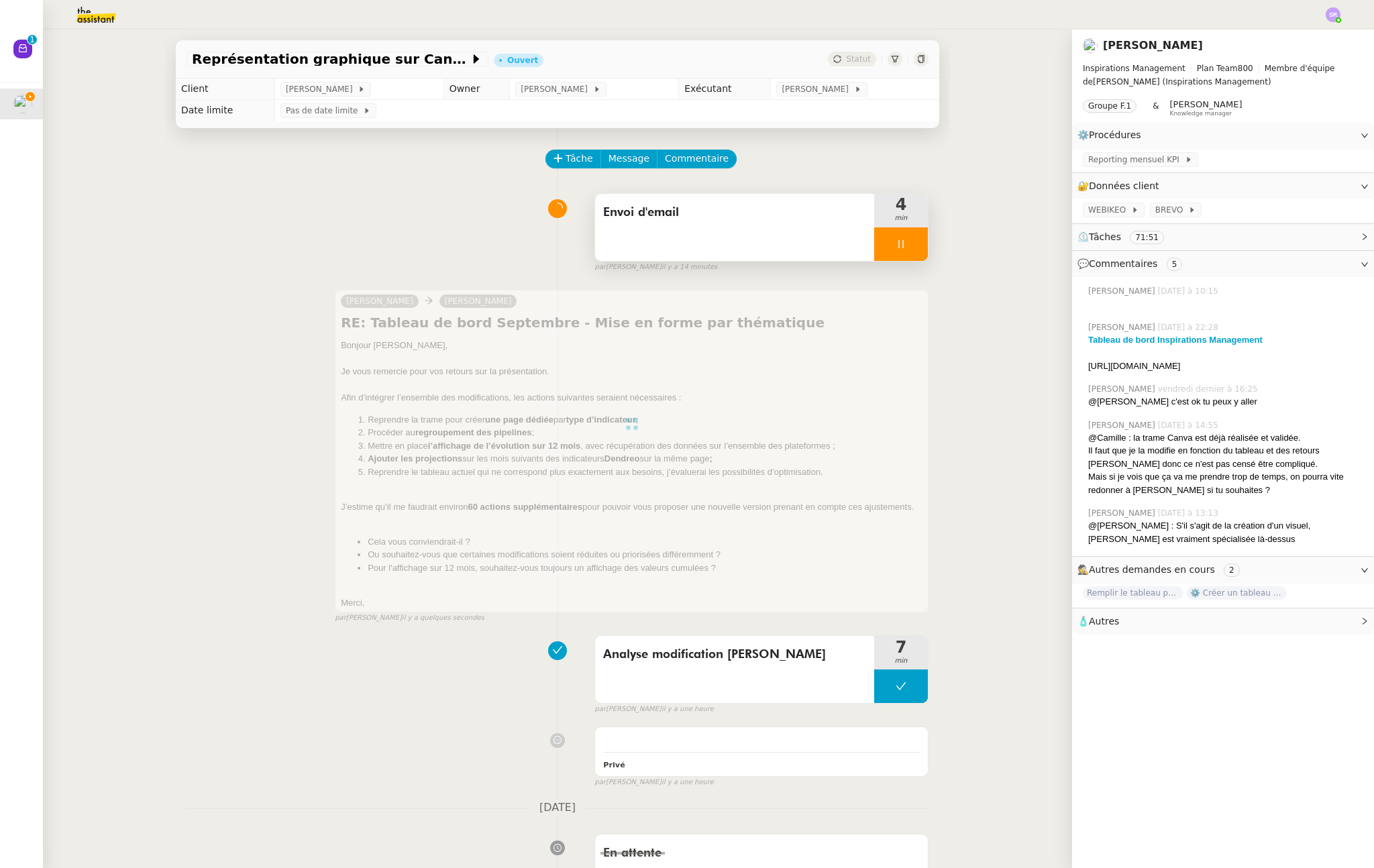
click at [893, 237] on div at bounding box center [902, 244] width 54 height 34
click at [909, 242] on icon at bounding box center [914, 244] width 11 height 11
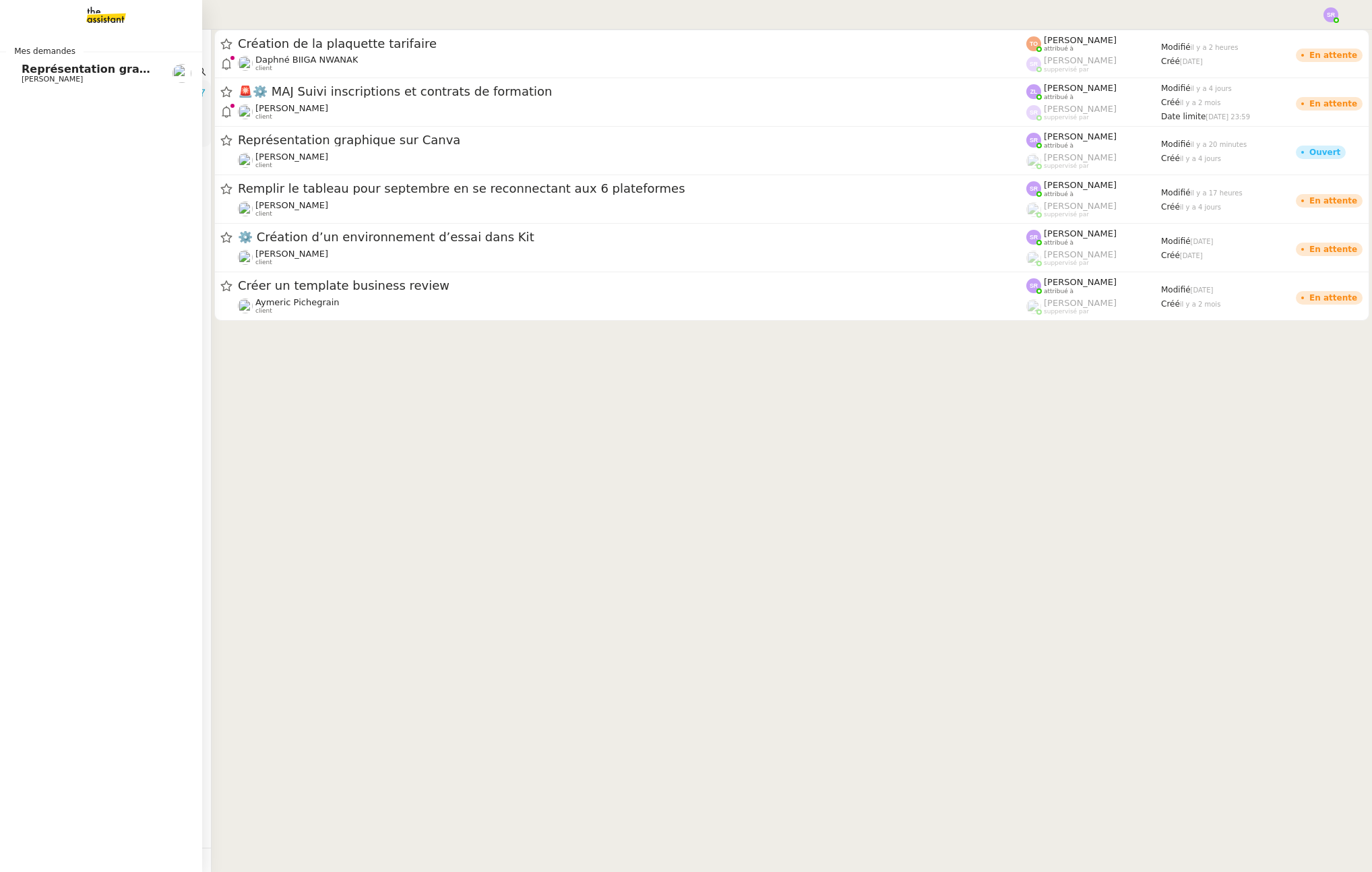
click at [77, 78] on span "[PERSON_NAME]" at bounding box center [52, 79] width 62 height 9
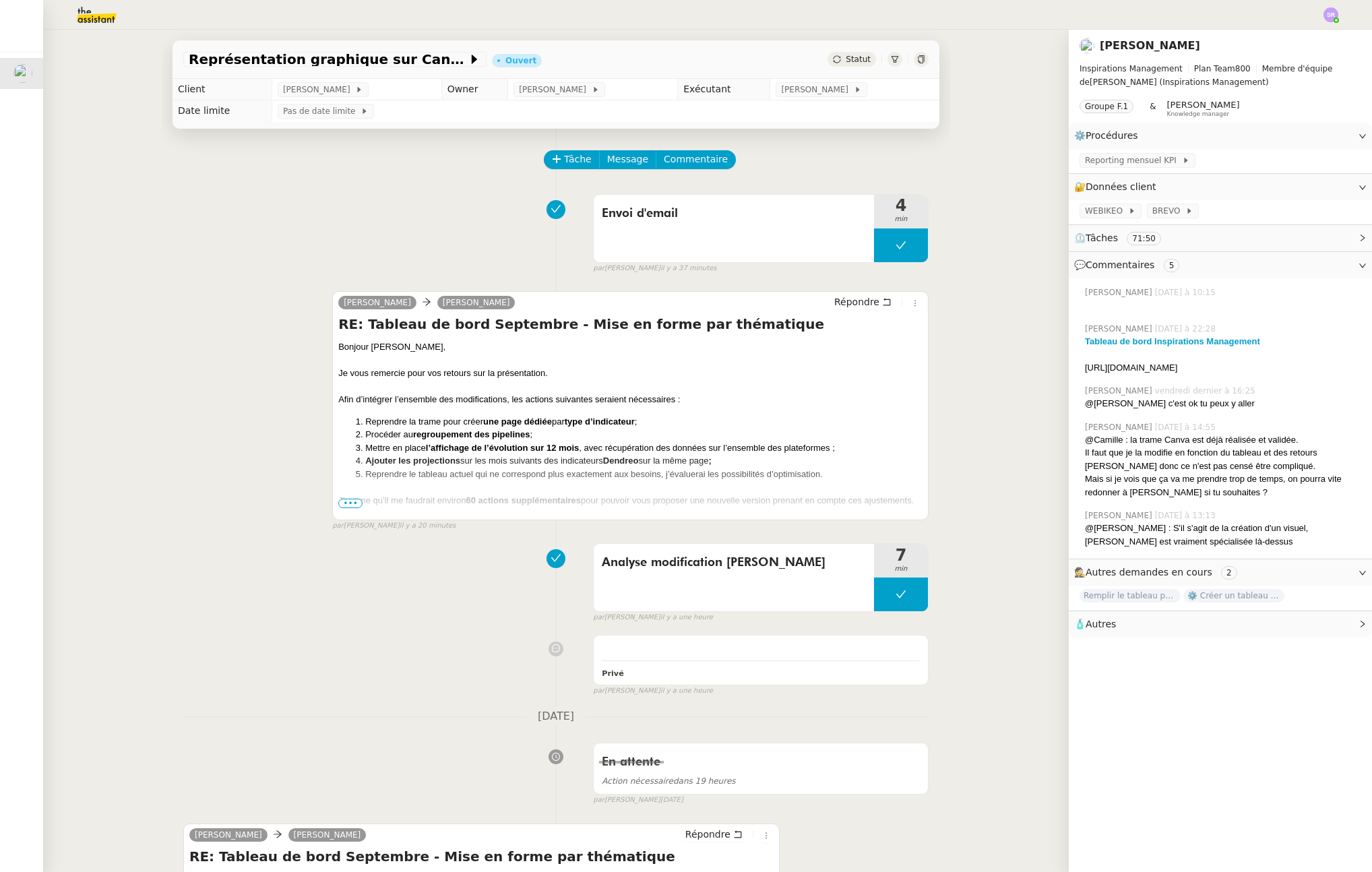
click at [842, 60] on div "Statut" at bounding box center [851, 59] width 48 height 14
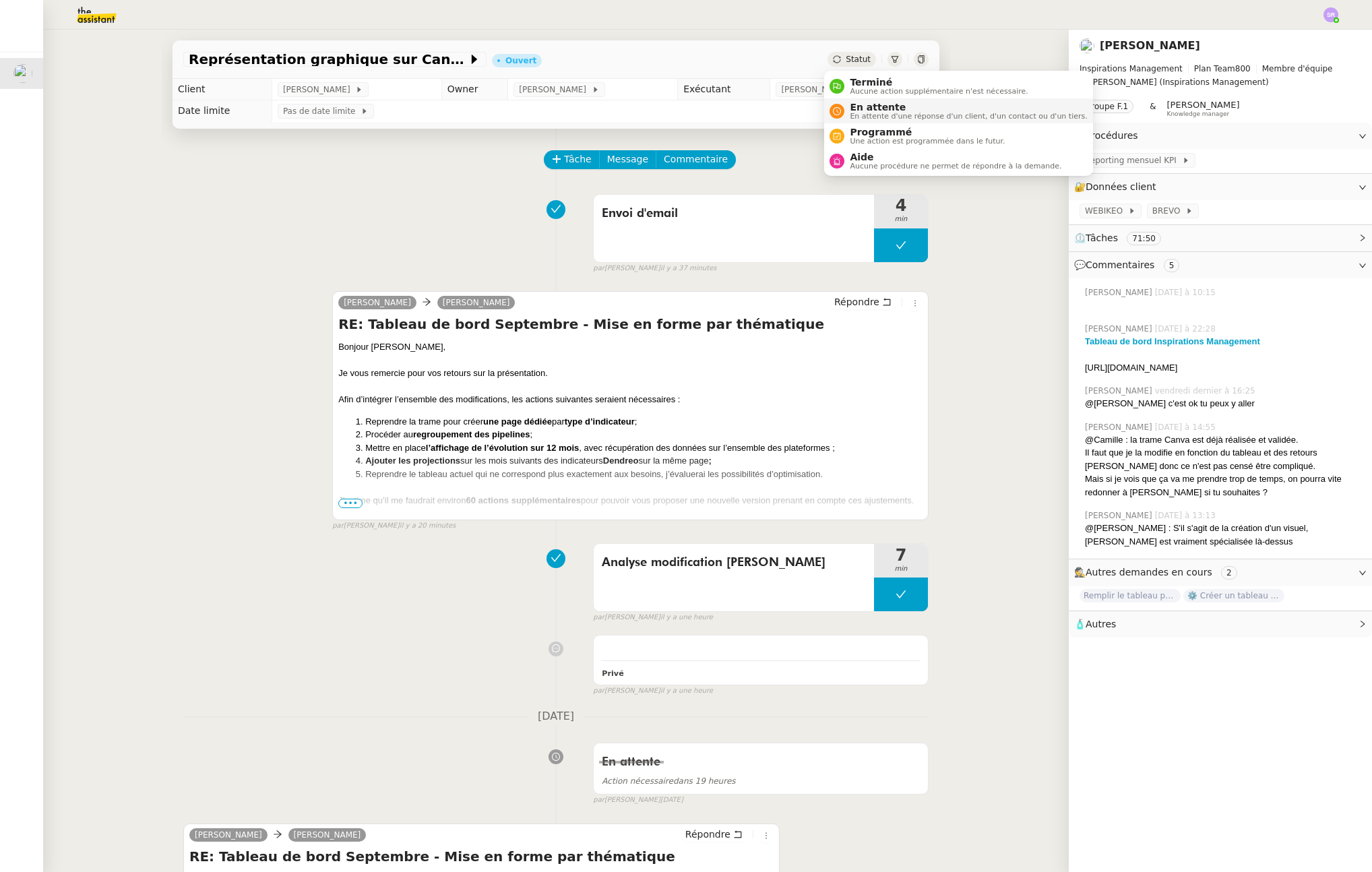
click at [912, 106] on span "En attente" at bounding box center [968, 107] width 237 height 11
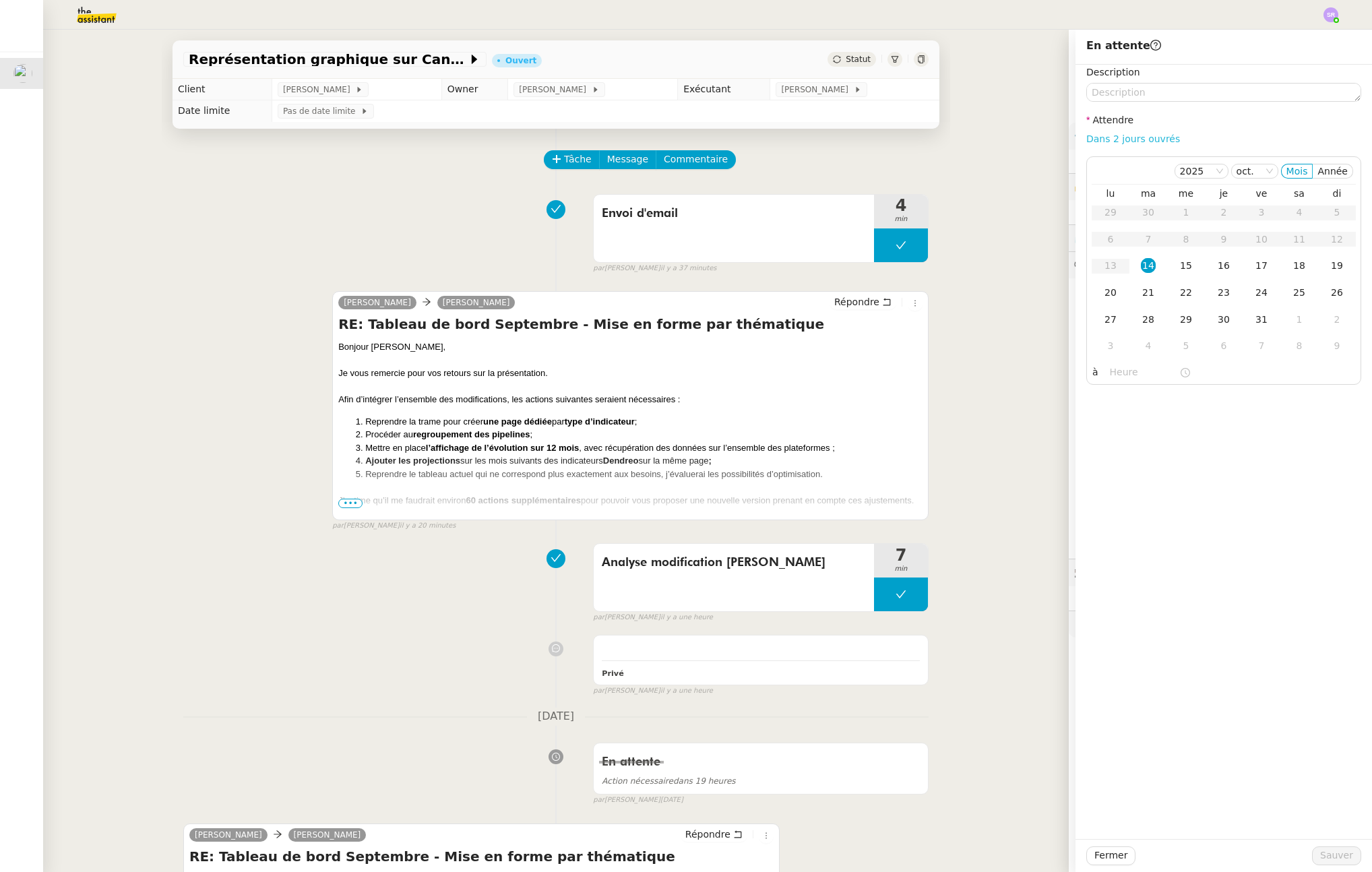
click at [1137, 139] on link "Dans 2 jours ouvrés" at bounding box center [1133, 138] width 94 height 11
type input "07:00"
click at [1335, 854] on span "Sauver" at bounding box center [1336, 856] width 33 height 15
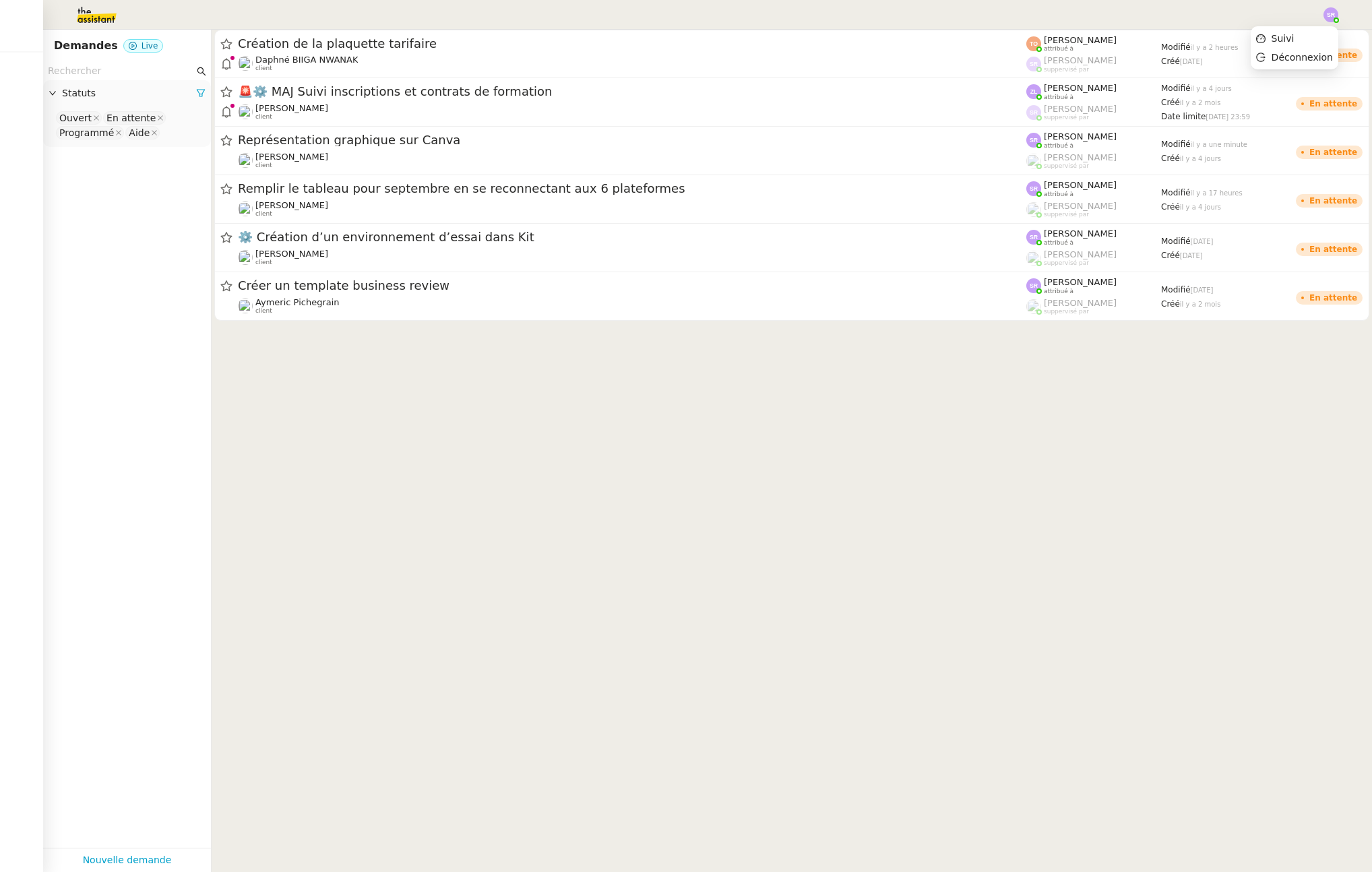
click at [1331, 17] on img at bounding box center [1331, 14] width 14 height 14
click at [1307, 35] on li "Suivi" at bounding box center [1294, 39] width 88 height 19
